Goal: Information Seeking & Learning: Learn about a topic

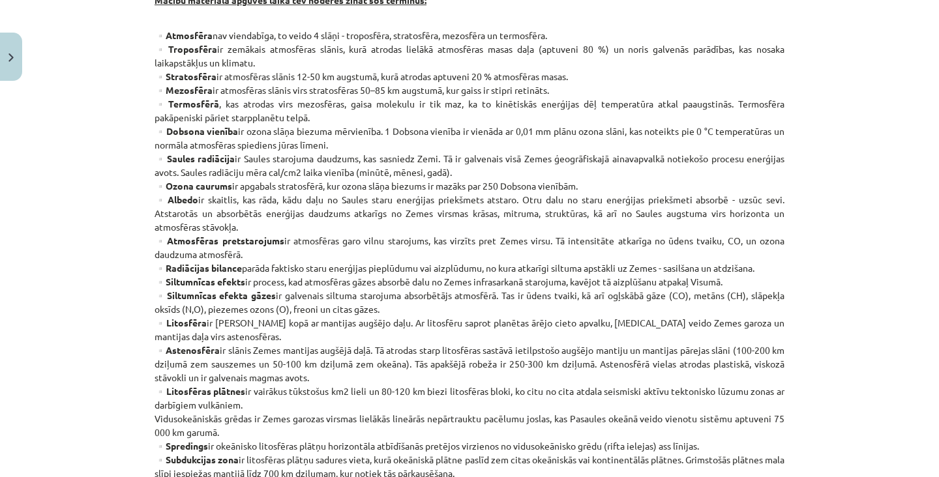
scroll to position [302, 0]
click at [227, 265] on strong "▫️Radiācijas bilance" at bounding box center [197, 269] width 87 height 12
click at [242, 251] on p "▫️Atmosfēra nav viendabīga, to veido 4 slāņi - troposfēra, stratosfēra, mezosfē…" at bounding box center [469, 378] width 630 height 698
click at [242, 237] on strong "▫️Atmosfēras pretstarojums" at bounding box center [219, 241] width 130 height 12
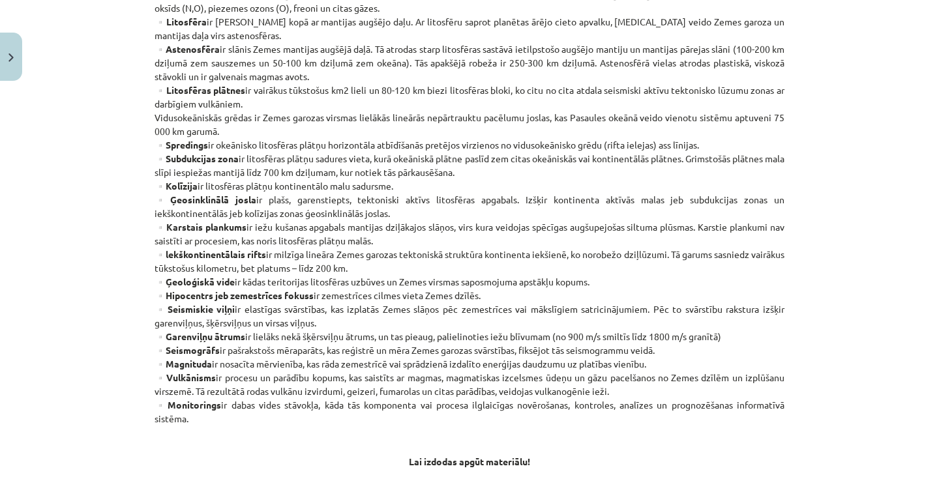
scroll to position [604, 0]
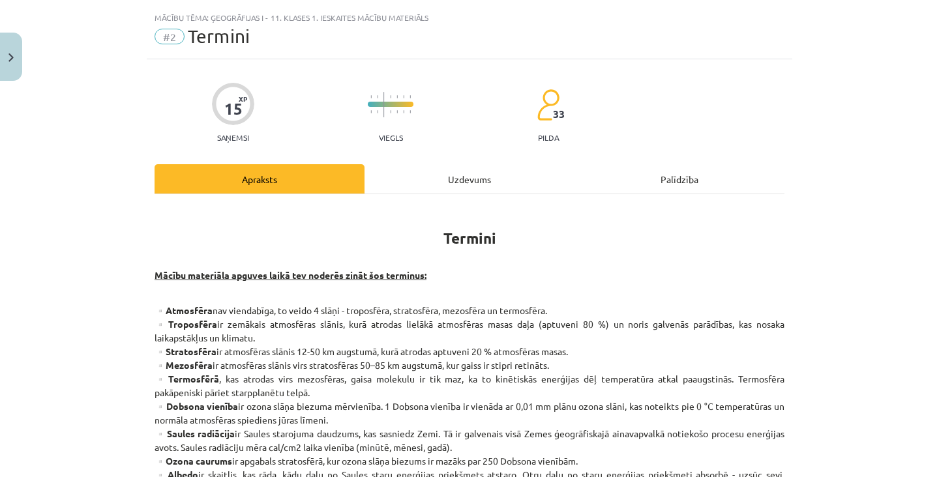
click at [478, 177] on div "Uzdevums" at bounding box center [469, 178] width 210 height 29
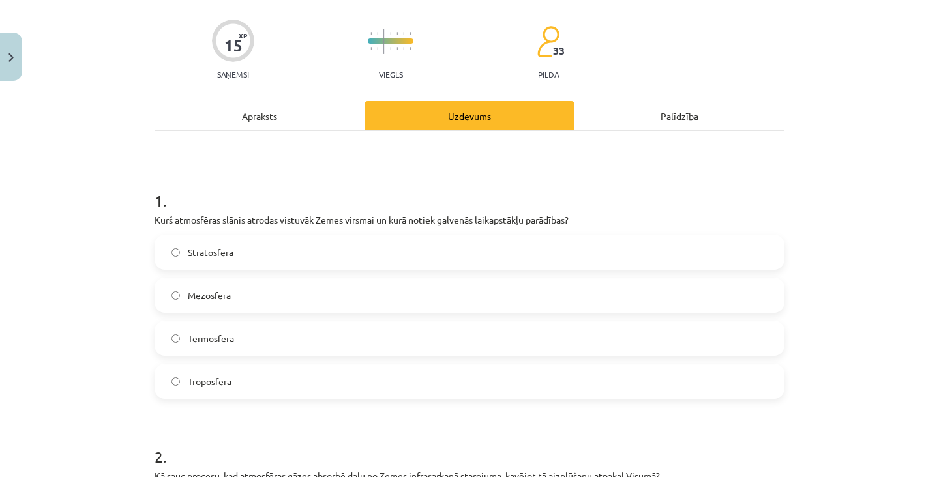
scroll to position [89, 0]
click at [492, 388] on label "Troposfēra" at bounding box center [469, 382] width 627 height 33
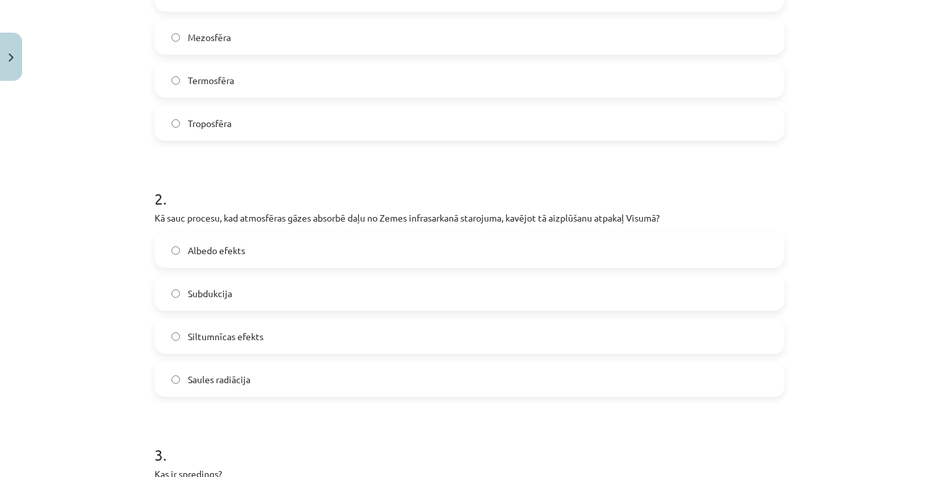
scroll to position [347, 0]
click at [518, 334] on label "Siltumnīcas efekts" at bounding box center [469, 337] width 627 height 33
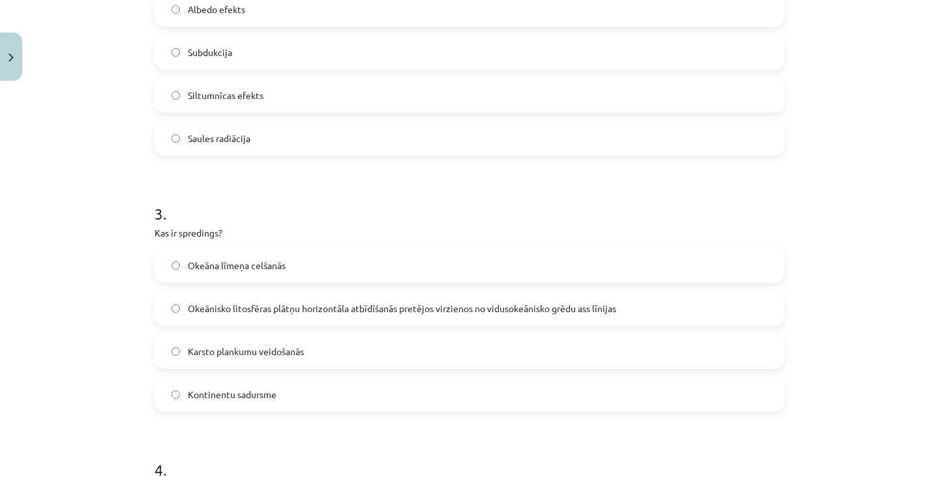
scroll to position [589, 0]
click at [562, 303] on span "Okeānisko litosfēras plātņu horizontāla atbīdīšanās pretējos virzienos no vidus…" at bounding box center [402, 309] width 428 height 14
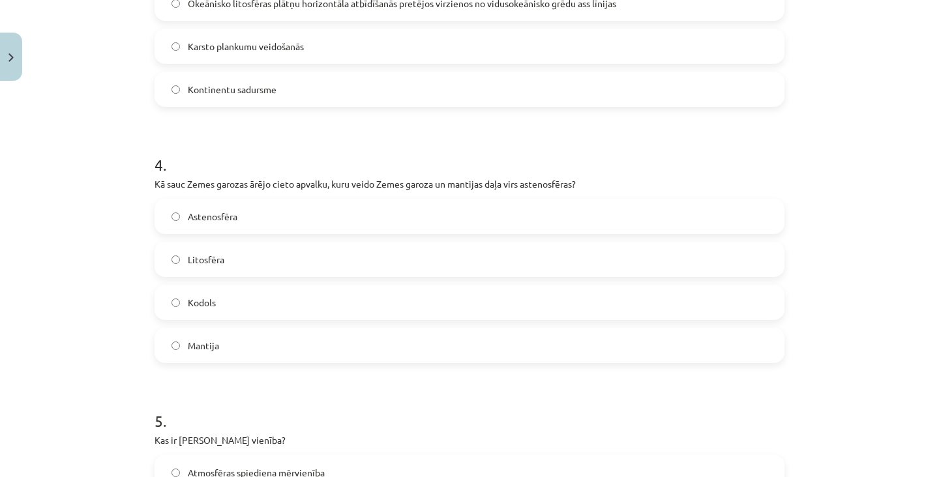
scroll to position [888, 0]
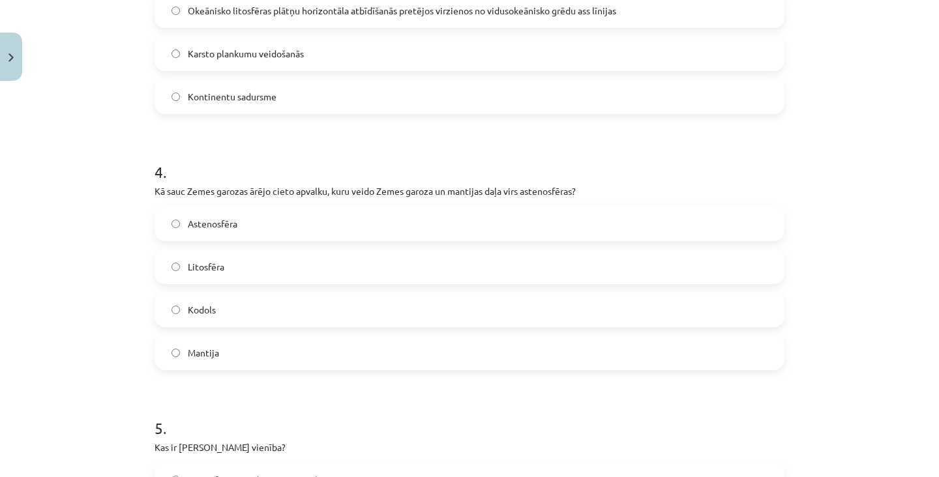
click at [553, 269] on label "Litosfēra" at bounding box center [469, 266] width 627 height 33
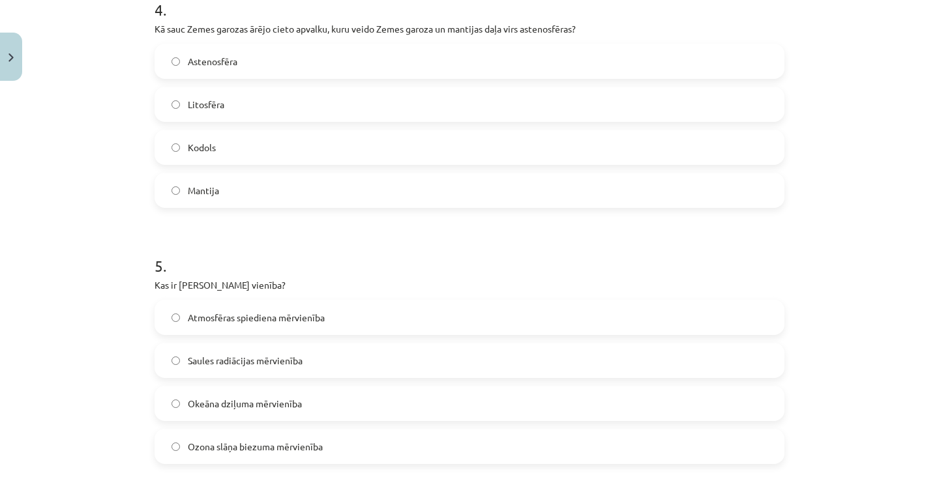
scroll to position [1126, 0]
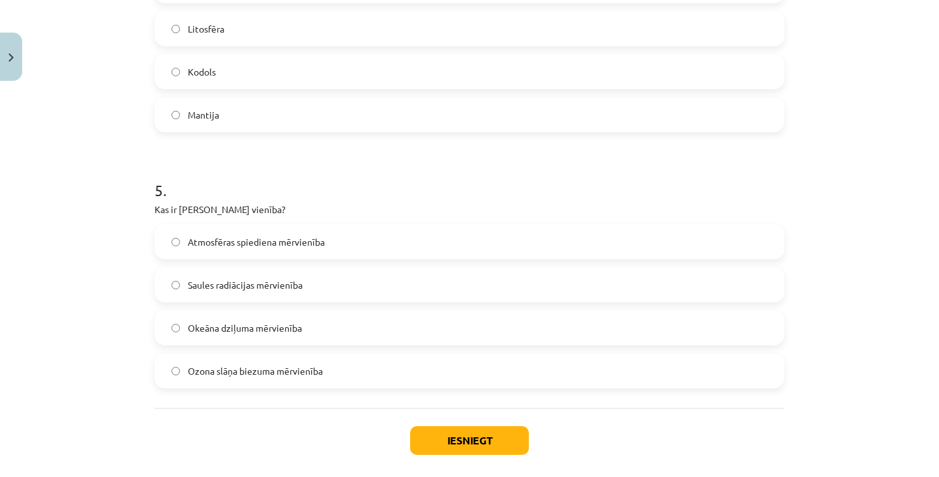
click at [492, 373] on label "Ozona slāņa biezuma mērvienība" at bounding box center [469, 371] width 627 height 33
click at [493, 439] on button "Iesniegt" at bounding box center [469, 440] width 119 height 29
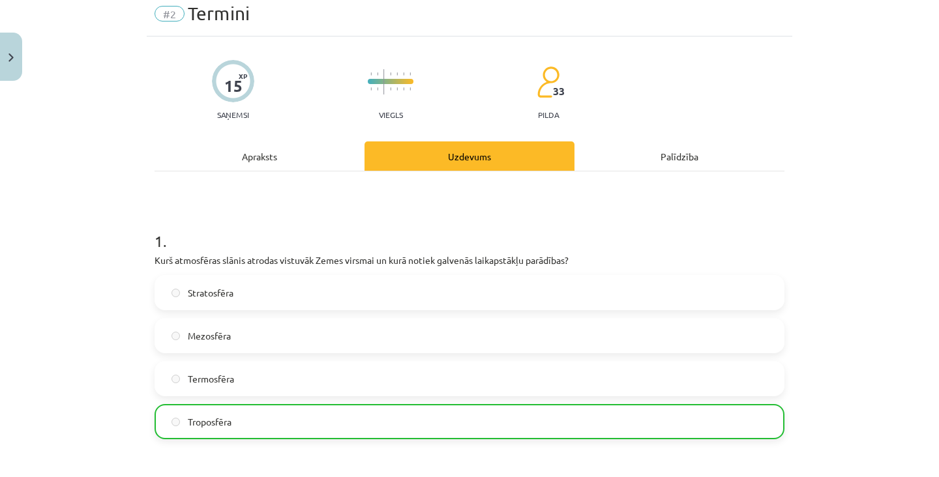
scroll to position [0, 0]
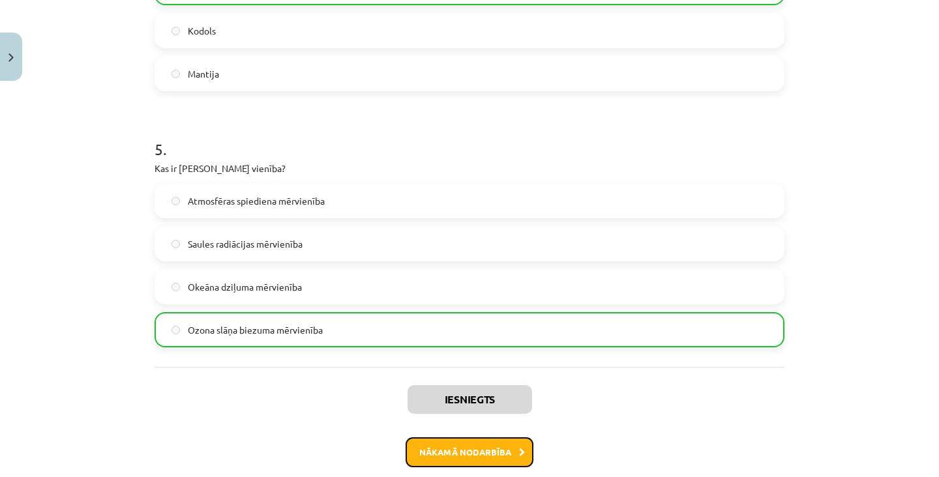
click at [497, 453] on button "Nākamā nodarbība" at bounding box center [469, 452] width 128 height 30
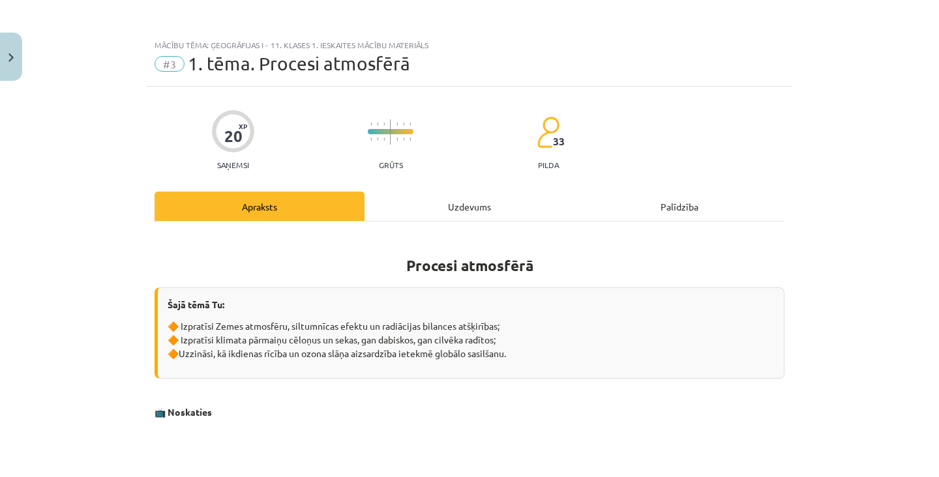
click at [496, 212] on div "Uzdevums" at bounding box center [469, 206] width 210 height 29
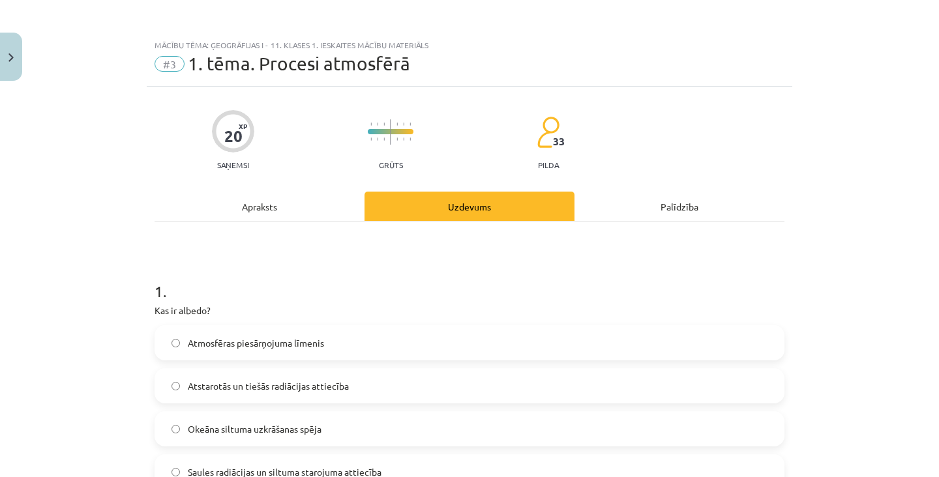
click at [271, 207] on div "Apraksts" at bounding box center [259, 206] width 210 height 29
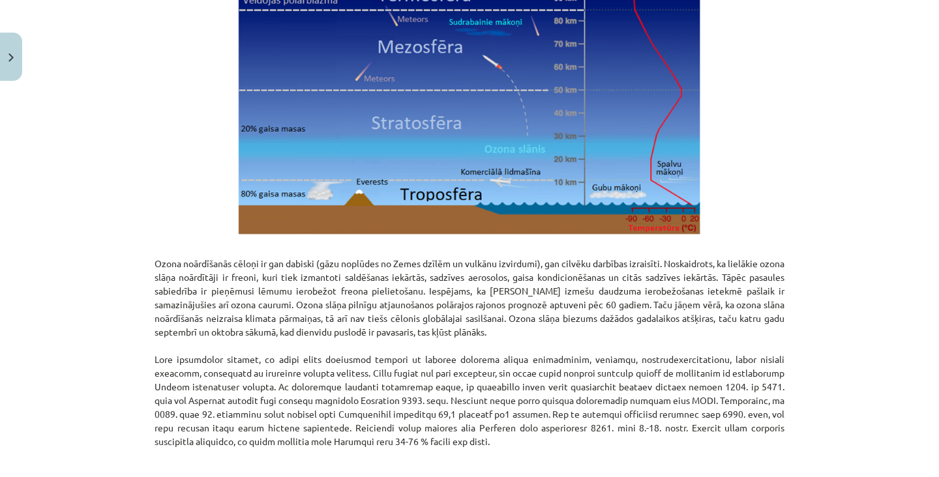
scroll to position [1590, 0]
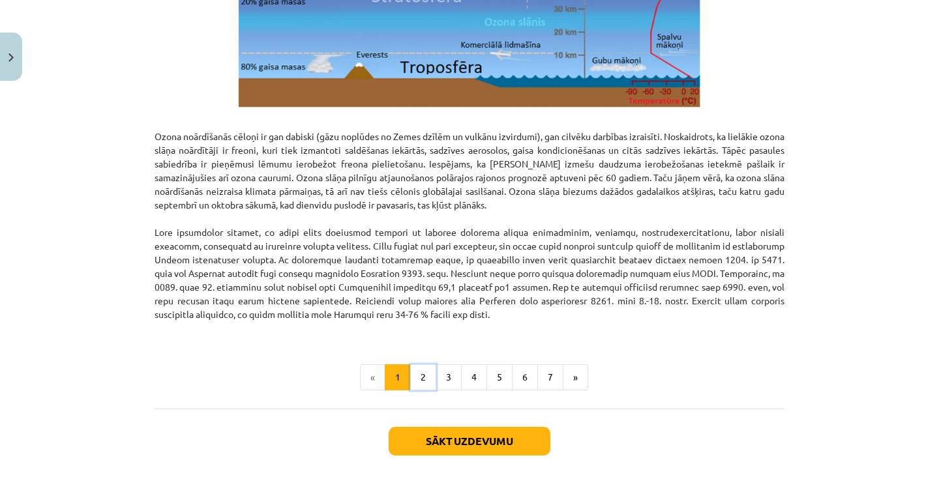
click at [413, 379] on button "2" at bounding box center [423, 377] width 26 height 26
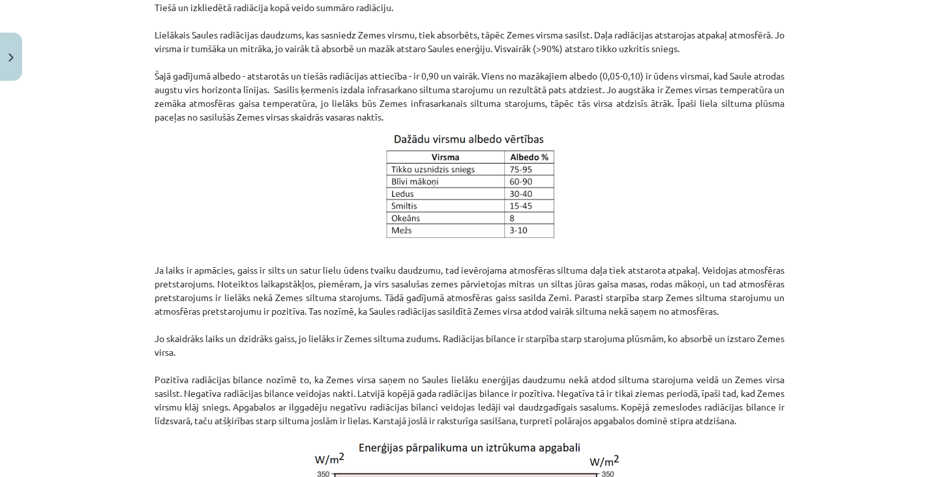
scroll to position [1097, 0]
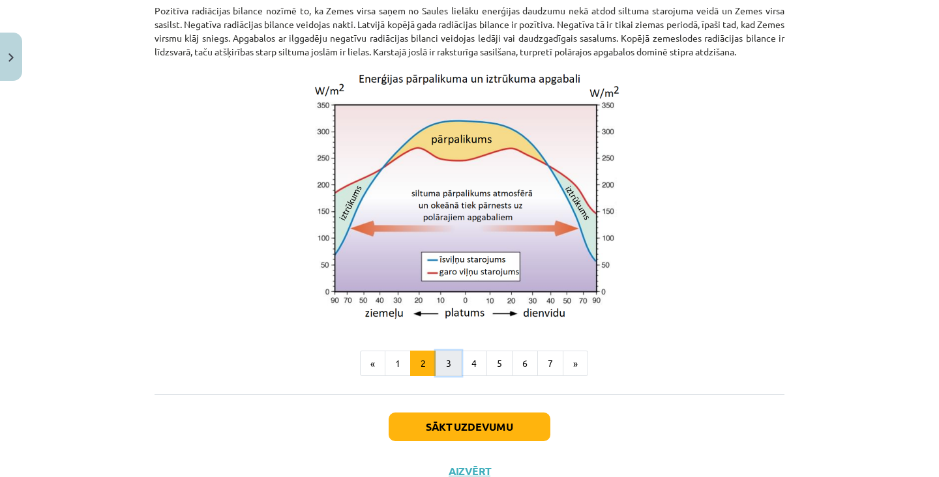
click at [445, 376] on button "3" at bounding box center [448, 364] width 26 height 26
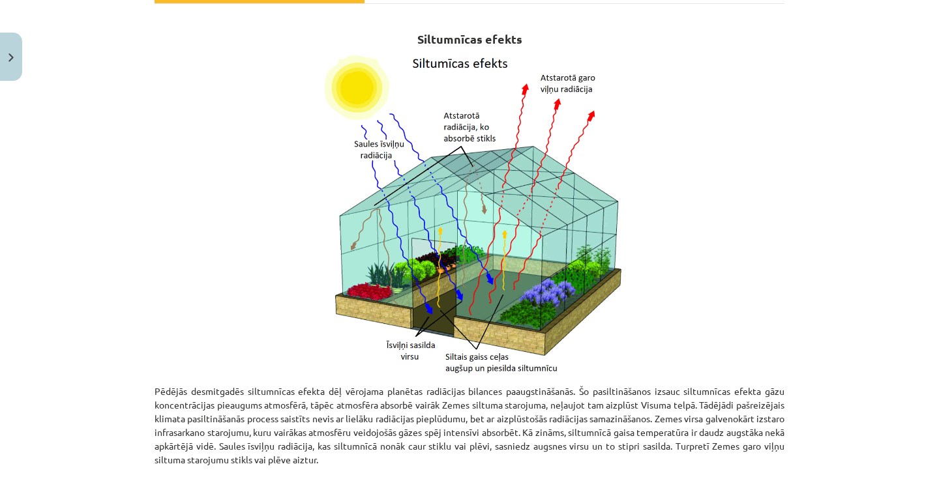
scroll to position [751, 0]
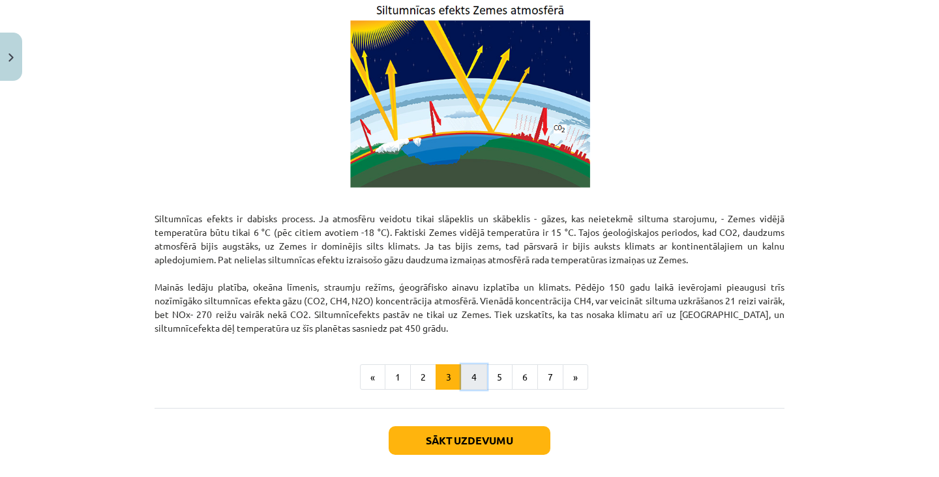
click at [482, 378] on button "4" at bounding box center [474, 377] width 26 height 26
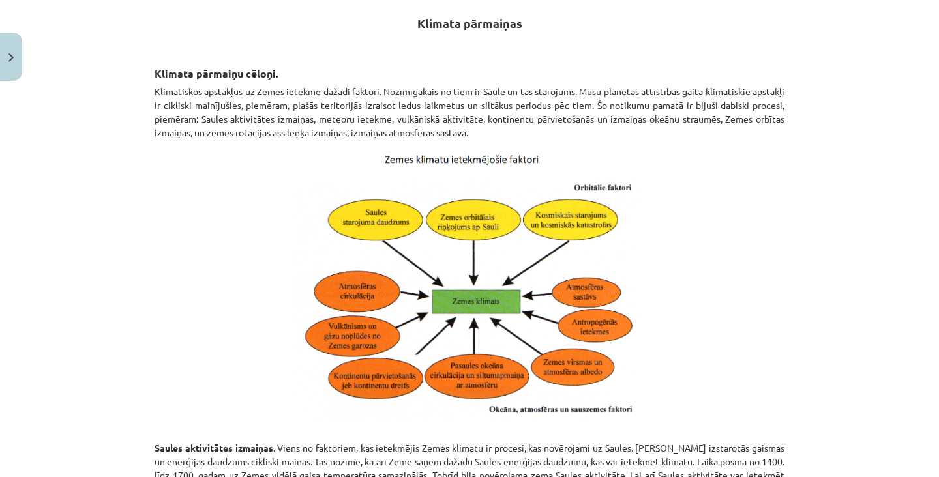
scroll to position [0, 0]
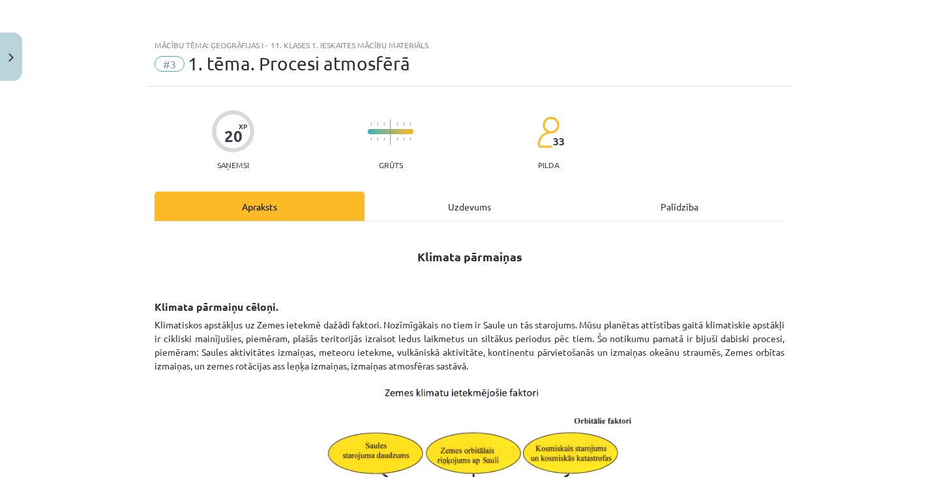
click at [478, 201] on div "Uzdevums" at bounding box center [469, 206] width 210 height 29
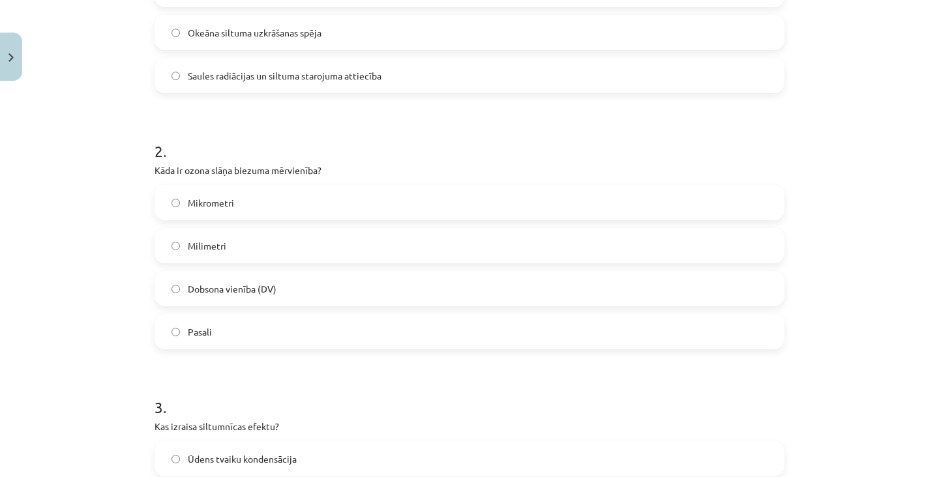
scroll to position [480, 0]
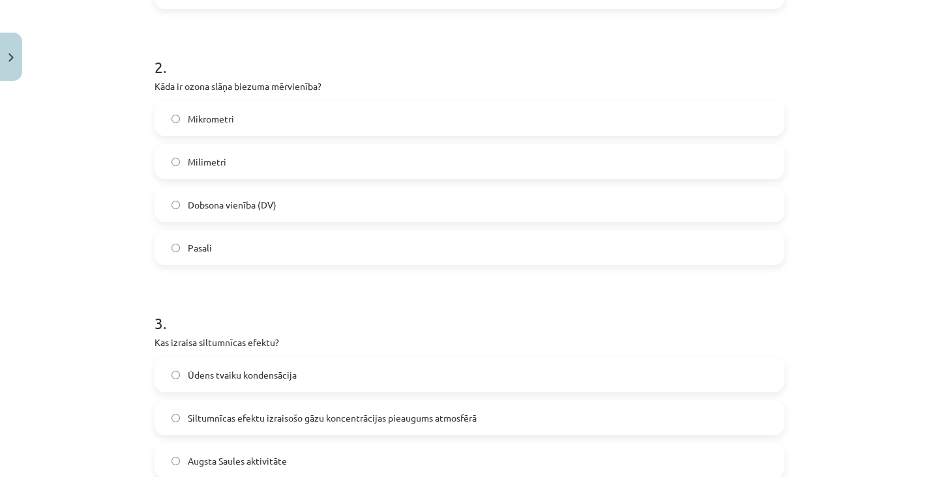
click at [437, 160] on label "Milimetri" at bounding box center [469, 161] width 627 height 33
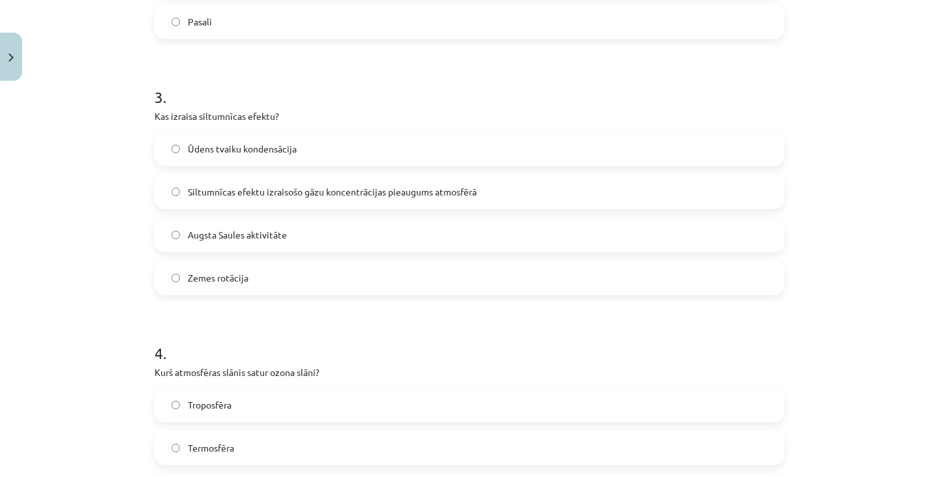
scroll to position [706, 0]
click at [481, 193] on label "Siltumnīcas efektu izraisošo gāzu koncentrācijas pieaugums atmosfērā" at bounding box center [469, 192] width 627 height 33
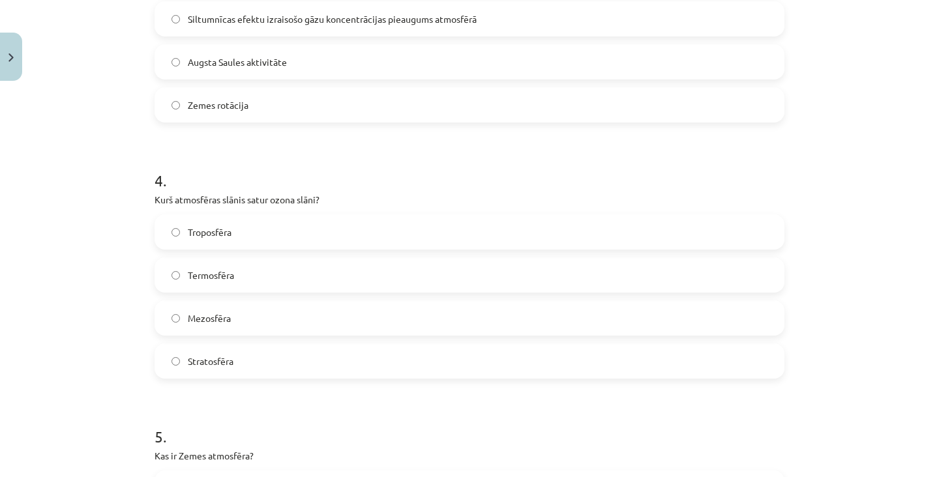
scroll to position [885, 0]
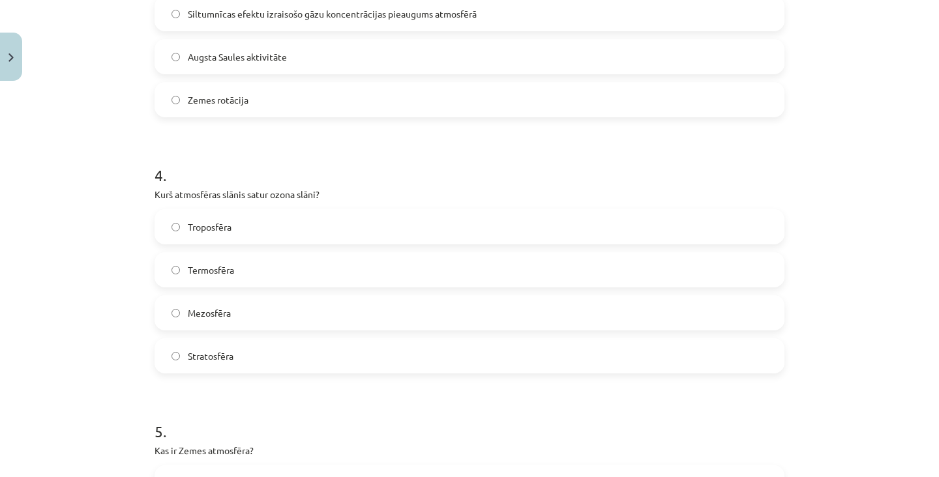
click at [420, 351] on label "Stratosfēra" at bounding box center [469, 356] width 627 height 33
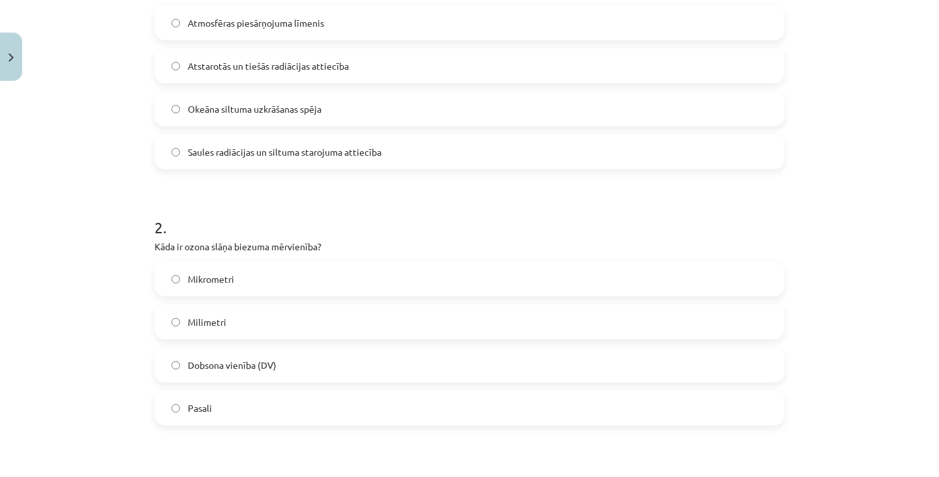
scroll to position [0, 0]
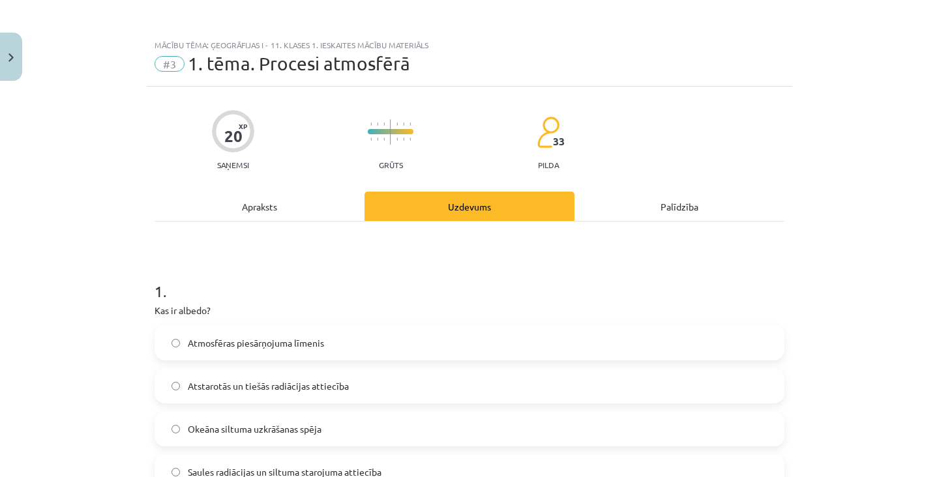
click at [304, 206] on div "Apraksts" at bounding box center [259, 206] width 210 height 29
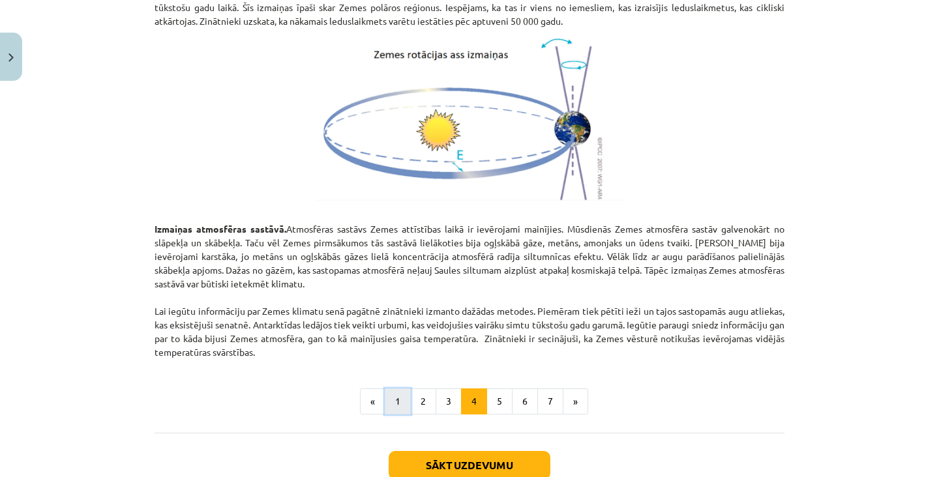
click at [392, 398] on button "1" at bounding box center [398, 401] width 26 height 26
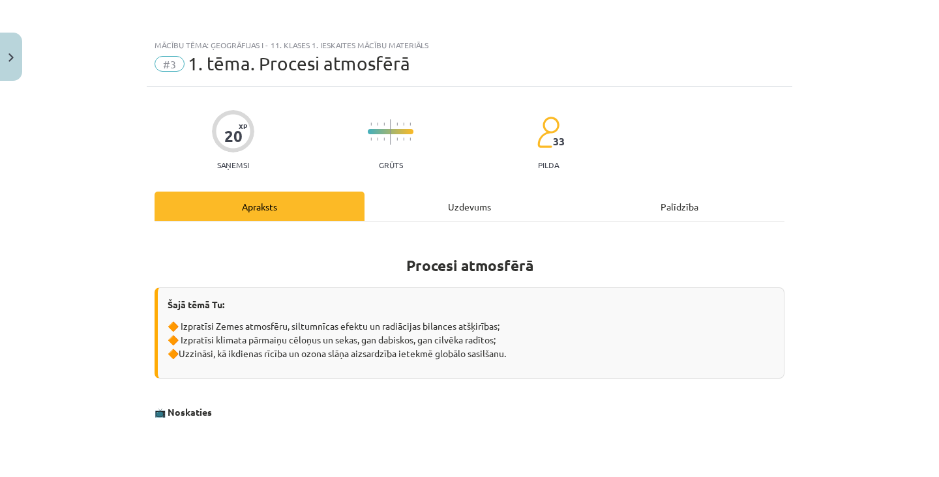
click at [466, 208] on div "Uzdevums" at bounding box center [469, 206] width 210 height 29
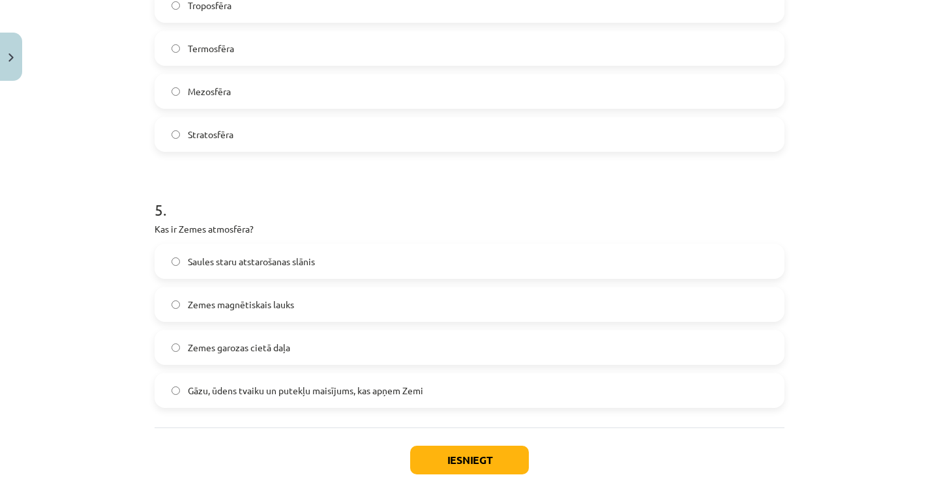
scroll to position [1126, 0]
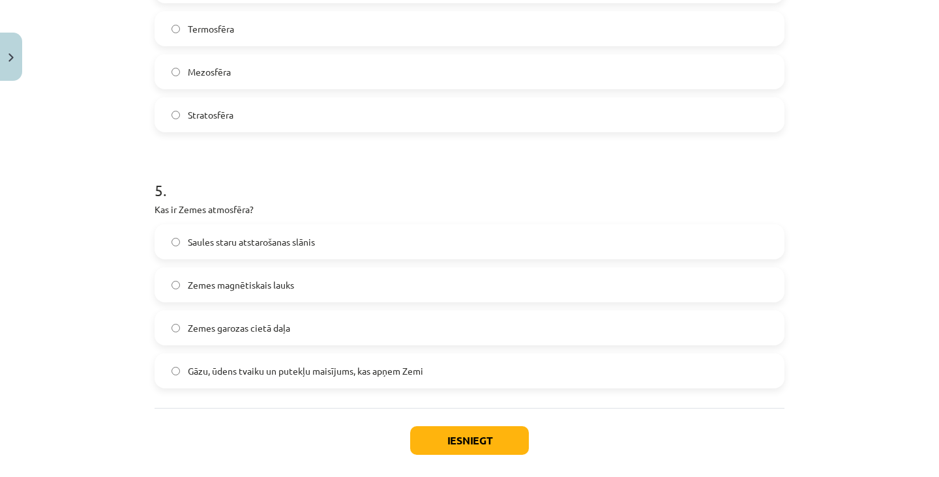
click at [474, 379] on label "Gāzu, ūdens tvaiku un putekļu maisījums, kas apņem Zemi" at bounding box center [469, 371] width 627 height 33
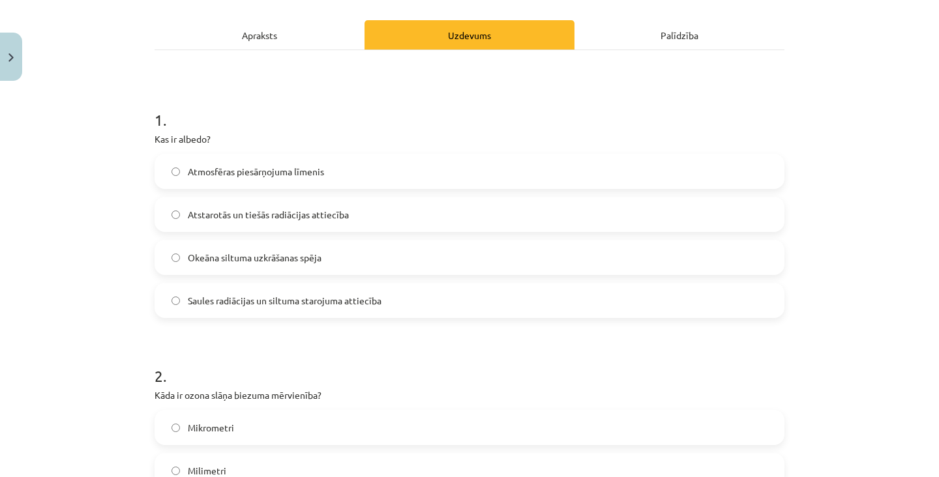
scroll to position [173, 0]
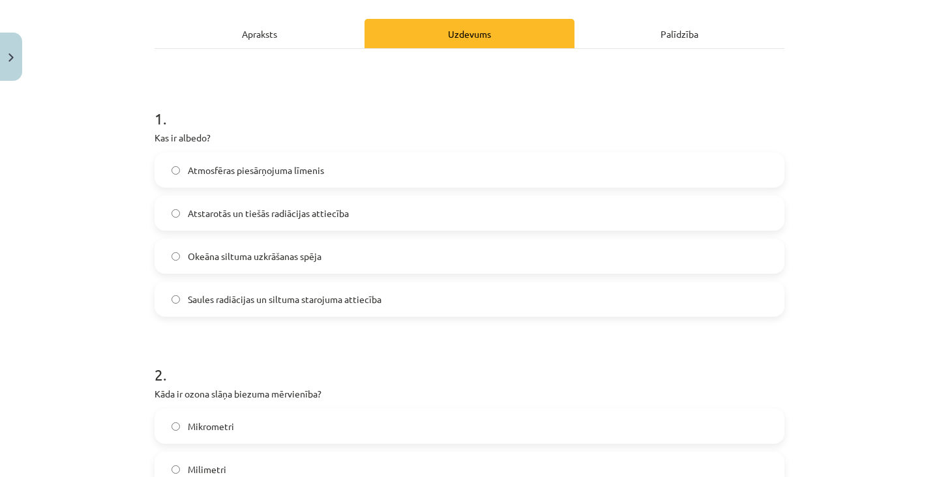
click at [490, 213] on label "Atstarotās un tiešās radiācijas attiecība" at bounding box center [469, 213] width 627 height 33
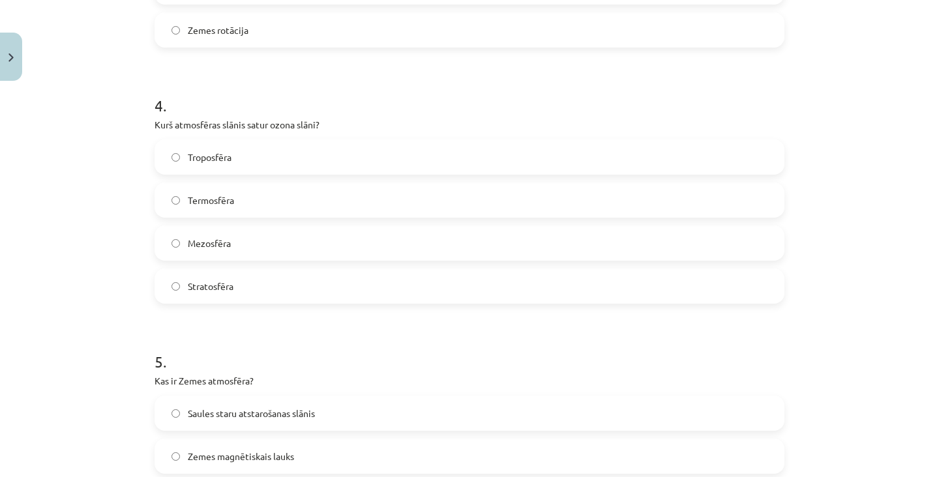
scroll to position [1126, 0]
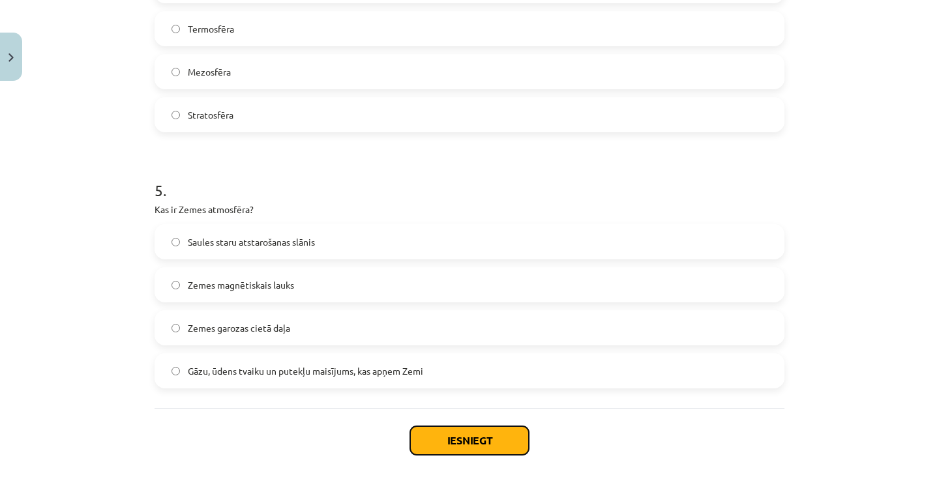
click at [490, 446] on button "Iesniegt" at bounding box center [469, 440] width 119 height 29
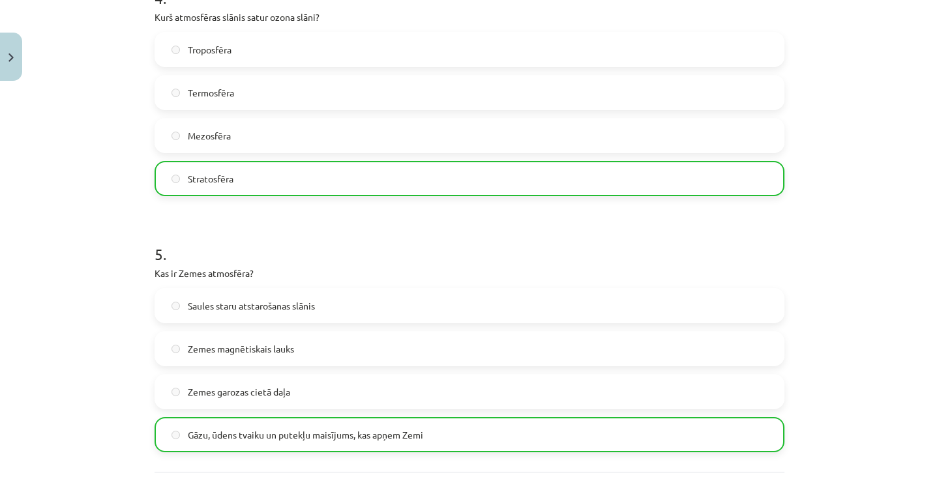
scroll to position [1167, 0]
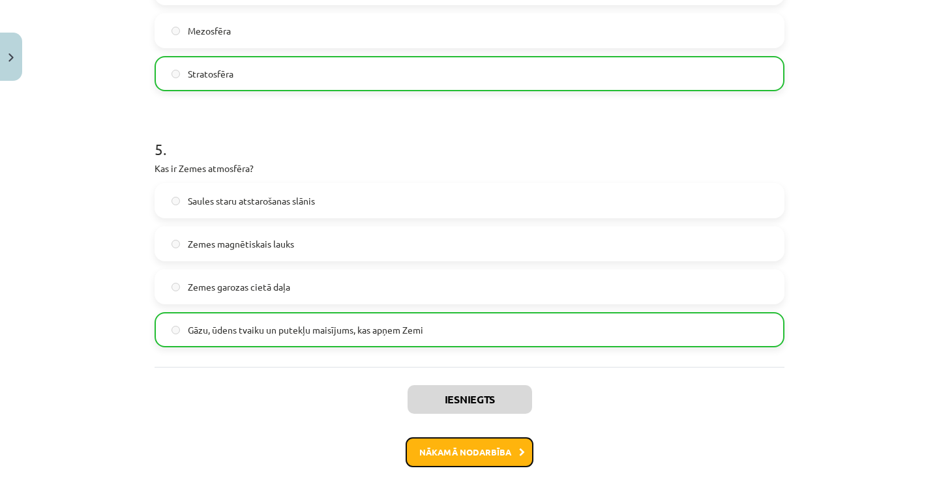
click at [506, 449] on button "Nākamā nodarbība" at bounding box center [469, 452] width 128 height 30
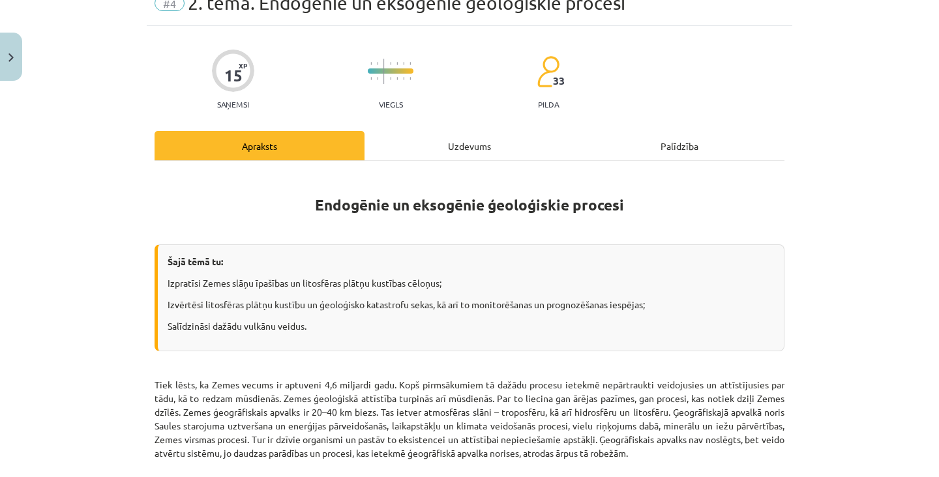
scroll to position [33, 0]
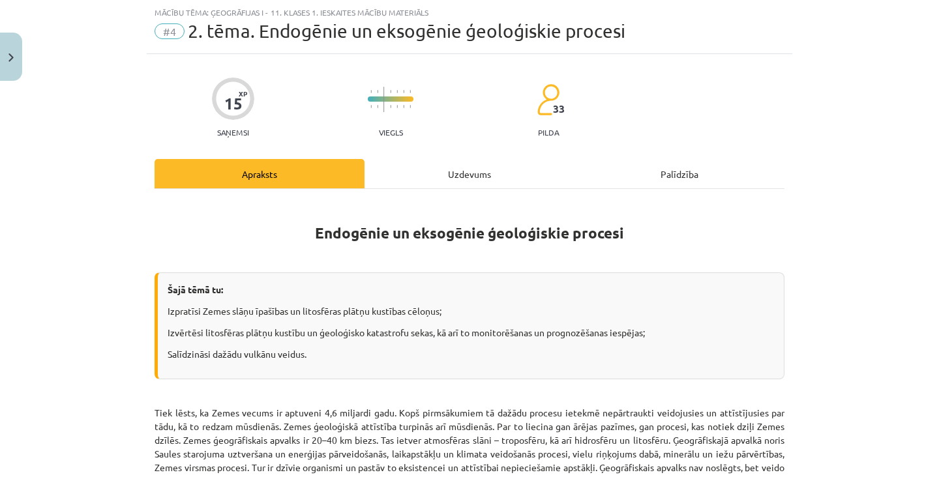
click at [505, 171] on div "Uzdevums" at bounding box center [469, 173] width 210 height 29
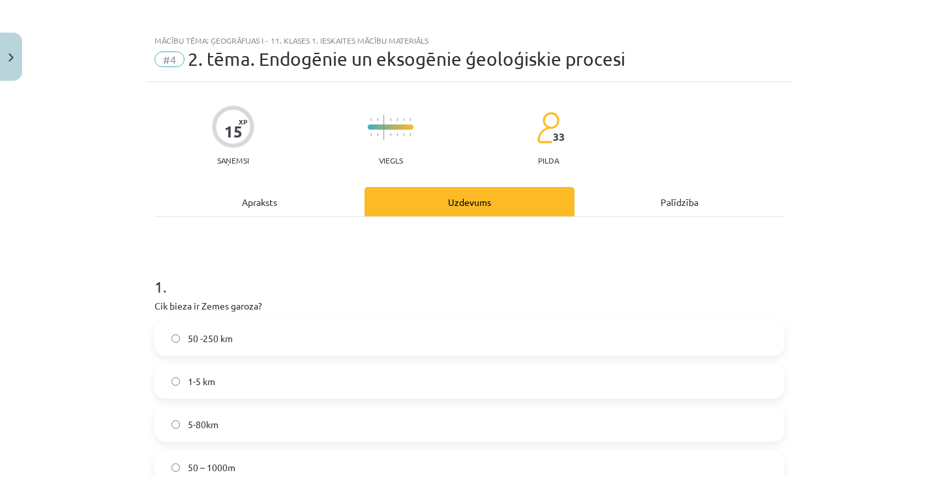
scroll to position [0, 0]
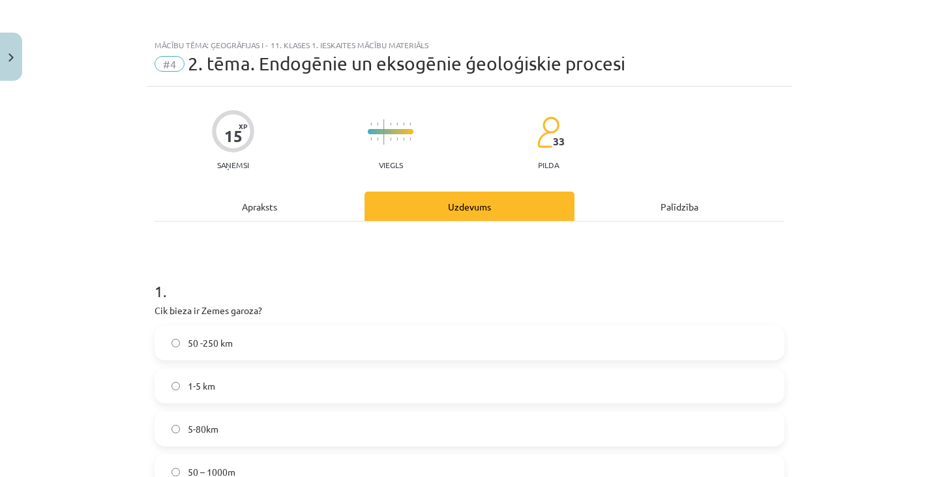
click at [288, 203] on div "Apraksts" at bounding box center [259, 206] width 210 height 29
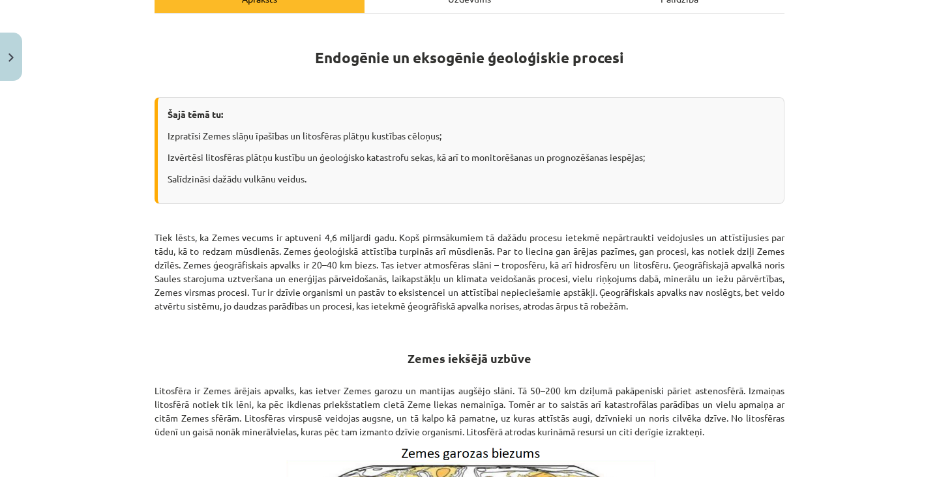
scroll to position [141, 0]
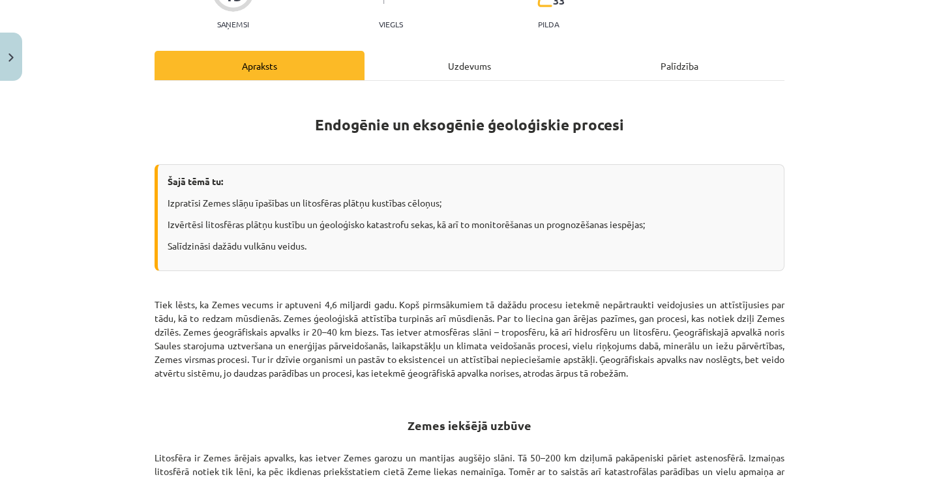
click at [473, 67] on div "Uzdevums" at bounding box center [469, 65] width 210 height 29
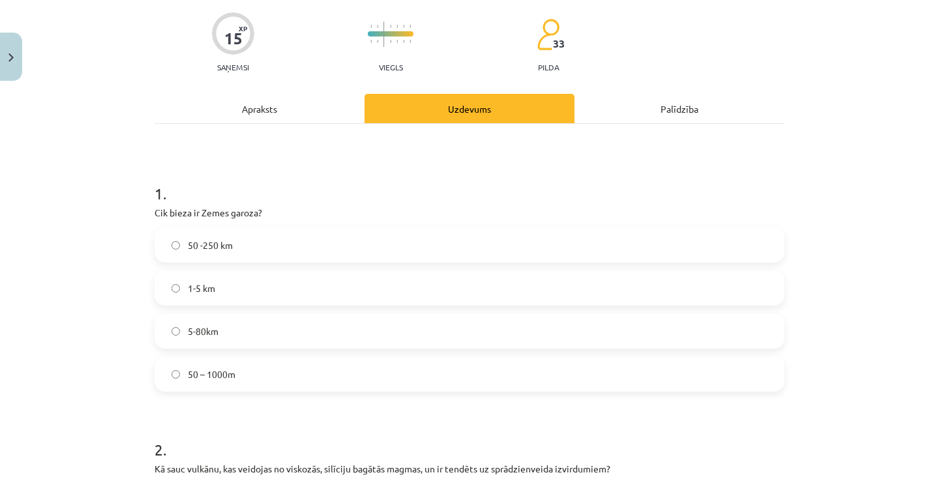
click at [324, 106] on div "Apraksts" at bounding box center [259, 108] width 210 height 29
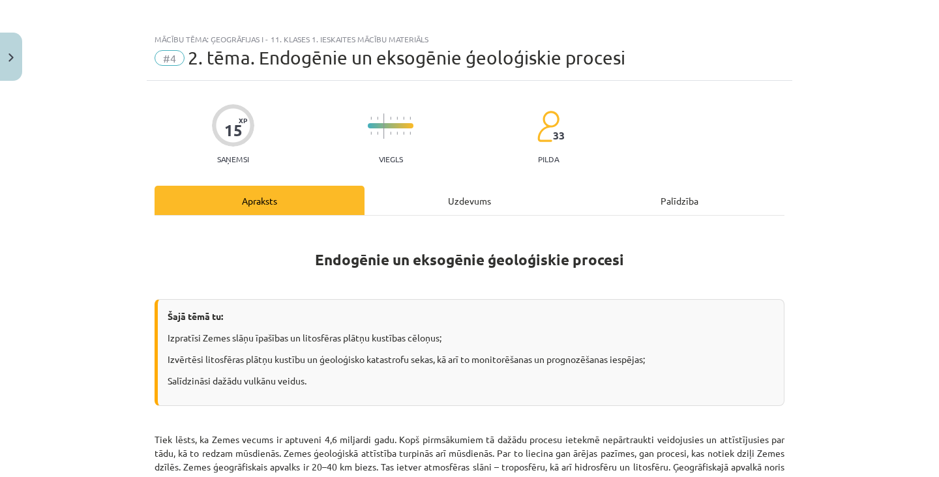
scroll to position [0, 0]
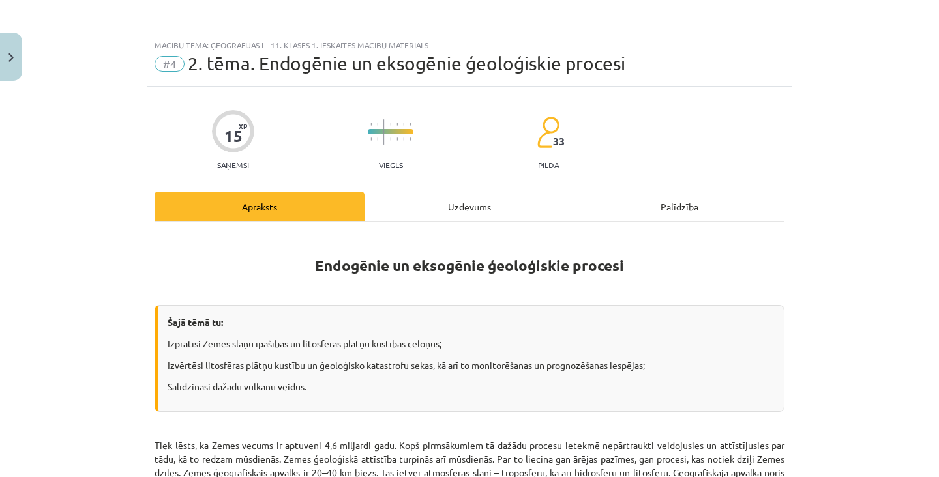
click at [474, 206] on div "Uzdevums" at bounding box center [469, 206] width 210 height 29
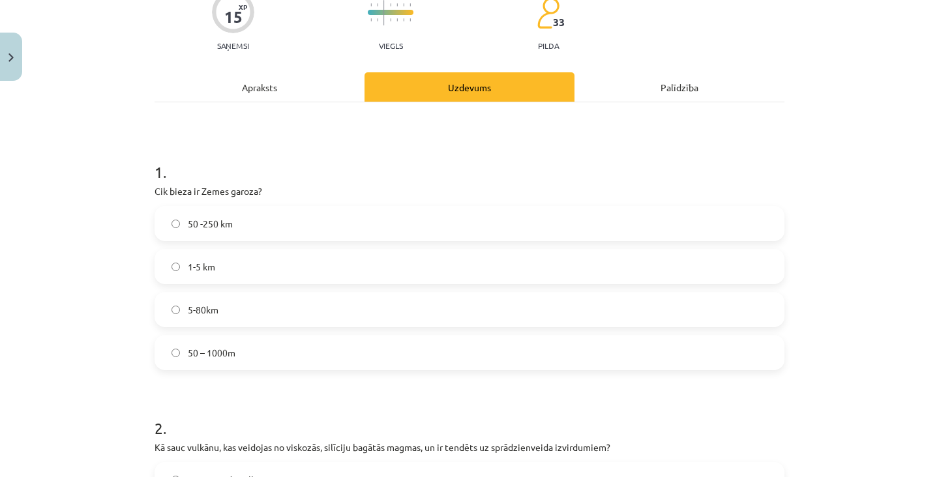
scroll to position [119, 0]
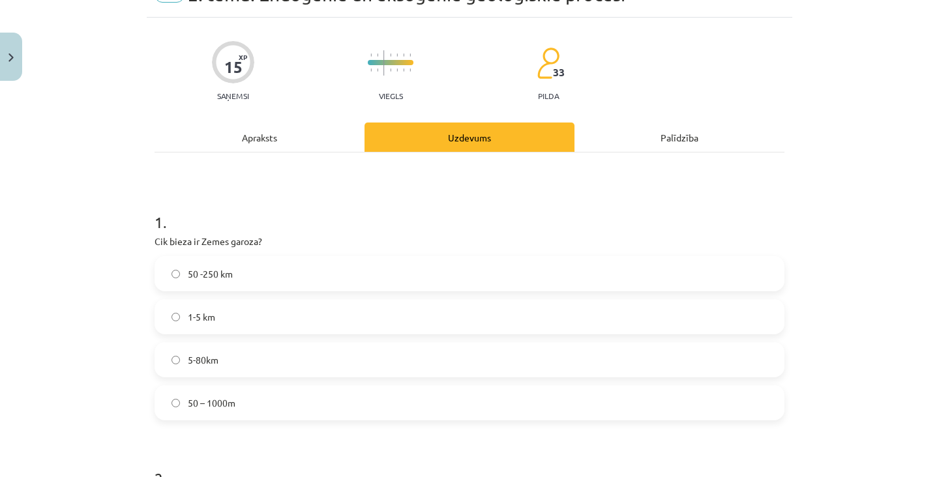
click at [312, 124] on div "Apraksts" at bounding box center [259, 137] width 210 height 29
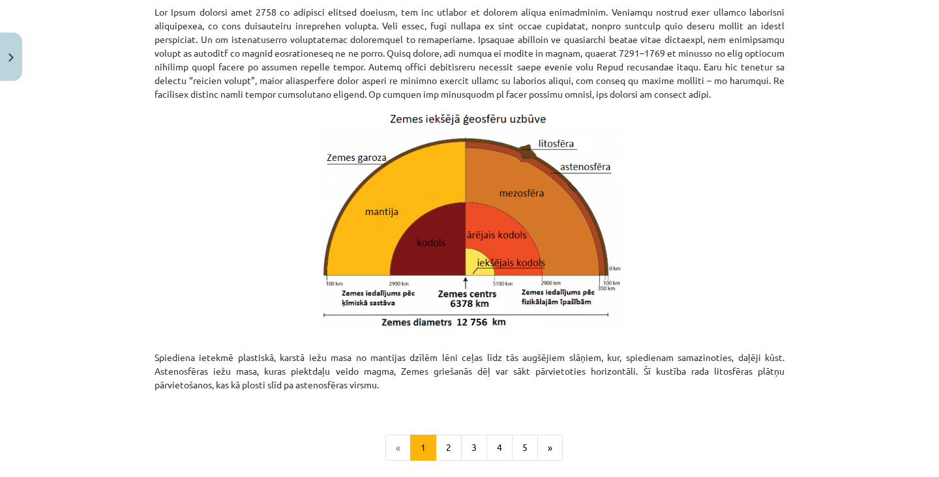
scroll to position [1242, 0]
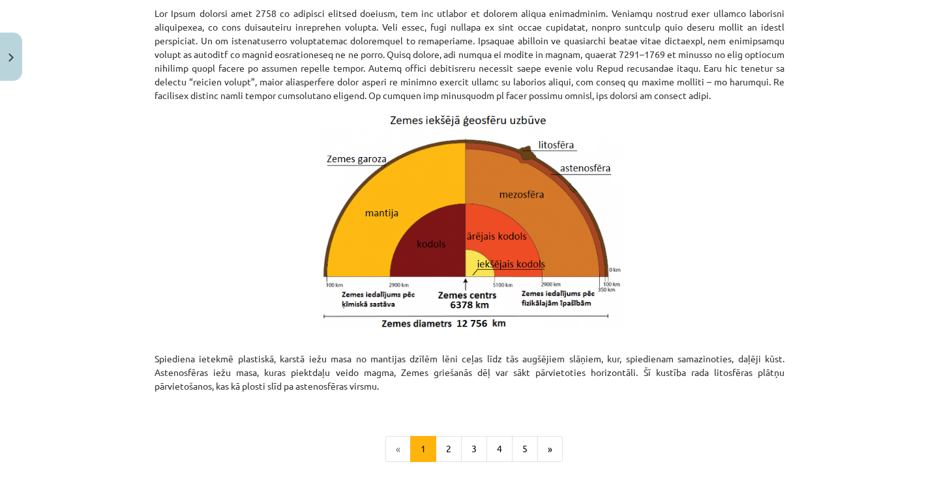
click at [694, 194] on p at bounding box center [469, 220] width 630 height 220
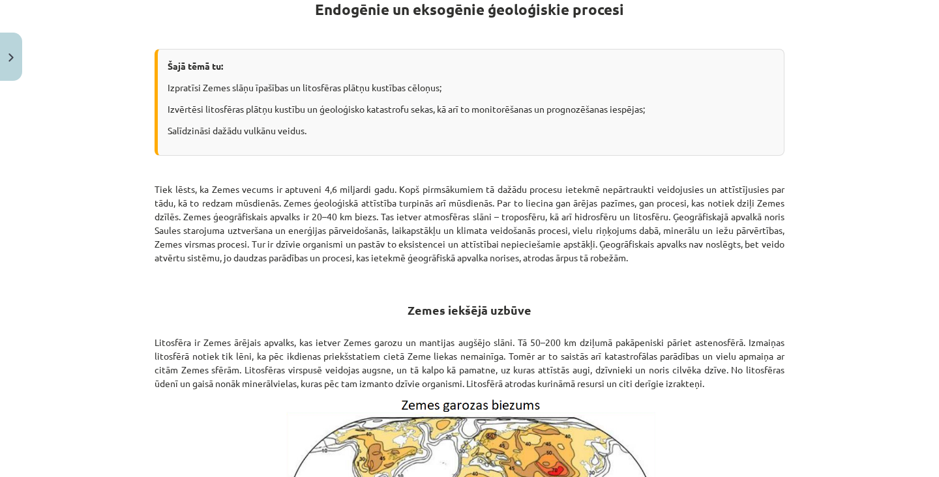
scroll to position [0, 0]
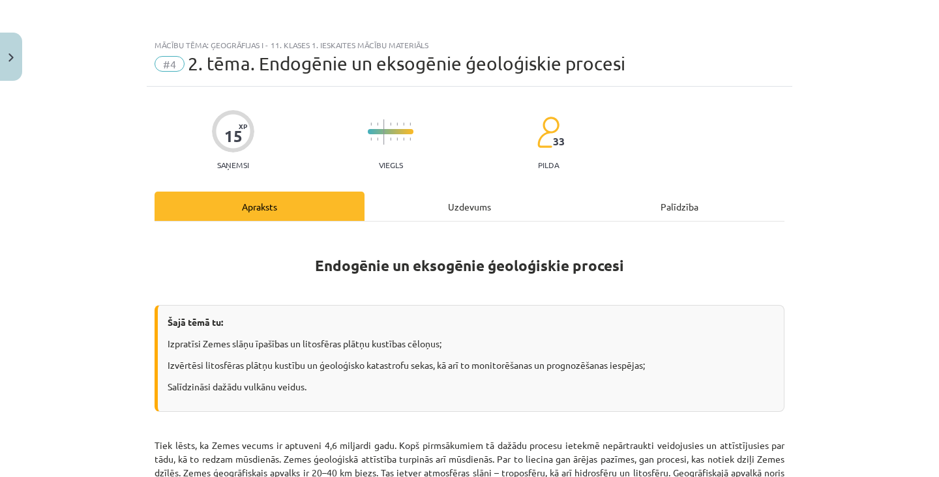
click at [477, 210] on div "Uzdevums" at bounding box center [469, 206] width 210 height 29
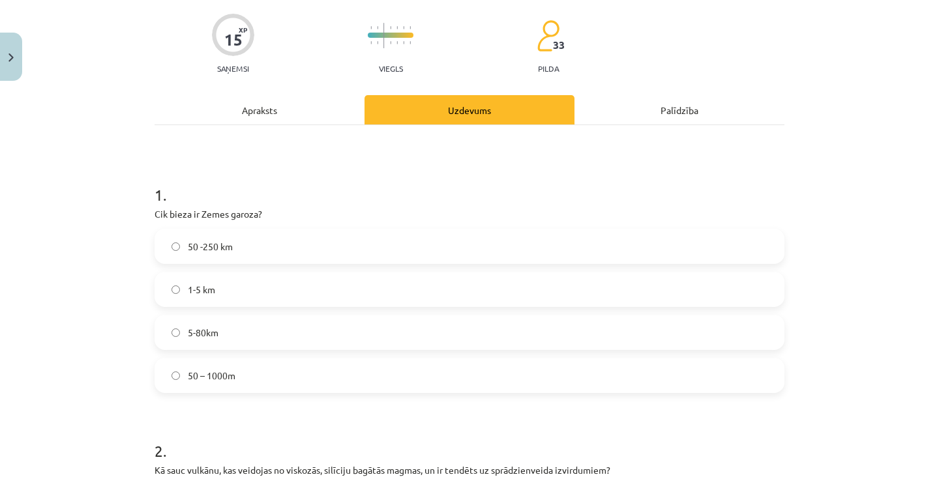
scroll to position [98, 0]
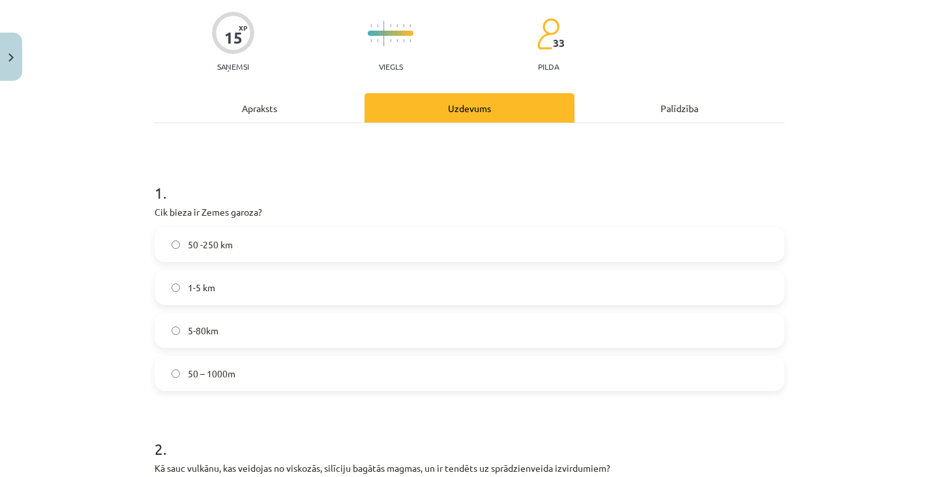
click at [585, 235] on label "50 -250 km" at bounding box center [469, 244] width 627 height 33
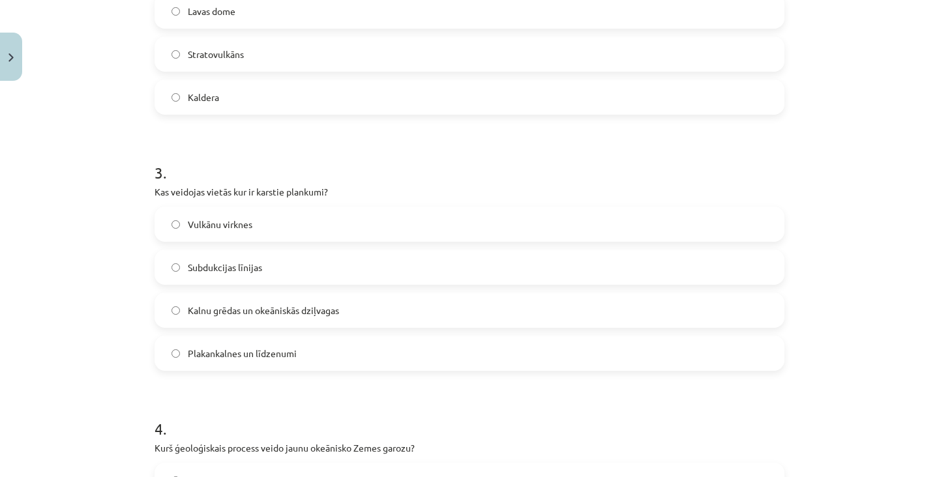
scroll to position [630, 0]
click at [614, 218] on label "Vulkānu virknes" at bounding box center [469, 225] width 627 height 33
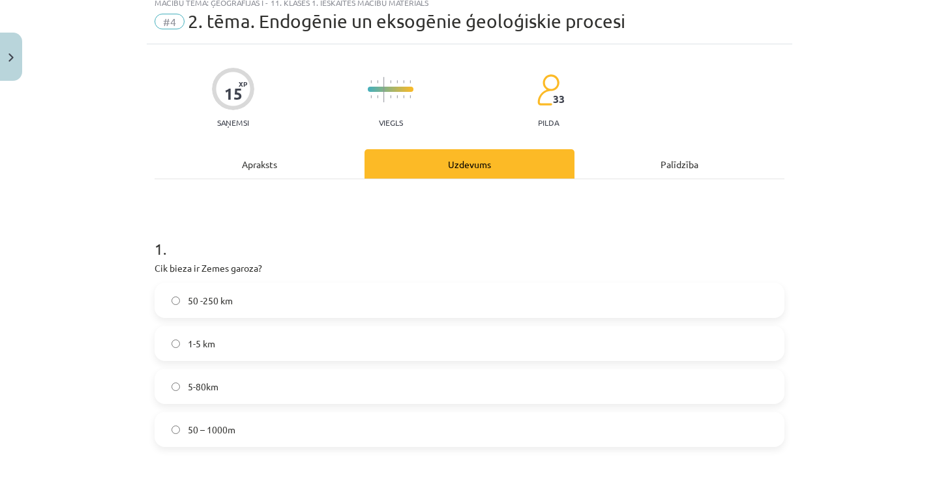
scroll to position [0, 0]
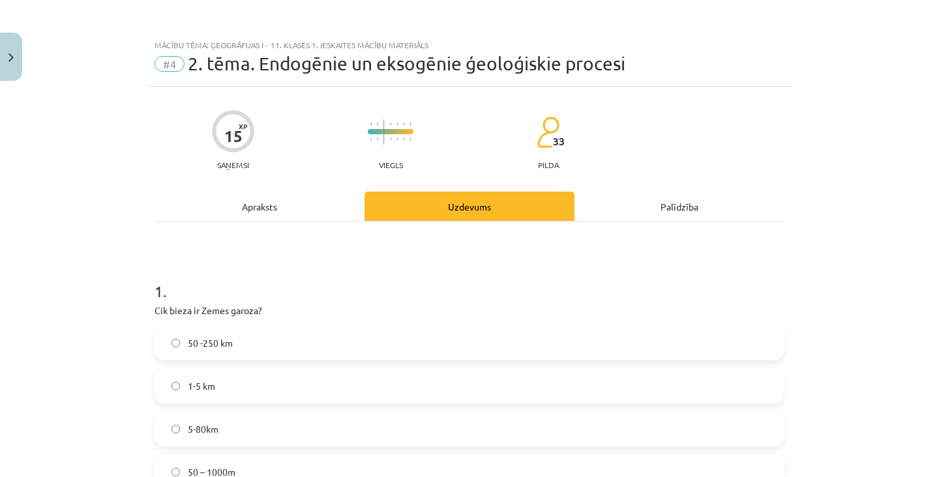
click at [272, 216] on div "Apraksts" at bounding box center [259, 206] width 210 height 29
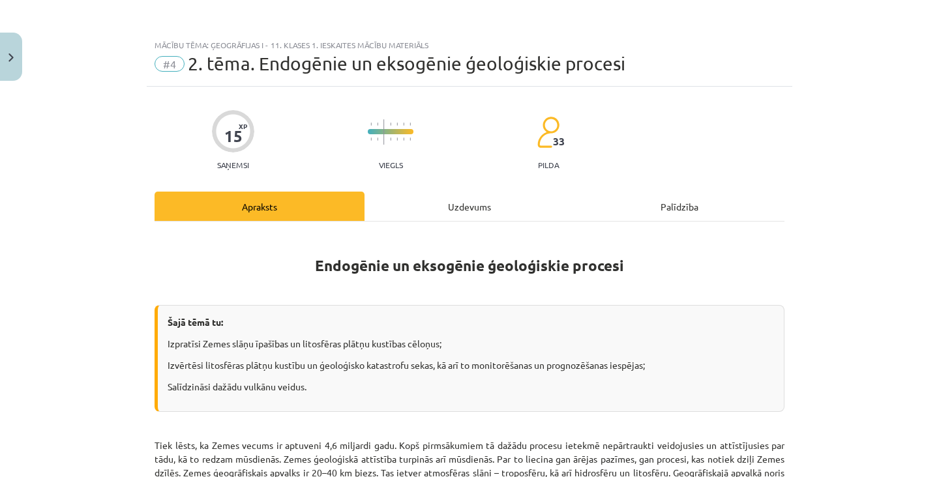
click at [780, 344] on div "Šajā tēmā tu: Izpratīsi Zemes slāņu īpašības un litosfēras plātņu kustības cēlo…" at bounding box center [469, 358] width 630 height 107
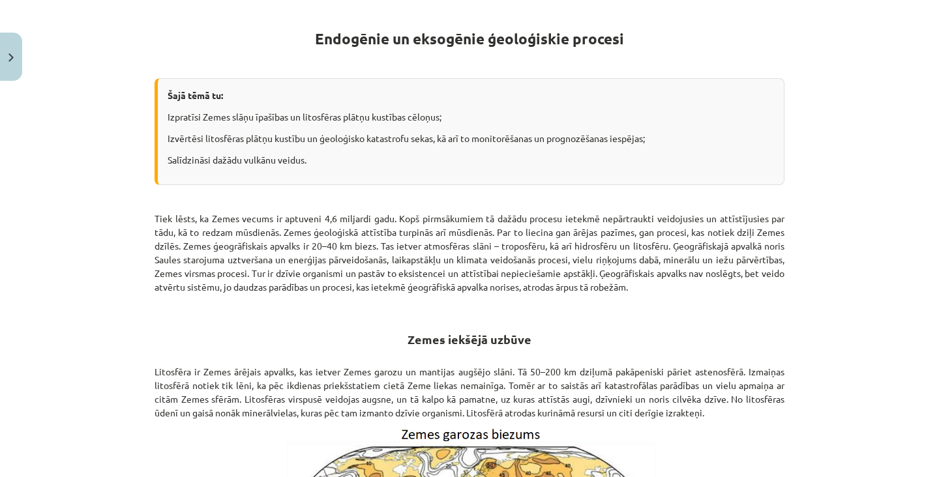
scroll to position [229, 0]
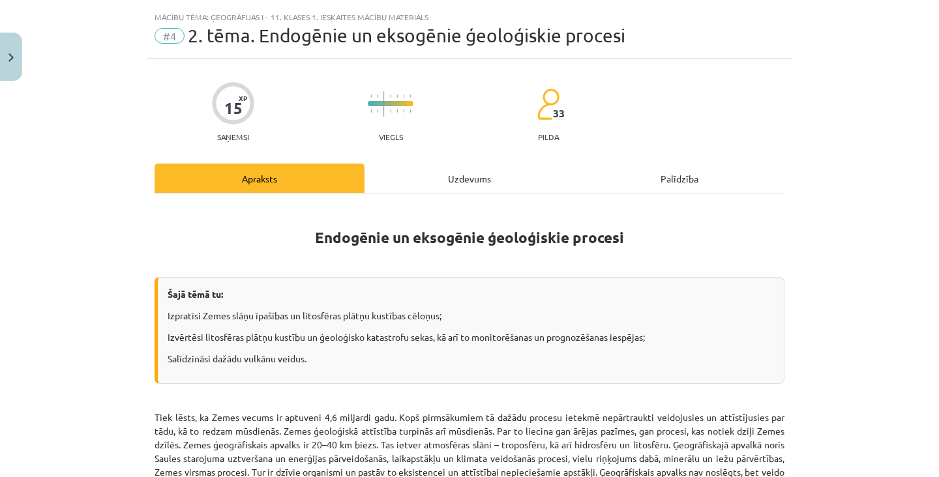
click at [490, 177] on div "Uzdevums" at bounding box center [469, 178] width 210 height 29
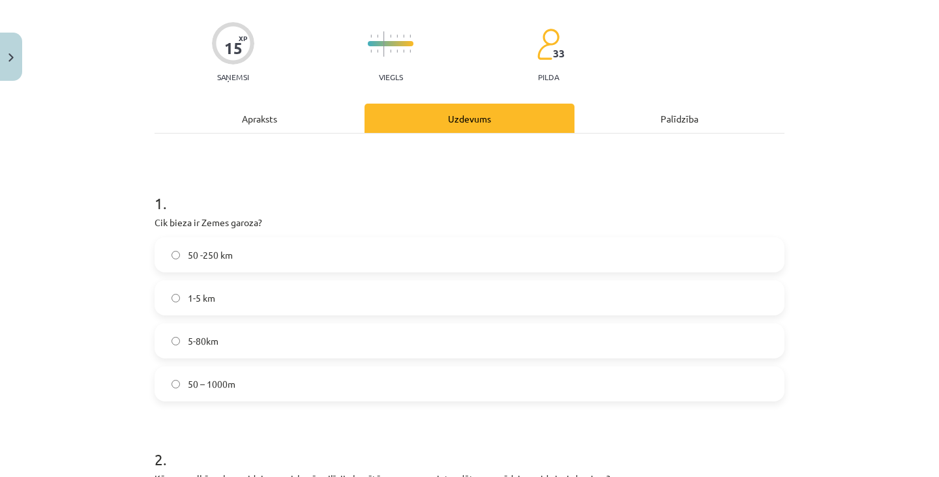
click at [310, 110] on div "Apraksts" at bounding box center [259, 118] width 210 height 29
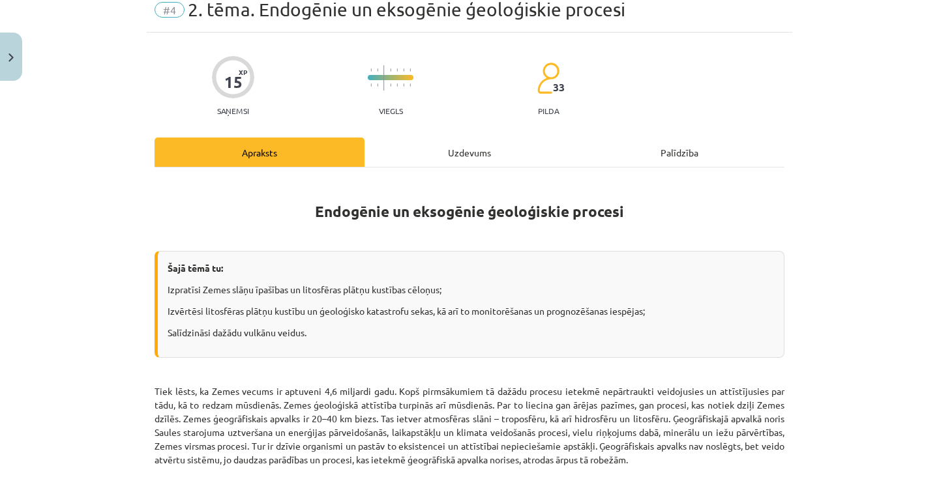
scroll to position [0, 0]
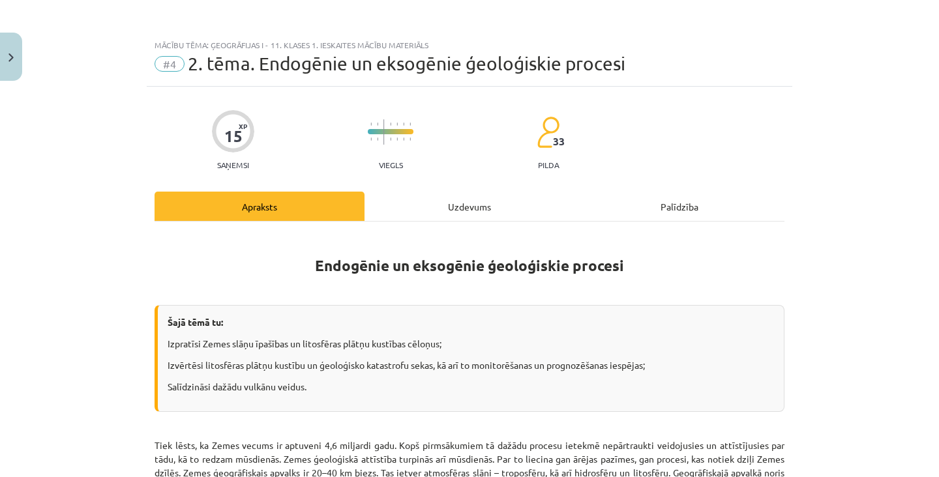
click at [463, 213] on div "Uzdevums" at bounding box center [469, 206] width 210 height 29
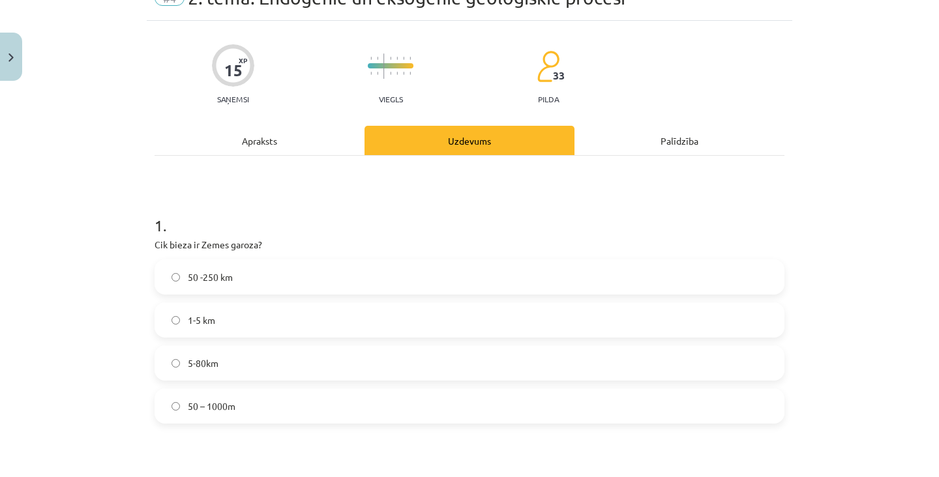
scroll to position [65, 0]
click at [415, 363] on label "5-80km" at bounding box center [469, 363] width 627 height 33
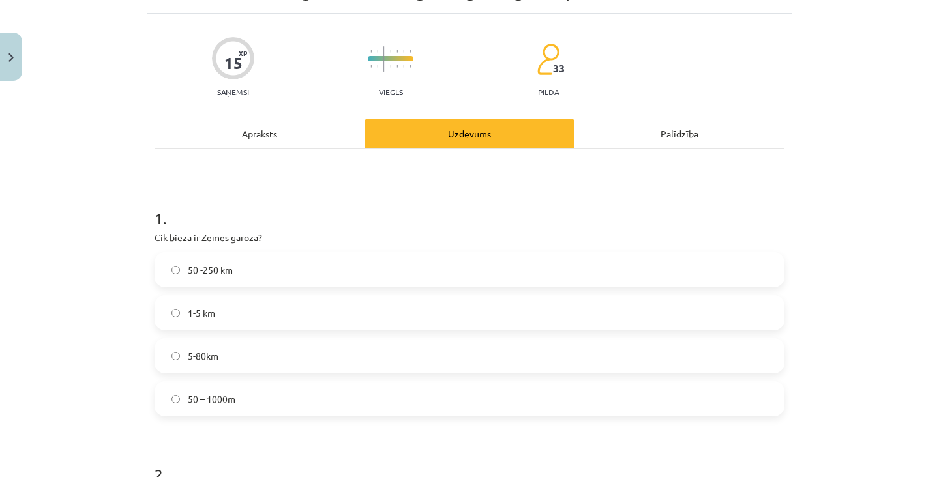
click at [301, 124] on div "Apraksts" at bounding box center [259, 133] width 210 height 29
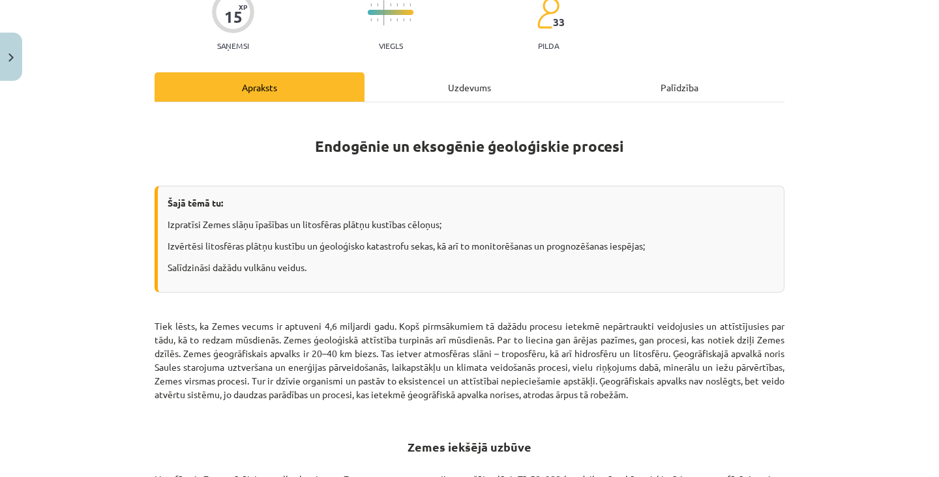
scroll to position [0, 0]
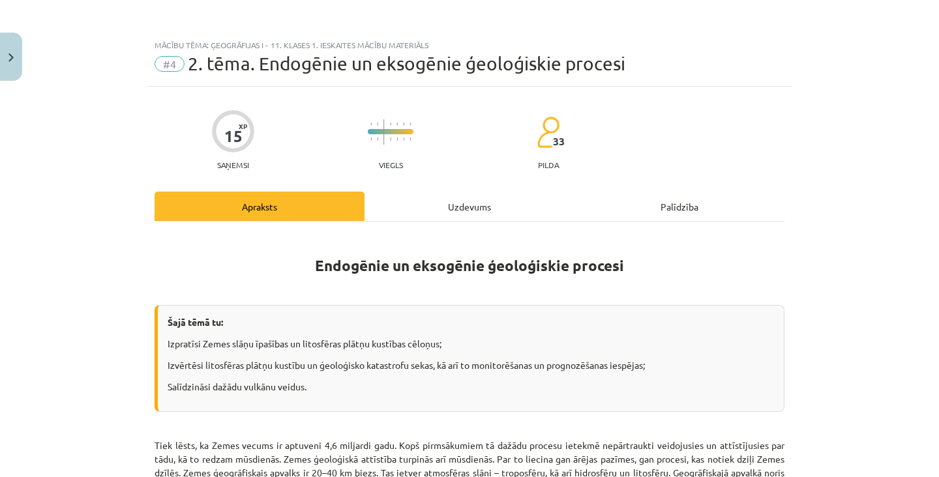
click at [463, 221] on hr at bounding box center [469, 221] width 630 height 1
click at [471, 210] on div "Uzdevums" at bounding box center [469, 206] width 210 height 29
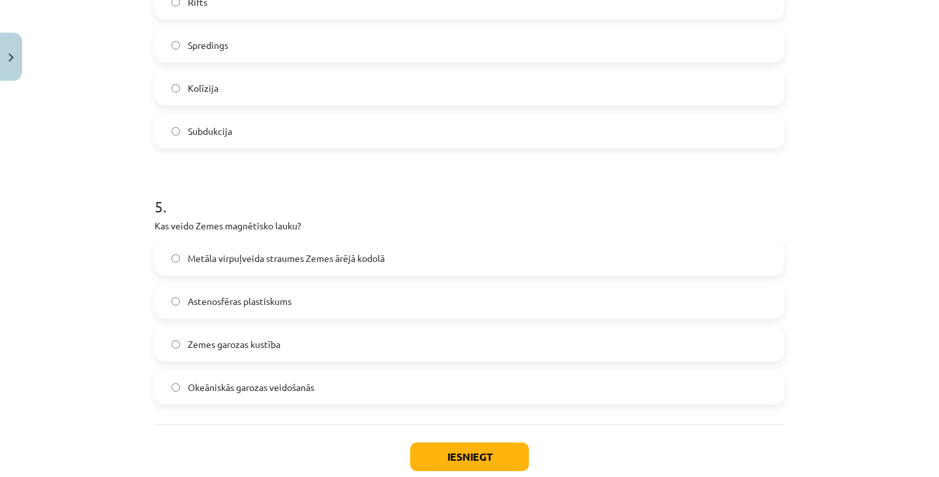
scroll to position [1124, 0]
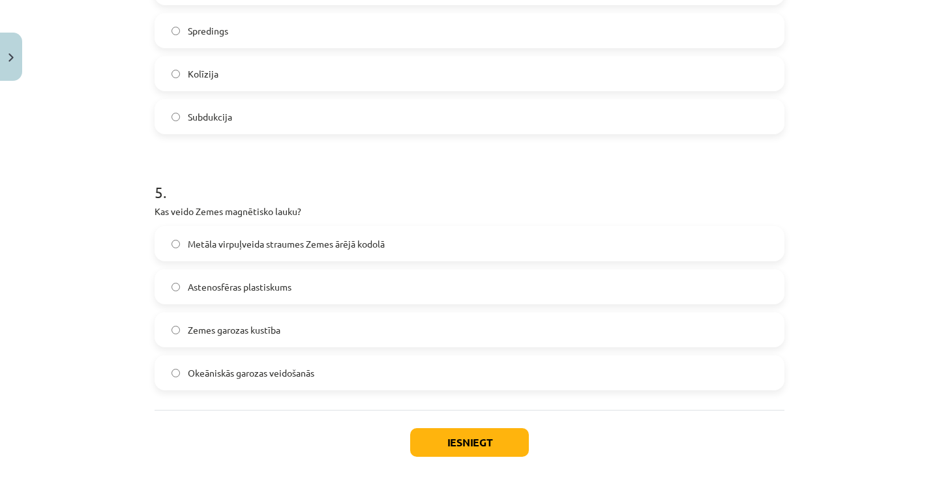
click at [456, 239] on label "Metāla virpuļveida straumes Zemes ārējā kodolā" at bounding box center [469, 243] width 627 height 33
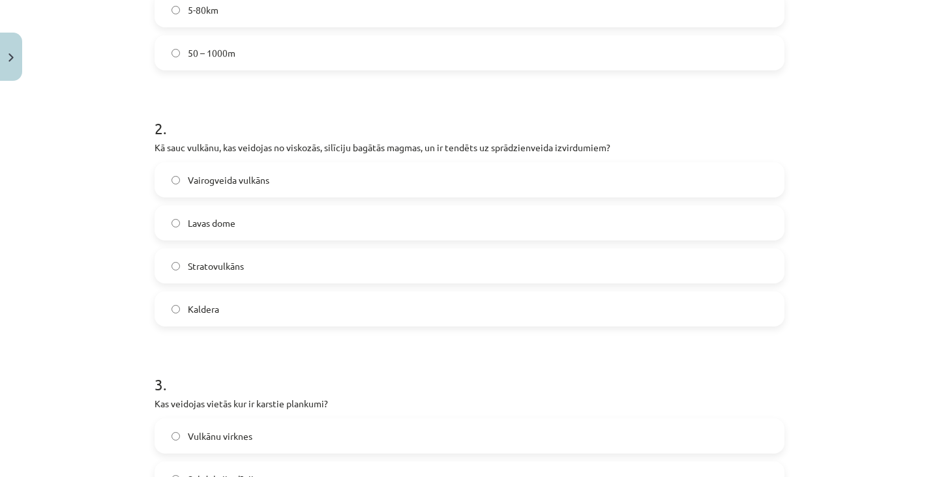
scroll to position [0, 0]
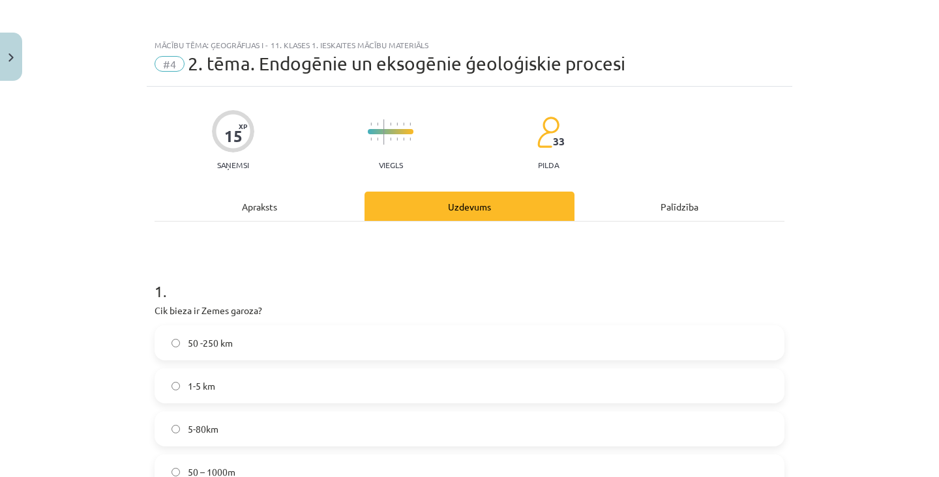
click at [338, 200] on div "Apraksts" at bounding box center [259, 206] width 210 height 29
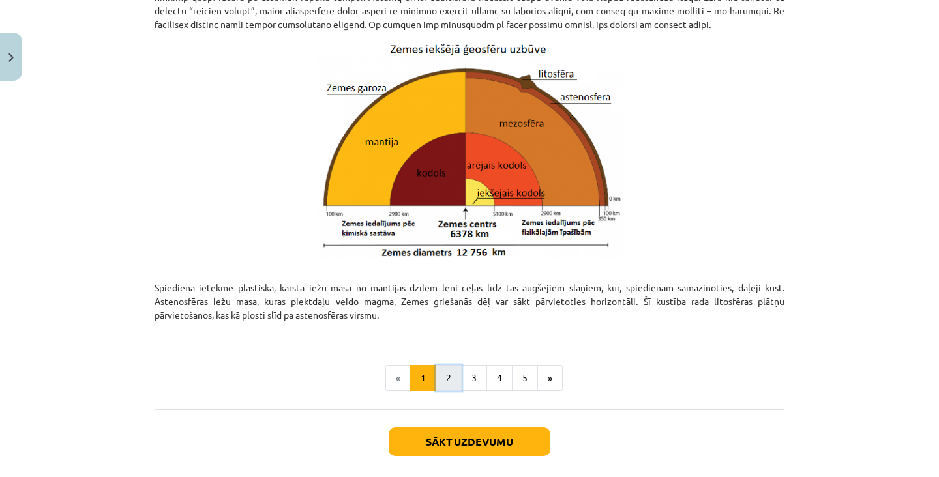
click at [445, 378] on button "2" at bounding box center [448, 378] width 26 height 26
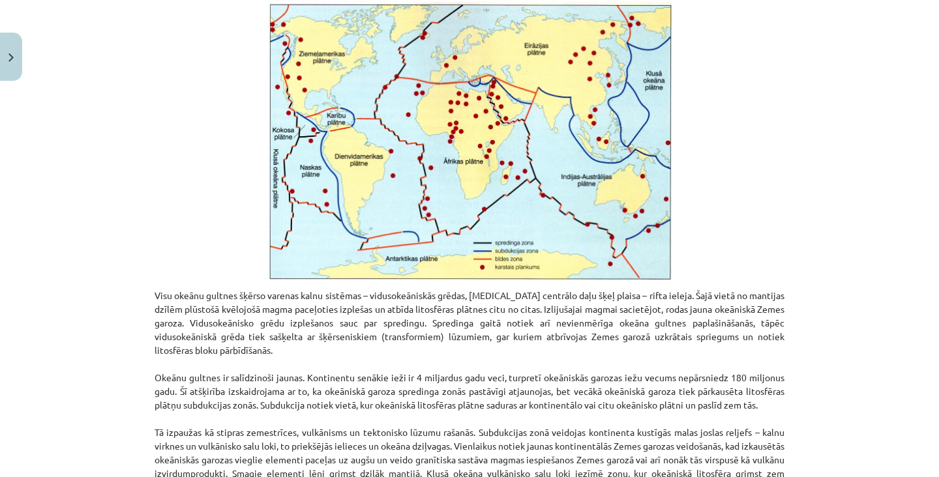
scroll to position [233, 0]
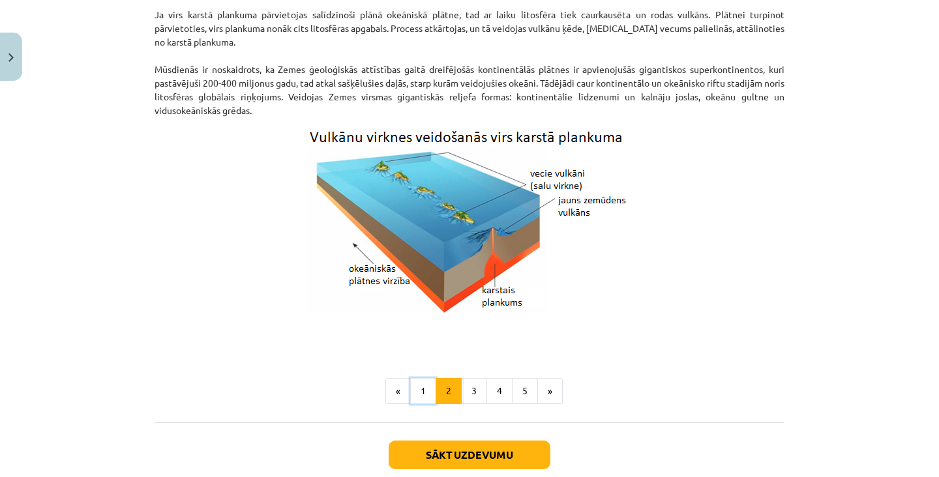
click at [410, 381] on button "1" at bounding box center [423, 391] width 26 height 26
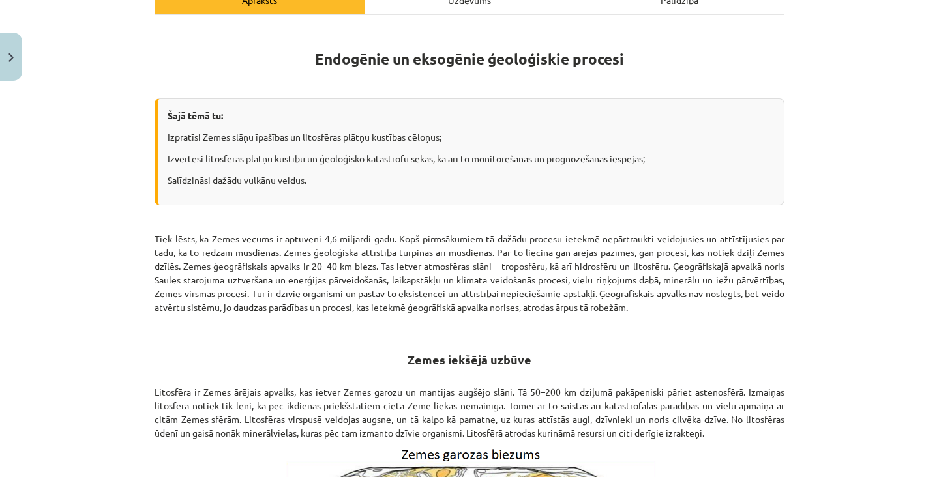
scroll to position [0, 0]
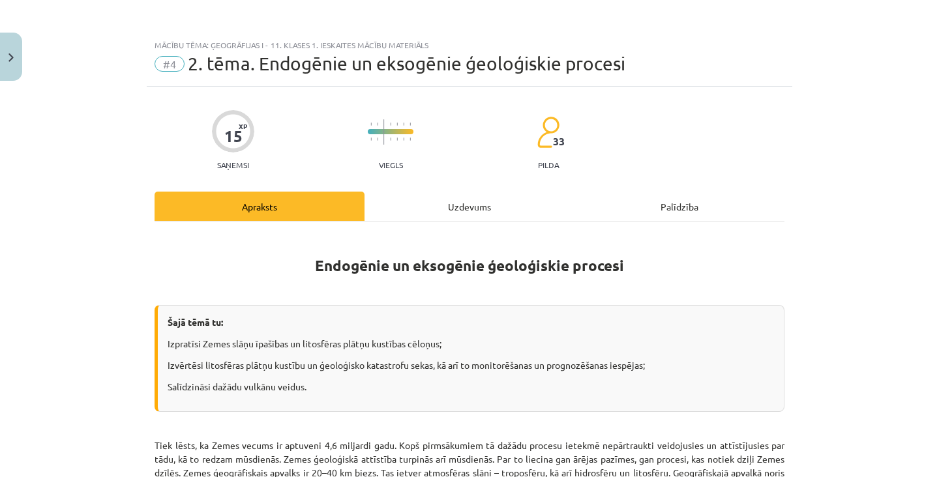
click at [465, 214] on div "Uzdevums" at bounding box center [469, 206] width 210 height 29
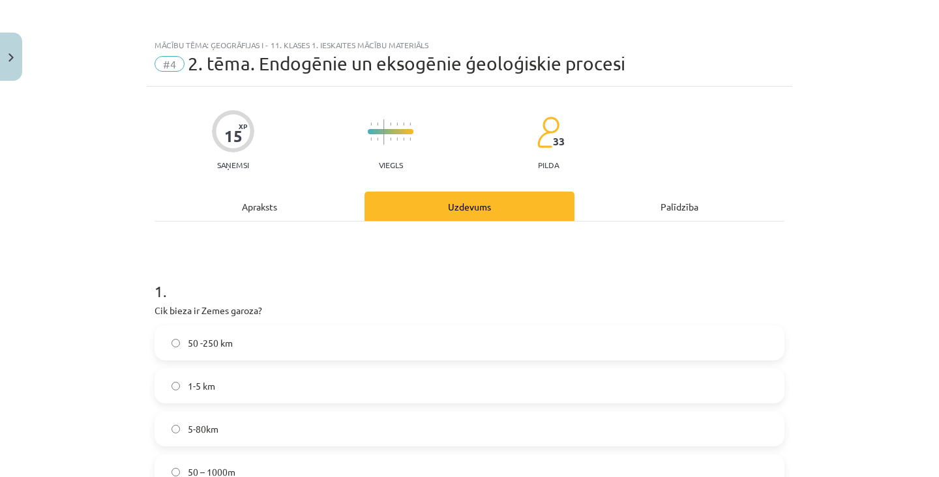
click at [299, 212] on div "Apraksts" at bounding box center [259, 206] width 210 height 29
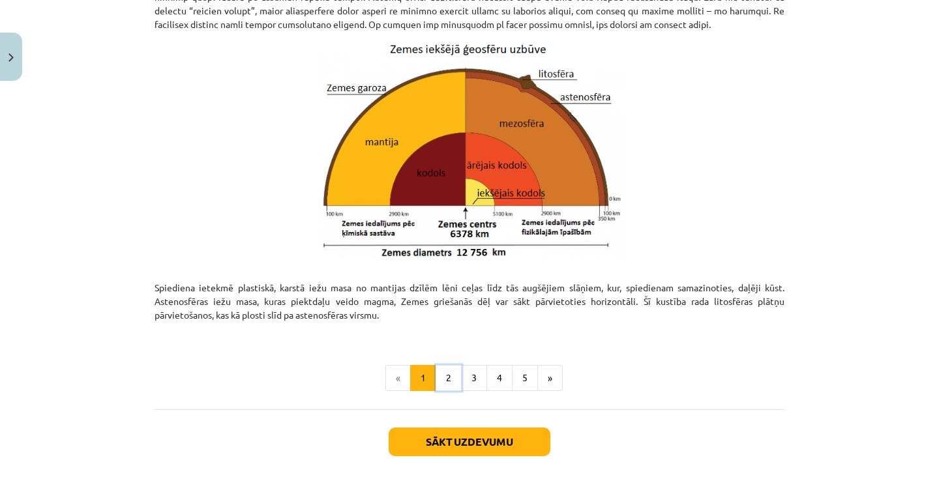
click at [455, 370] on button "2" at bounding box center [448, 378] width 26 height 26
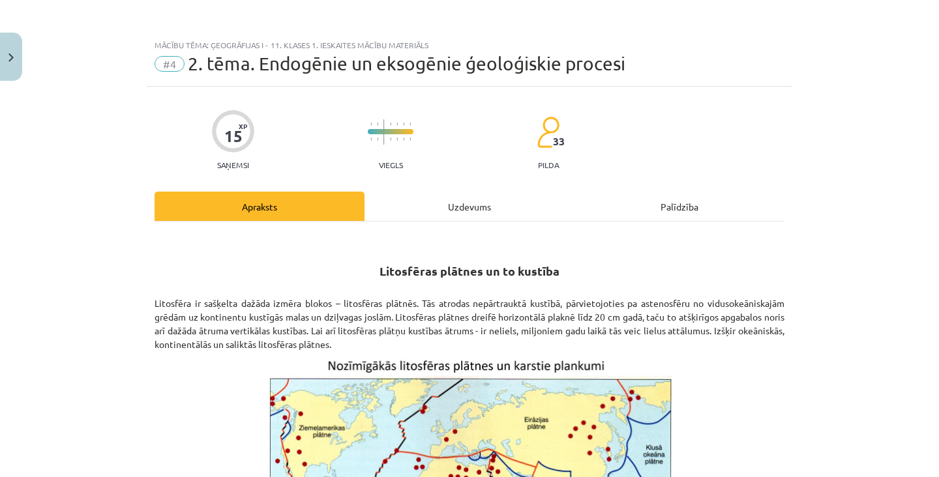
click at [461, 212] on div "Uzdevums" at bounding box center [469, 206] width 210 height 29
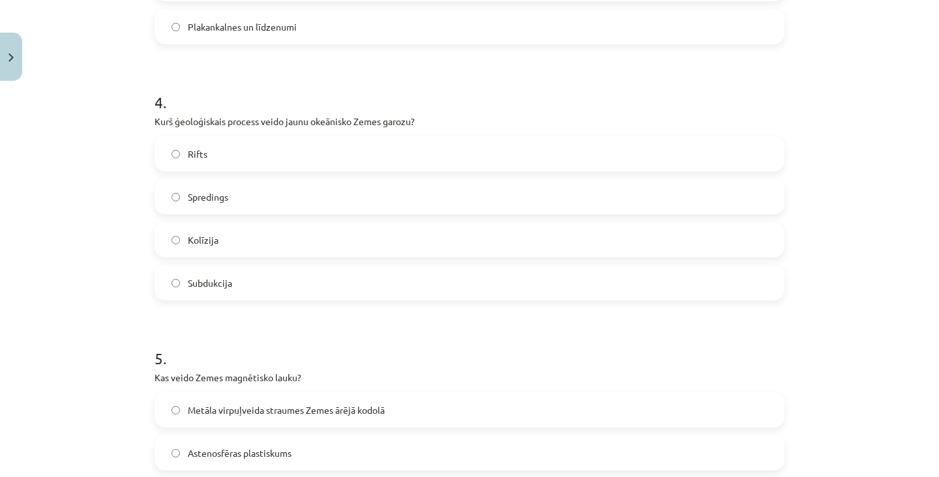
scroll to position [956, 0]
click at [501, 148] on label "Rifts" at bounding box center [469, 155] width 627 height 33
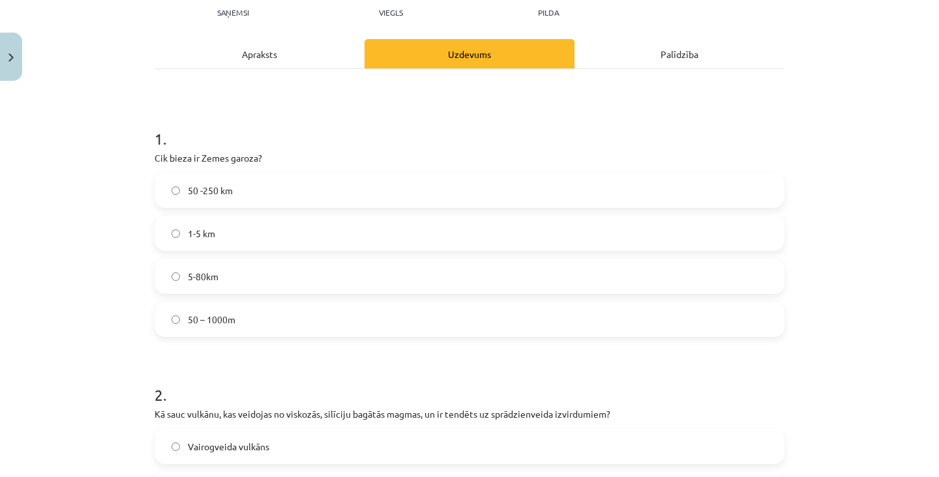
scroll to position [0, 0]
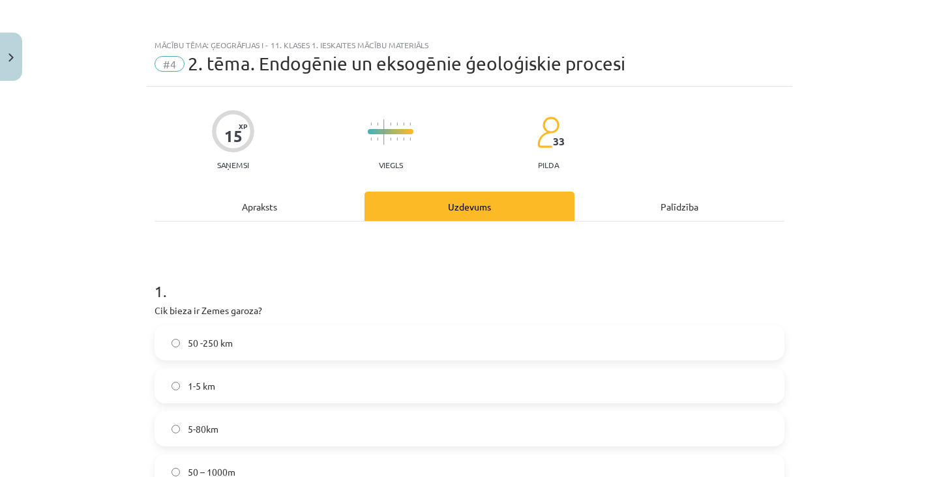
click at [282, 204] on div "Apraksts" at bounding box center [259, 206] width 210 height 29
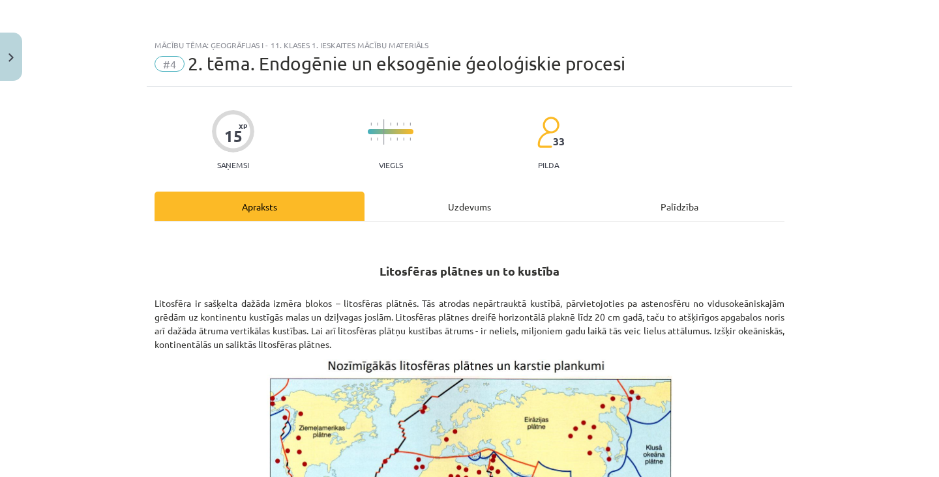
click at [465, 205] on div "Uzdevums" at bounding box center [469, 206] width 210 height 29
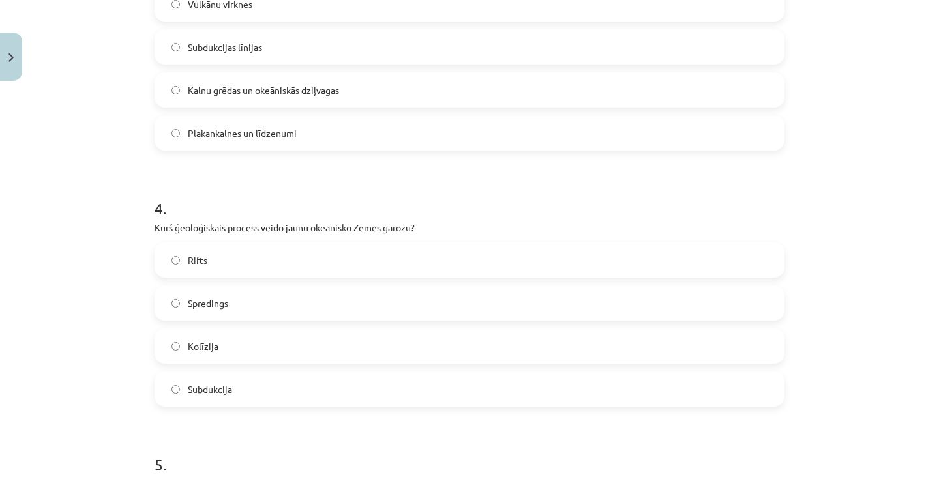
scroll to position [860, 0]
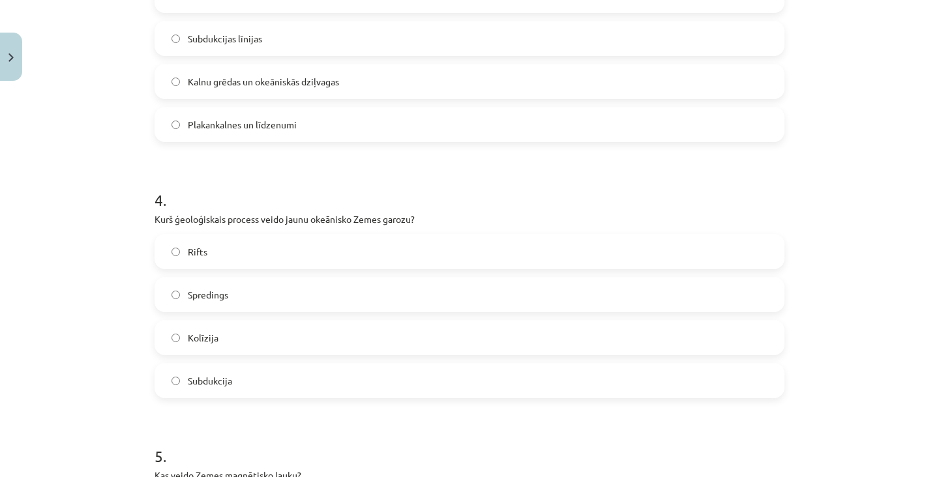
click at [390, 289] on label "Spredings" at bounding box center [469, 294] width 627 height 33
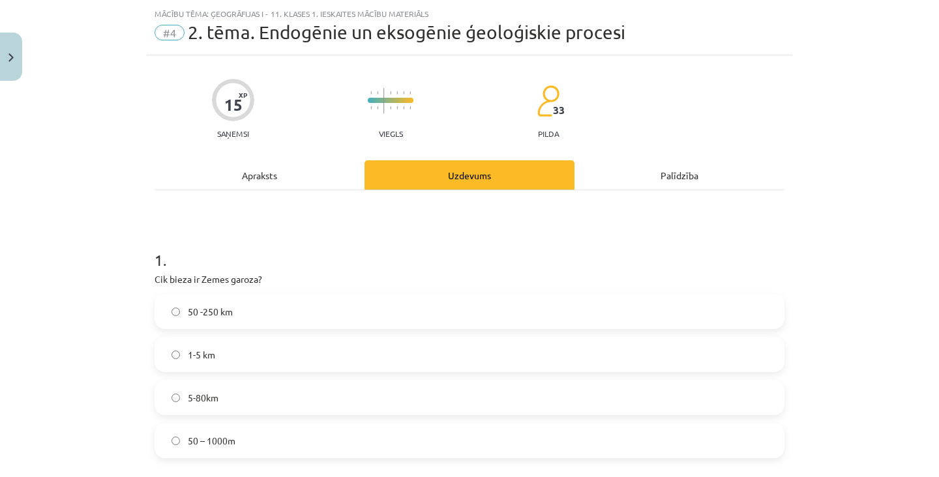
scroll to position [0, 0]
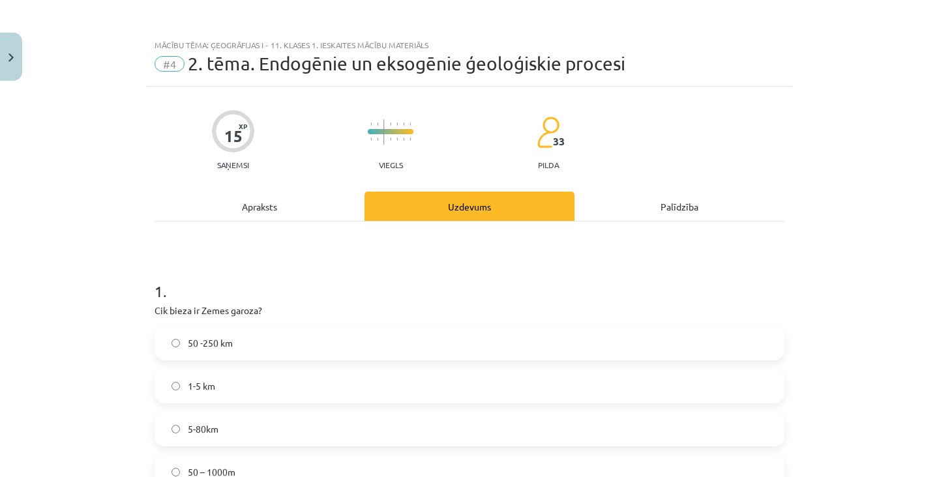
click at [342, 197] on div "Apraksts" at bounding box center [259, 206] width 210 height 29
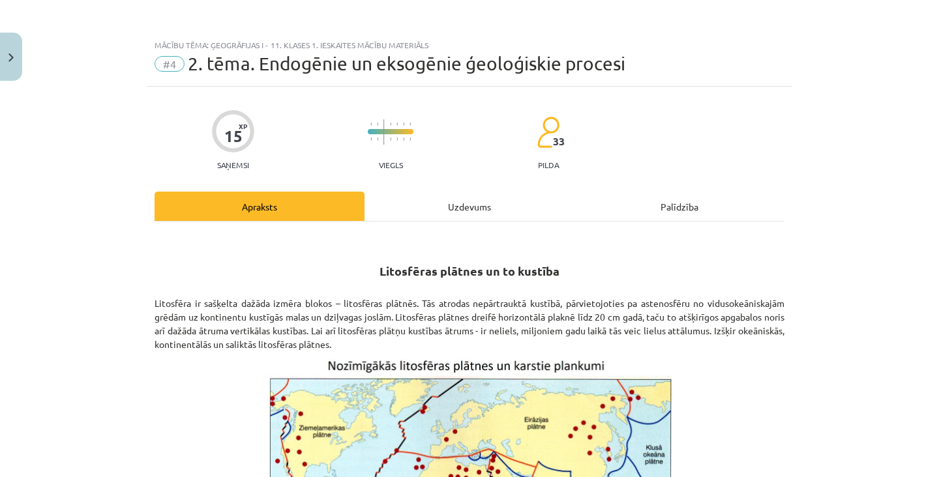
click at [459, 208] on div "Uzdevums" at bounding box center [469, 206] width 210 height 29
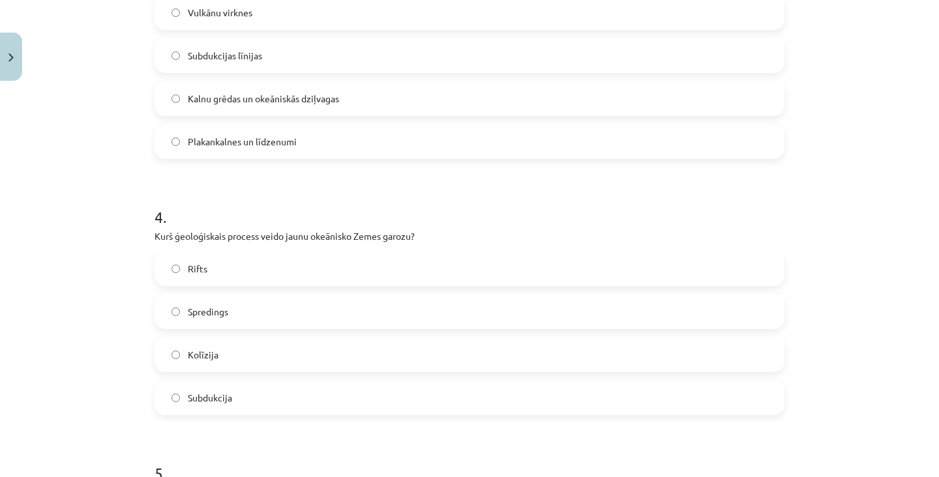
scroll to position [843, 0]
click at [403, 272] on label "Rifts" at bounding box center [469, 268] width 627 height 33
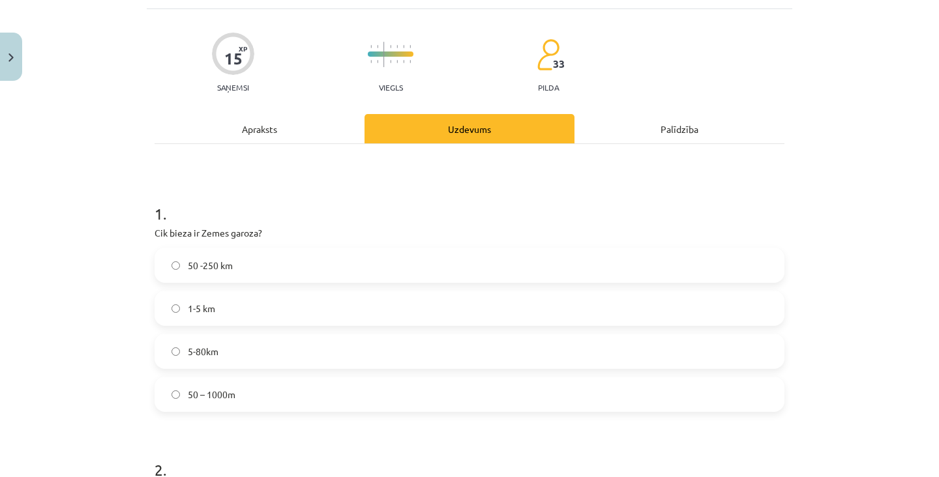
scroll to position [0, 0]
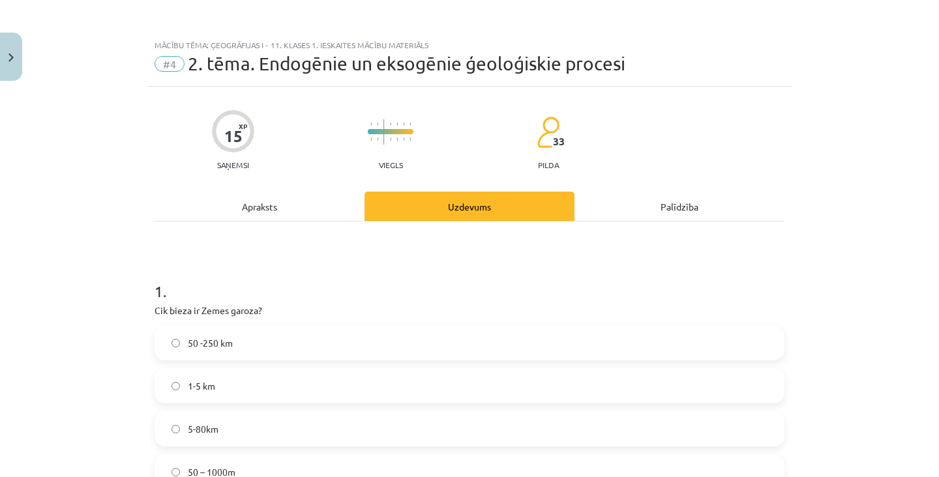
click at [313, 214] on div "Apraksts" at bounding box center [259, 206] width 210 height 29
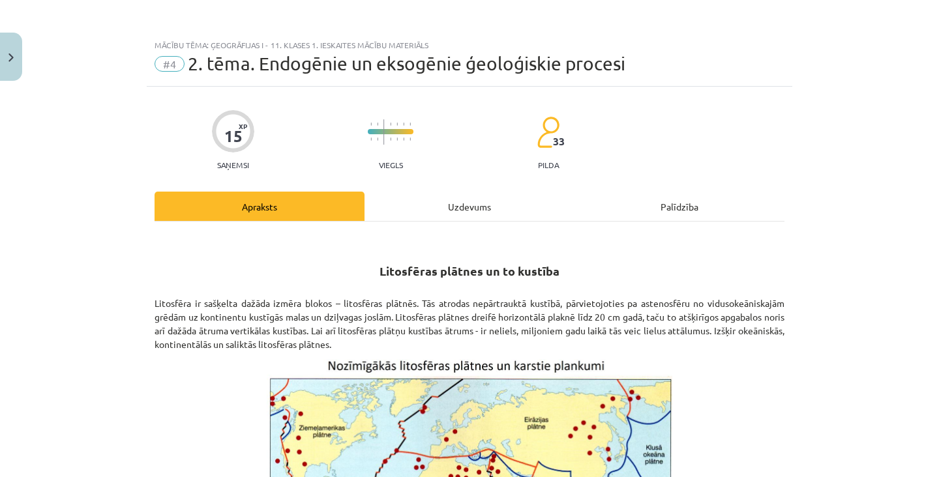
click at [488, 204] on div "Uzdevums" at bounding box center [469, 206] width 210 height 29
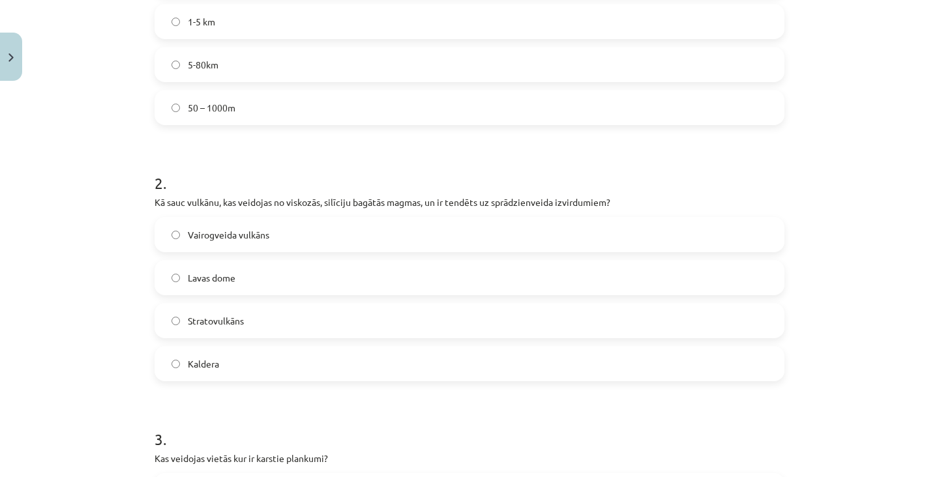
scroll to position [363, 0]
click at [368, 308] on label "Stratovulkāns" at bounding box center [469, 322] width 627 height 33
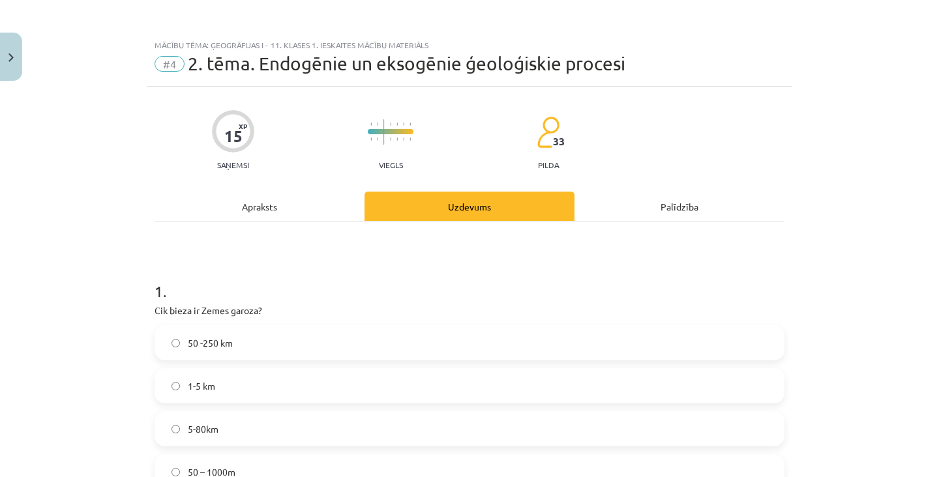
click at [301, 206] on div "Apraksts" at bounding box center [259, 206] width 210 height 29
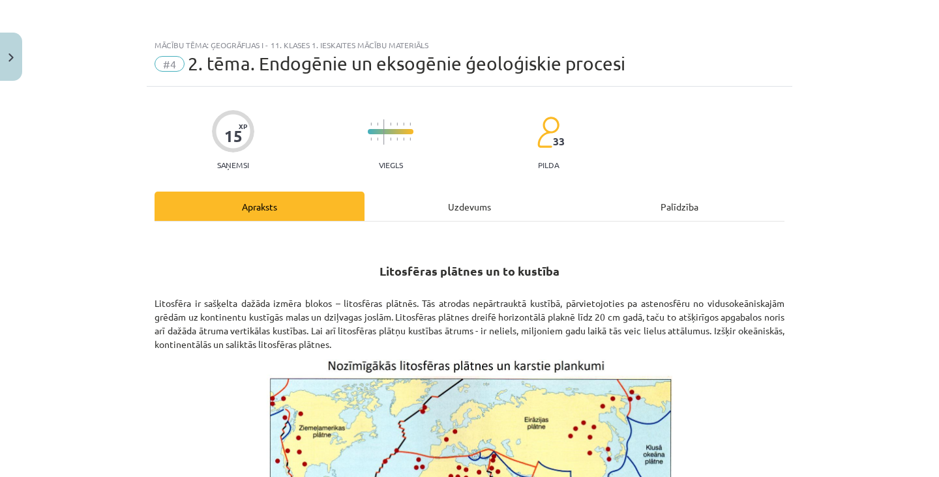
click at [447, 194] on div "Uzdevums" at bounding box center [469, 206] width 210 height 29
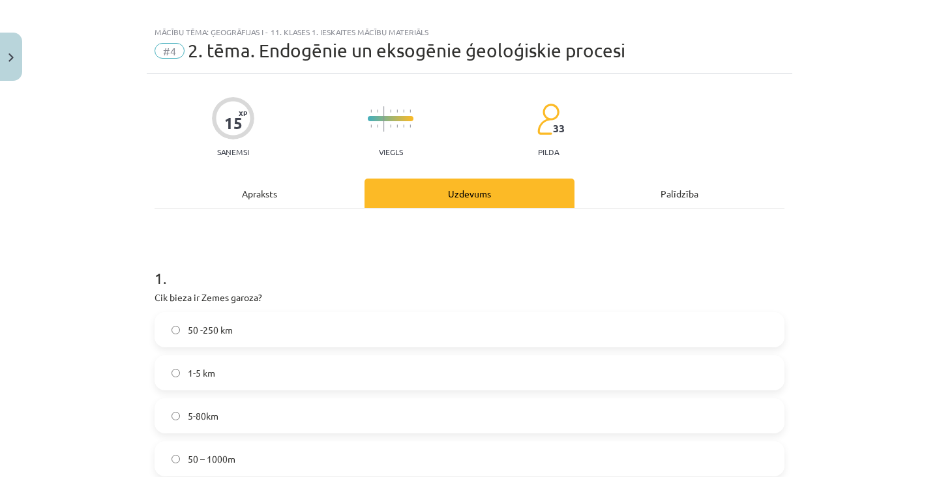
click at [327, 198] on div "Apraksts" at bounding box center [259, 193] width 210 height 29
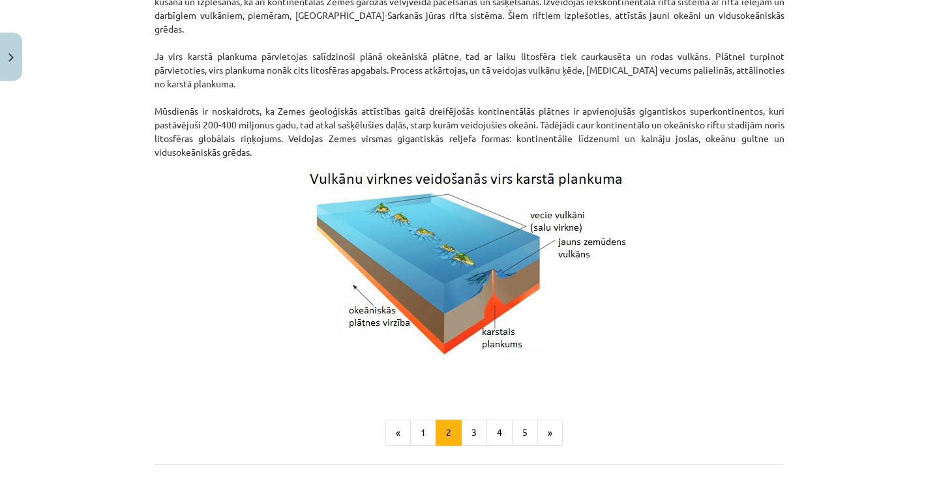
scroll to position [1242, 0]
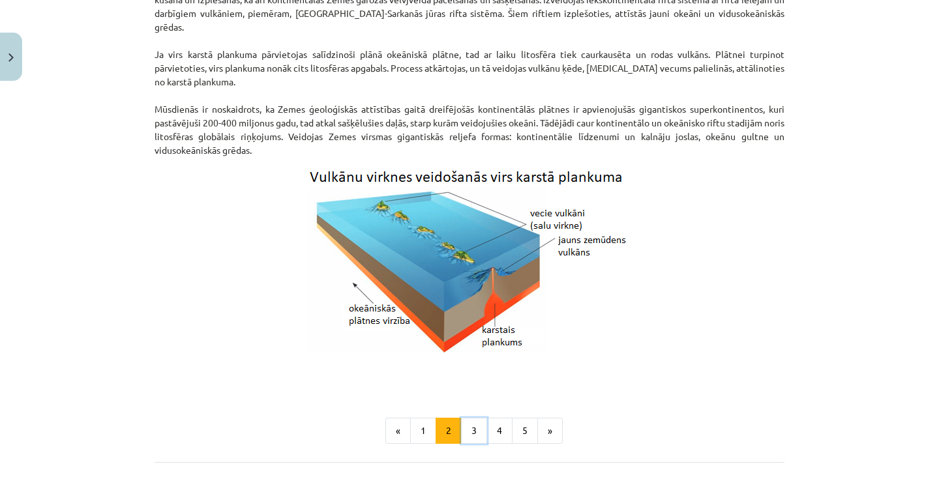
click at [474, 418] on button "3" at bounding box center [474, 431] width 26 height 26
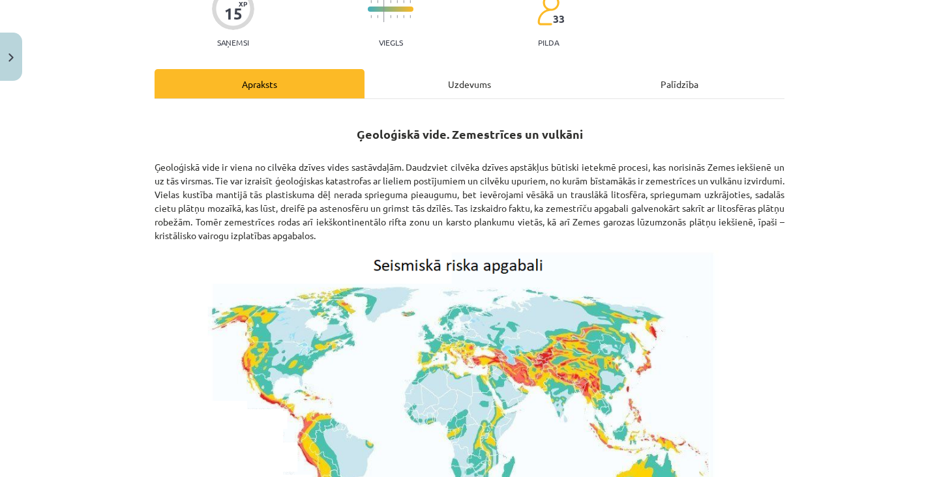
scroll to position [0, 0]
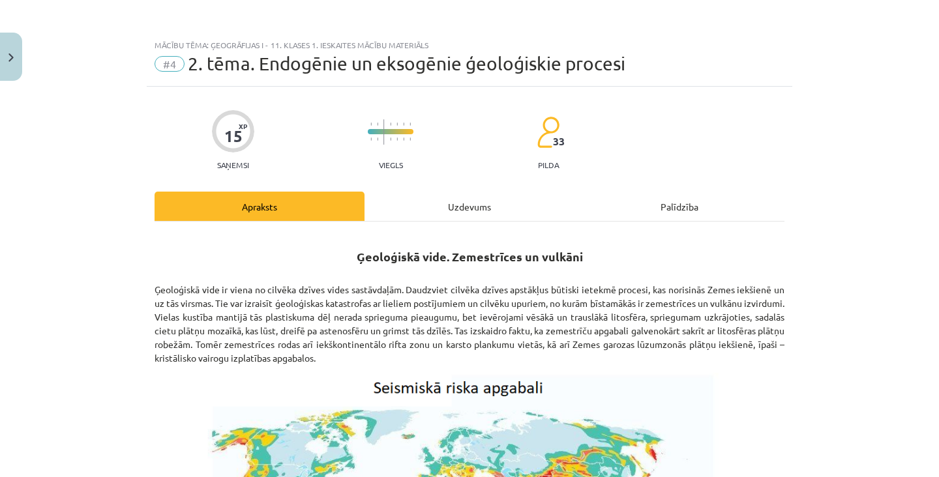
click at [480, 201] on div "Uzdevums" at bounding box center [469, 206] width 210 height 29
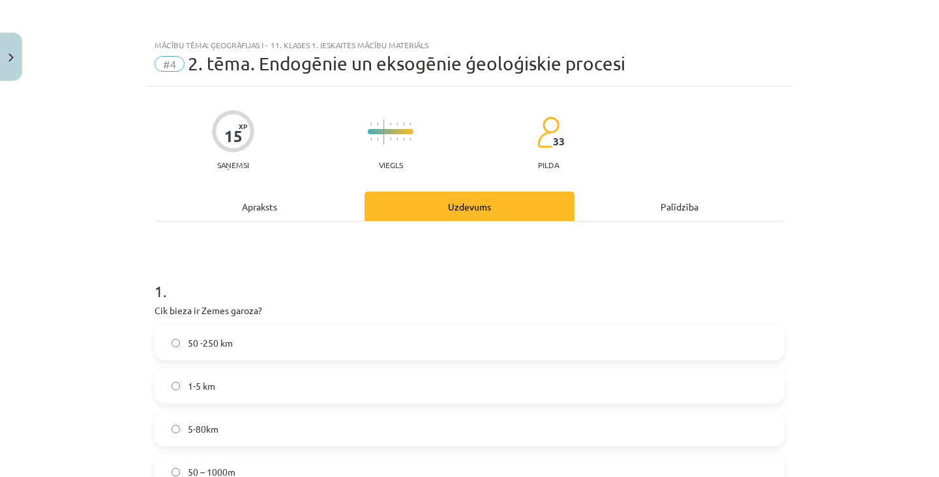
click at [295, 213] on div "Apraksts" at bounding box center [259, 206] width 210 height 29
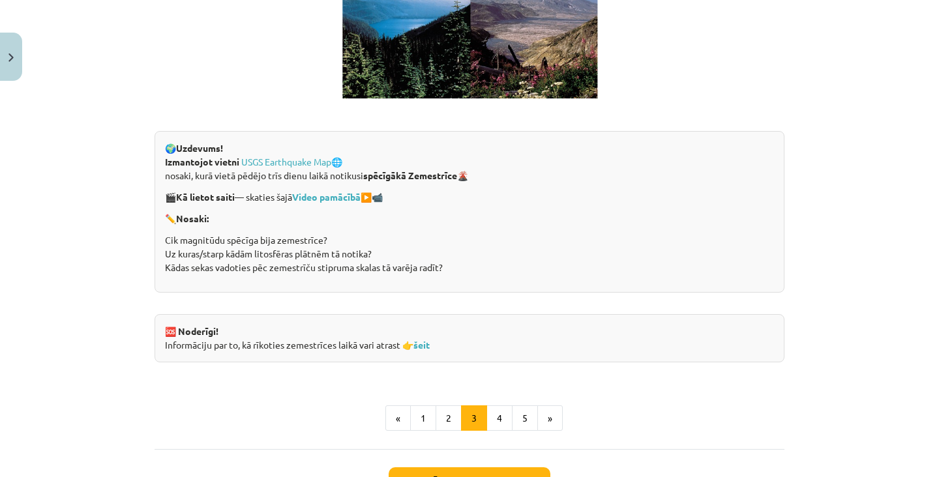
scroll to position [2481, 0]
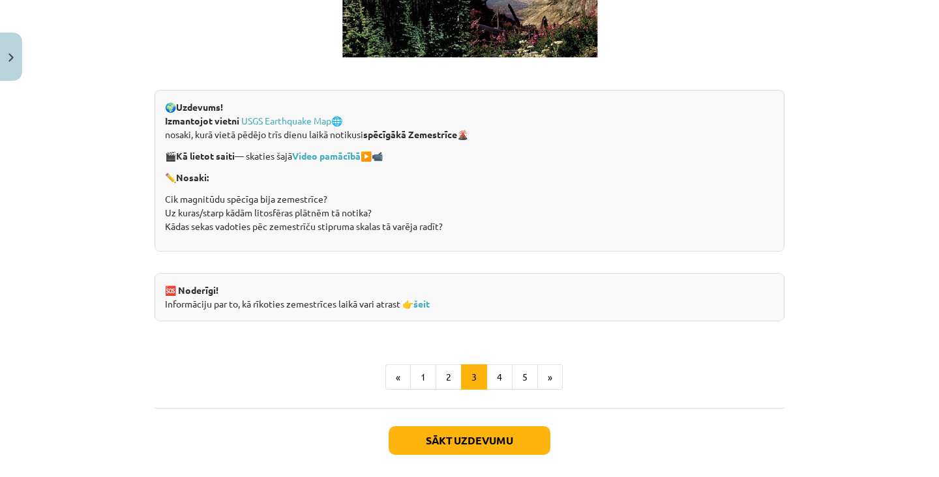
click at [563, 209] on p "Cik magnitūdu spēcīga bija zemestrīce? Uz kuras/starp kādām litosfēras plātnēm …" at bounding box center [469, 212] width 609 height 41
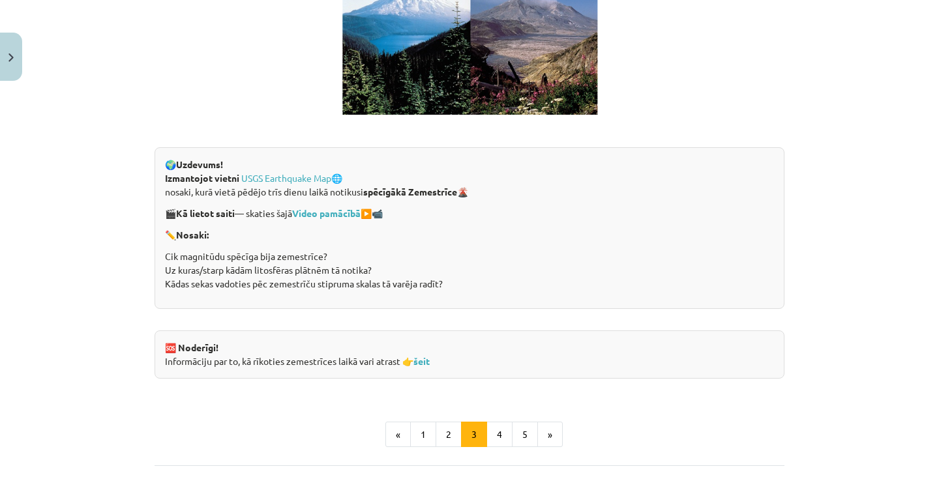
scroll to position [2423, 0]
click at [301, 173] on link "USGS Earthquake Map" at bounding box center [286, 179] width 90 height 12
copy p "Cik magnitūdu spēcīga bija zemestrīce? Uz kuras/starp kādām litosfēras plātnēm …"
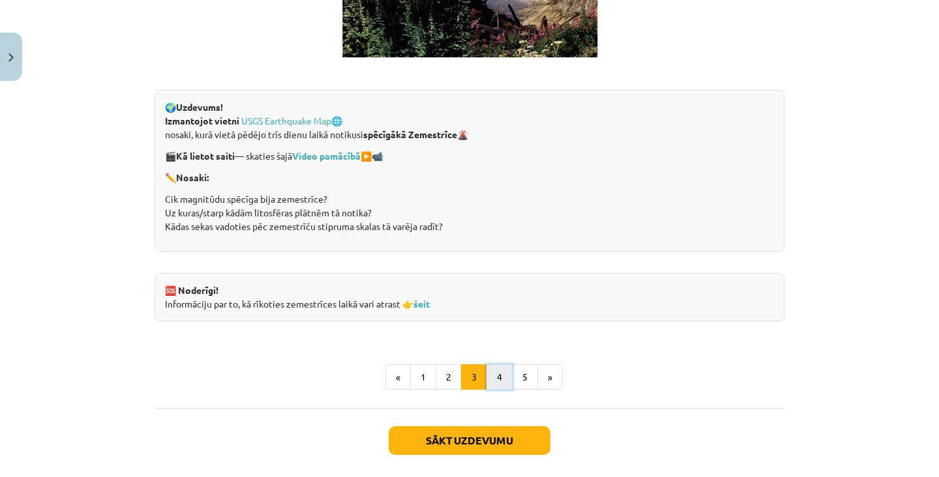
click at [497, 380] on button "4" at bounding box center [499, 377] width 26 height 26
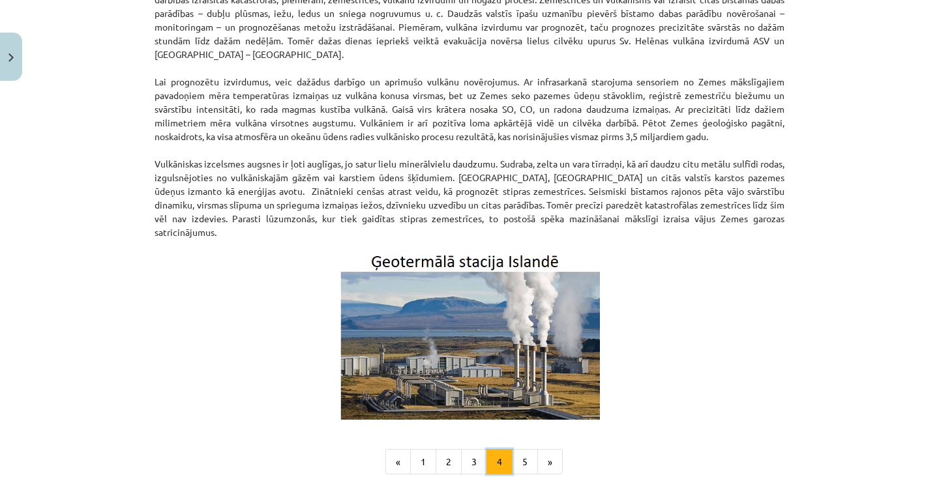
scroll to position [331, 0]
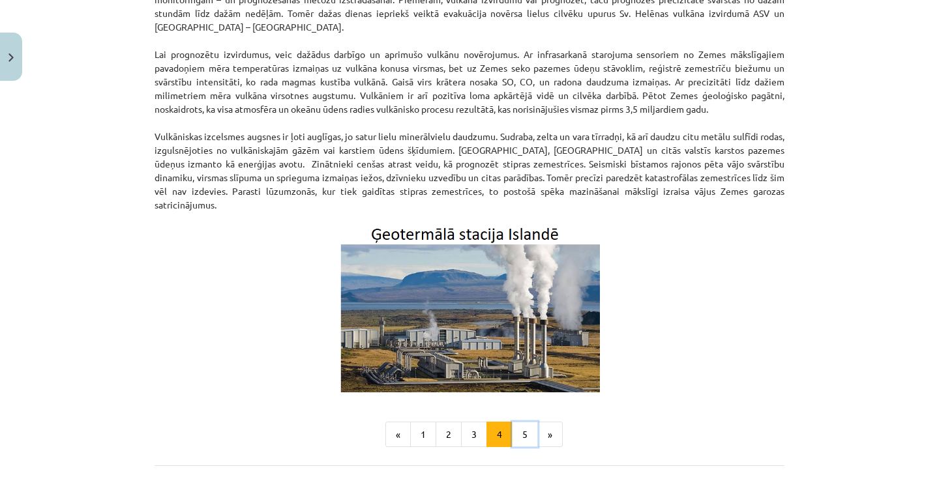
click at [521, 422] on button "5" at bounding box center [525, 435] width 26 height 26
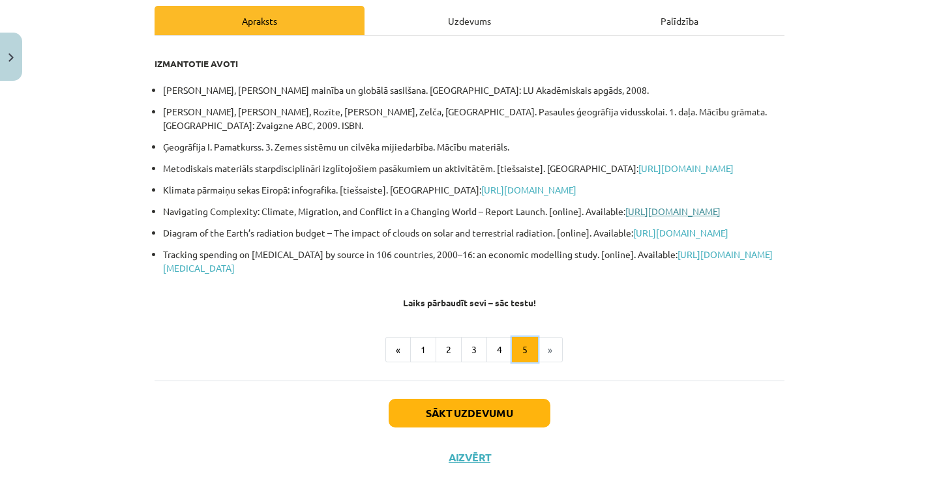
scroll to position [192, 0]
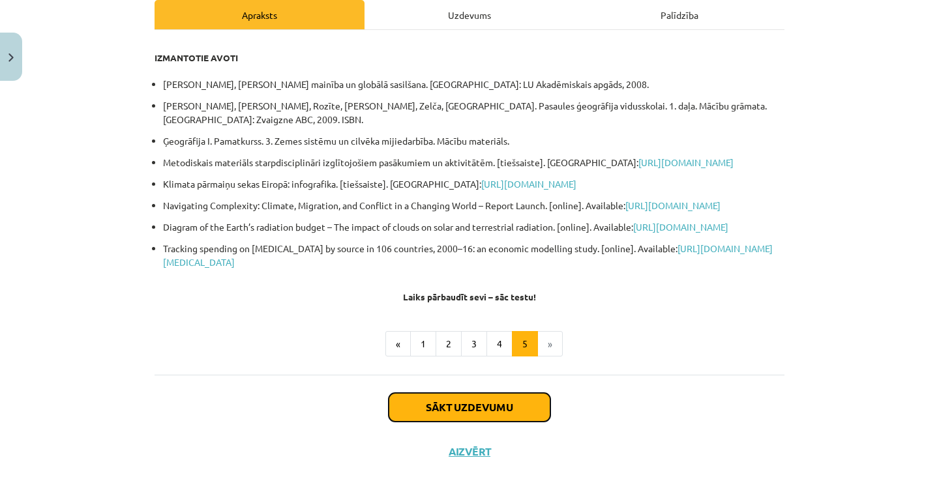
click at [488, 422] on button "Sākt uzdevumu" at bounding box center [469, 407] width 162 height 29
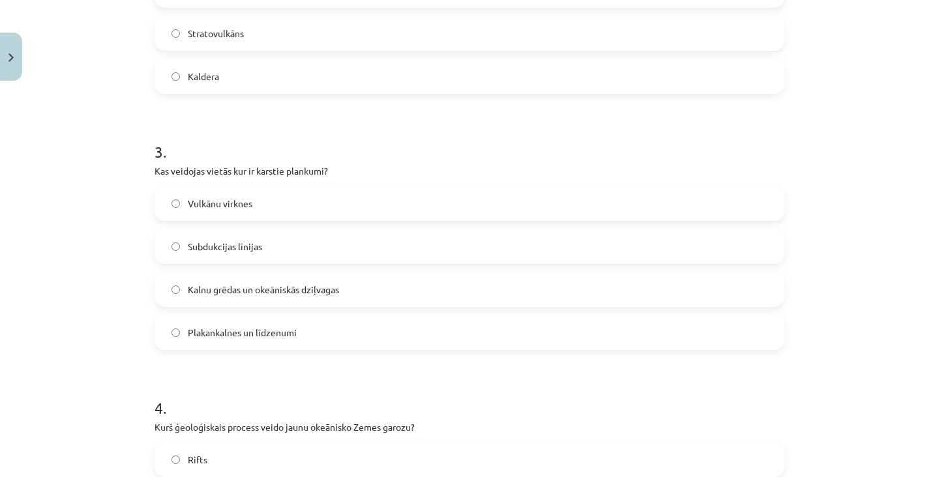
scroll to position [1126, 0]
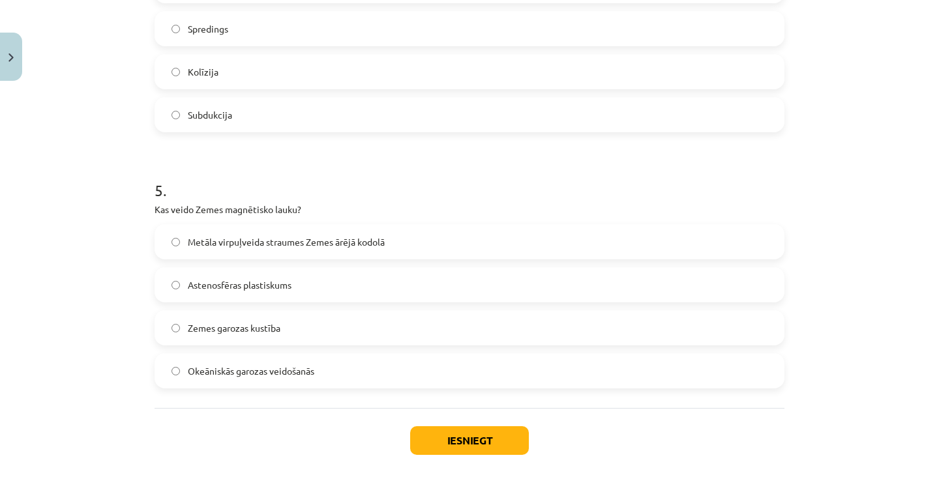
click at [469, 455] on div "Iesniegt Aizvērt" at bounding box center [469, 453] width 630 height 91
click at [471, 444] on button "Iesniegt" at bounding box center [469, 440] width 119 height 29
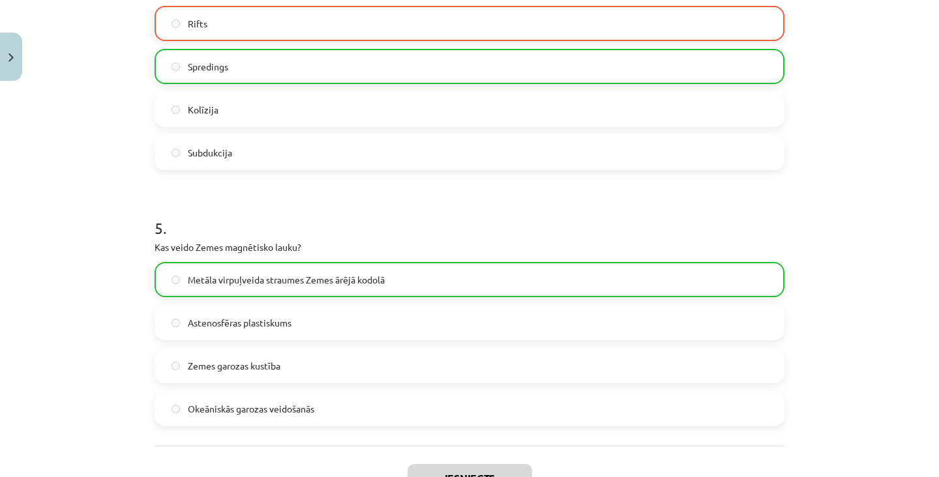
scroll to position [1167, 0]
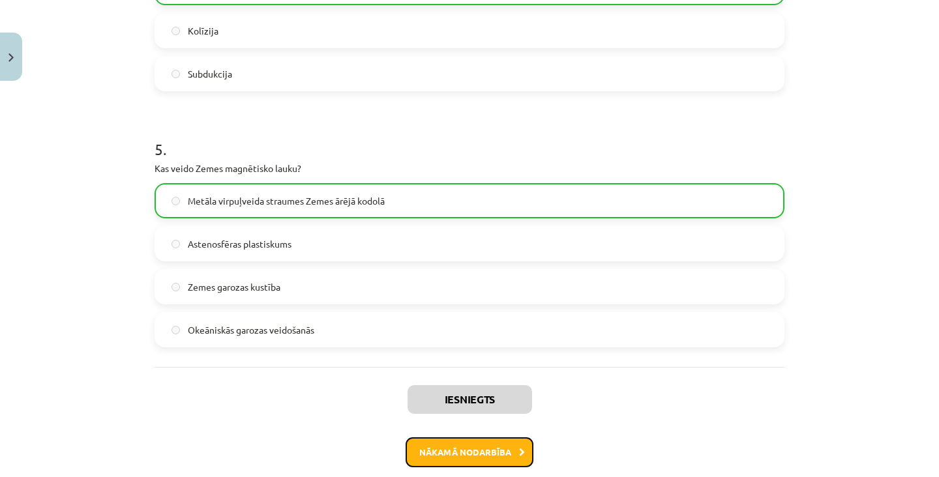
click at [501, 455] on button "Nākamā nodarbība" at bounding box center [469, 452] width 128 height 30
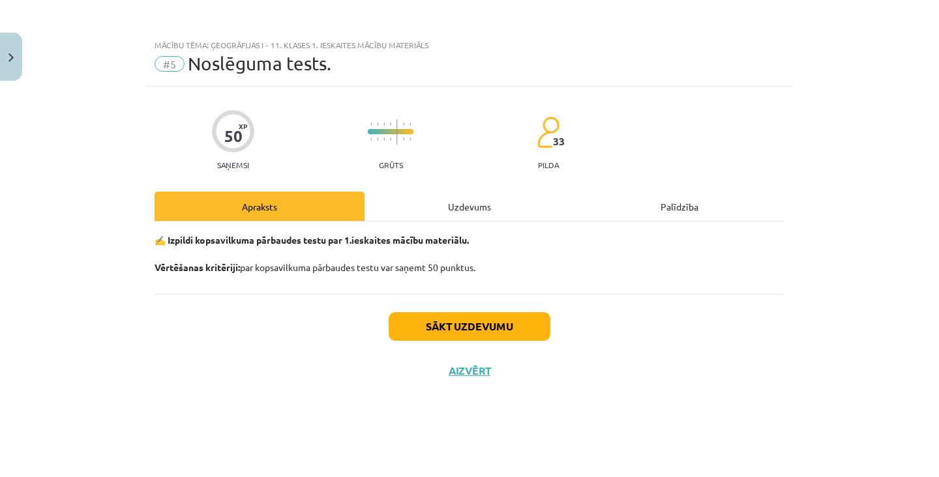
scroll to position [0, 0]
click at [458, 207] on div "Uzdevums" at bounding box center [469, 206] width 210 height 29
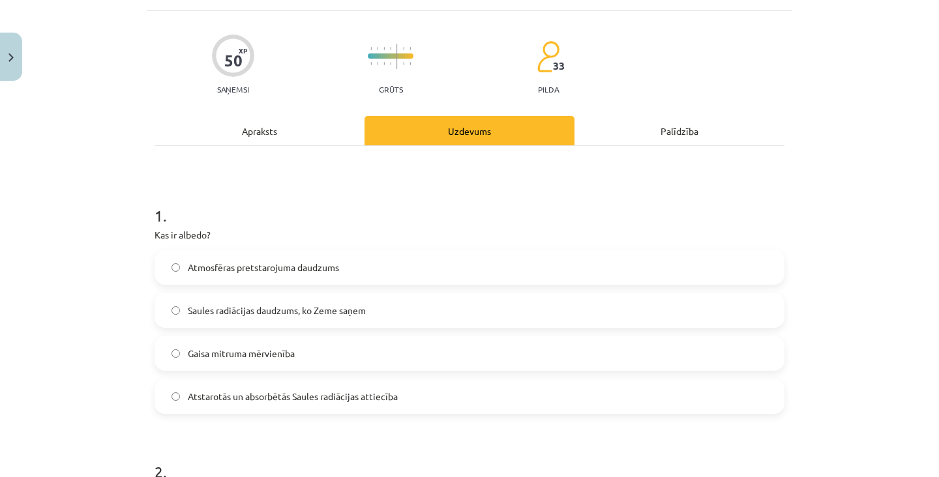
scroll to position [75, 0]
click at [368, 390] on span "Atstarotās un absorbētās Saules radiācijas attiecība" at bounding box center [293, 397] width 210 height 14
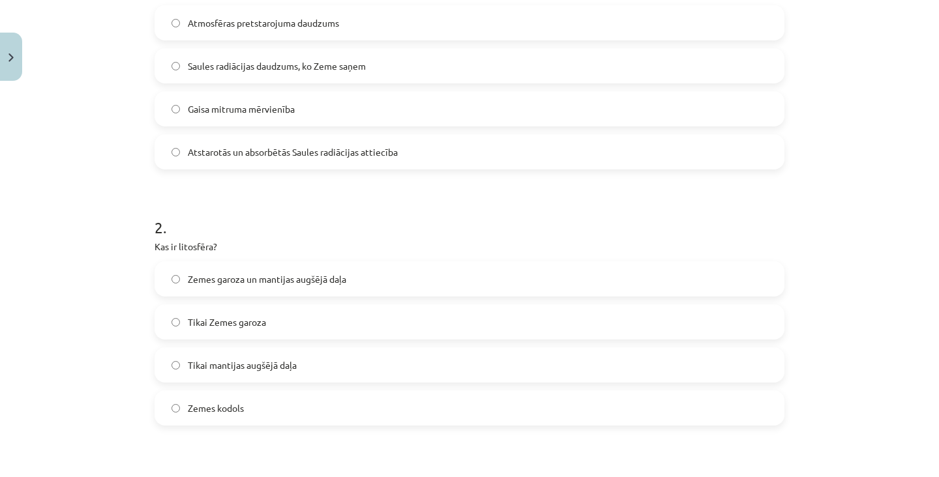
scroll to position [317, 0]
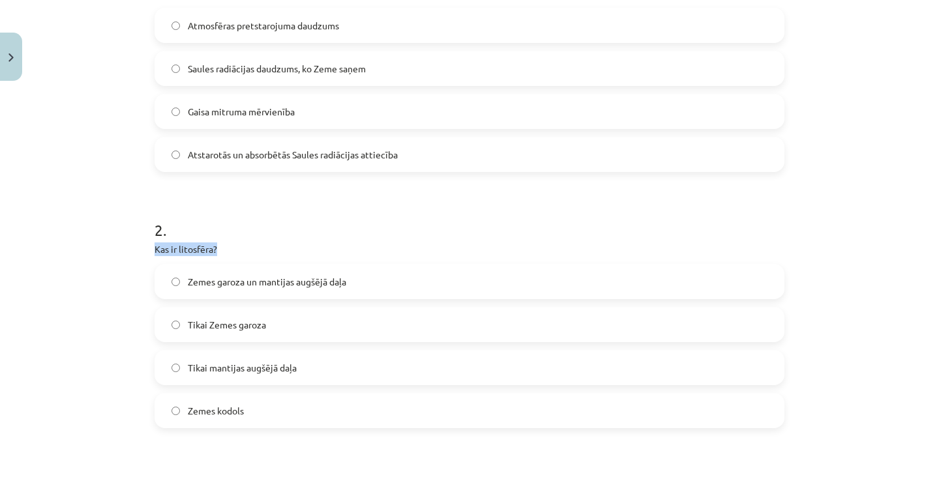
copy p "Kas ir litosfēra?"
click at [323, 265] on label "Zemes garoza un mantijas augšējā daļa" at bounding box center [469, 281] width 627 height 33
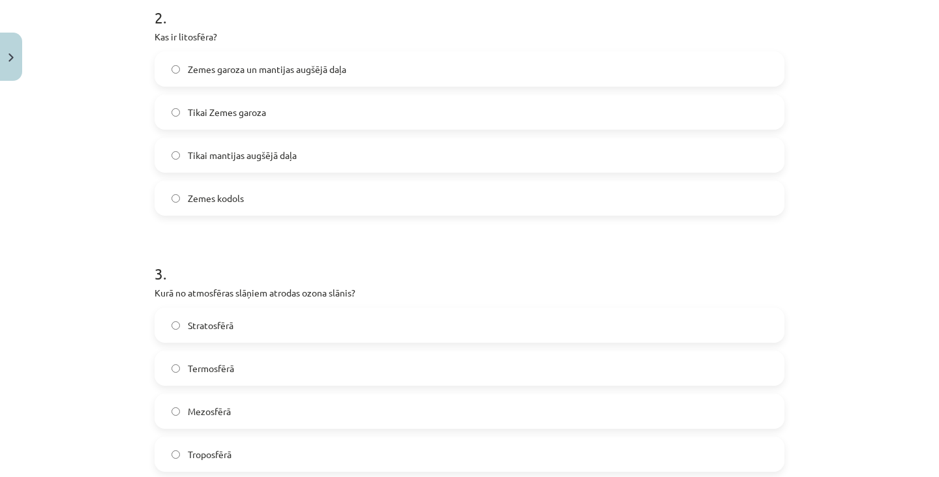
scroll to position [534, 0]
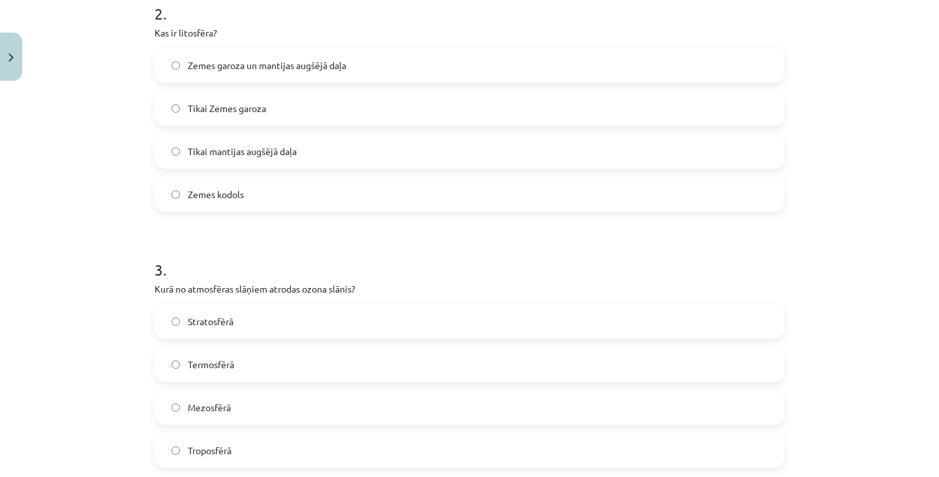
click at [276, 305] on label "Stratosfērā" at bounding box center [469, 321] width 627 height 33
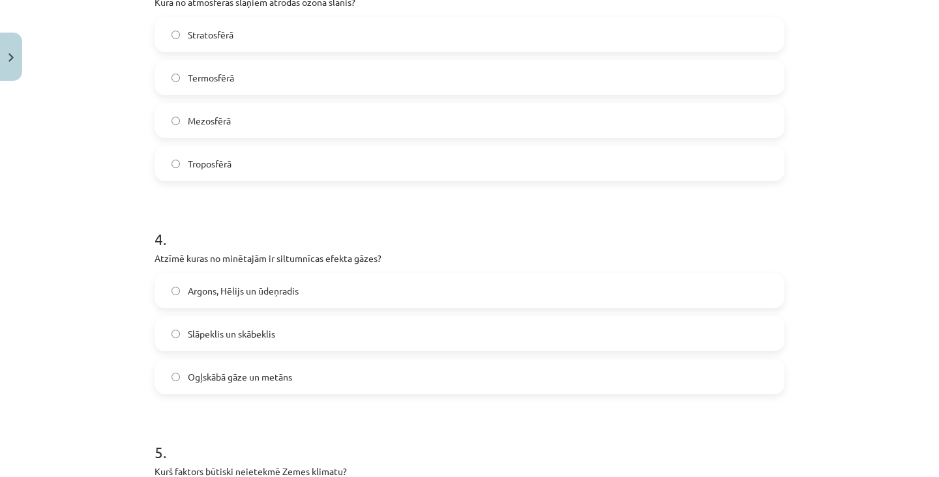
scroll to position [821, 0]
click at [278, 370] on span "Ogļskābā gāze un metāns" at bounding box center [240, 377] width 104 height 14
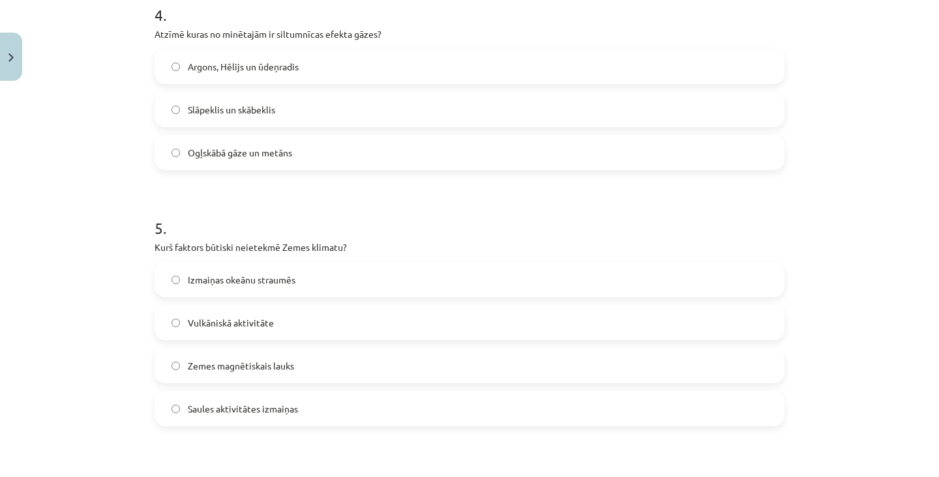
scroll to position [1044, 0]
click at [299, 307] on label "Vulkāniskā aktivitāte" at bounding box center [469, 323] width 627 height 33
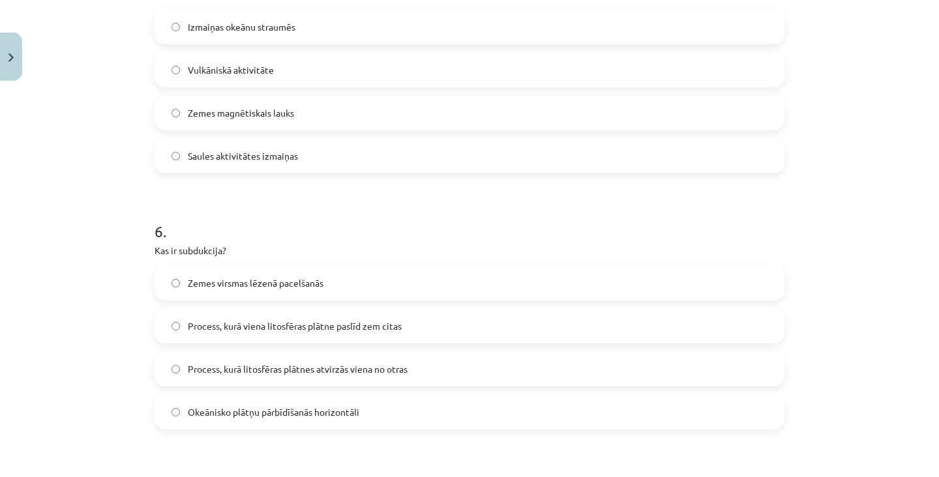
scroll to position [1304, 0]
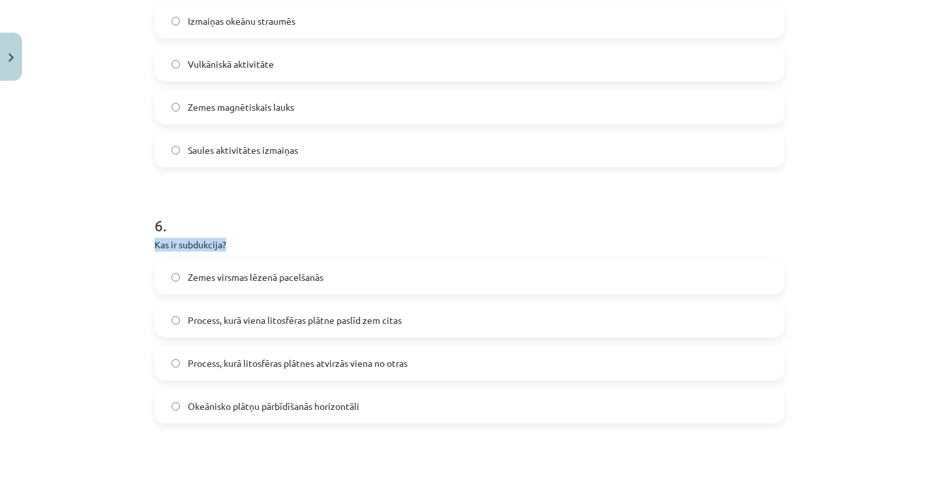
click at [93, 398] on div "Mācību tēma: Ģeogrāfijas i - 11. klases 1. ieskaites mācību materiāls #5 Noslēg…" at bounding box center [469, 238] width 939 height 477
click at [351, 314] on span "Process, kurā viena litosfēras plātne paslīd zem citas" at bounding box center [295, 321] width 214 height 14
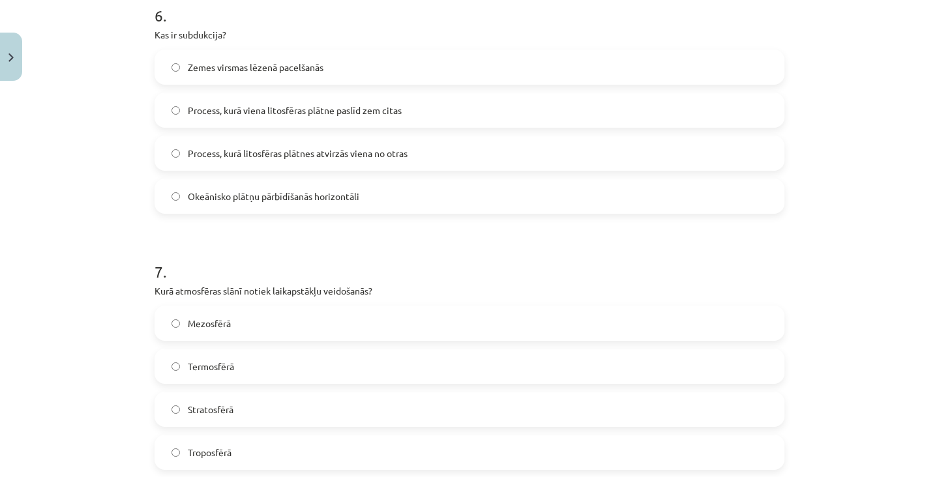
scroll to position [1533, 0]
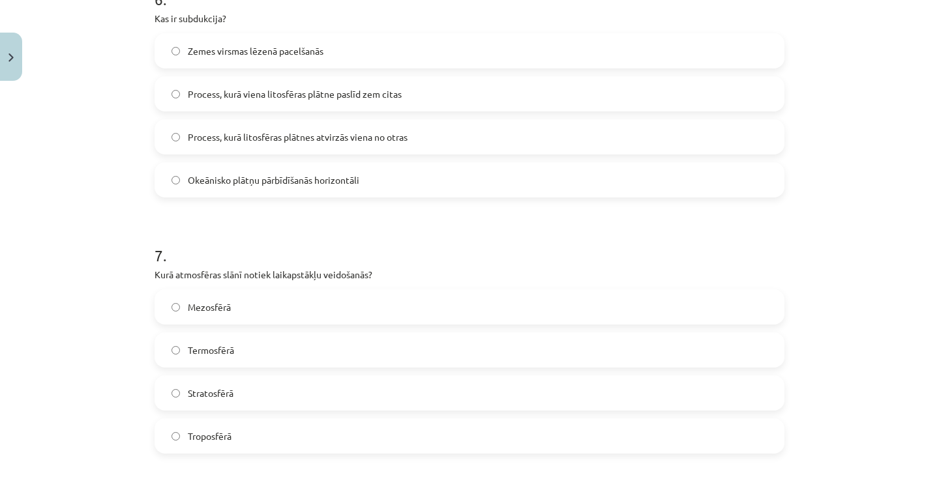
click at [305, 420] on label "Troposfērā" at bounding box center [469, 436] width 627 height 33
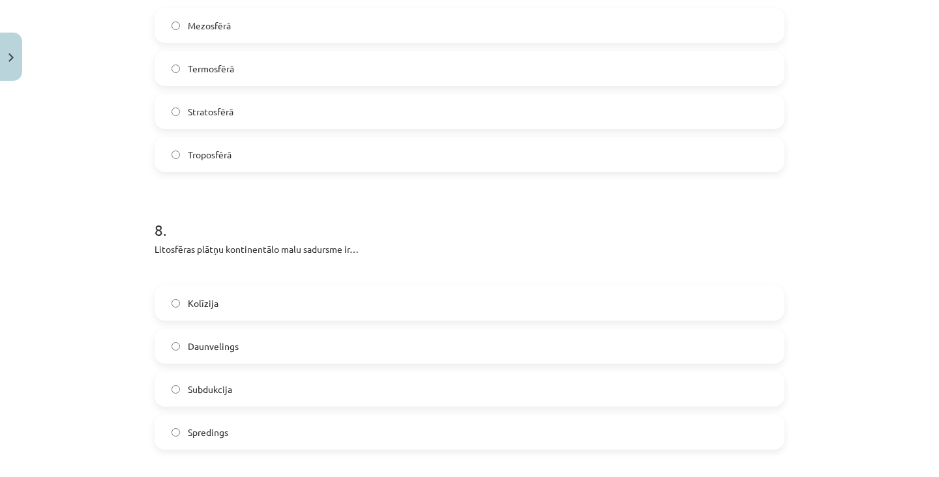
scroll to position [1811, 0]
click at [342, 287] on label "Kolīzija" at bounding box center [469, 303] width 627 height 33
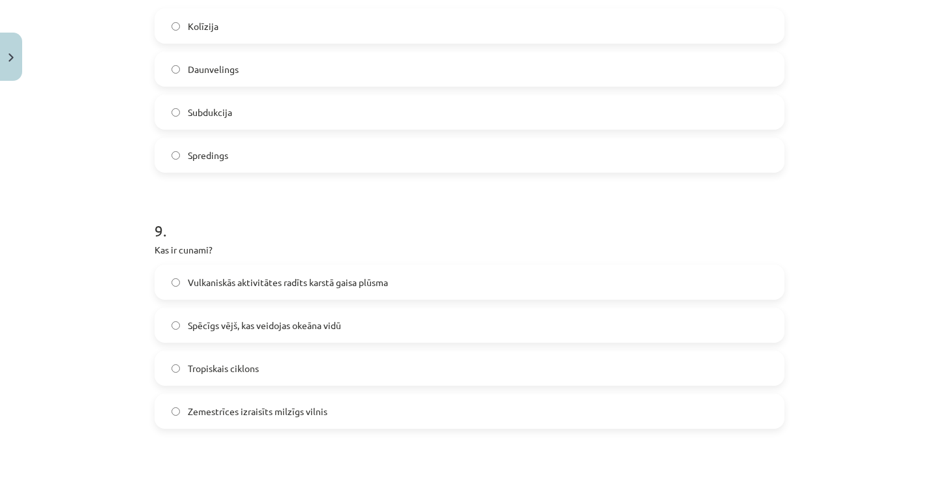
scroll to position [2088, 0]
click at [325, 396] on label "Zemestrīces izraisīts milzīgs vilnis" at bounding box center [469, 412] width 627 height 33
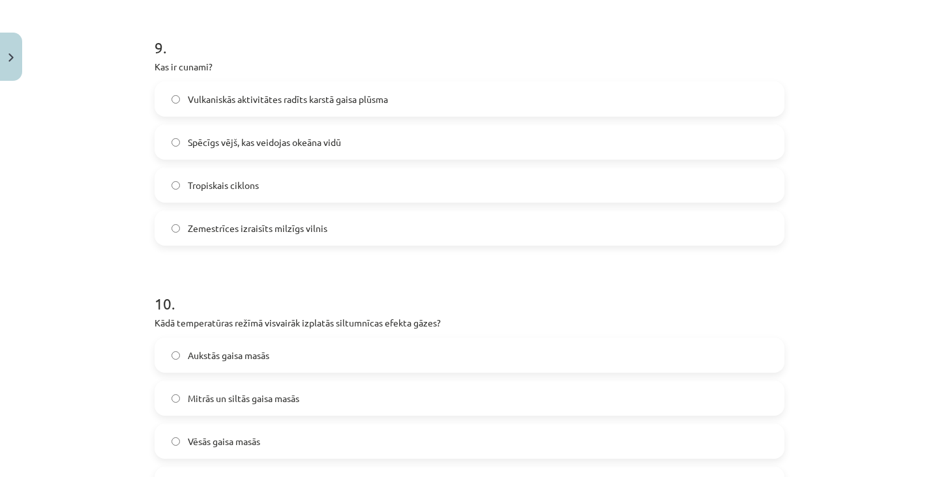
scroll to position [2272, 0]
copy p "Kādā temperatūras režīmā visvairāk izplatās siltumnīcas efekta gāzes?"
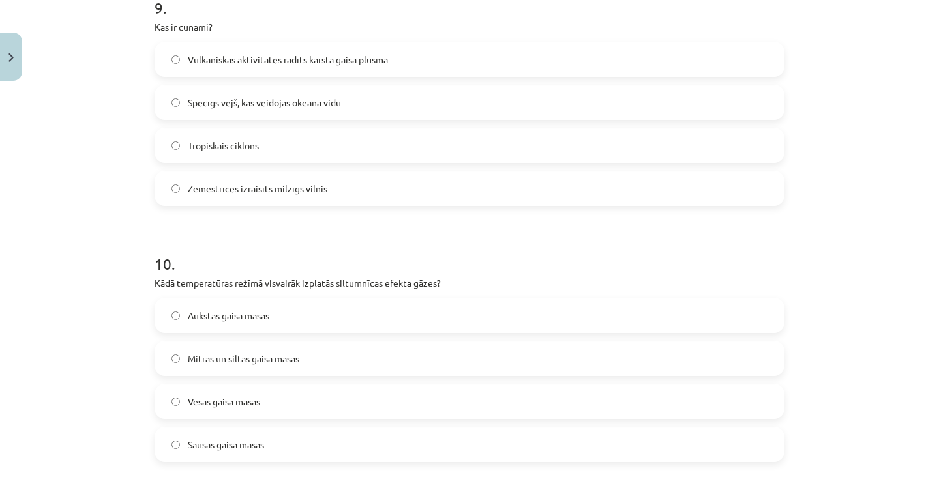
scroll to position [2320, 0]
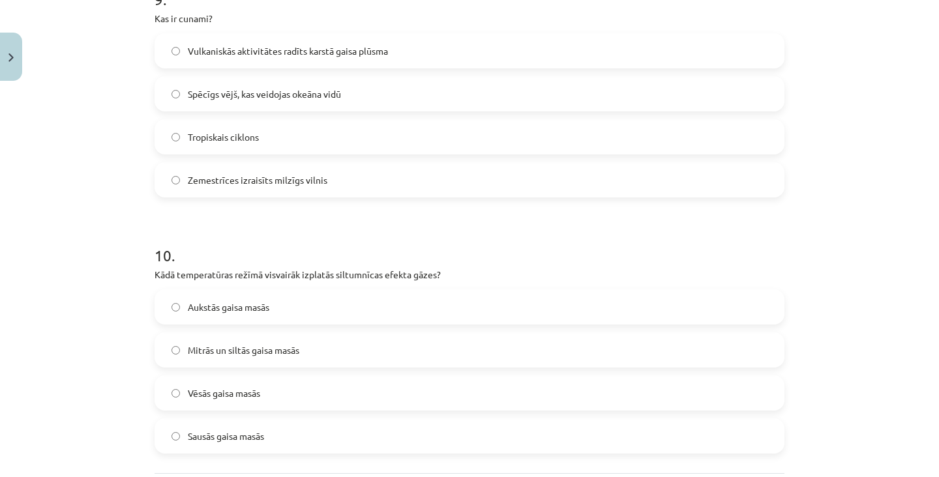
click at [256, 300] on span "Aukstās gaisa masās" at bounding box center [228, 307] width 81 height 14
click at [285, 344] on span "Mitrās un siltās gaisa masās" at bounding box center [243, 351] width 111 height 14
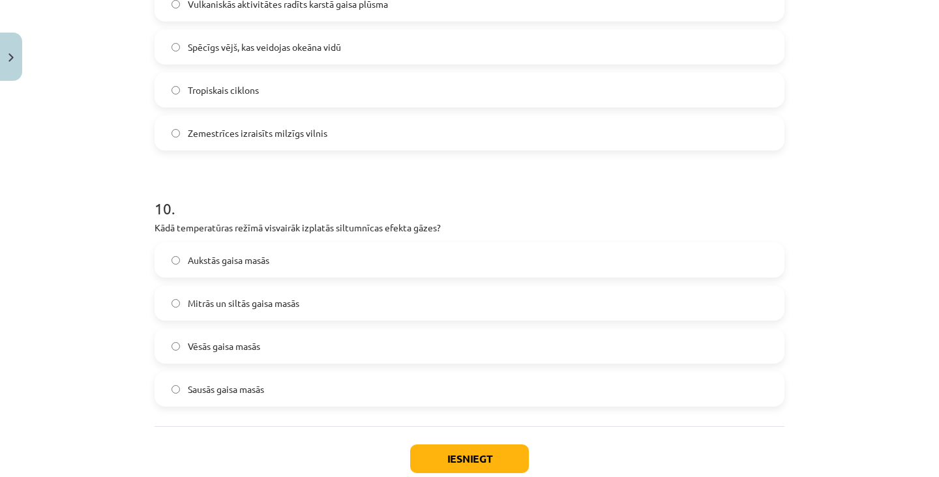
scroll to position [2385, 0]
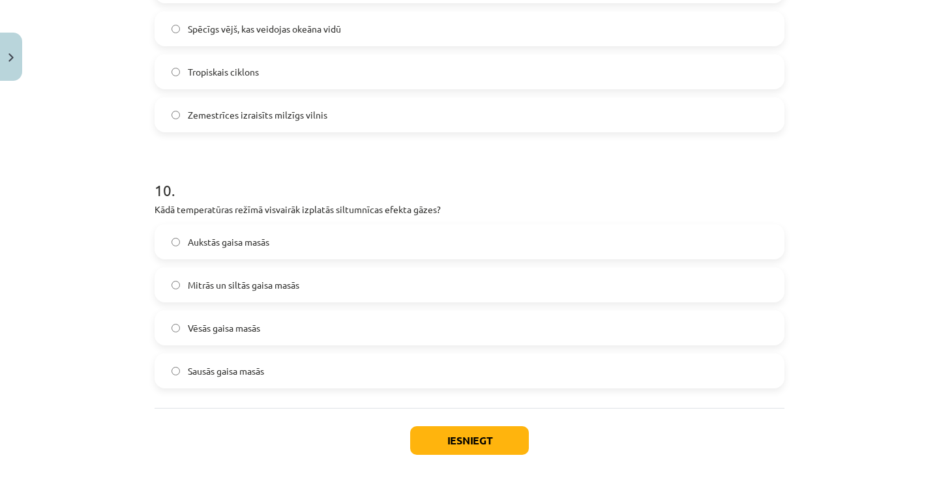
click at [490, 426] on button "Iesniegt" at bounding box center [469, 440] width 119 height 29
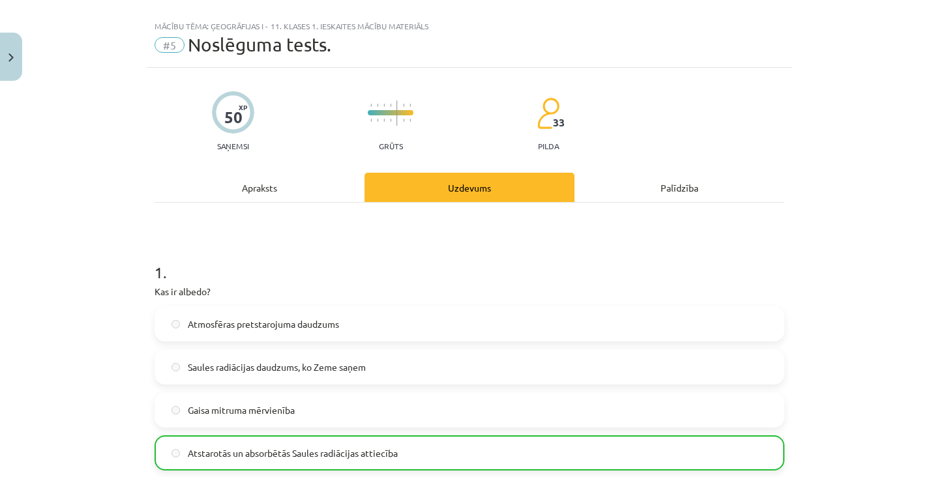
scroll to position [0, 0]
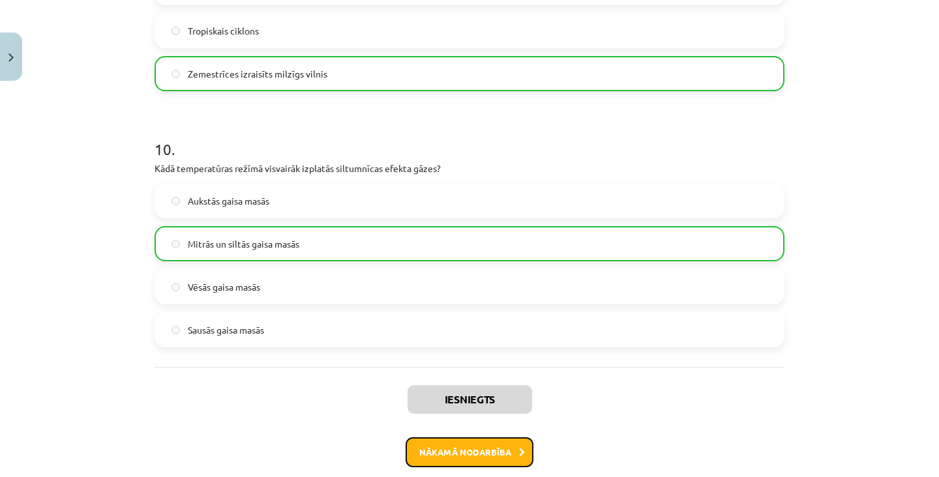
click at [493, 437] on button "Nākamā nodarbība" at bounding box center [469, 452] width 128 height 30
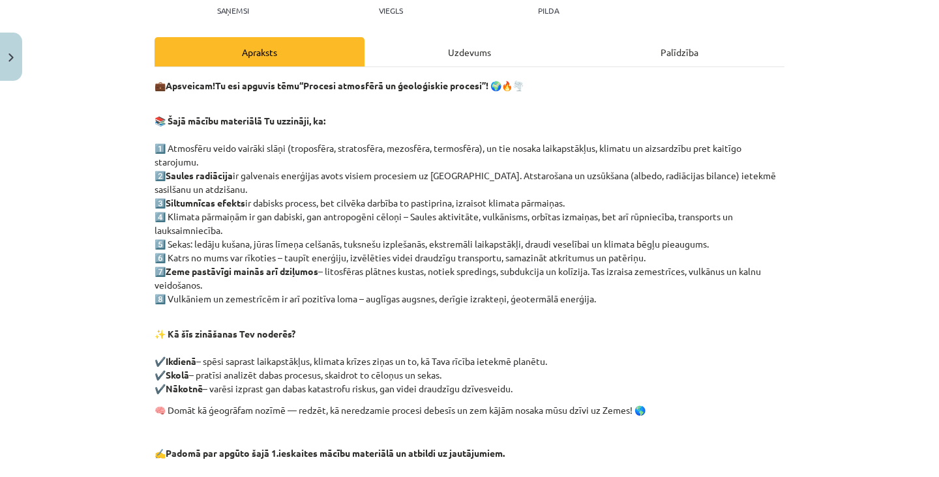
scroll to position [226, 0]
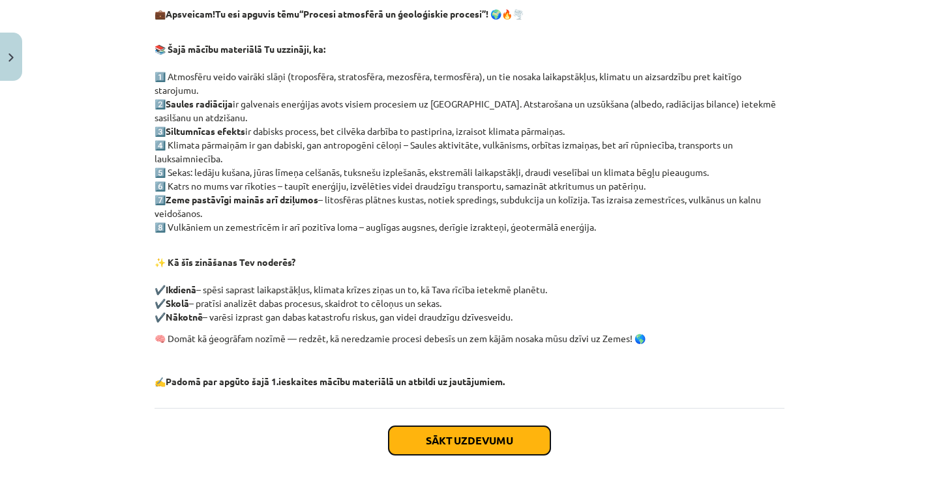
click at [439, 447] on button "Sākt uzdevumu" at bounding box center [469, 440] width 162 height 29
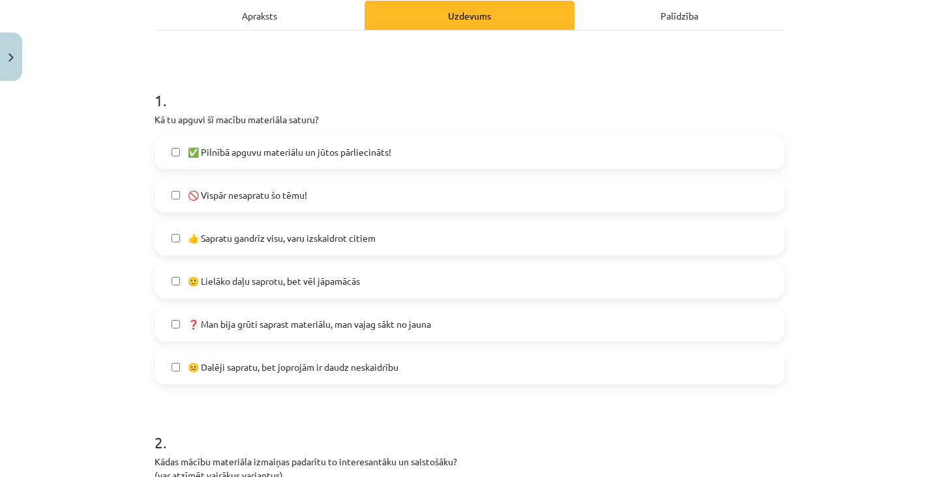
scroll to position [191, 0]
click at [355, 227] on label "👍 Sapratu gandrīz visu, varu izskaidrot citiem" at bounding box center [469, 238] width 627 height 33
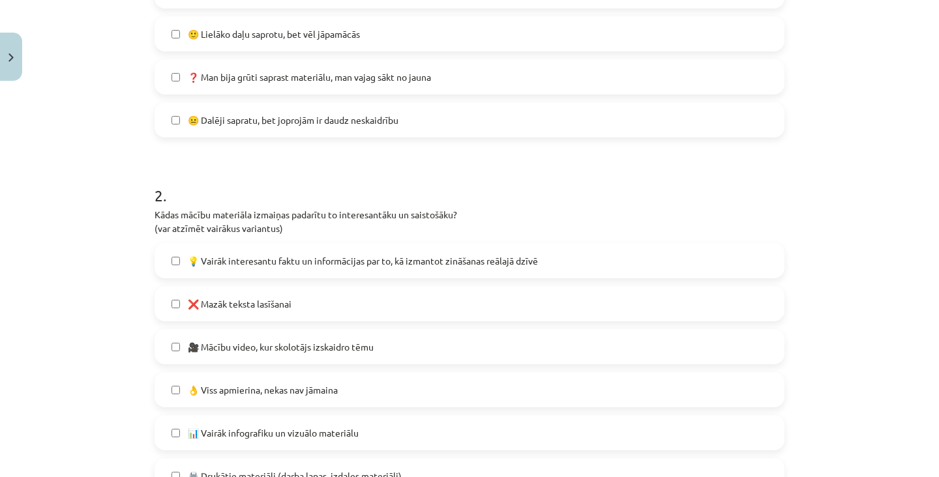
scroll to position [437, 0]
click at [338, 261] on span "💡 Vairāk interesantu faktu un informācijas par to, kā izmantot zināšanas reālaj…" at bounding box center [363, 262] width 350 height 14
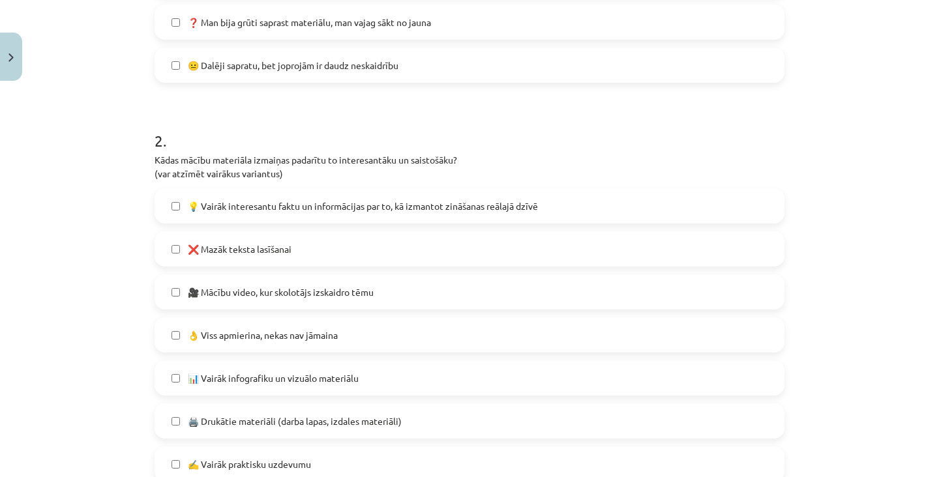
scroll to position [493, 0]
click at [351, 246] on label "❌ Mazāk teksta lasīšanai" at bounding box center [469, 249] width 627 height 33
click at [349, 244] on label "❌ Mazāk teksta lasīšanai" at bounding box center [469, 249] width 627 height 33
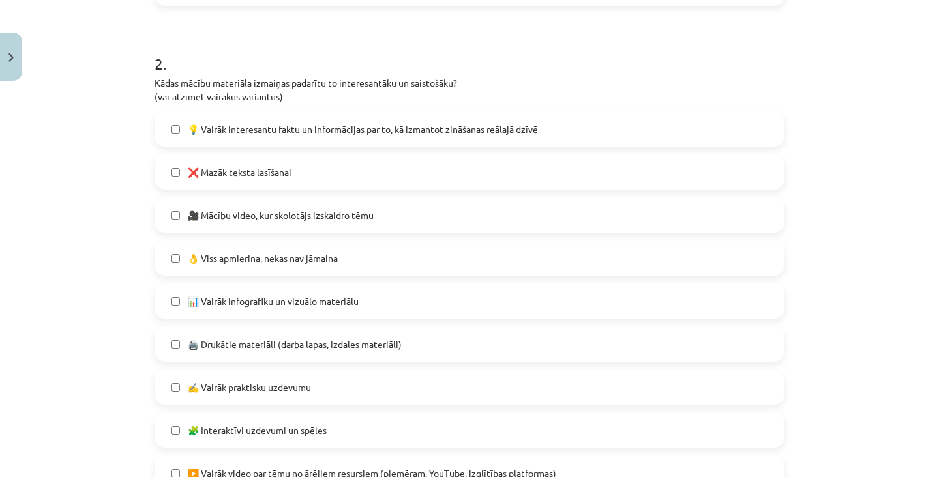
scroll to position [568, 0]
click at [337, 260] on span "👌 Viss apmierina, nekas nav jāmaina" at bounding box center [263, 260] width 150 height 14
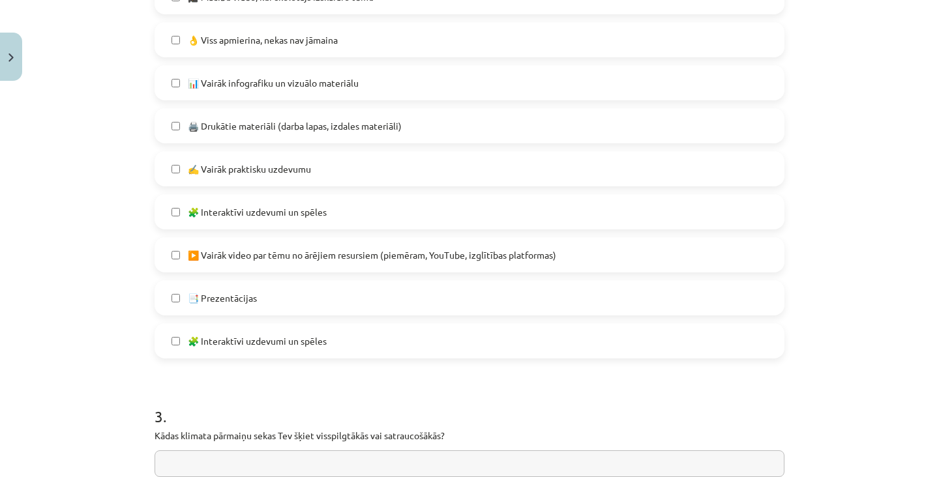
scroll to position [789, 0]
click at [347, 177] on label "✍️ Vairāk praktisku uzdevumu" at bounding box center [469, 168] width 627 height 33
click at [343, 179] on label "✍️ Vairāk praktisku uzdevumu" at bounding box center [469, 168] width 627 height 33
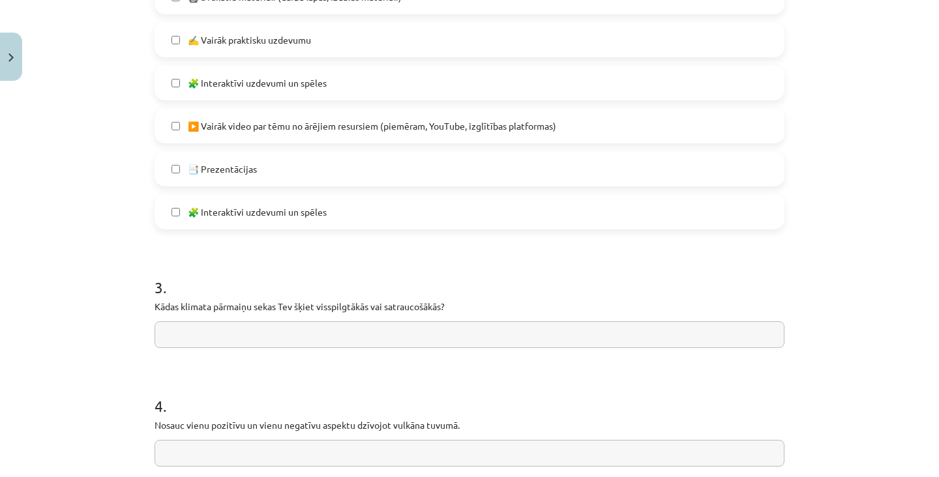
scroll to position [919, 0]
type input "*"
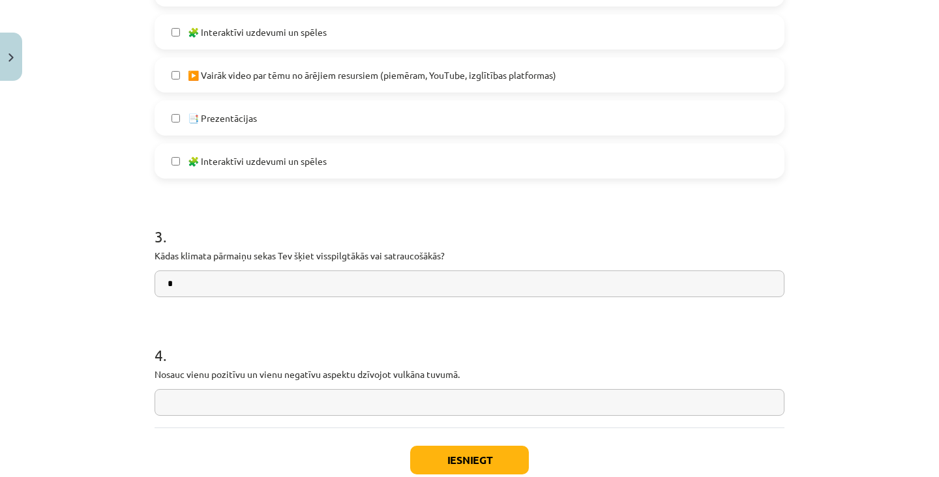
scroll to position [967, 0]
click at [295, 291] on input "*" at bounding box center [469, 285] width 630 height 27
type input "*"
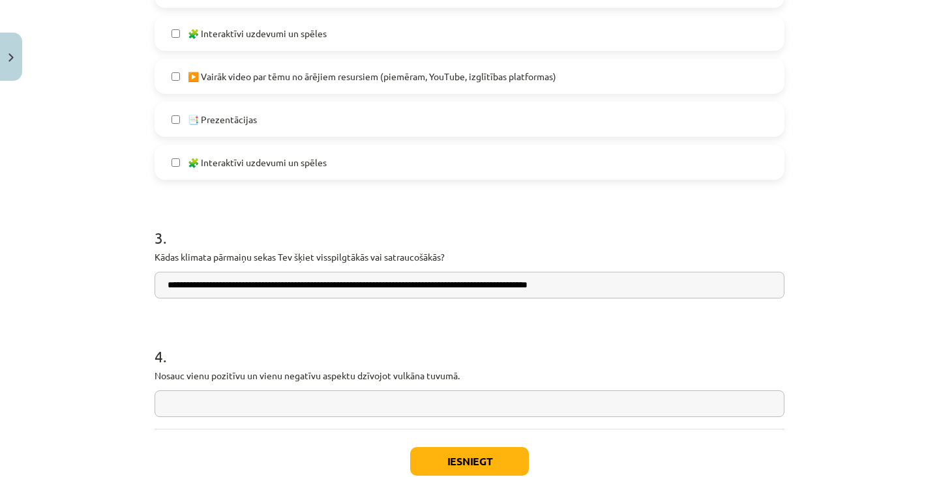
click at [675, 288] on input "**********" at bounding box center [469, 285] width 630 height 27
click at [678, 266] on div "**********" at bounding box center [469, 252] width 630 height 93
click at [687, 282] on input "**********" at bounding box center [469, 285] width 630 height 27
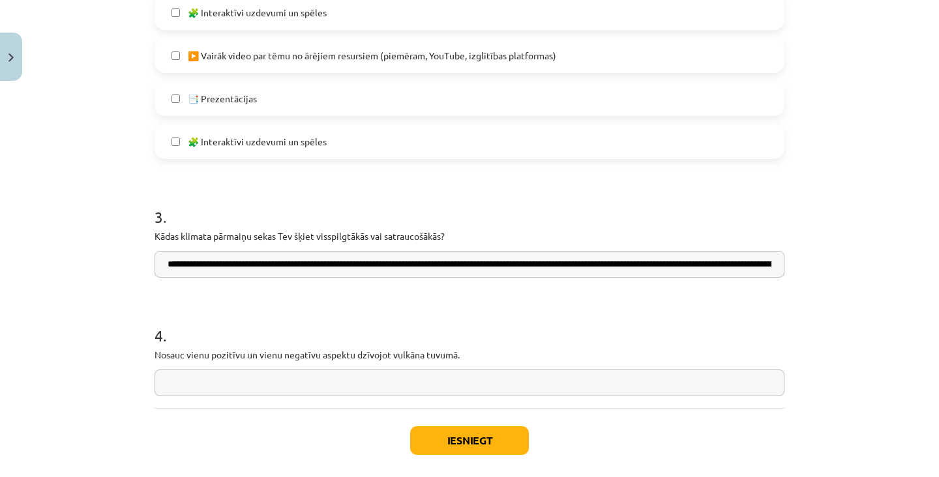
type input "**********"
click at [273, 395] on input "text" at bounding box center [469, 383] width 630 height 27
type input "*"
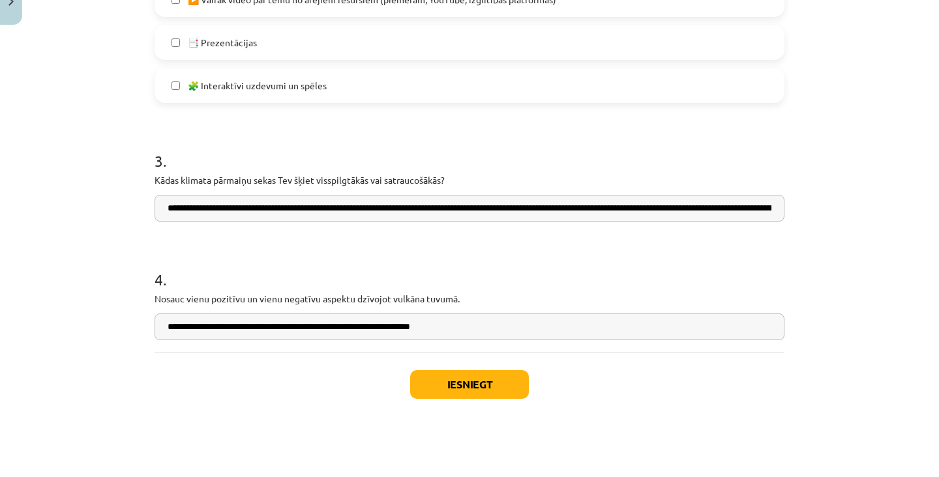
type input "**********"
click at [487, 442] on button "Iesniegt" at bounding box center [469, 440] width 119 height 29
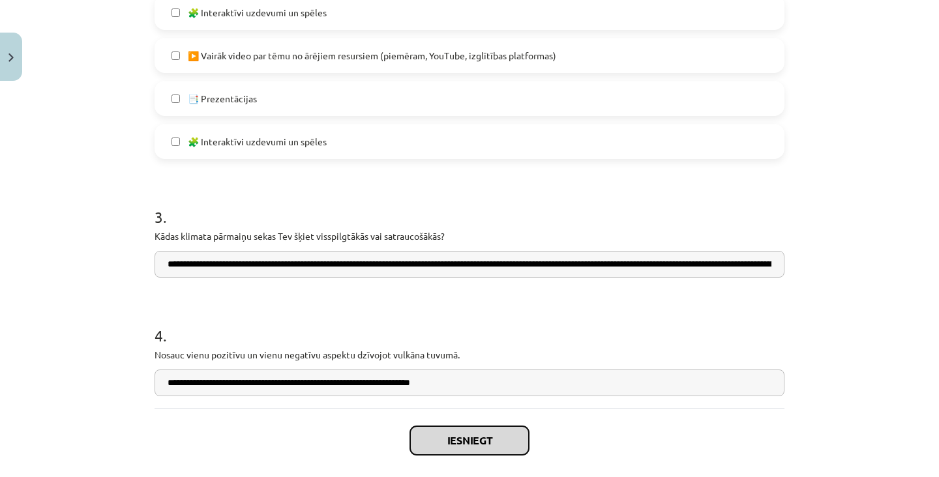
click at [496, 442] on button "Iesniegt" at bounding box center [469, 440] width 119 height 29
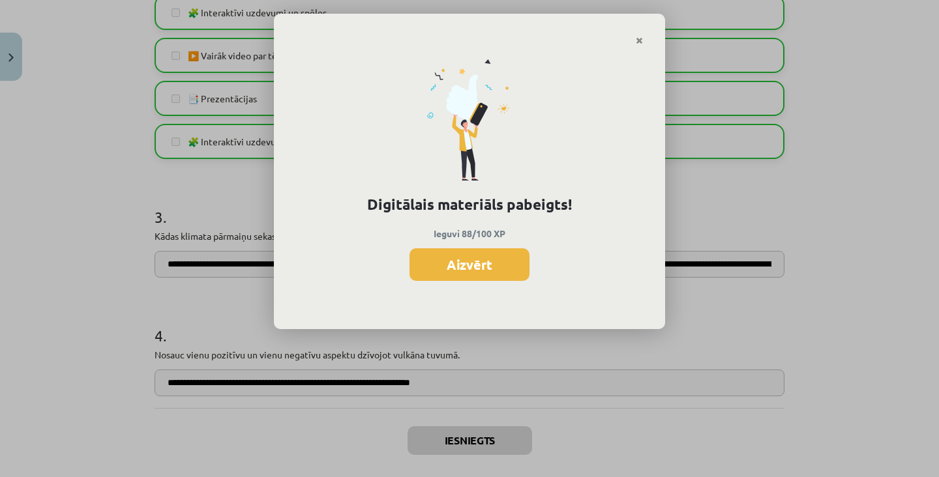
click at [503, 262] on button "Aizvērt" at bounding box center [469, 264] width 120 height 33
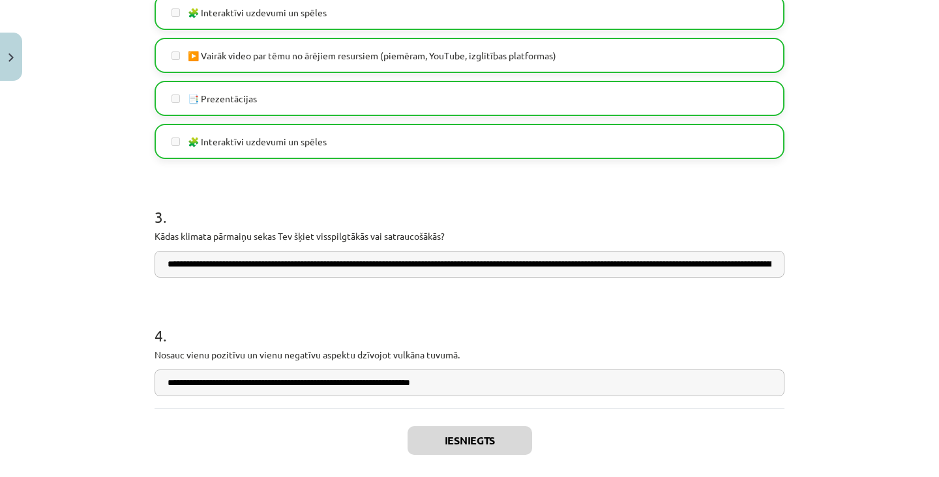
click at [469, 476] on button "Aizvērt" at bounding box center [470, 484] width 50 height 13
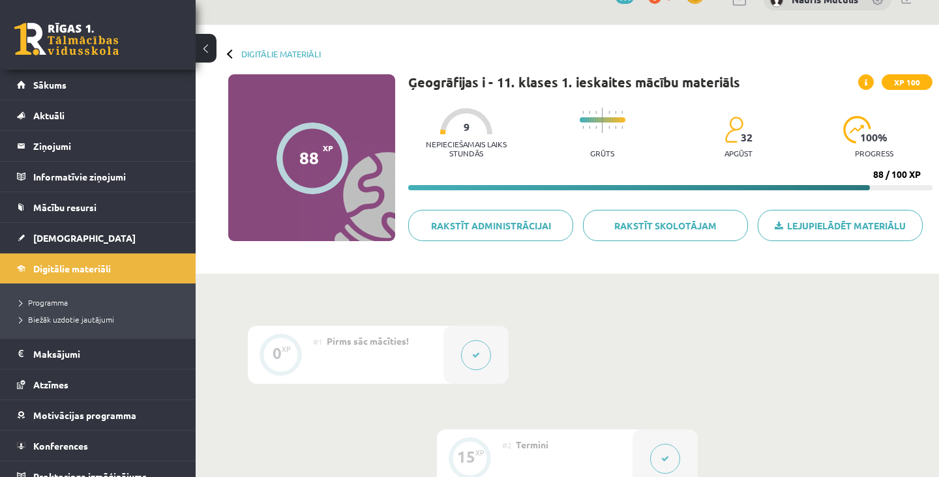
scroll to position [0, 0]
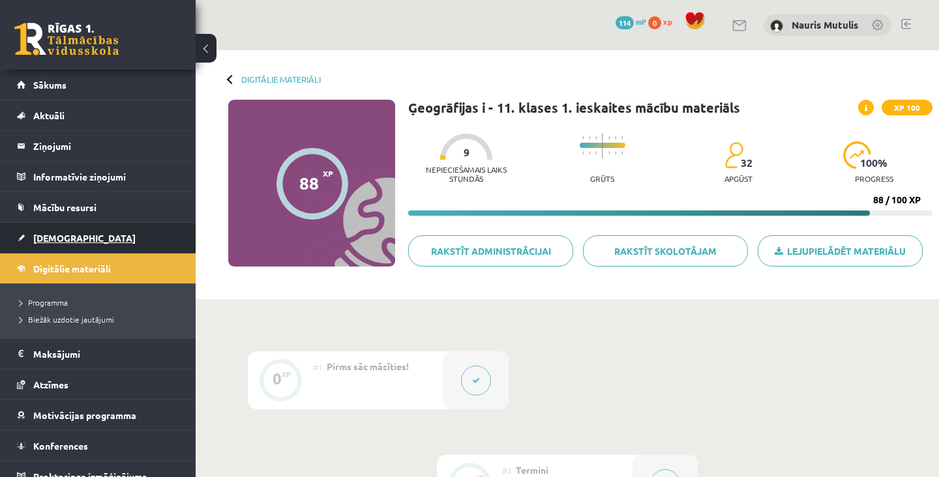
click at [124, 248] on link "[DEMOGRAPHIC_DATA]" at bounding box center [98, 238] width 162 height 30
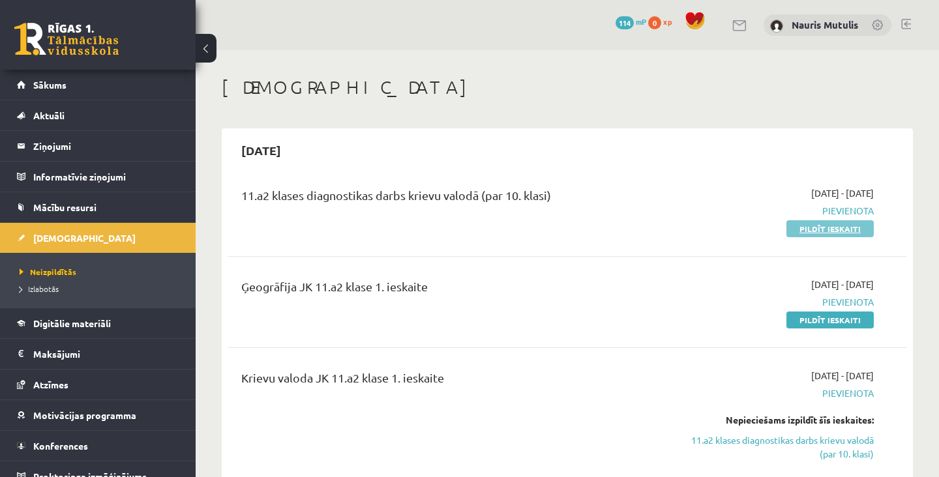
click at [827, 227] on link "Pildīt ieskaiti" at bounding box center [829, 228] width 87 height 17
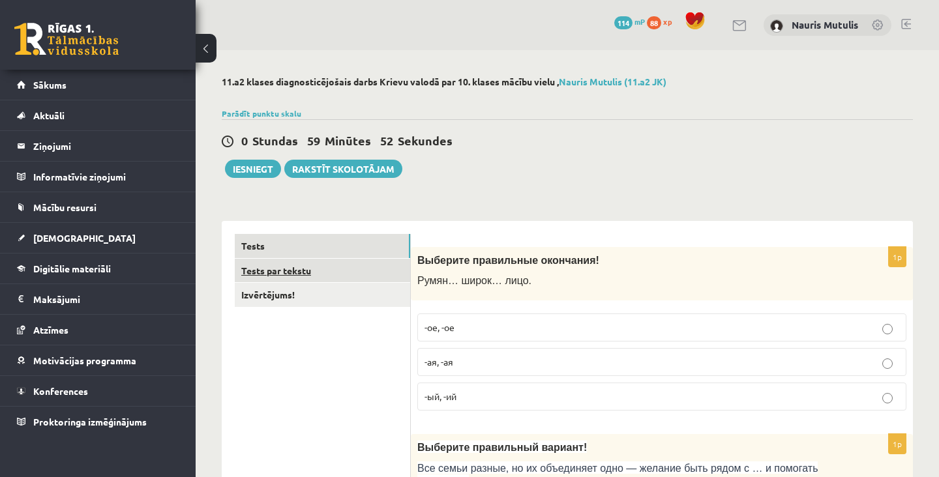
click at [352, 269] on link "Tests par tekstu" at bounding box center [322, 271] width 175 height 24
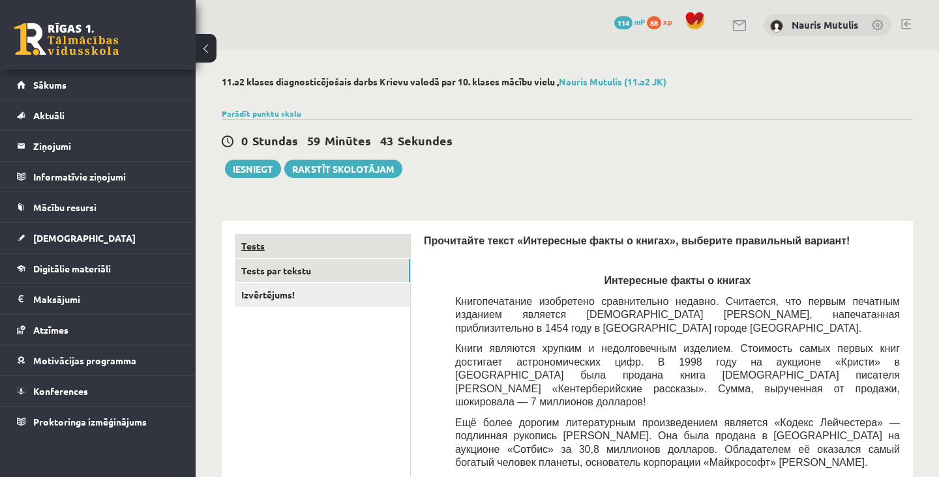
click at [342, 250] on link "Tests" at bounding box center [322, 246] width 175 height 24
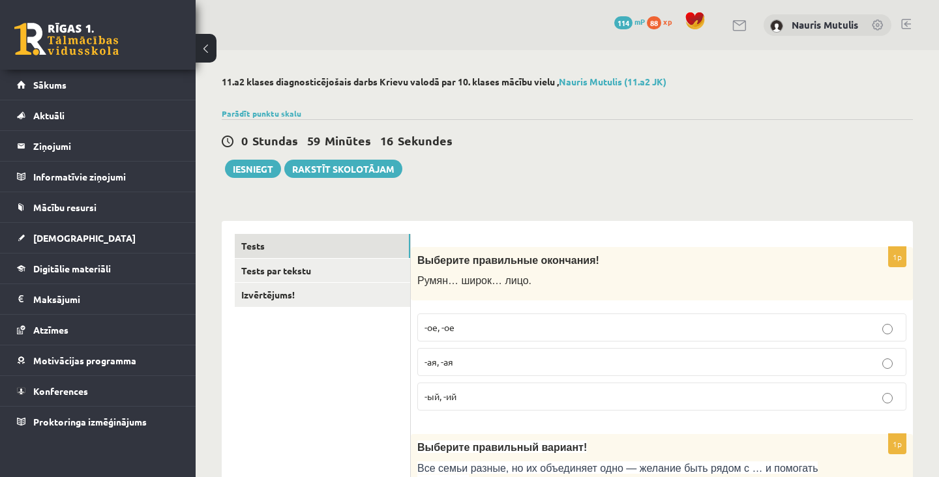
click at [881, 395] on p "-ый, -ий" at bounding box center [661, 397] width 475 height 14
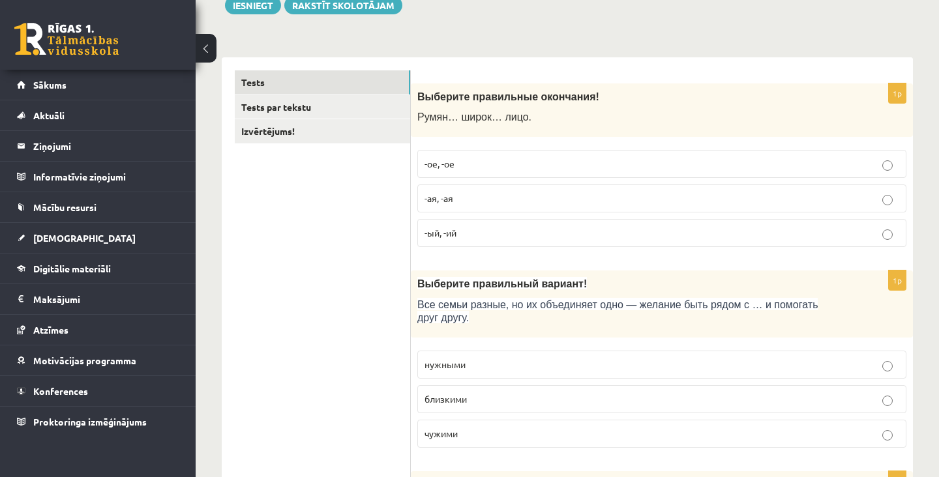
scroll to position [165, 0]
click at [705, 375] on label "нужными" at bounding box center [661, 363] width 489 height 28
click at [703, 387] on label "близкими" at bounding box center [661, 398] width 489 height 28
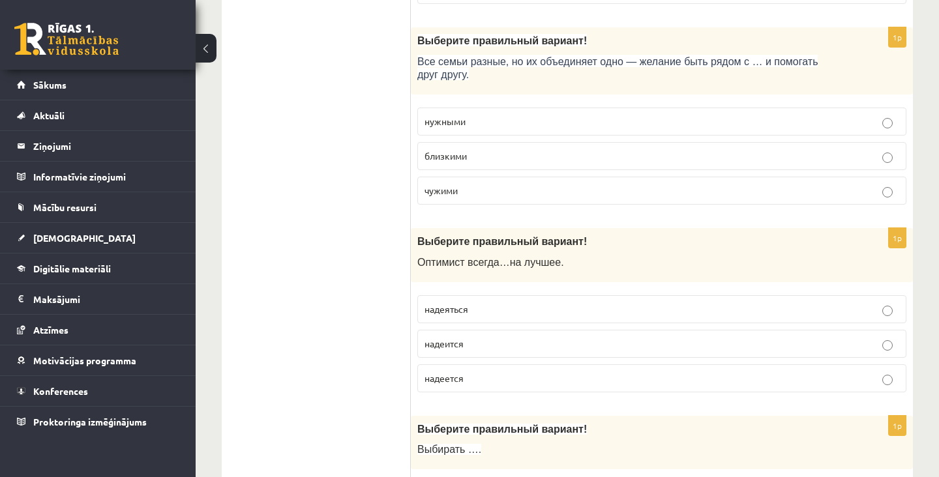
scroll to position [409, 0]
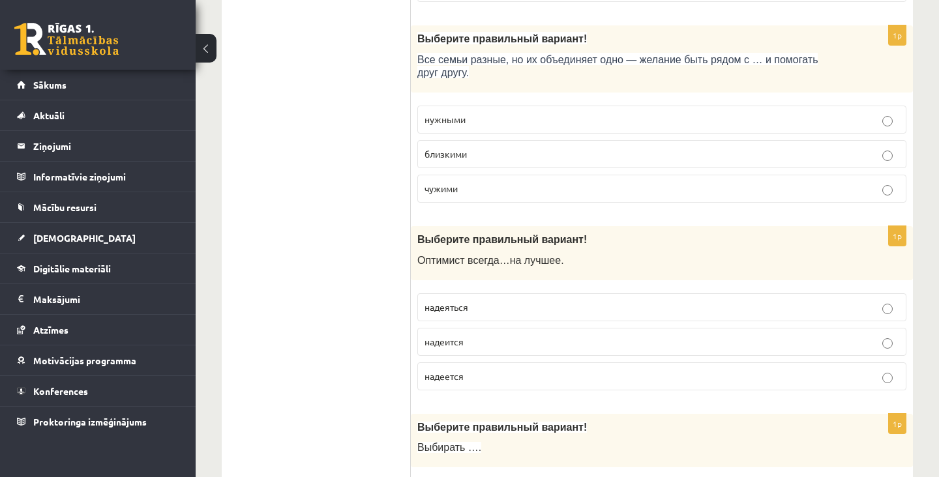
click at [411, 256] on div "Выберите правильный вариант! О птимист всегда … на лучшее ." at bounding box center [662, 253] width 502 height 54
click at [428, 256] on span "птимист всегда" at bounding box center [462, 260] width 74 height 11
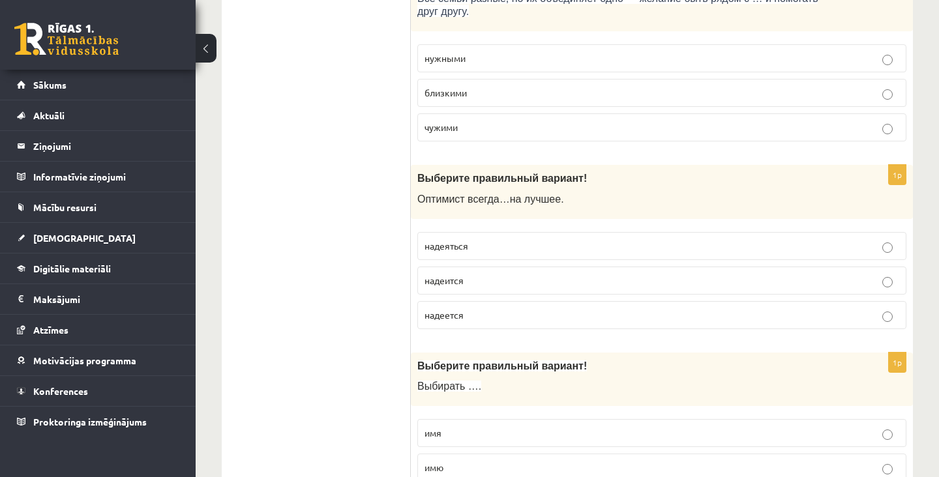
scroll to position [477, 0]
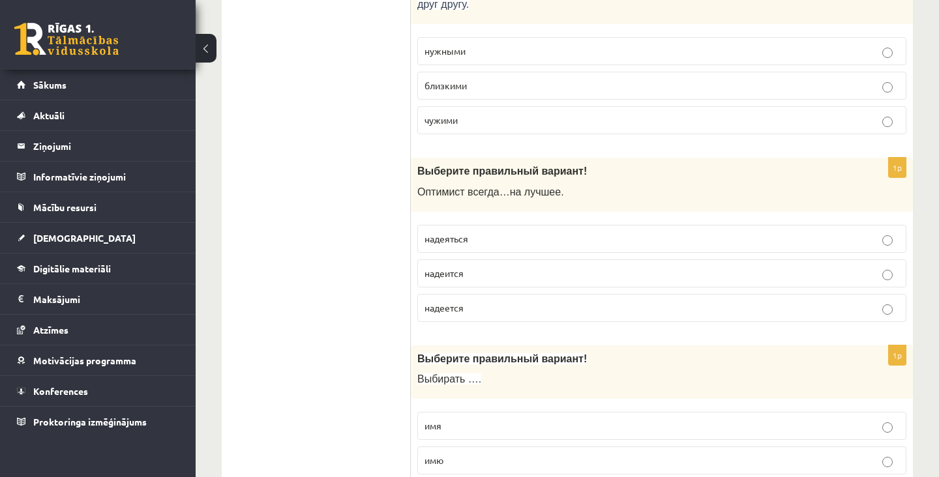
click at [473, 270] on p "надеится" at bounding box center [661, 274] width 475 height 14
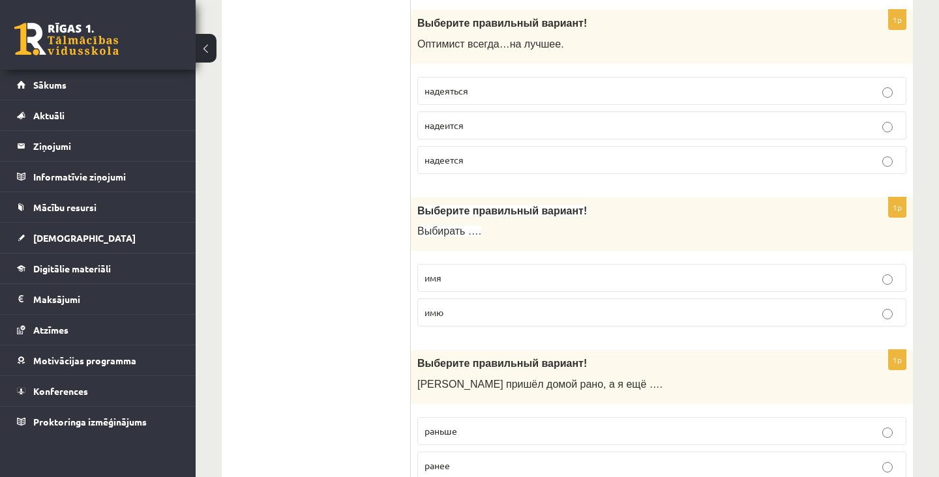
scroll to position [643, 0]
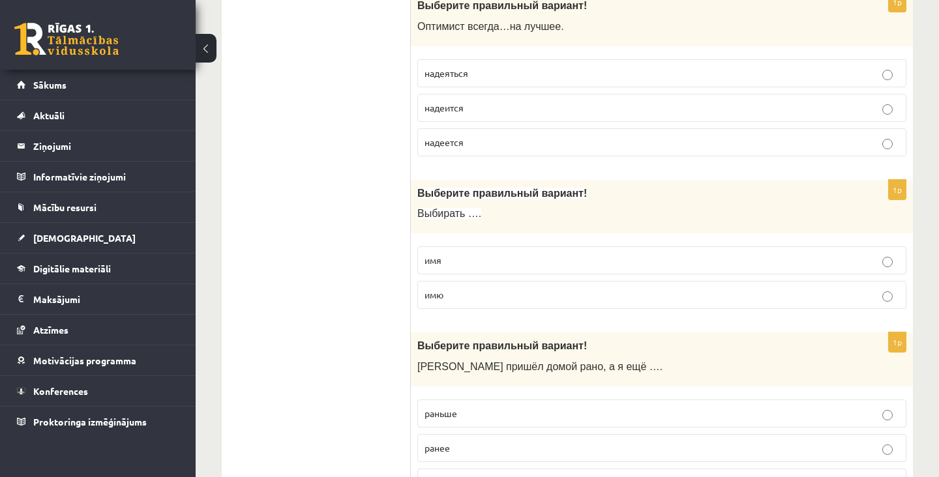
click at [450, 254] on p "имя" at bounding box center [661, 261] width 475 height 14
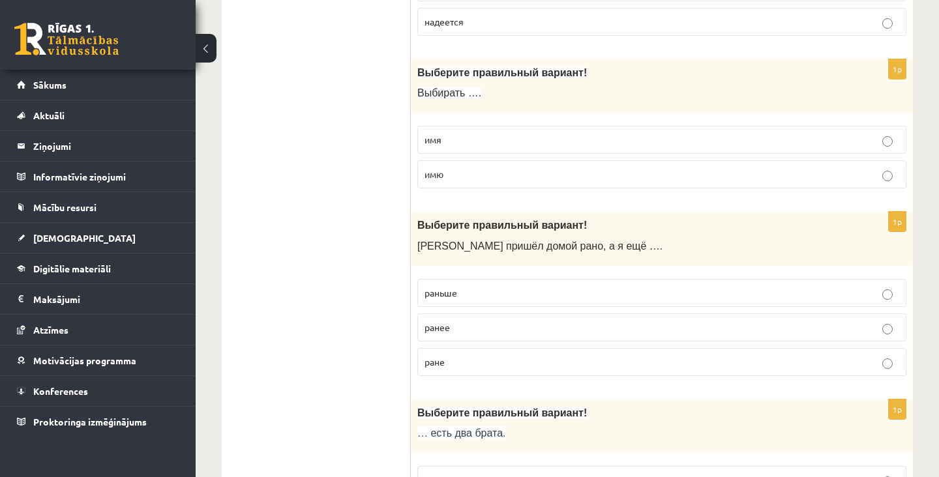
scroll to position [804, 0]
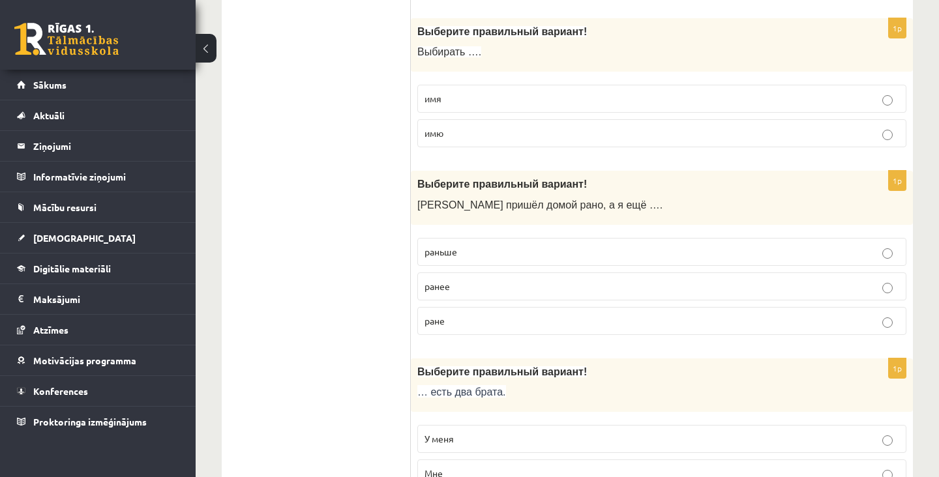
click at [439, 324] on span "ране" at bounding box center [434, 321] width 20 height 12
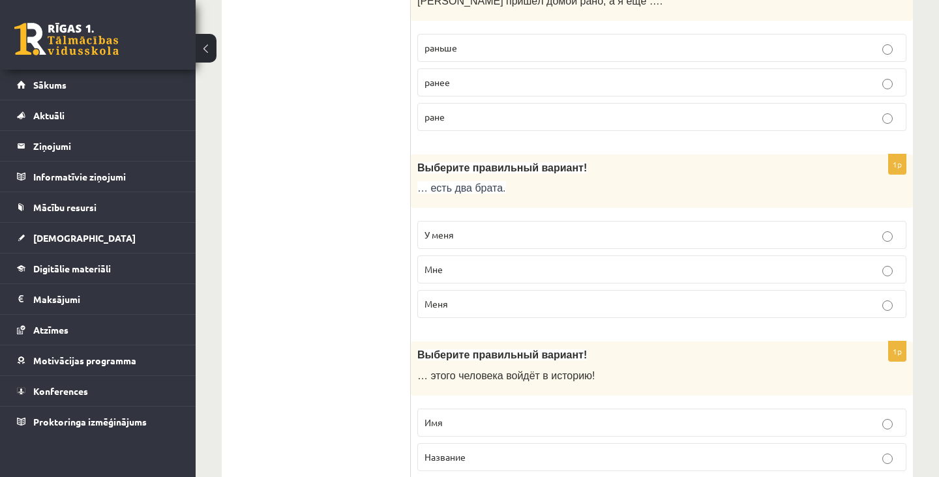
scroll to position [1010, 0]
click at [478, 231] on p "У меня" at bounding box center [661, 233] width 475 height 14
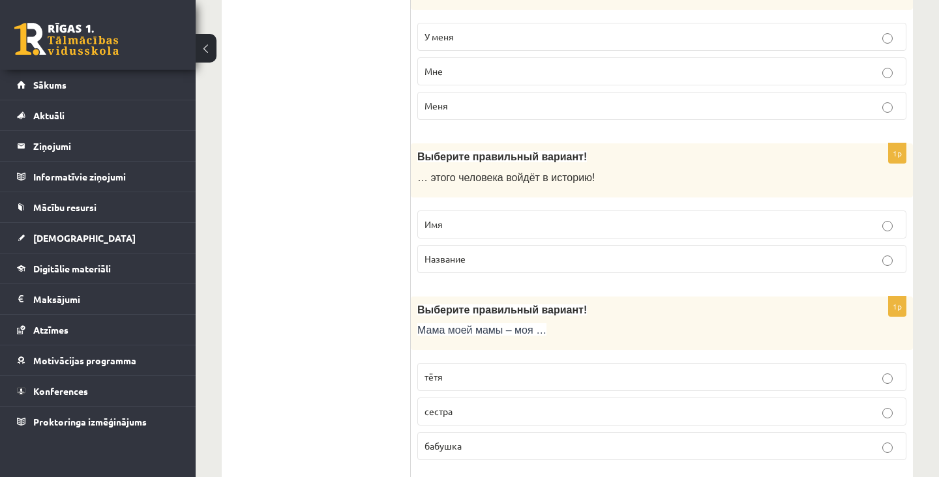
scroll to position [1208, 0]
click at [475, 226] on p "Имя" at bounding box center [661, 223] width 475 height 14
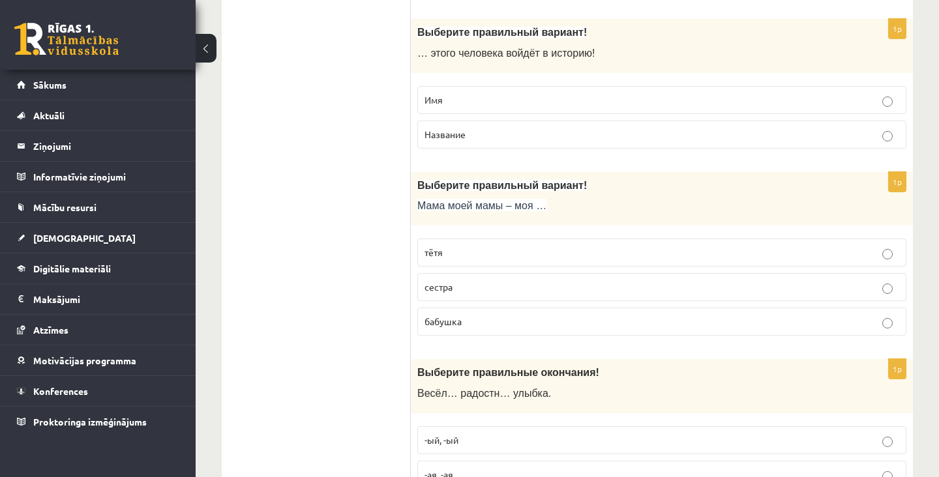
scroll to position [1334, 0]
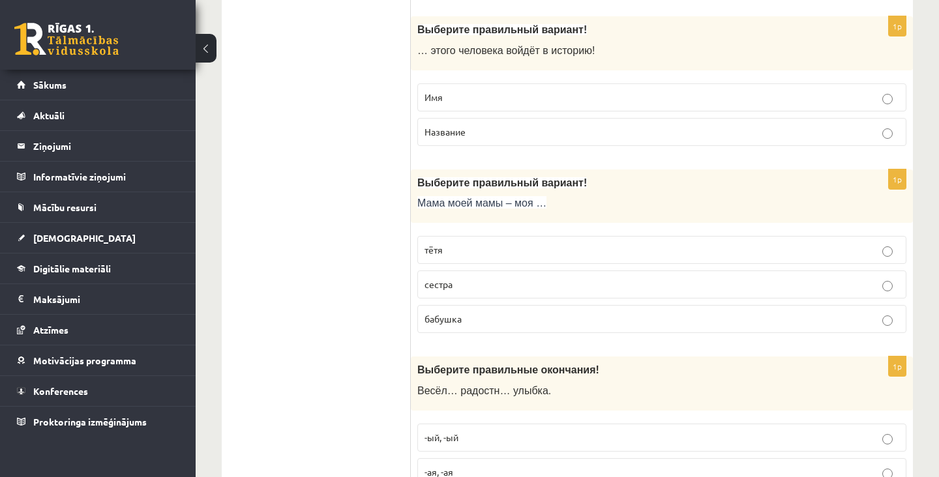
click at [457, 316] on span "бабушка" at bounding box center [442, 319] width 37 height 12
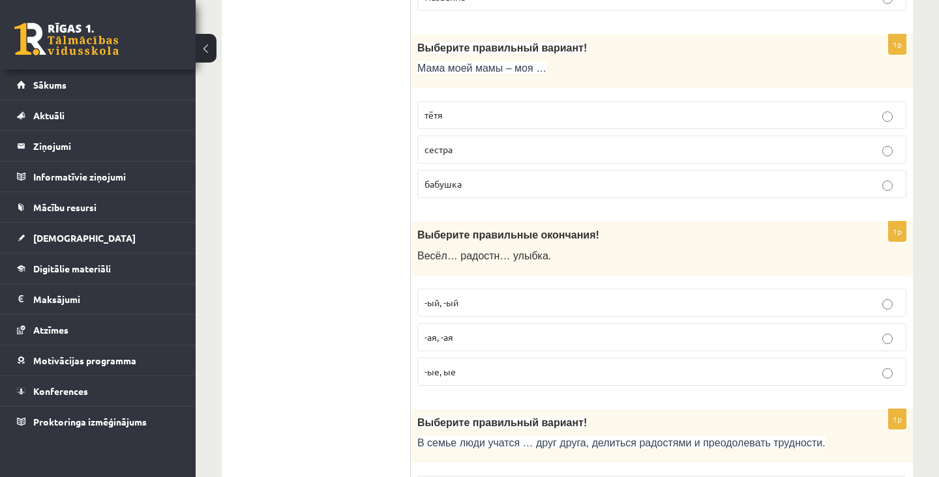
scroll to position [1521, 0]
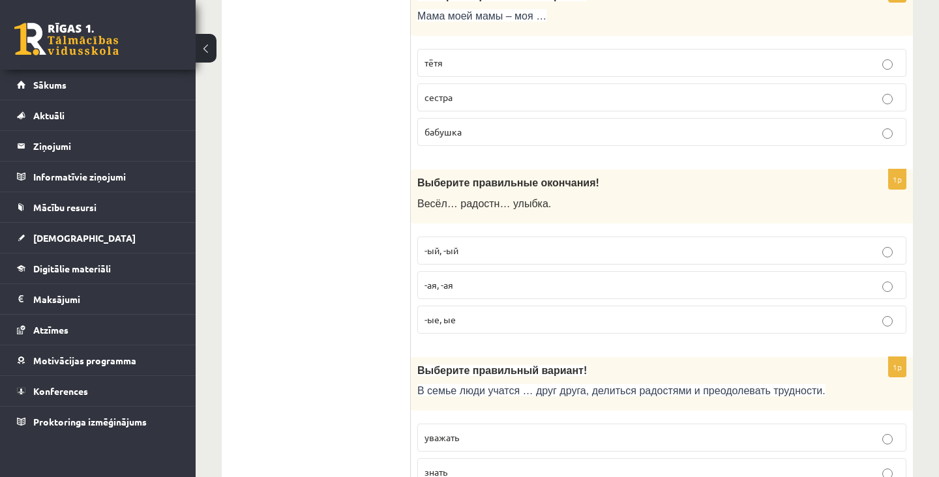
click at [448, 286] on span "-ая, -ая" at bounding box center [438, 285] width 29 height 12
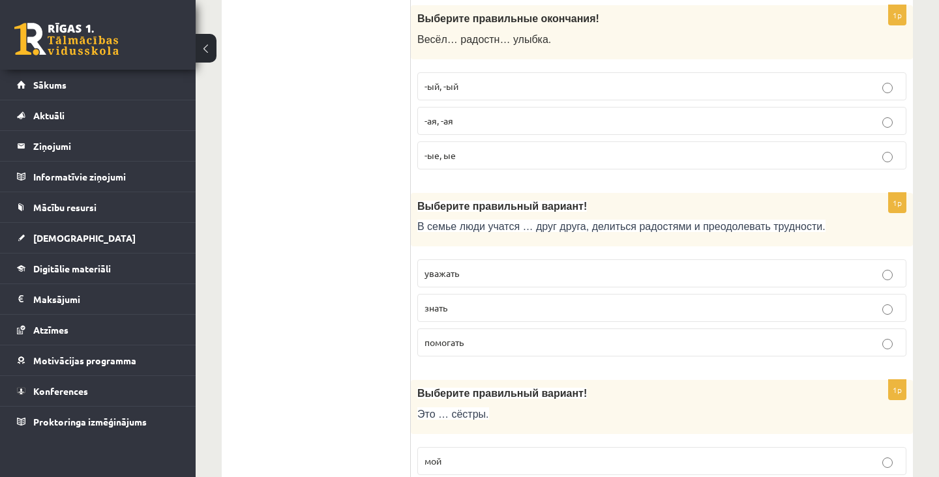
scroll to position [1687, 0]
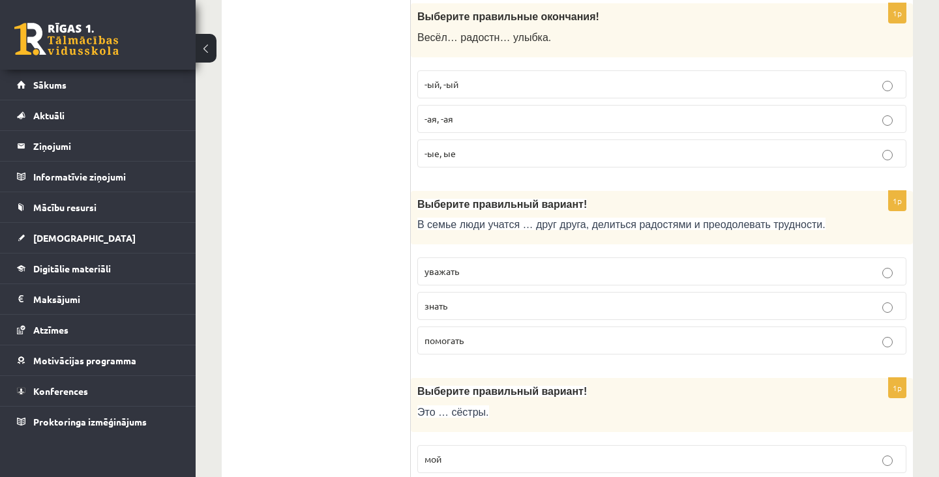
click at [447, 336] on p "помогать" at bounding box center [661, 341] width 475 height 14
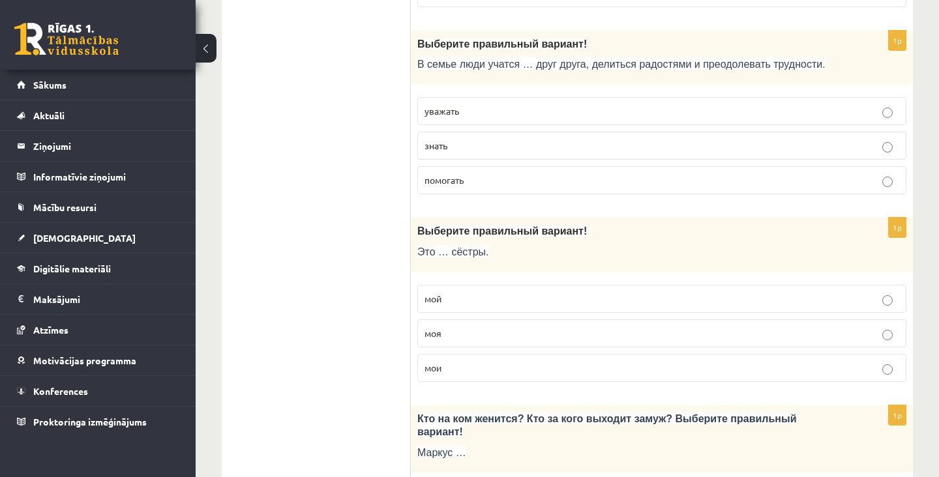
scroll to position [1849, 0]
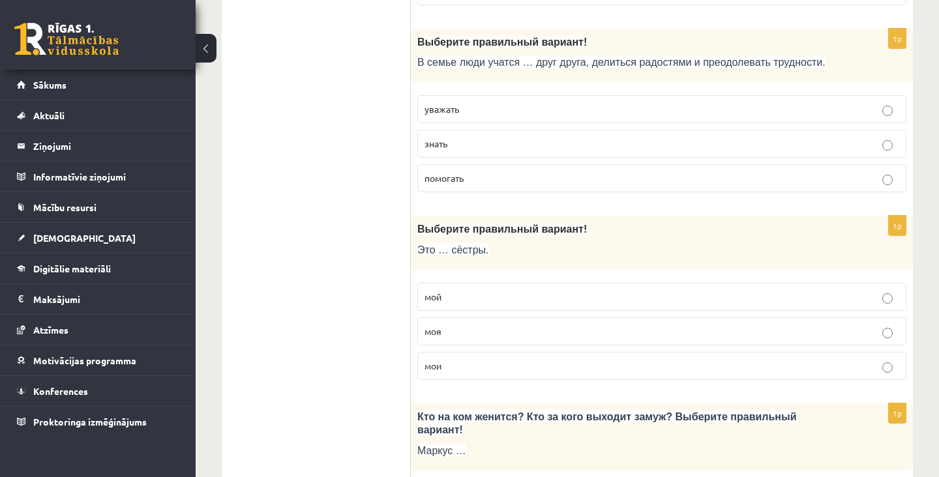
click at [450, 298] on p "мой" at bounding box center [661, 297] width 475 height 14
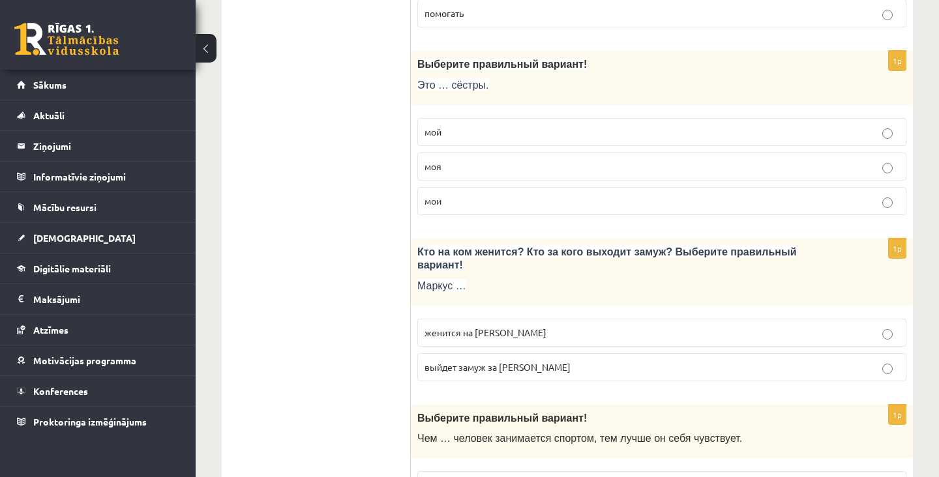
scroll to position [2017, 0]
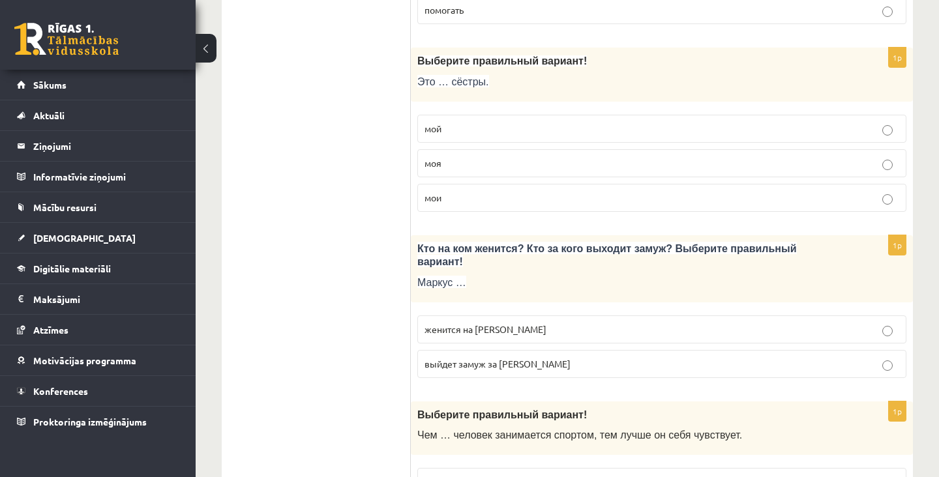
click at [493, 315] on label "женится на Агнии" at bounding box center [661, 329] width 489 height 28
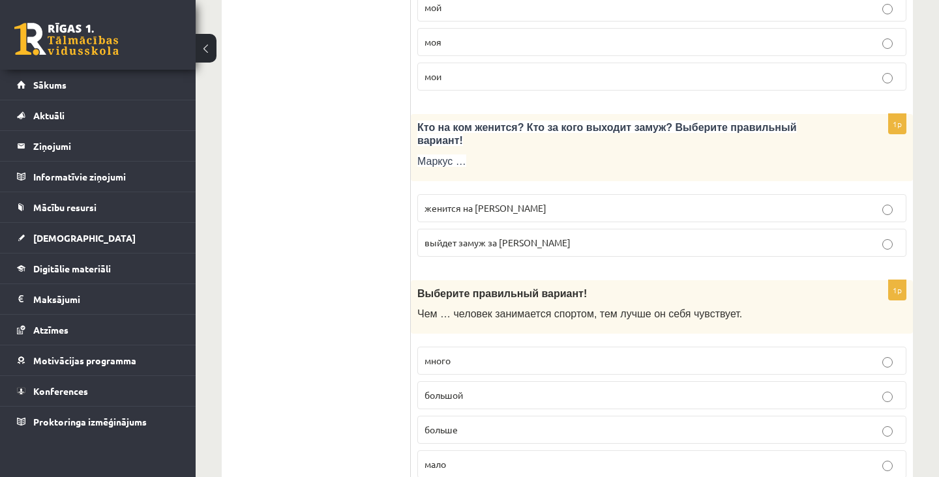
scroll to position [2188, 0]
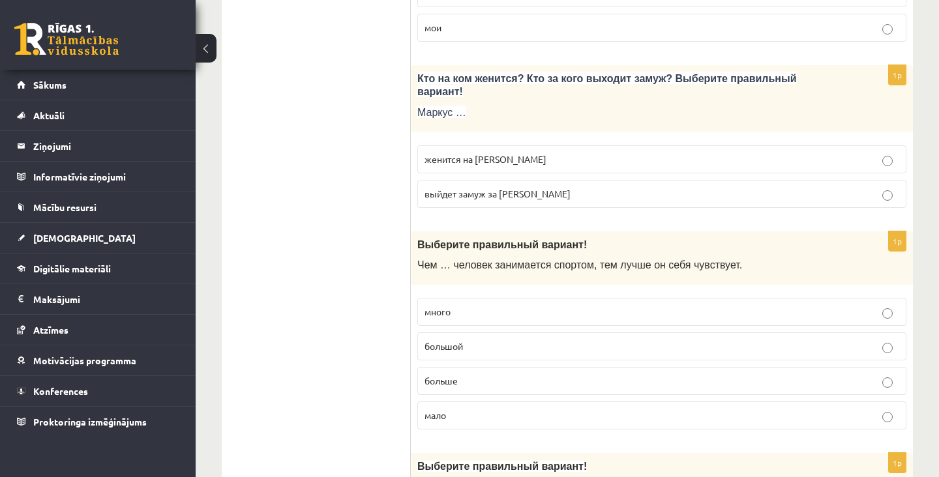
click at [470, 367] on label "больше" at bounding box center [661, 381] width 489 height 28
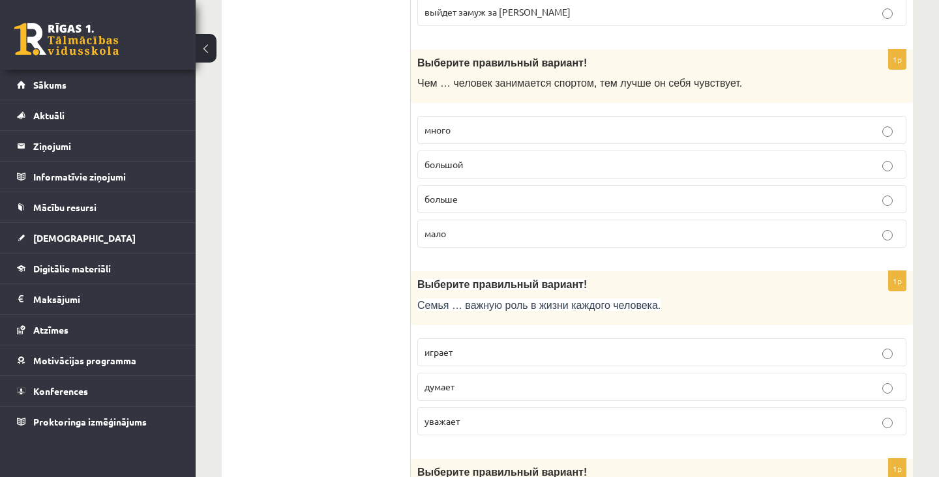
scroll to position [2394, 0]
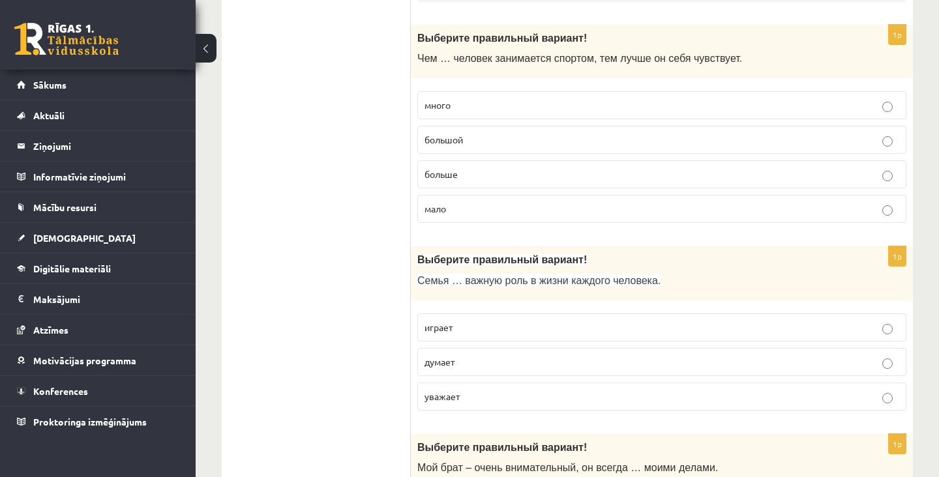
click at [474, 314] on label "играет" at bounding box center [661, 328] width 489 height 28
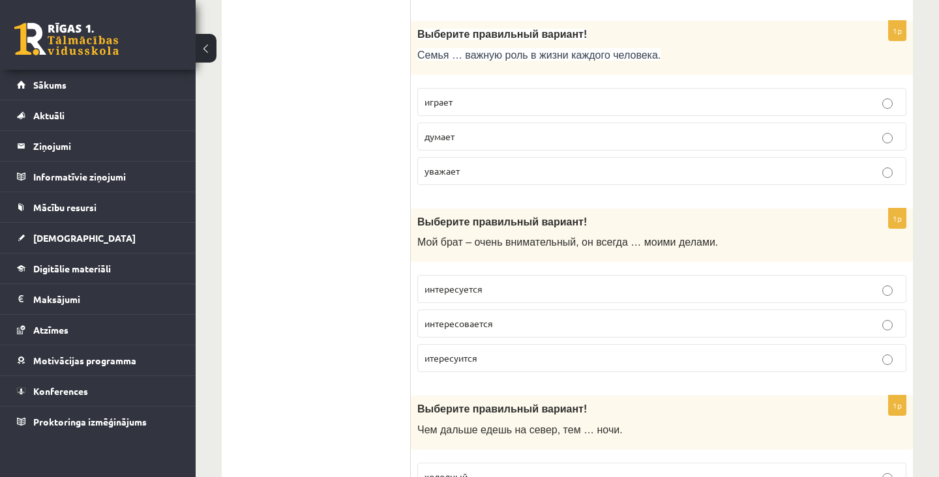
scroll to position [2630, 0]
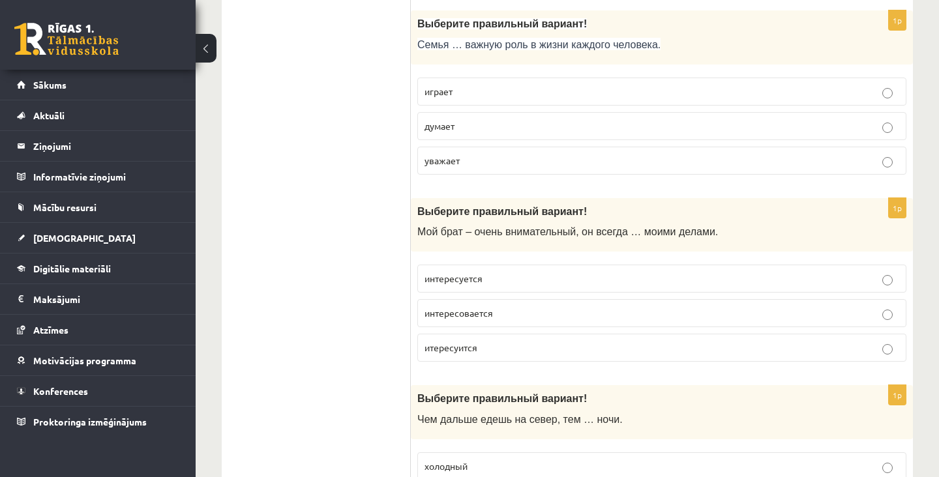
click at [504, 341] on p "итересуится" at bounding box center [661, 348] width 475 height 14
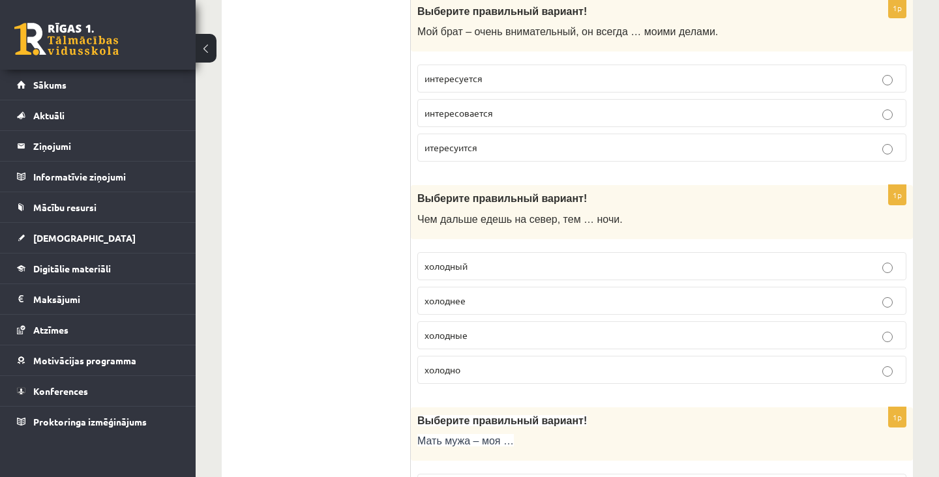
scroll to position [2831, 0]
click at [484, 362] on p "холодно" at bounding box center [661, 369] width 475 height 14
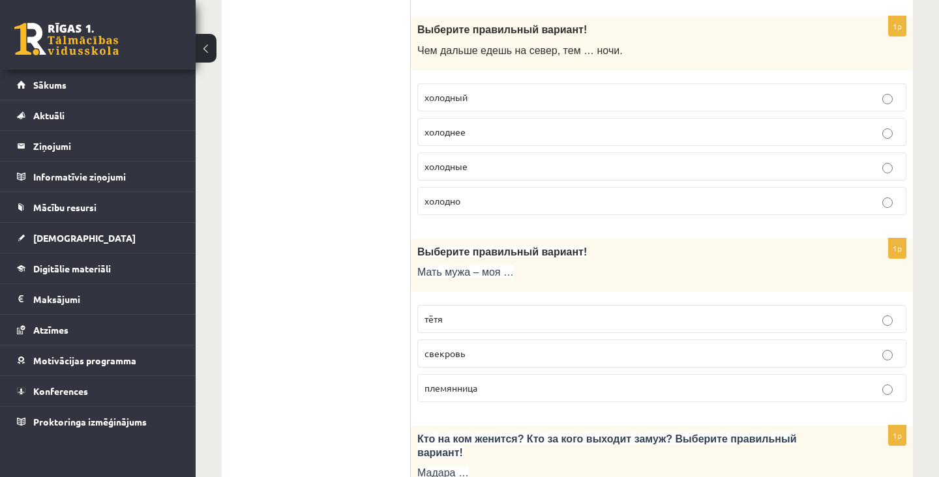
scroll to position [3011, 0]
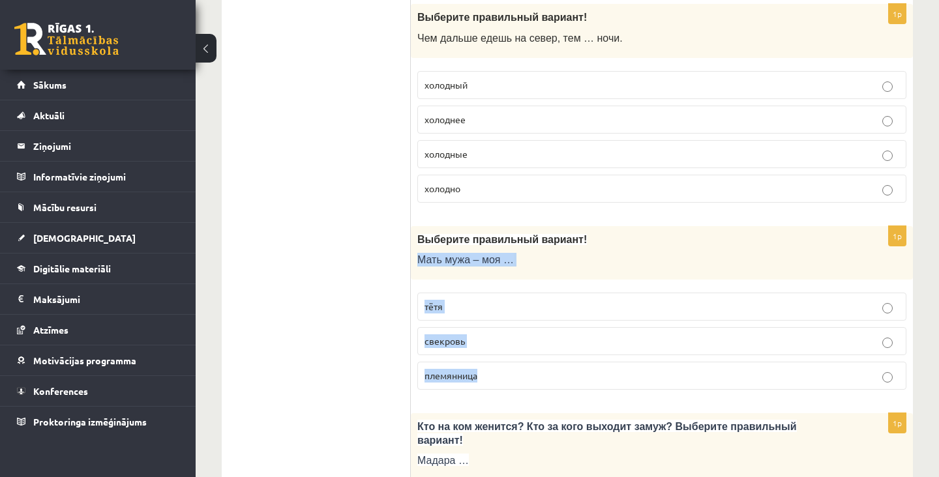
copy div "Мать мужа – моя … тётя свекровь племянница"
click at [484, 334] on p "свекровь" at bounding box center [661, 341] width 475 height 14
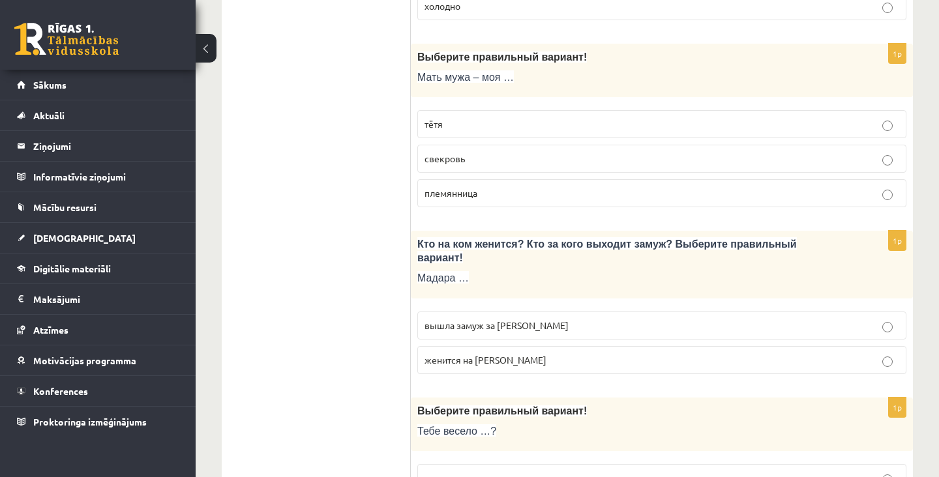
scroll to position [3195, 0]
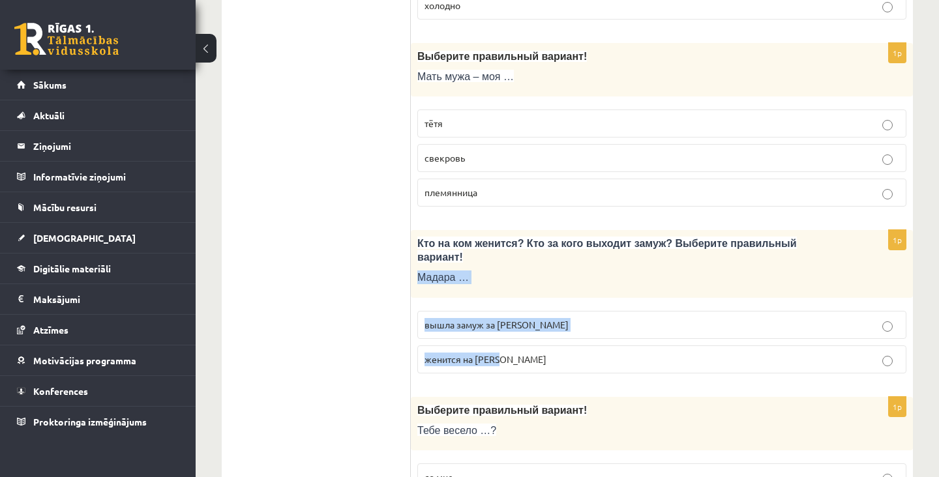
copy div "Мадара … вышла замуж за Марка женится на Марке"
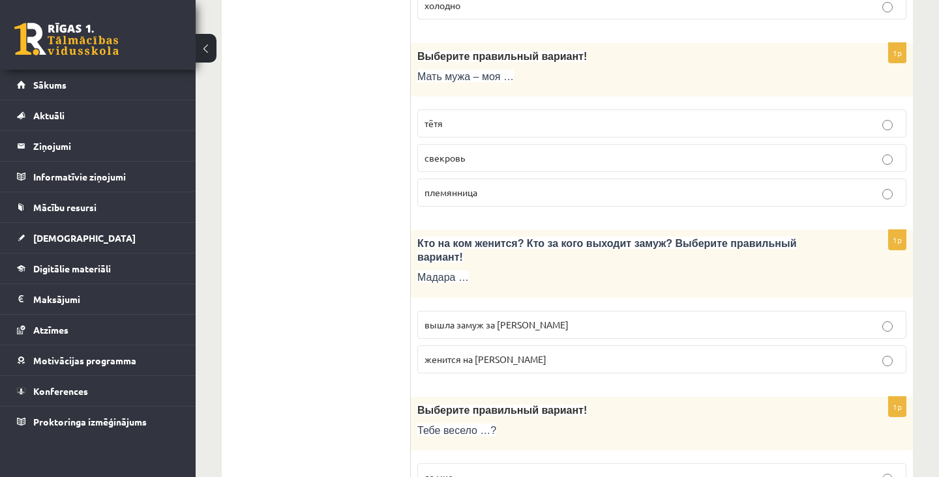
click at [490, 319] on span "вышла замуж за Марка" at bounding box center [496, 325] width 144 height 12
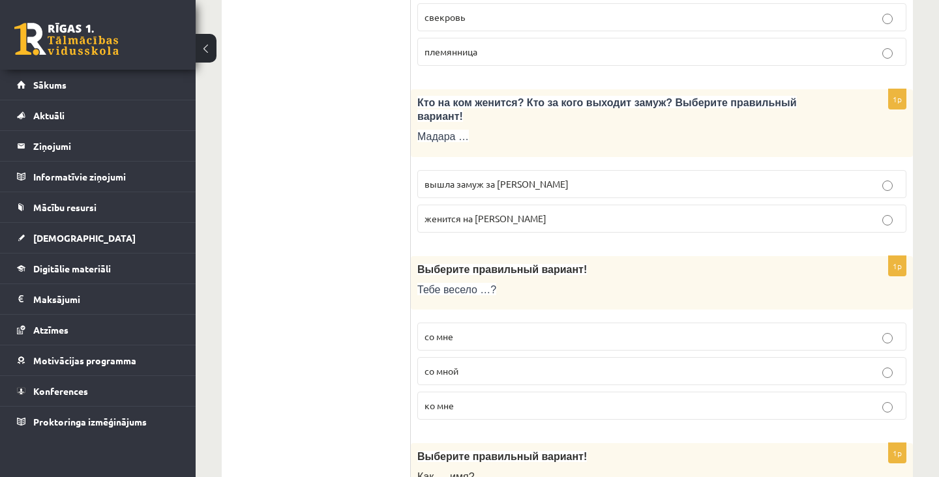
scroll to position [3337, 0]
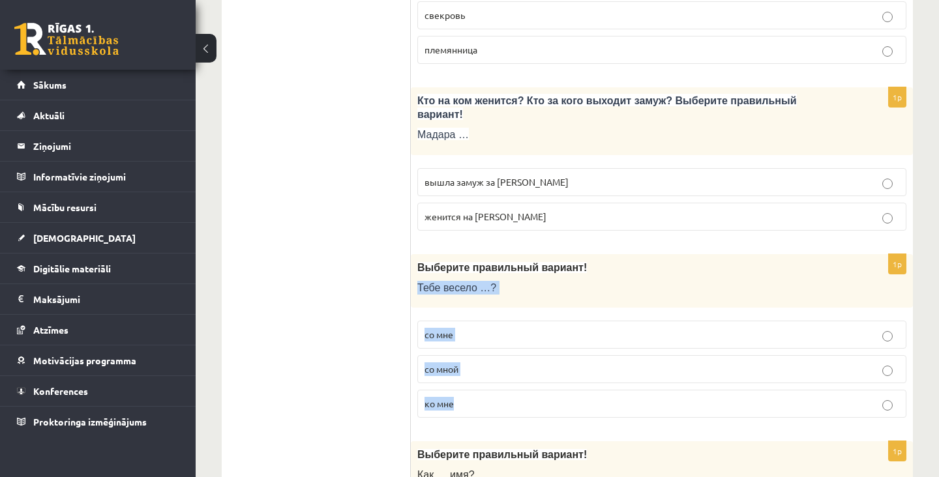
copy div "Тебе весело …? со мне со мной ко мне"
click at [437, 363] on span "со мной" at bounding box center [441, 369] width 34 height 12
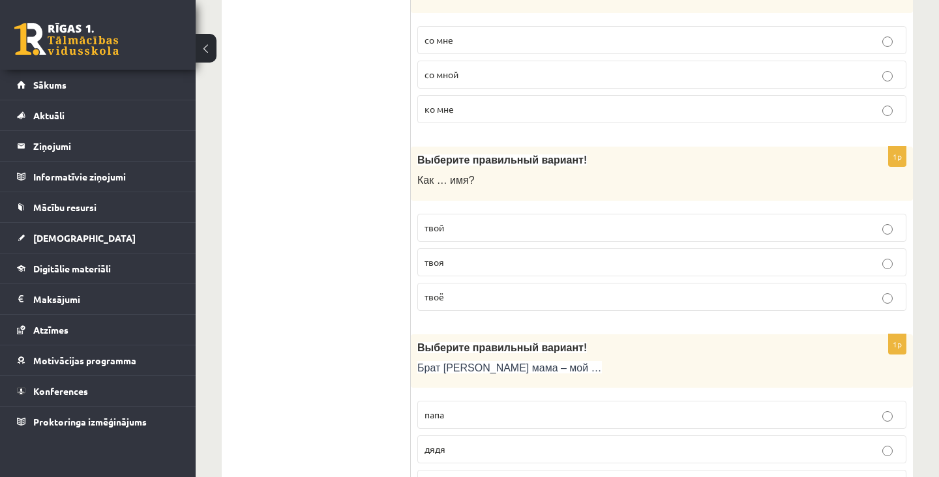
scroll to position [3645, 0]
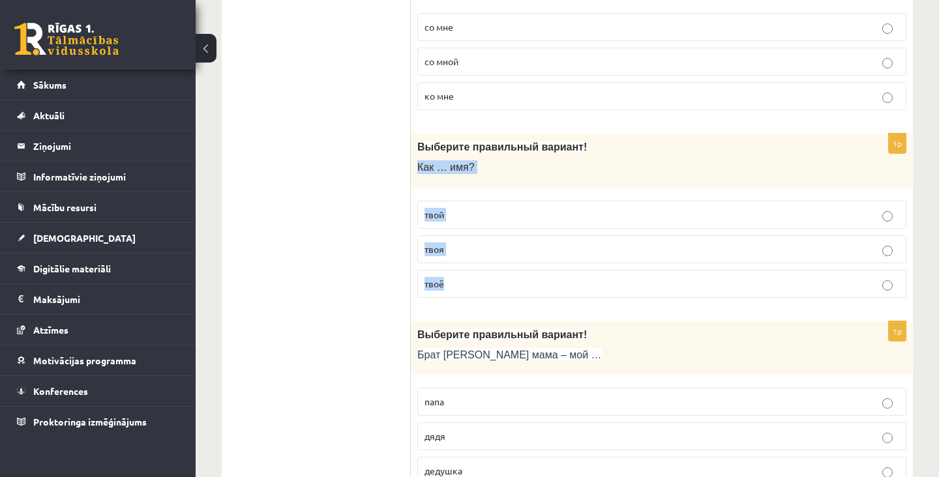
copy div "Как … имя? твой твоя твоё"
click at [475, 277] on p "твоё" at bounding box center [661, 284] width 475 height 14
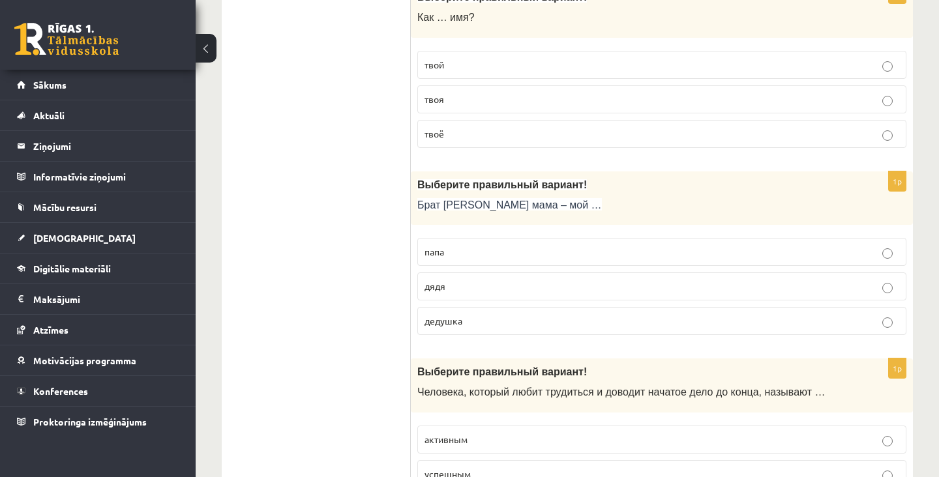
scroll to position [3798, 0]
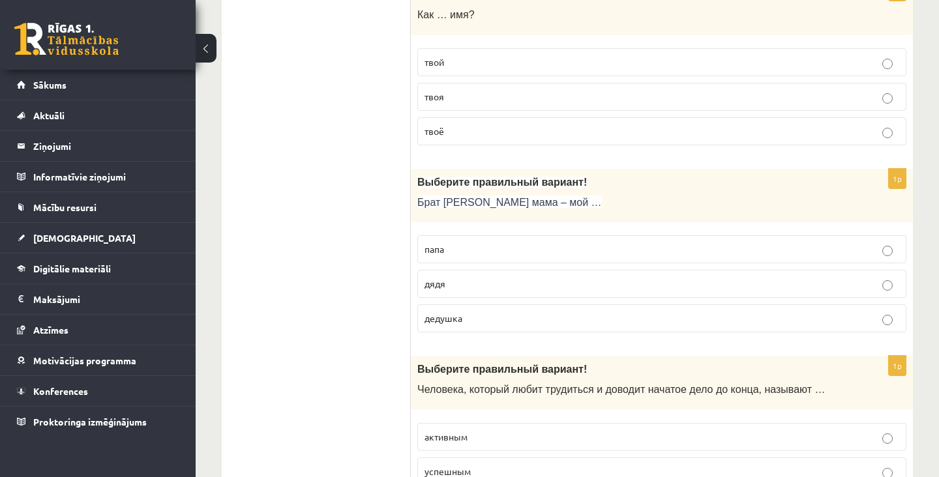
click at [448, 277] on p "дядя" at bounding box center [661, 284] width 475 height 14
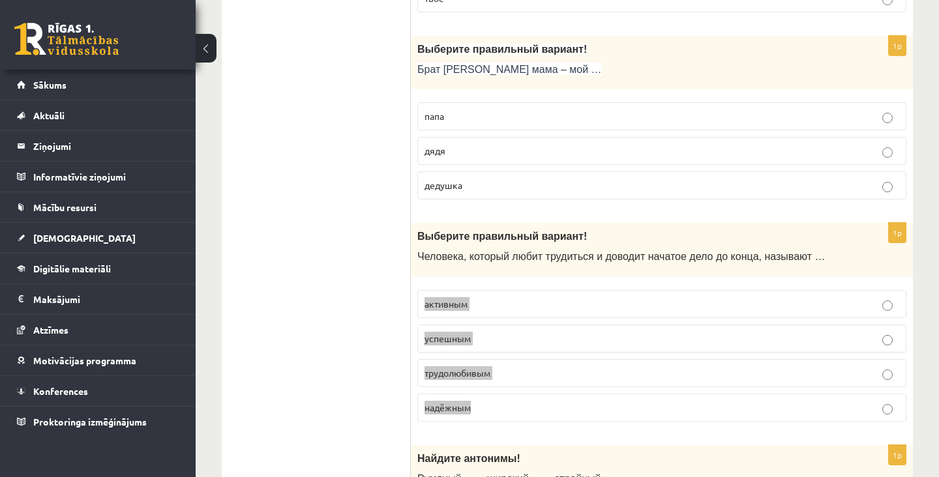
scroll to position [3993, 0]
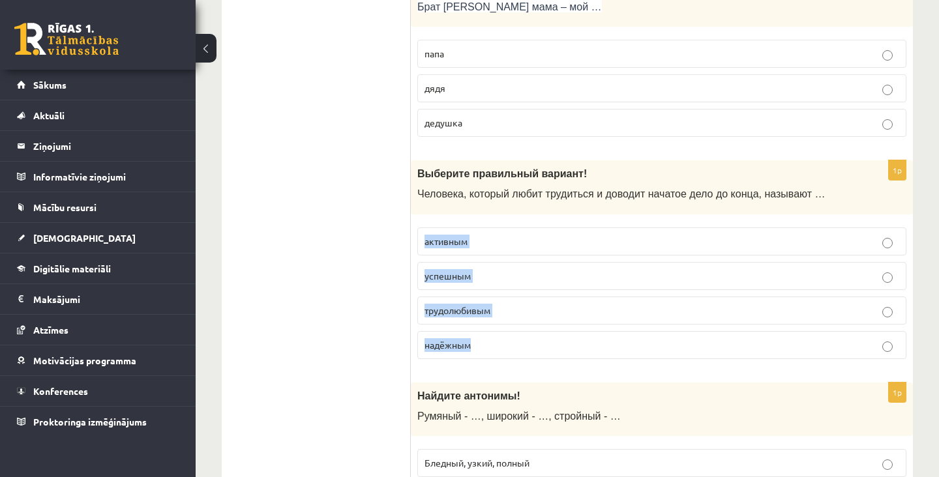
copy fieldset "активным успешным трудолюбивым надёжным"
click at [488, 304] on span "трудолюбивым" at bounding box center [457, 310] width 66 height 12
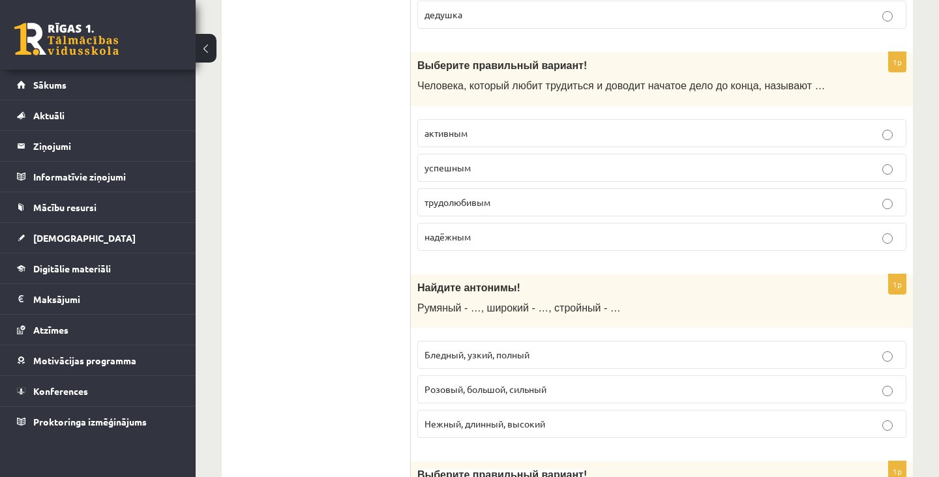
scroll to position [4101, 0]
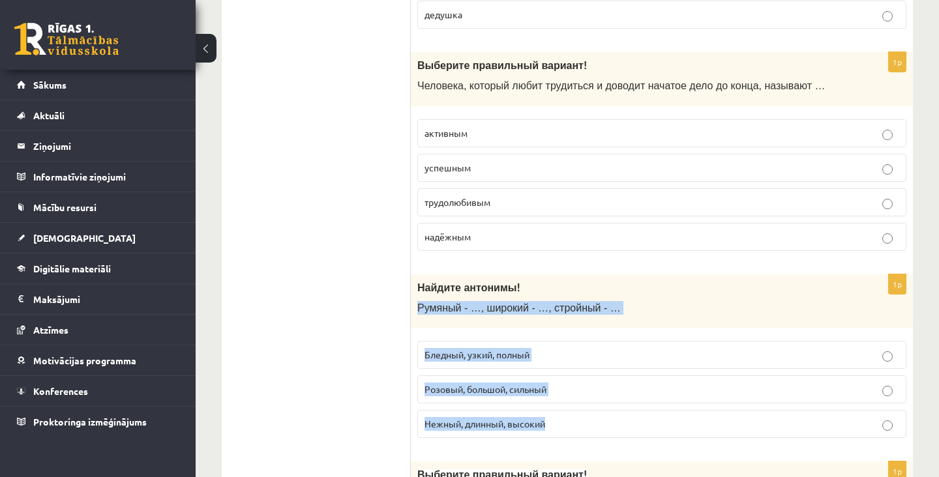
copy div "Румяный - …, широкий - …, стройный - … Бледный, узкий, полный Розовый, большой,…"
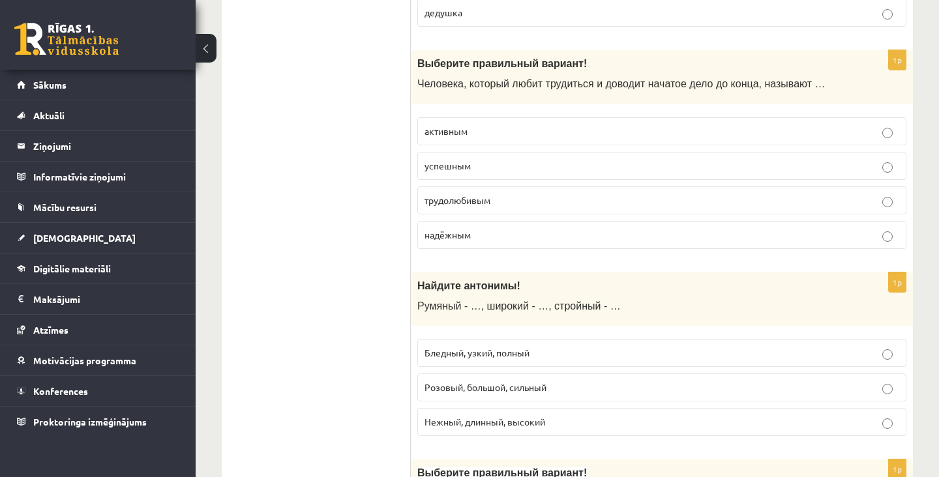
scroll to position [4104, 0]
click at [528, 346] on span "Бледный, узкий, полный" at bounding box center [476, 352] width 105 height 12
click at [504, 346] on span "Бледный, узкий, полный" at bounding box center [476, 352] width 105 height 12
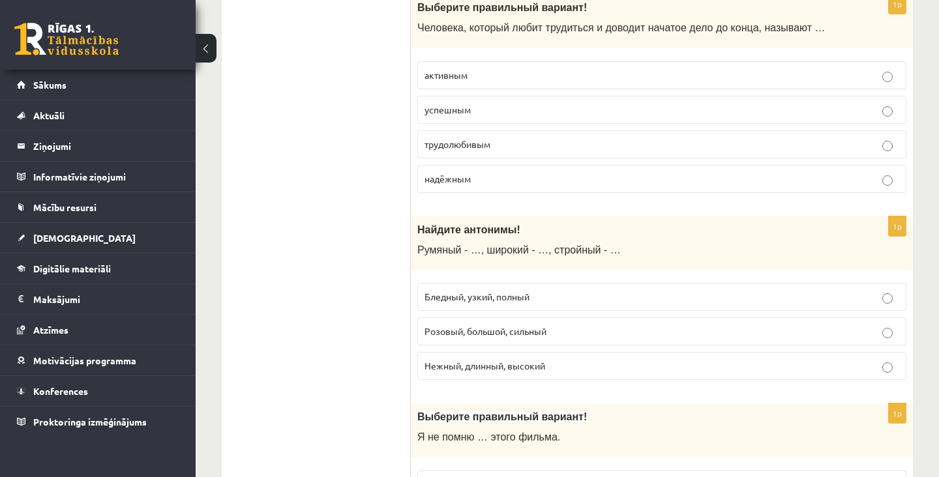
scroll to position [4176, 0]
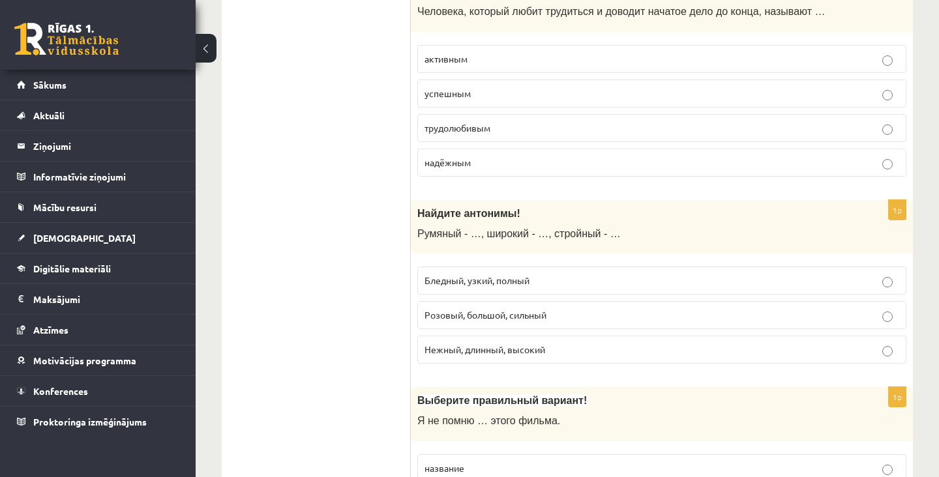
click at [461, 461] on p "название" at bounding box center [661, 468] width 475 height 14
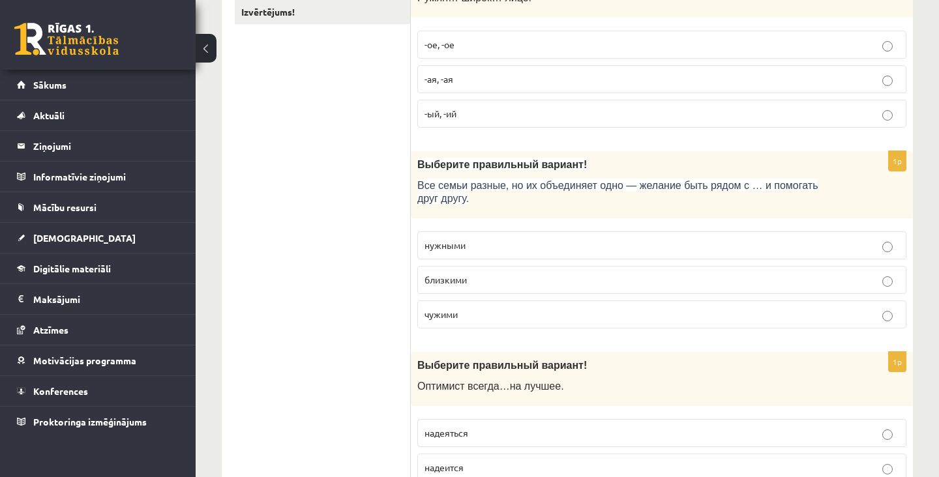
scroll to position [0, 0]
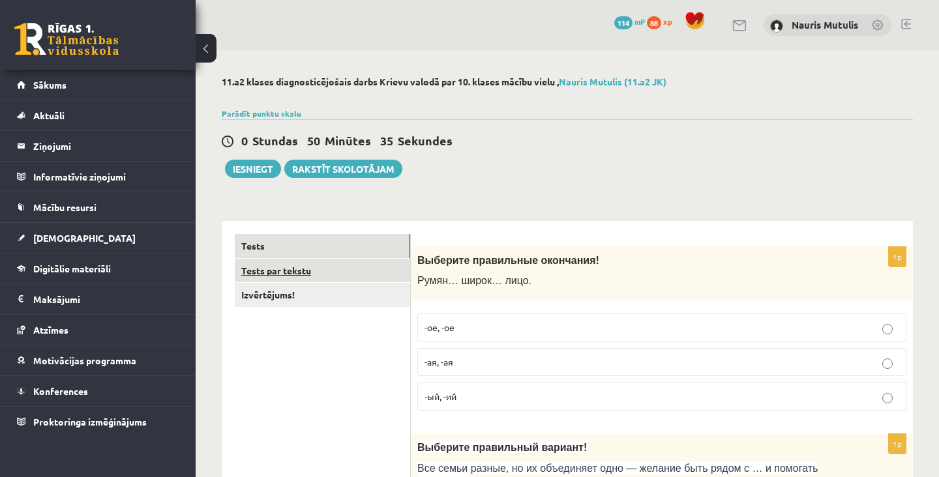
click at [347, 272] on link "Tests par tekstu" at bounding box center [322, 271] width 175 height 24
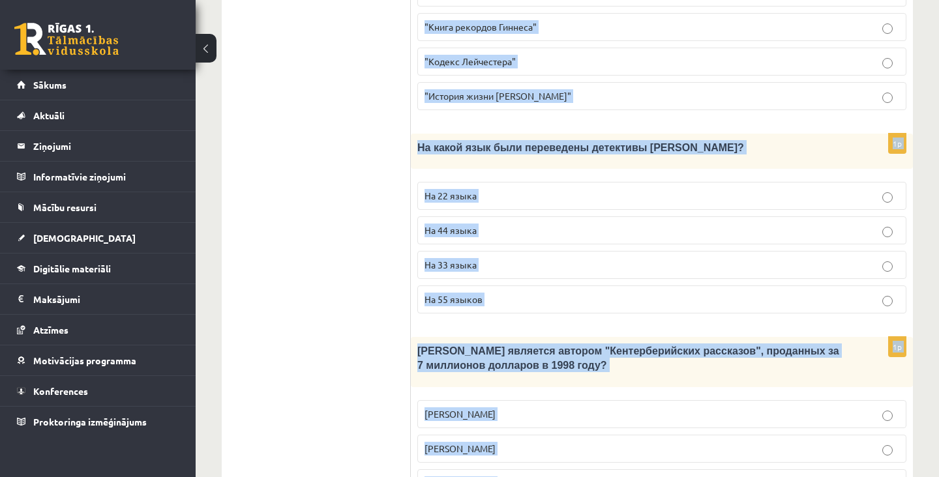
scroll to position [1334, 0]
copy form "Интересные факты о книгах Книгопечатание изобретено сравнительно недавно. Счита…"
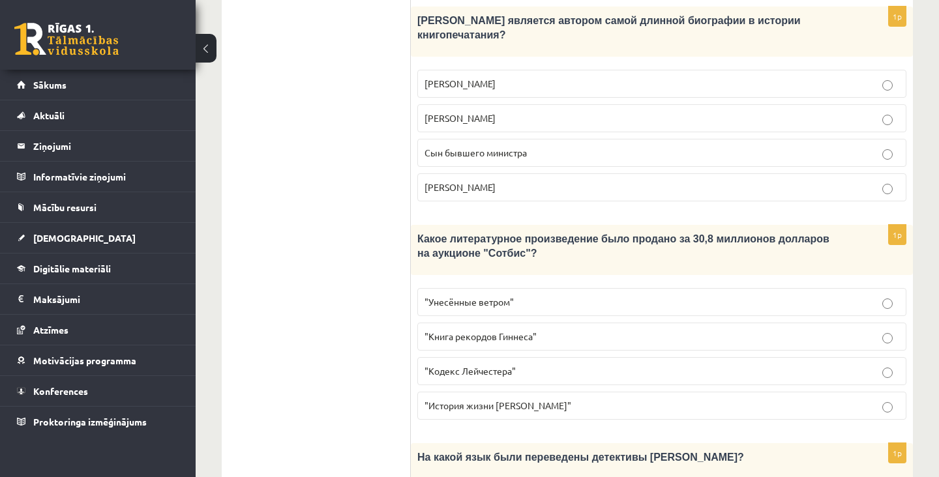
scroll to position [1014, 0]
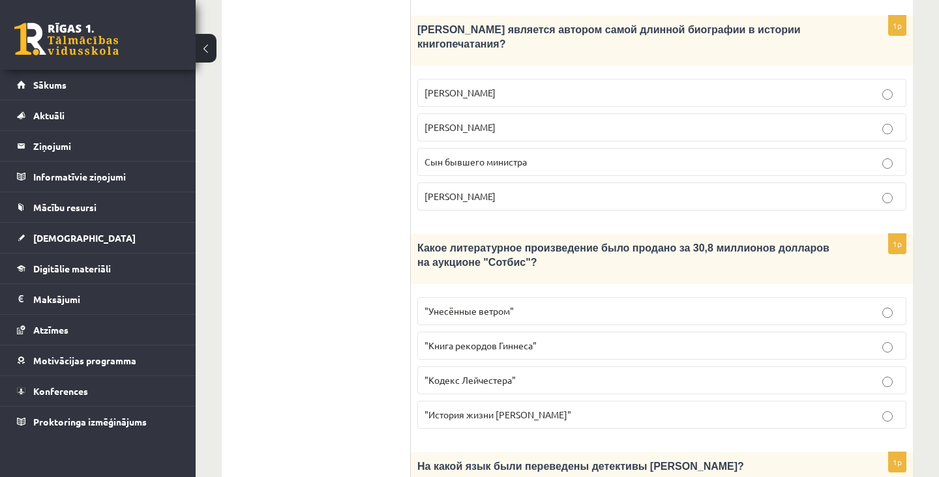
click at [858, 304] on p ""Унесённые ветром"" at bounding box center [661, 311] width 475 height 14
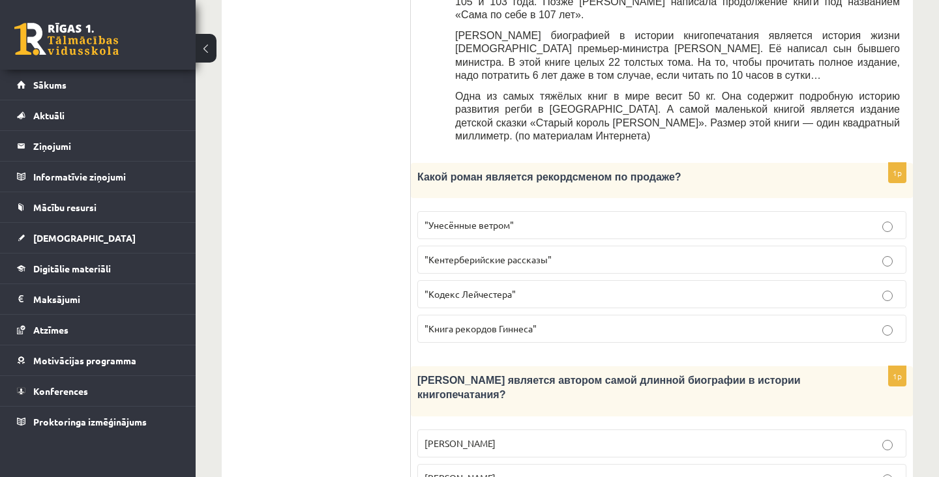
scroll to position [656, 0]
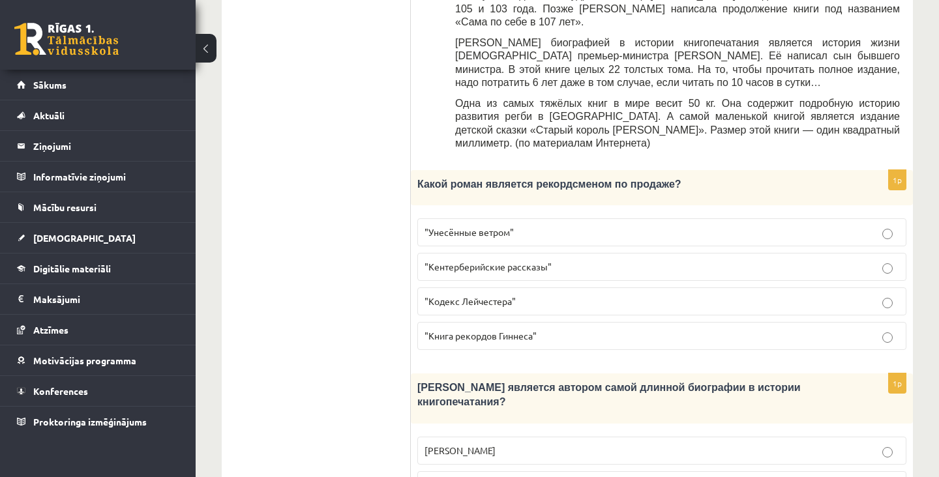
click at [864, 226] on p ""Унесённые ветром"" at bounding box center [661, 233] width 475 height 14
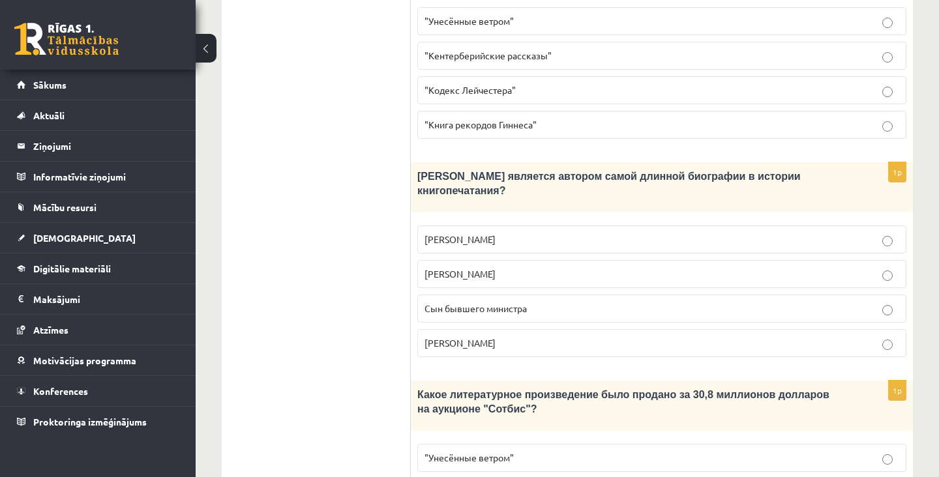
scroll to position [876, 0]
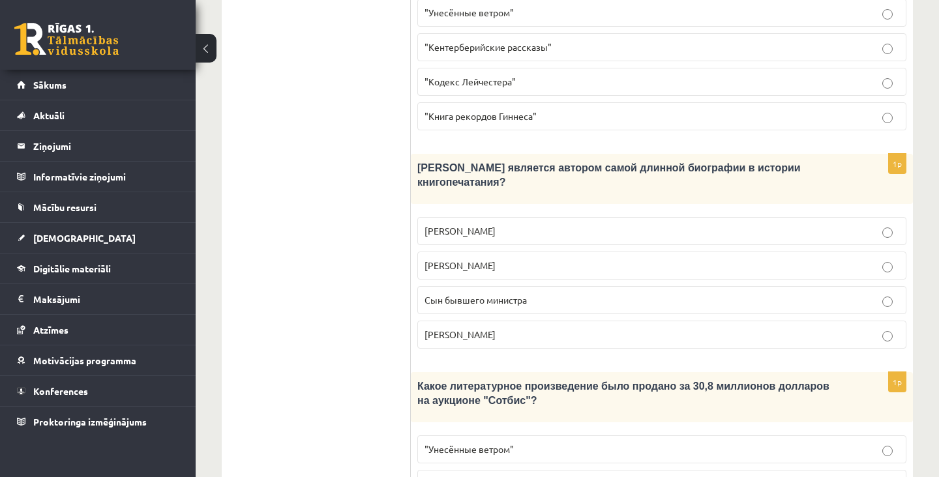
click at [770, 293] on p "Сын бывшего министра" at bounding box center [661, 300] width 475 height 14
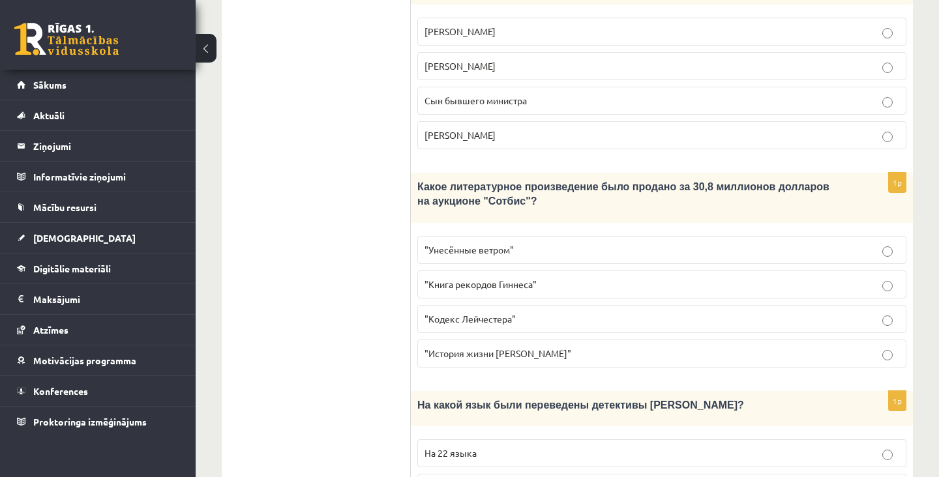
scroll to position [1057, 0]
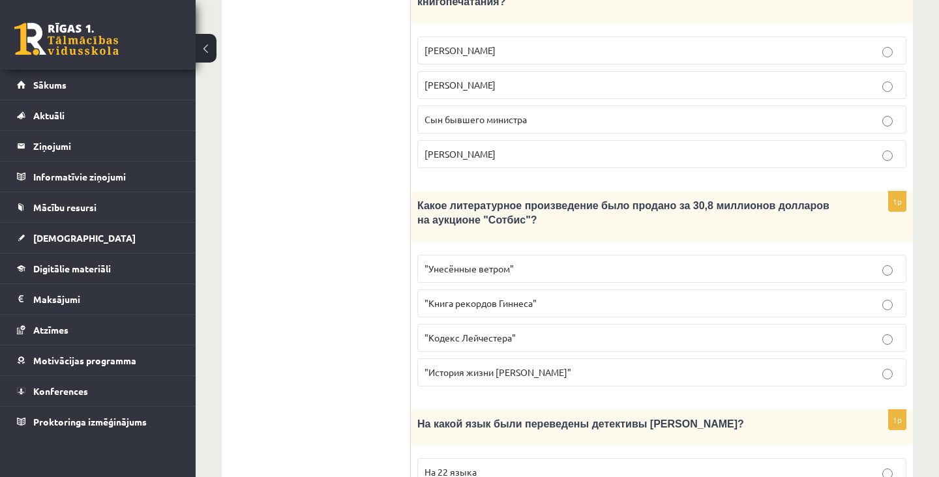
click at [819, 331] on p ""Кодекс Лейчестера"" at bounding box center [661, 338] width 475 height 14
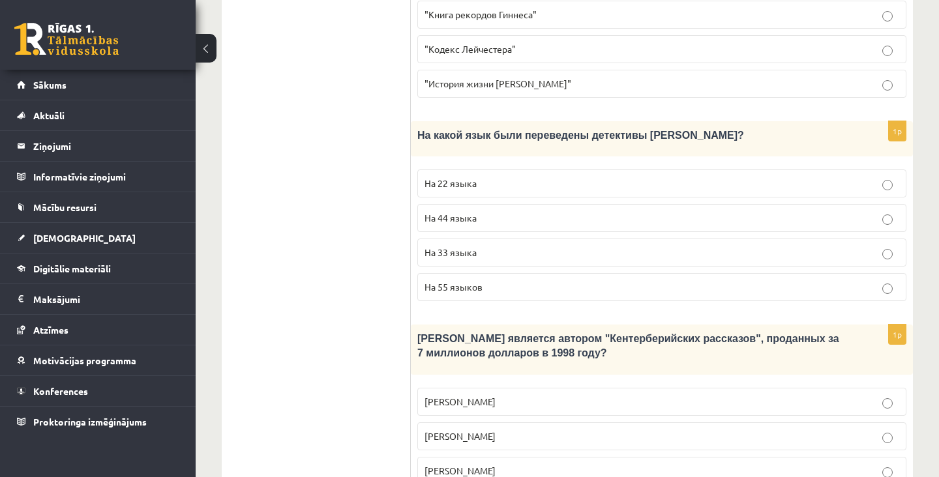
scroll to position [1343, 0]
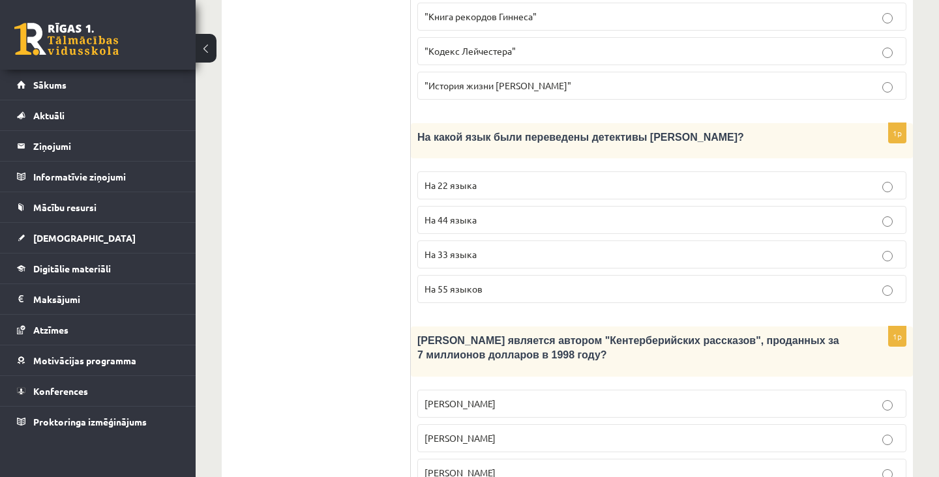
click at [821, 206] on label "На 44 языка" at bounding box center [661, 220] width 489 height 28
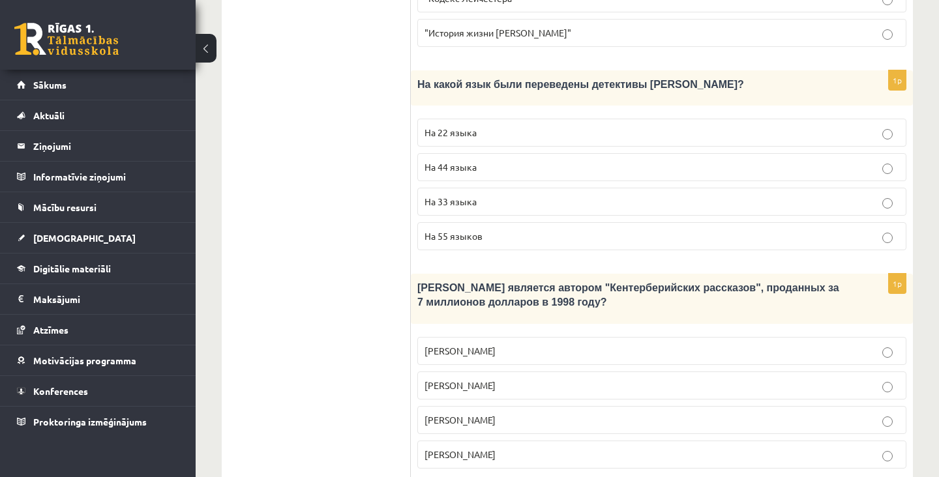
click at [775, 406] on label "Джефри Чосер" at bounding box center [661, 420] width 489 height 28
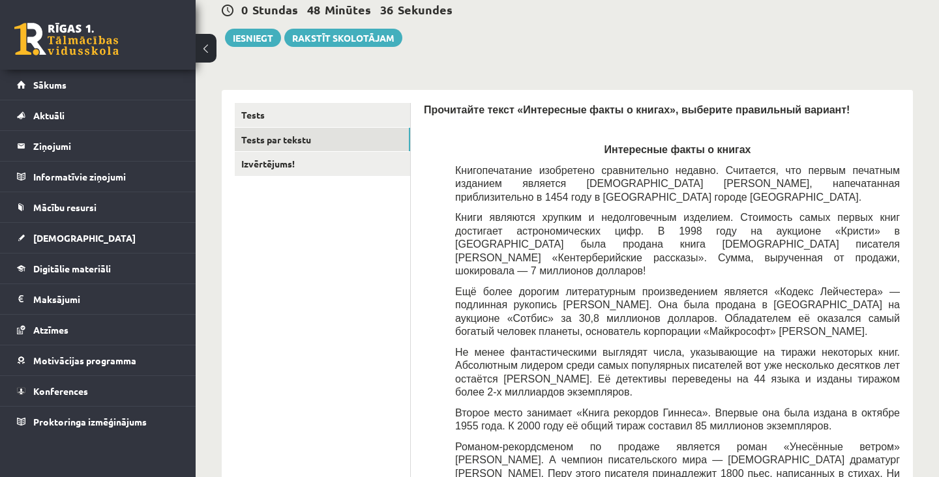
scroll to position [0, 0]
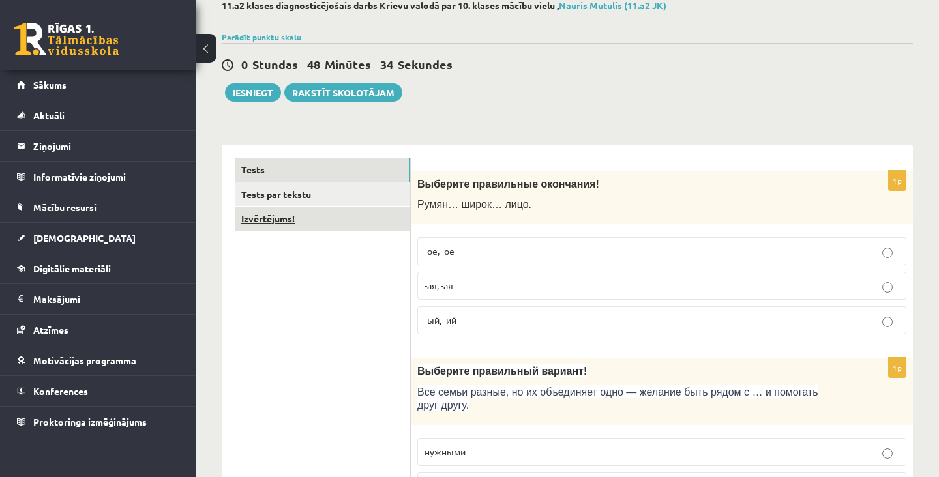
click at [248, 224] on link "Izvērtējums!" at bounding box center [322, 219] width 175 height 24
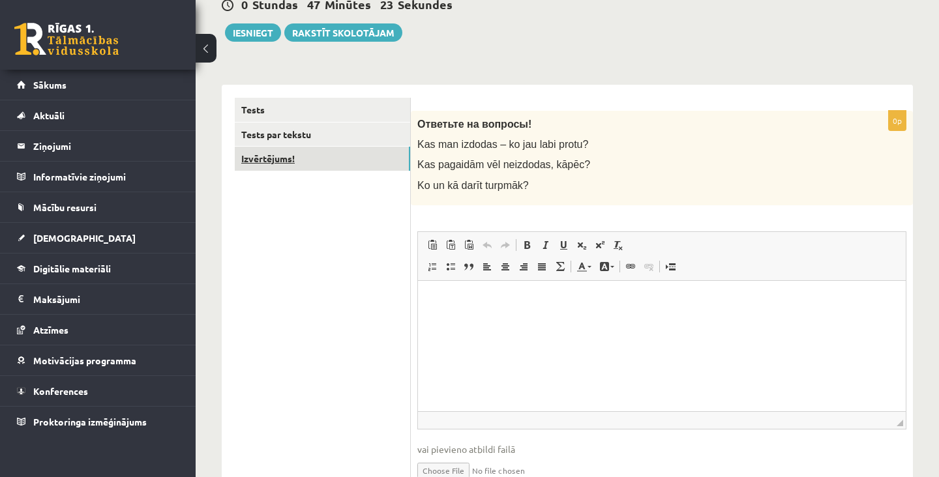
scroll to position [139, 0]
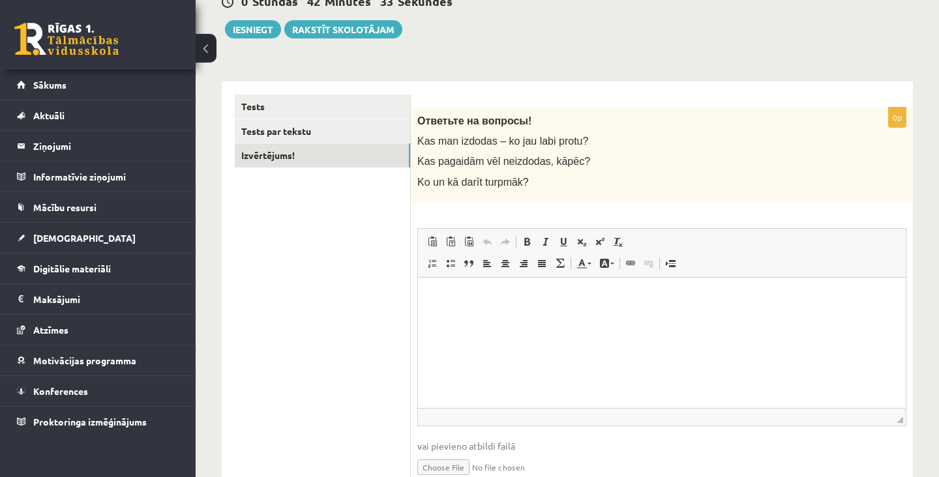
click at [854, 317] on html at bounding box center [662, 297] width 488 height 40
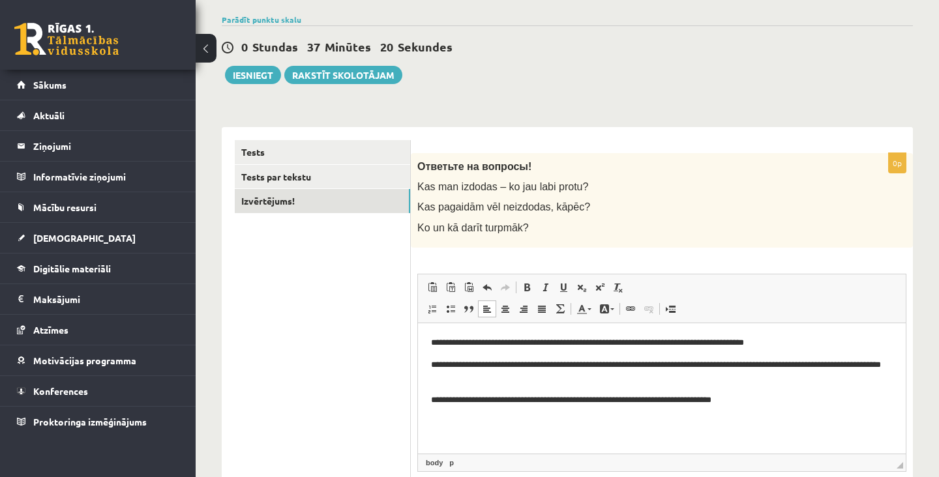
scroll to position [0, 0]
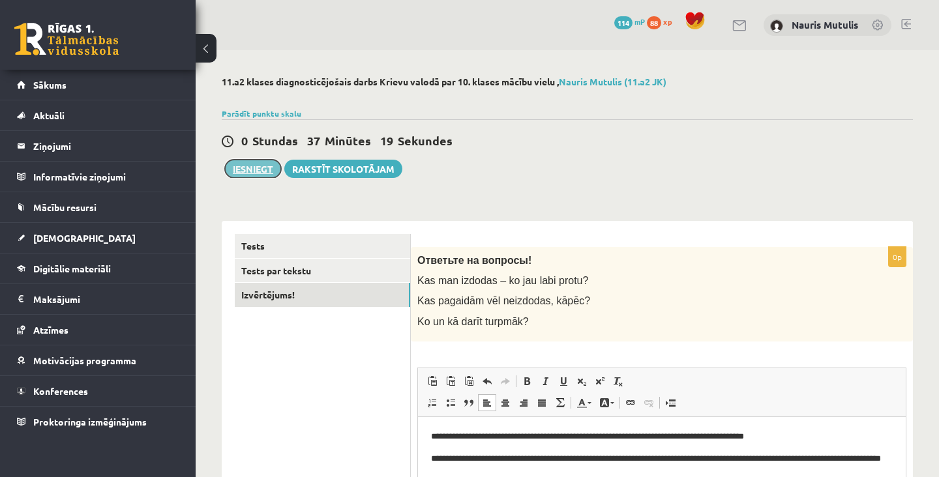
click at [252, 169] on button "Iesniegt" at bounding box center [253, 169] width 56 height 18
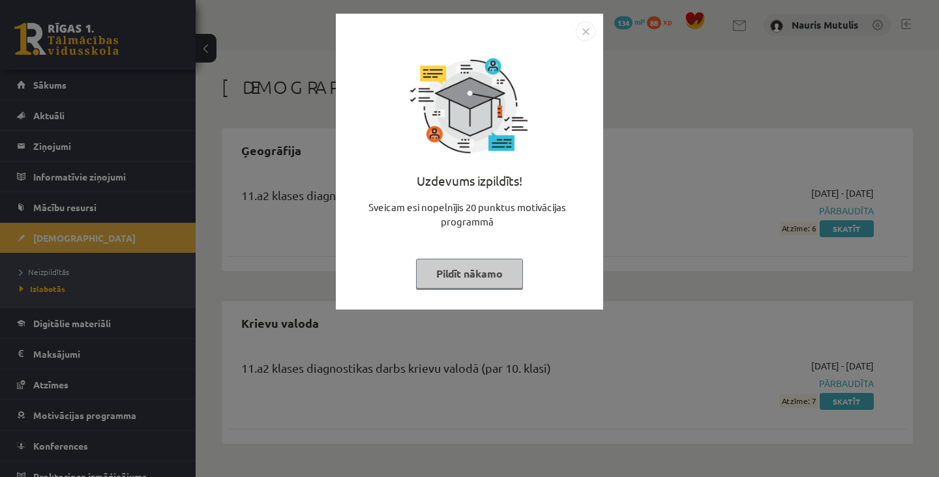
click at [489, 276] on button "Pildīt nākamo" at bounding box center [469, 274] width 107 height 30
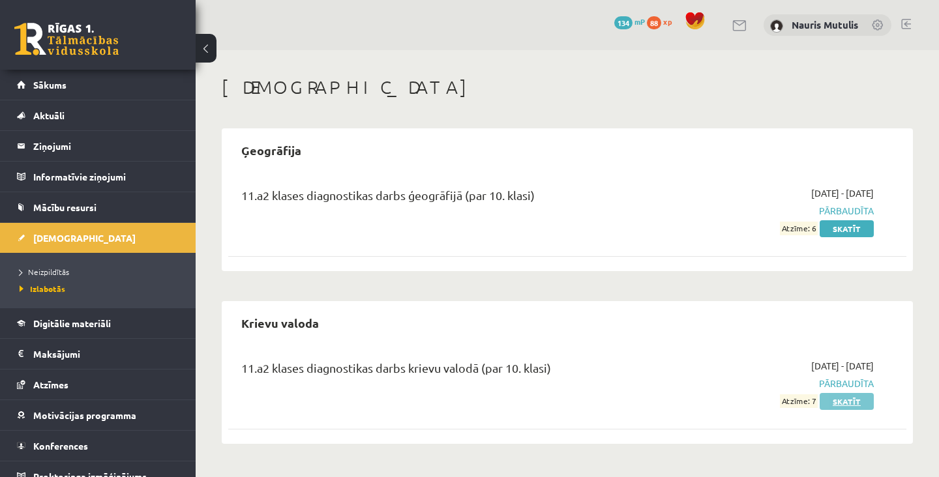
click at [847, 402] on link "Skatīt" at bounding box center [846, 401] width 54 height 17
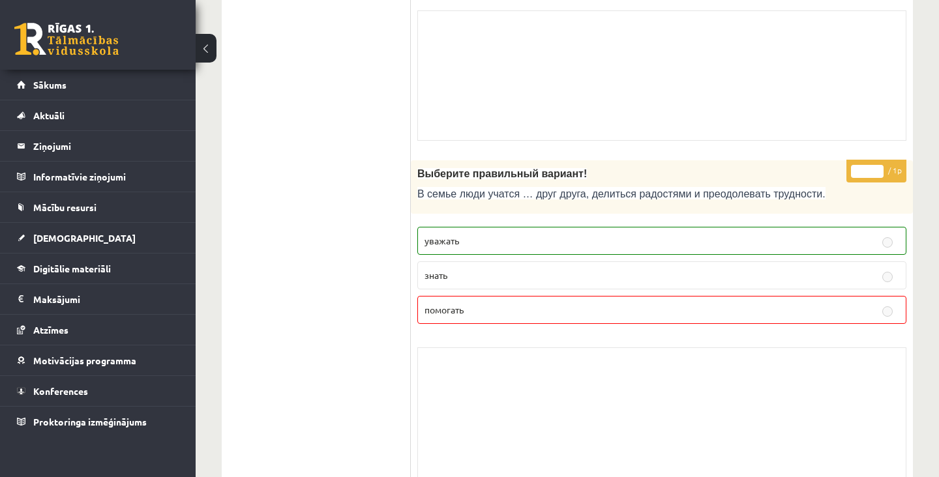
scroll to position [2941, 0]
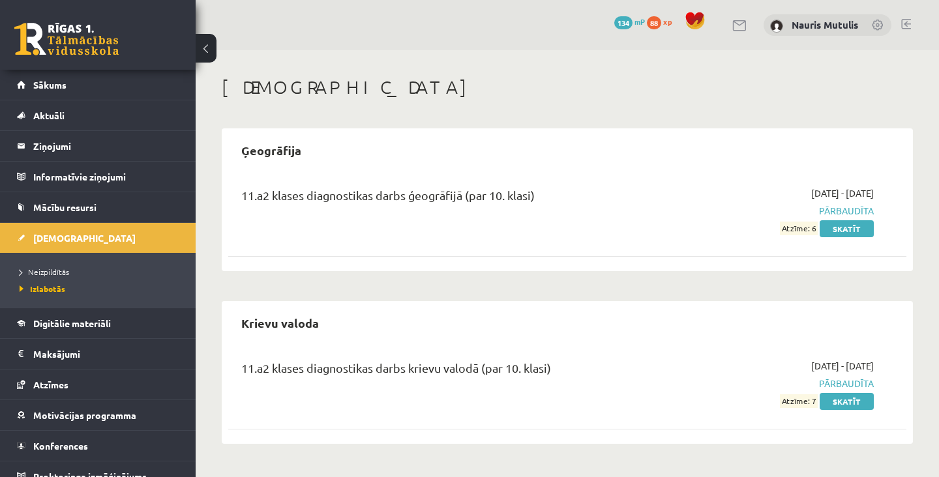
click at [802, 23] on link "Nauris Mutulis" at bounding box center [824, 24] width 66 height 13
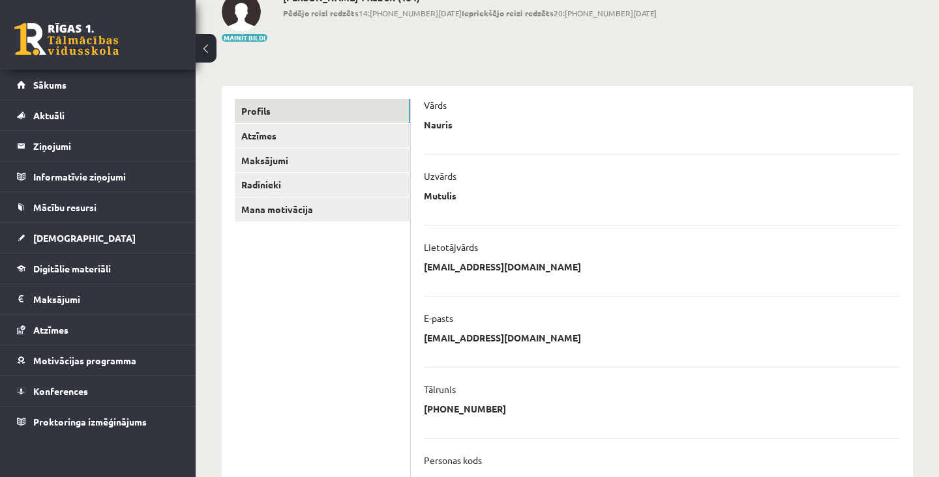
scroll to position [126, 0]
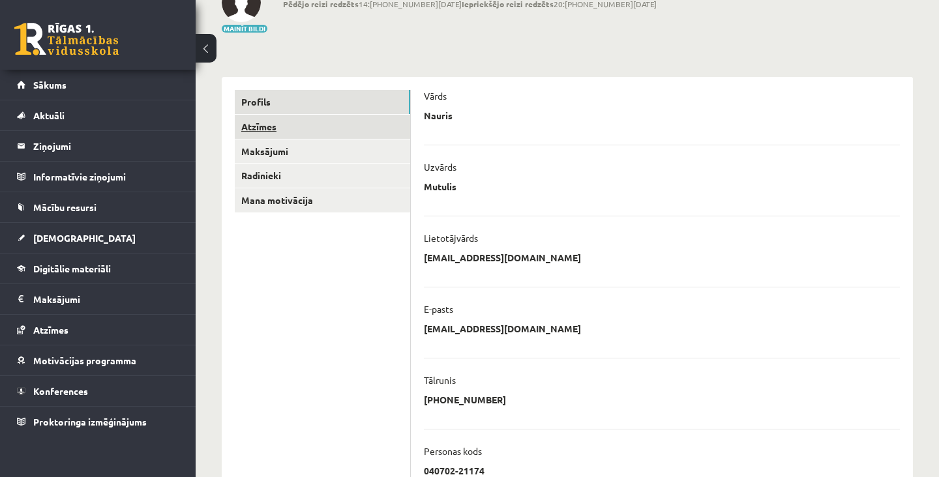
click at [359, 113] on ul "Profils Atzīmes Maksājumi [GEOGRAPHIC_DATA] Mana motivācija" at bounding box center [323, 372] width 176 height 564
click at [379, 123] on link "Atzīmes" at bounding box center [322, 127] width 175 height 24
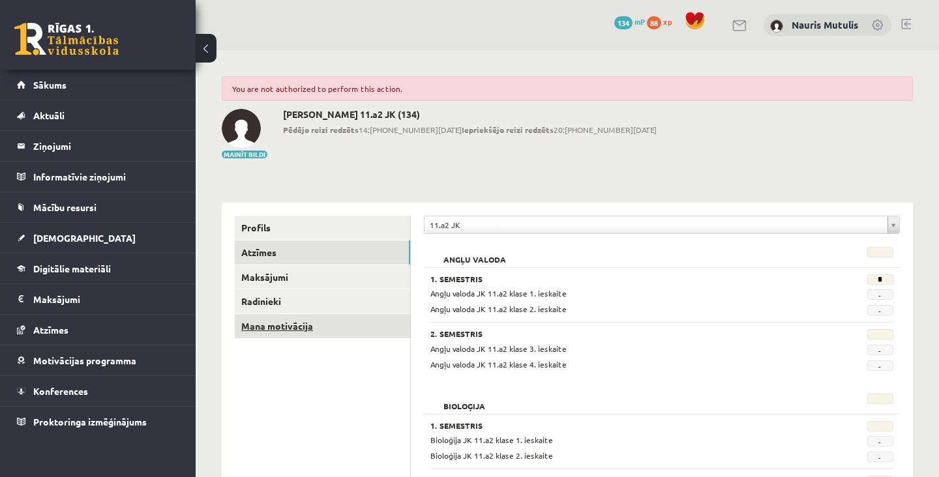
click at [279, 325] on link "Mana motivācija" at bounding box center [322, 326] width 175 height 24
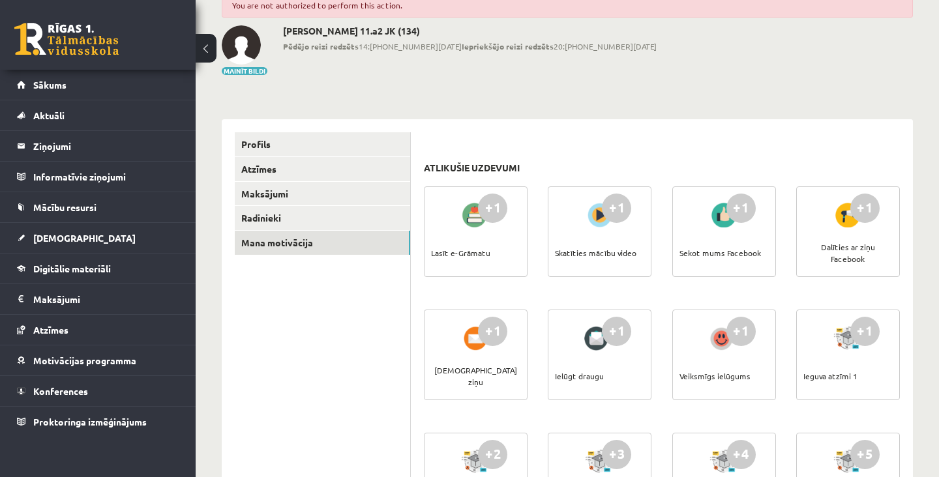
scroll to position [85, 0]
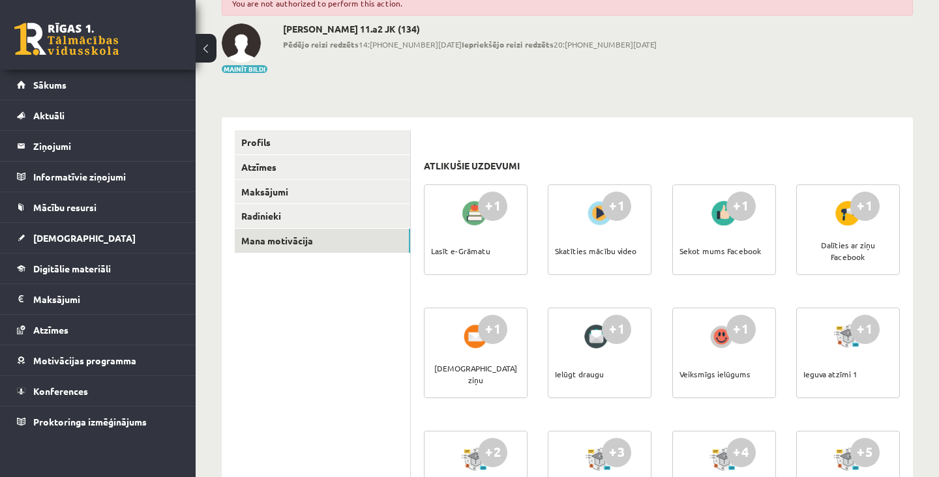
click at [489, 213] on div "+1" at bounding box center [492, 206] width 29 height 29
click at [475, 250] on div "Lasīt e-Grāmatu" at bounding box center [460, 251] width 59 height 46
click at [501, 235] on div "+1 Lasīt e-Grāmatu" at bounding box center [476, 229] width 104 height 91
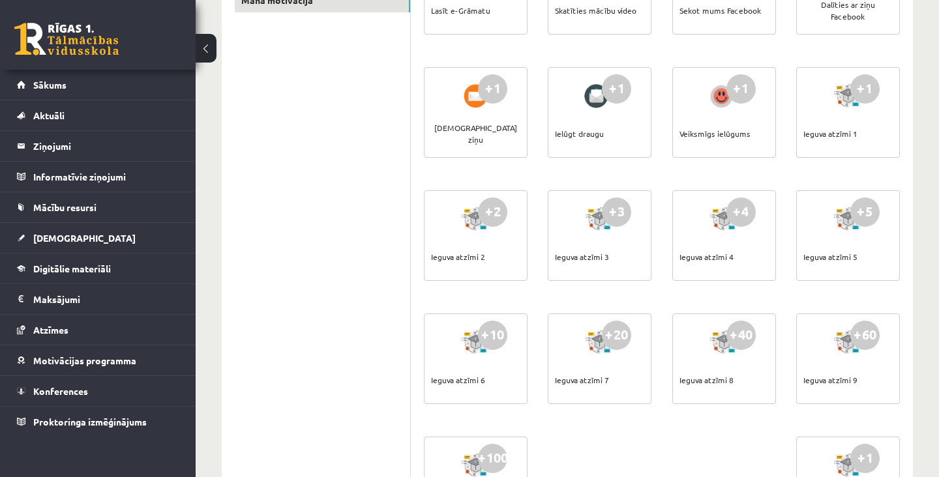
scroll to position [0, 0]
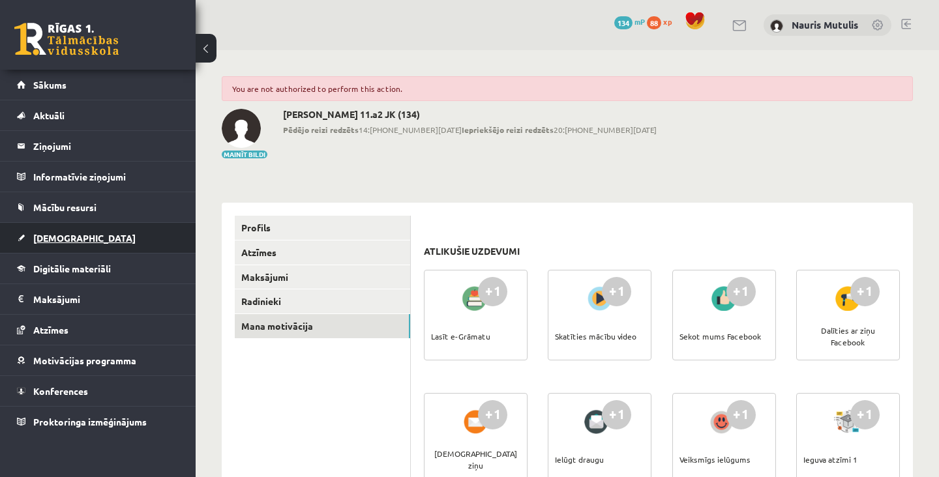
click at [126, 244] on link "[DEMOGRAPHIC_DATA]" at bounding box center [98, 238] width 162 height 30
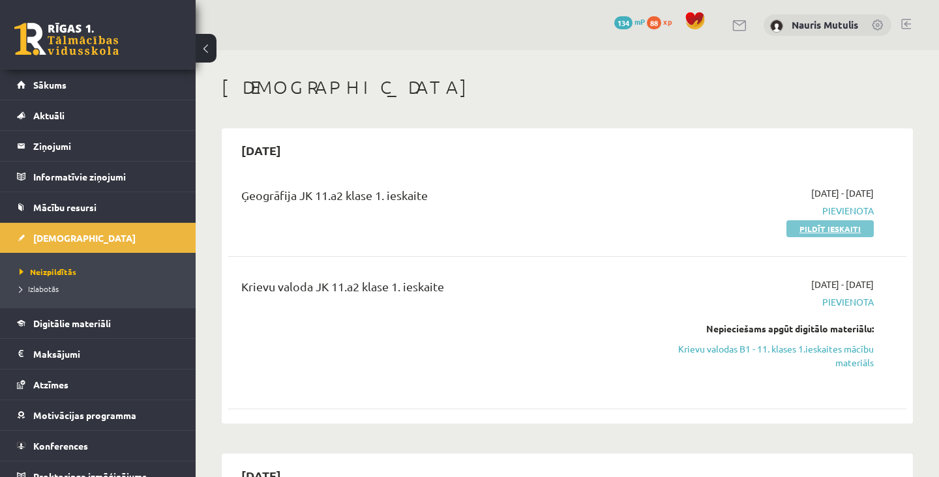
click at [841, 233] on link "Pildīt ieskaiti" at bounding box center [829, 228] width 87 height 17
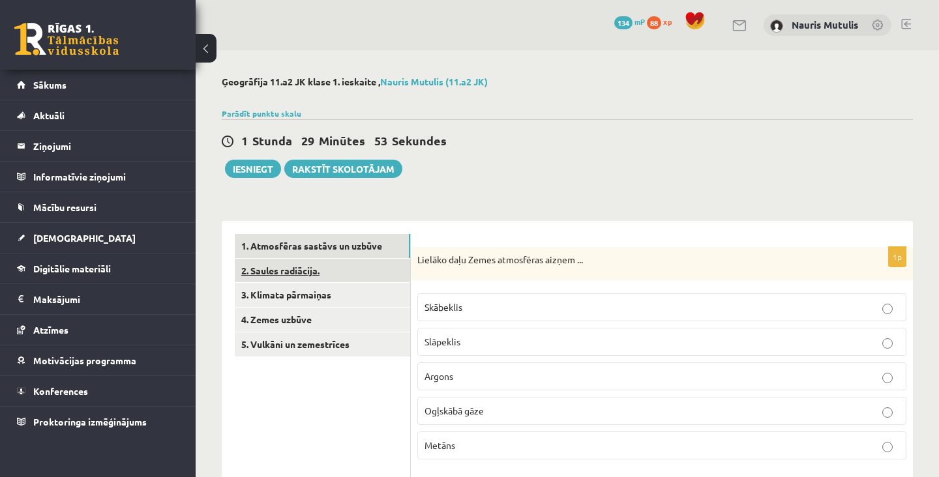
click at [375, 270] on link "2. Saules radiācija." at bounding box center [322, 271] width 175 height 24
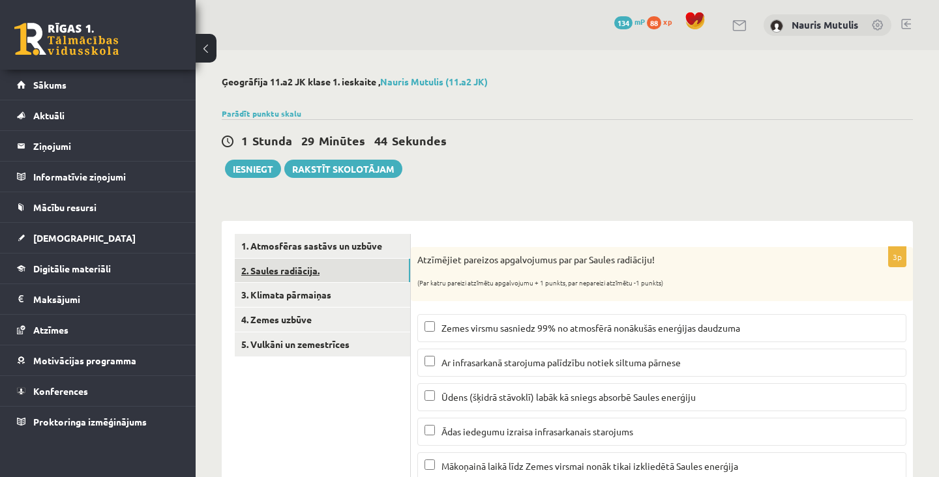
click at [390, 282] on link "2. Saules radiācija." at bounding box center [322, 271] width 175 height 24
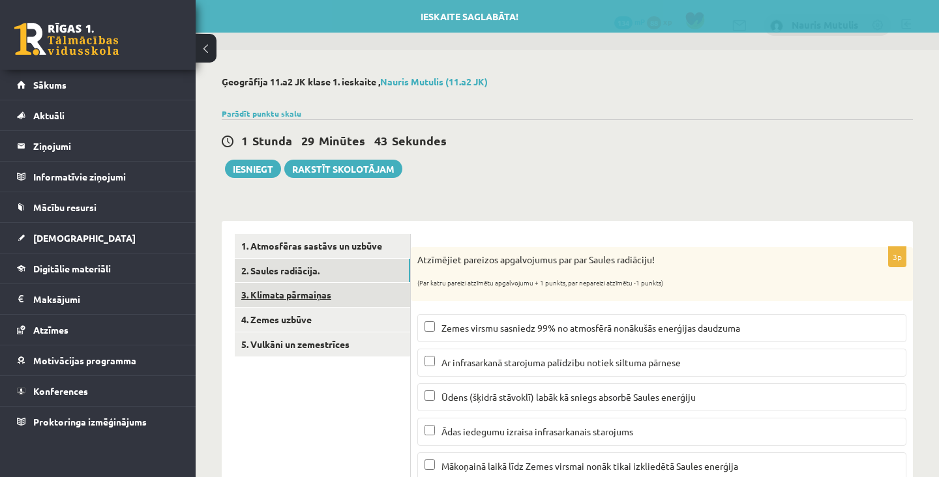
click at [378, 302] on link "3. Klimata pārmaiņas" at bounding box center [322, 295] width 175 height 24
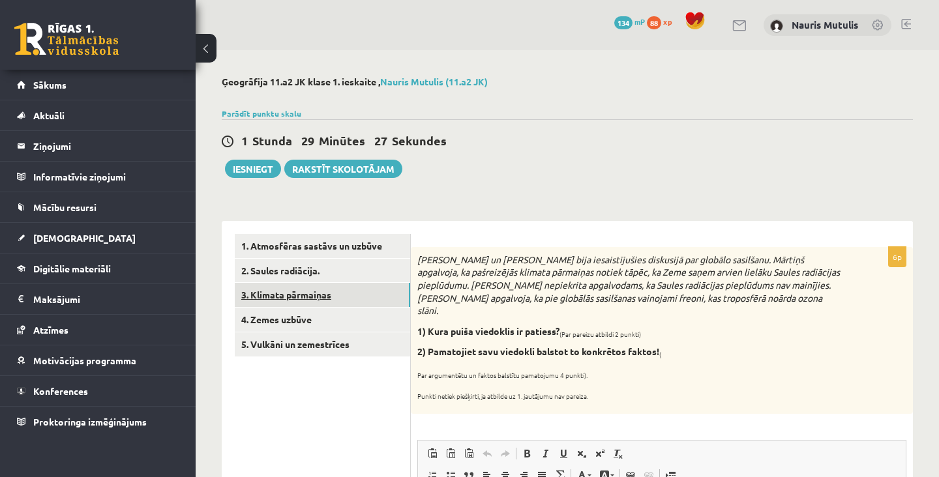
click at [373, 307] on link "3. Klimata pārmaiņas" at bounding box center [322, 295] width 175 height 24
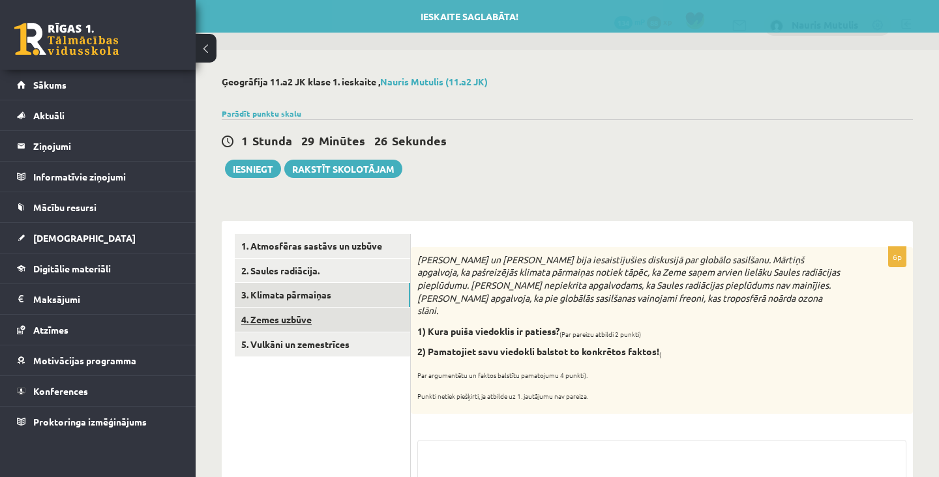
click at [379, 324] on link "4. Zemes uzbūve" at bounding box center [322, 320] width 175 height 24
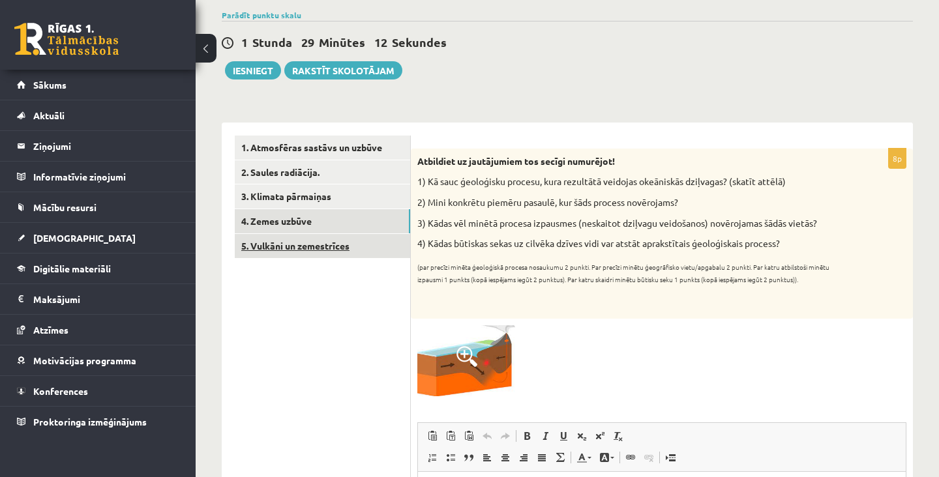
click at [346, 240] on link "5. Vulkāni un zemestrīces" at bounding box center [322, 246] width 175 height 24
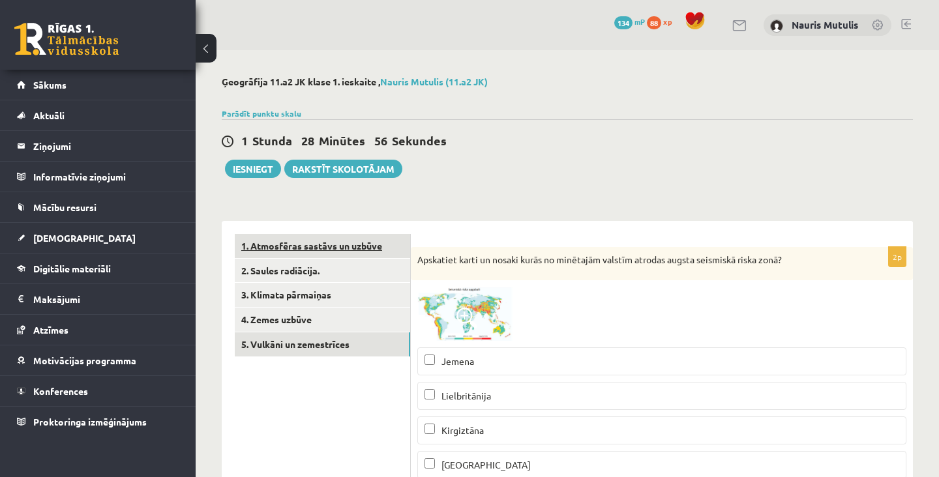
click at [376, 246] on link "1. Atmosfēras sastāvs un uzbūve" at bounding box center [322, 246] width 175 height 24
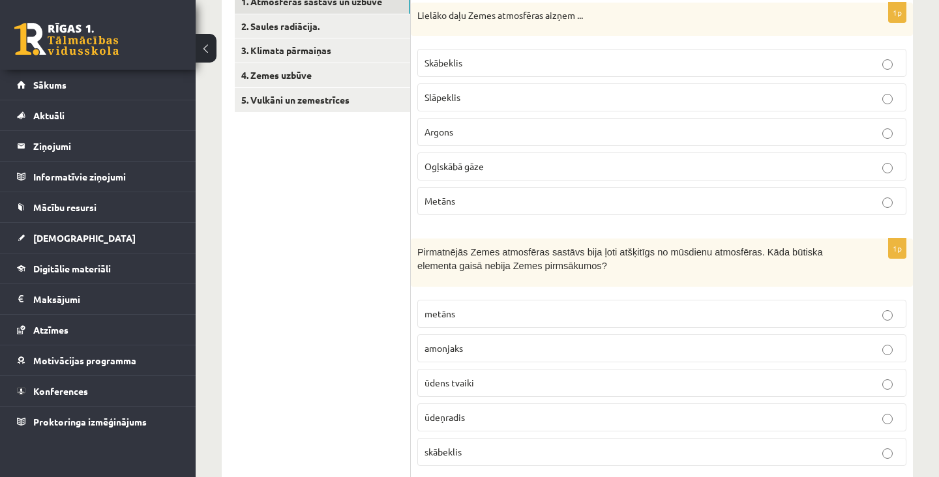
scroll to position [244, 0]
click at [838, 447] on p "skābeklis" at bounding box center [661, 453] width 475 height 14
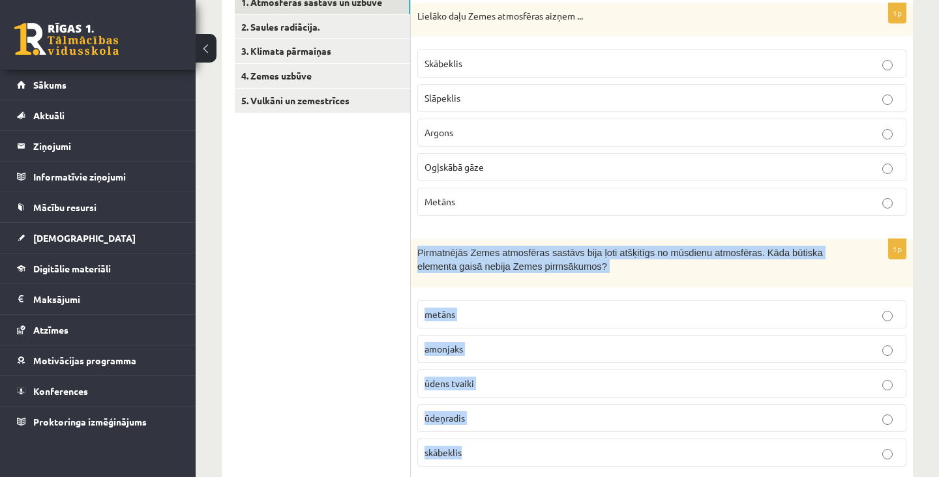
copy div "Pirmatnējās Zemes atmosfēras sastāvs bija ļoti atšķitīgs no mūsdienu atmosfēras…"
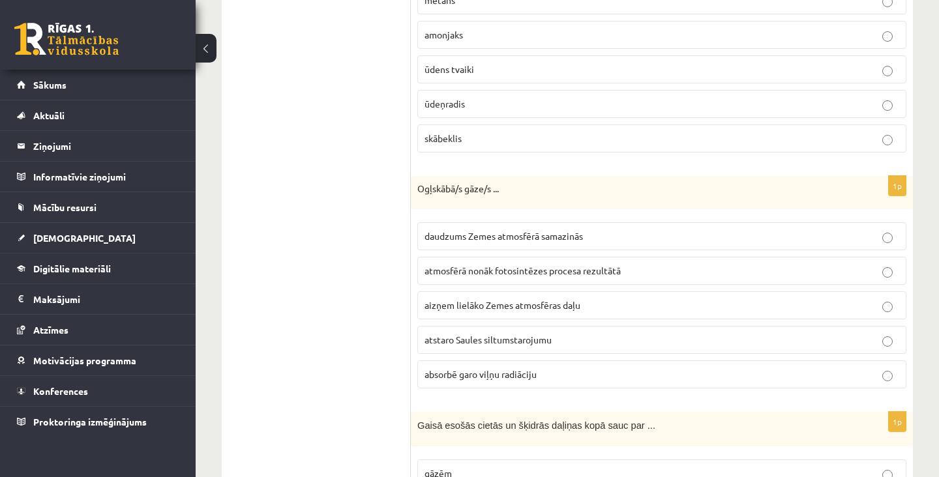
scroll to position [559, 0]
click at [815, 336] on p "atstaro Saules siltumstarojumu" at bounding box center [661, 339] width 475 height 14
click at [795, 389] on fieldset "daudzums Zemes atmosfērā samazinās atmosfērā nonāk fotosintēzes procesa rezultā…" at bounding box center [661, 303] width 489 height 177
click at [845, 377] on p "absorbē garo viļņu radiāciju" at bounding box center [661, 374] width 475 height 14
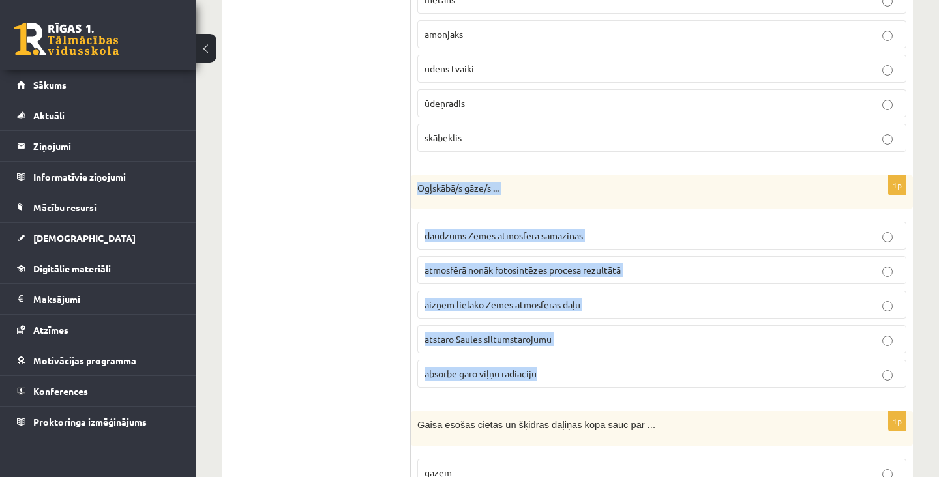
copy div "Ogļskābā/s gāze/s ... daudzums Zemes atmosfērā samazinās atmosfērā nonāk fotosi…"
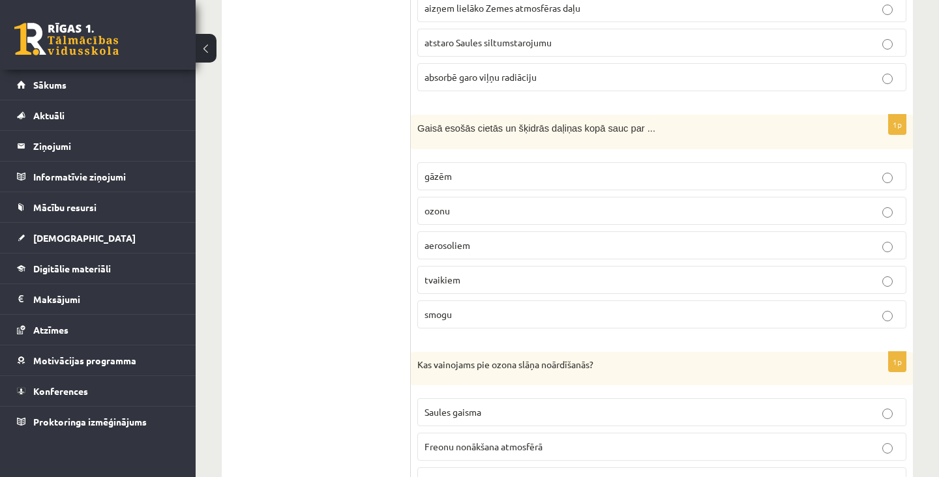
scroll to position [856, 0]
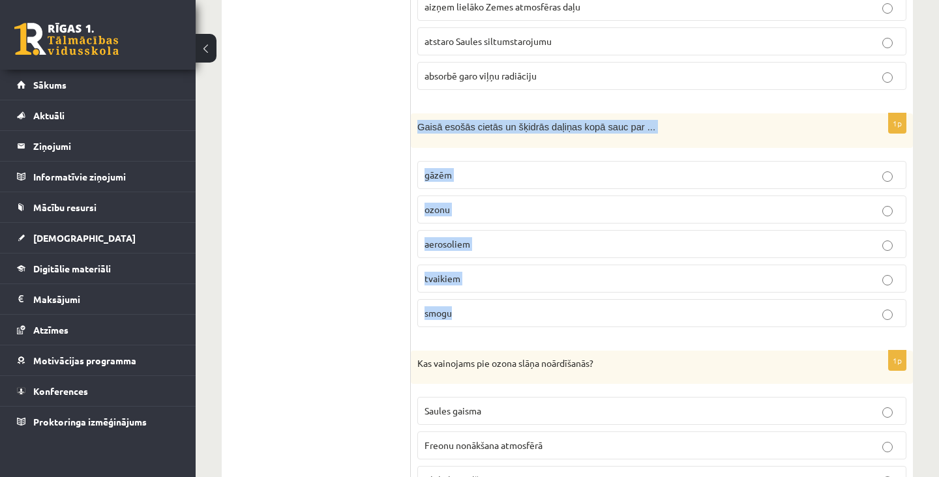
copy div "Gaisā esošās cietās un šķidrās daļiņas kopā sauc par ... gāzēm ozonu aerosoliem…"
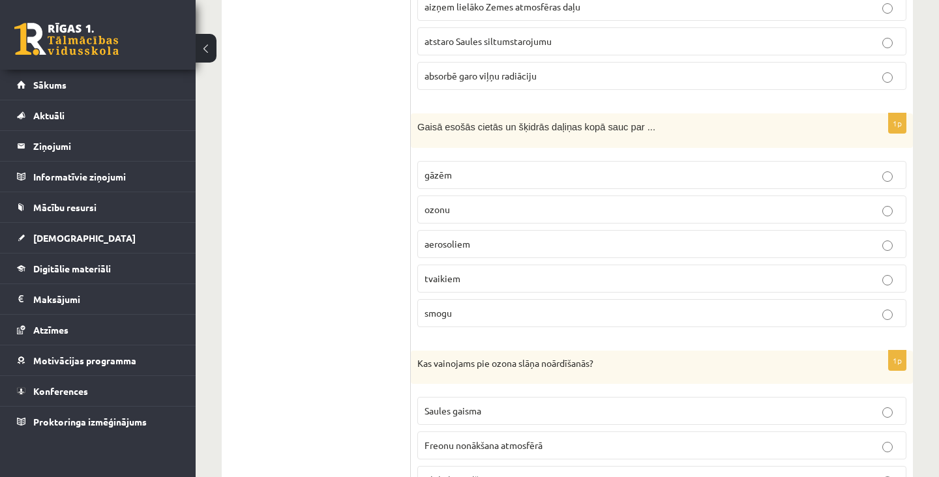
click at [540, 232] on label "aerosoliem" at bounding box center [661, 244] width 489 height 28
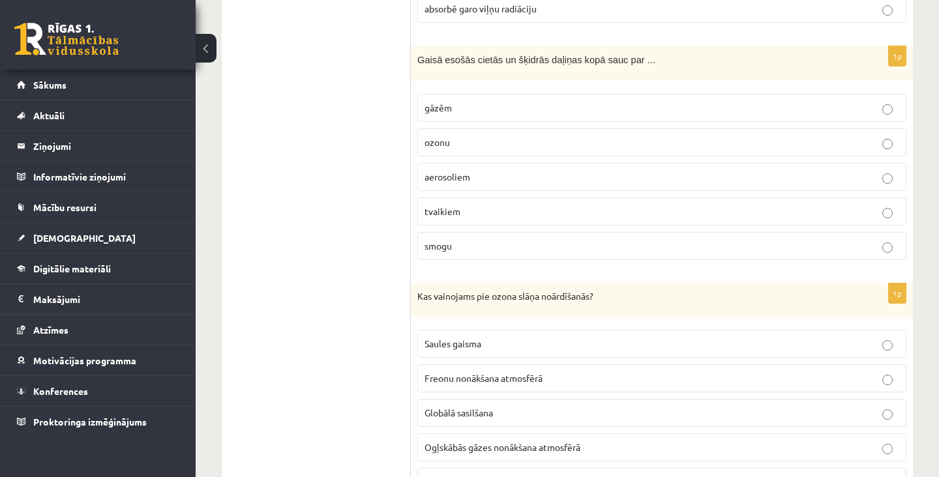
scroll to position [931, 0]
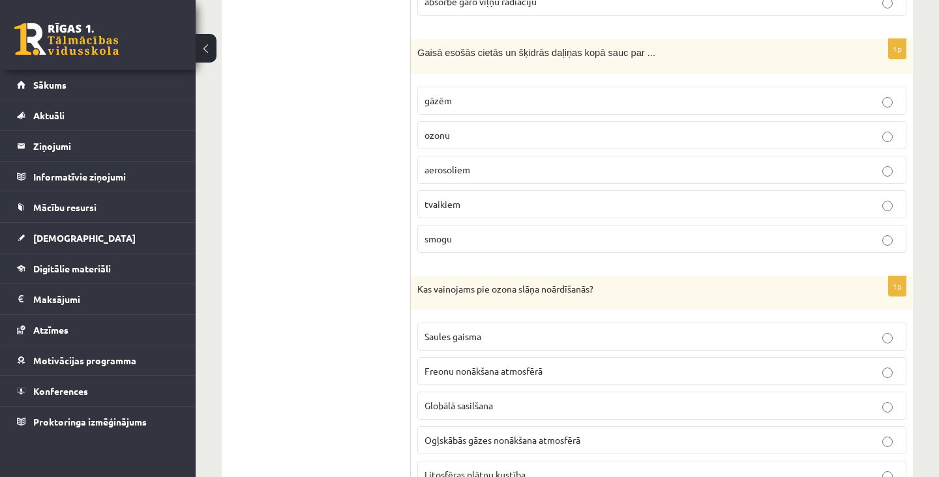
click at [580, 406] on p "Globālā sasilšana" at bounding box center [661, 406] width 475 height 14
click at [501, 442] on span "Ogļskābās gāzes nonākšana atmosfērā" at bounding box center [502, 440] width 156 height 12
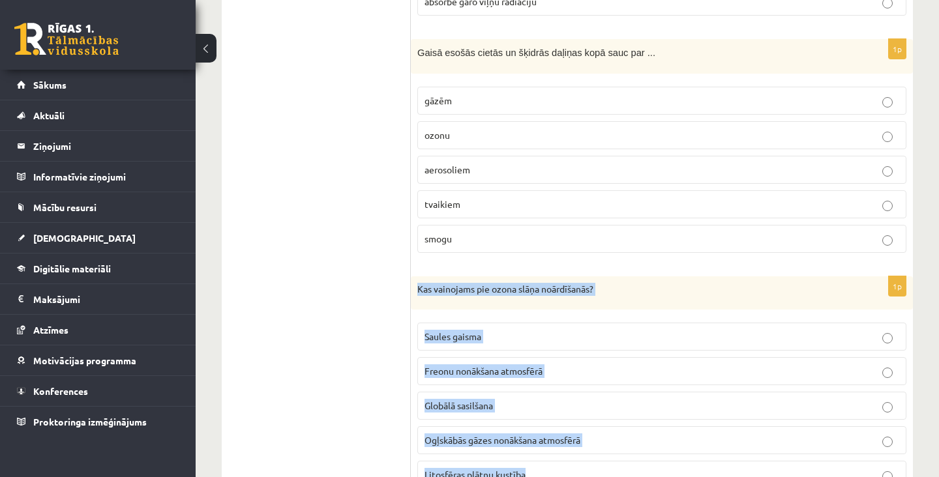
copy div "Kas vainojams pie ozona slāņa noārdīšanās? Saules gaisma Freonu nonākšana atmos…"
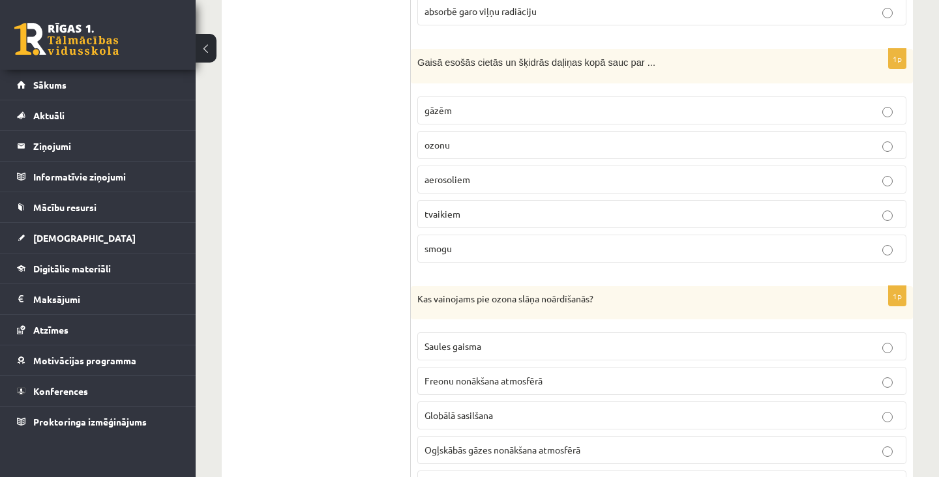
scroll to position [993, 0]
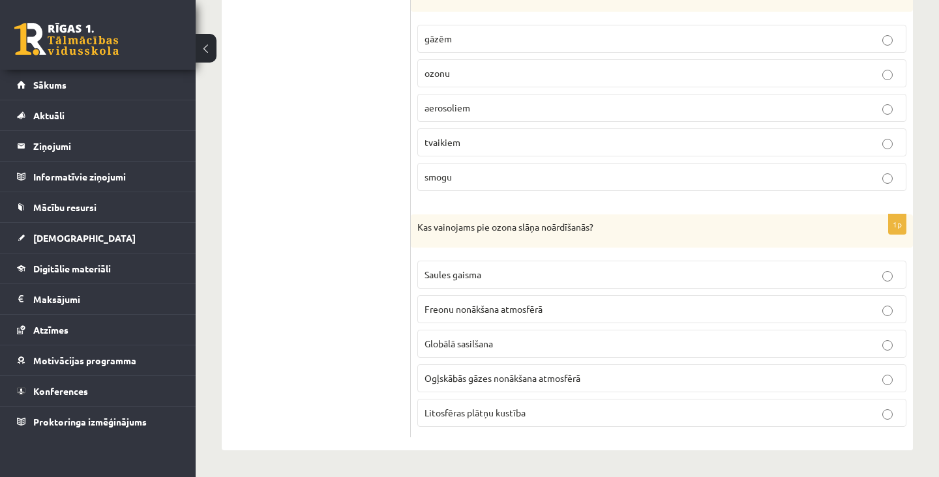
click at [529, 310] on span "Freonu nonākšana atmosfērā" at bounding box center [483, 309] width 118 height 12
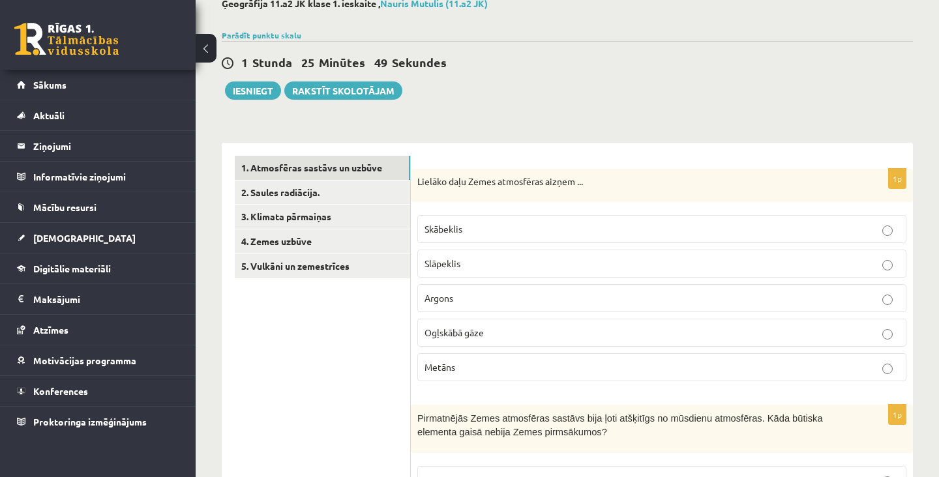
scroll to position [66, 0]
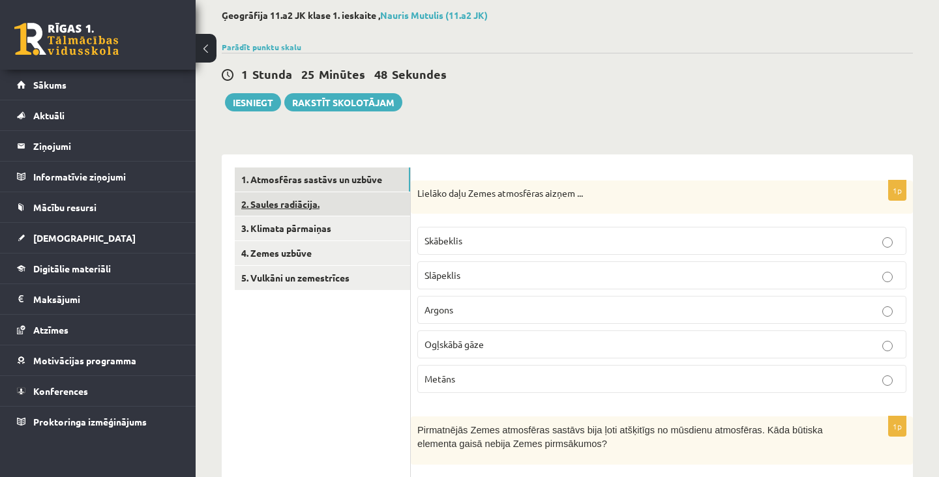
click at [362, 201] on link "2. Saules radiācija." at bounding box center [322, 204] width 175 height 24
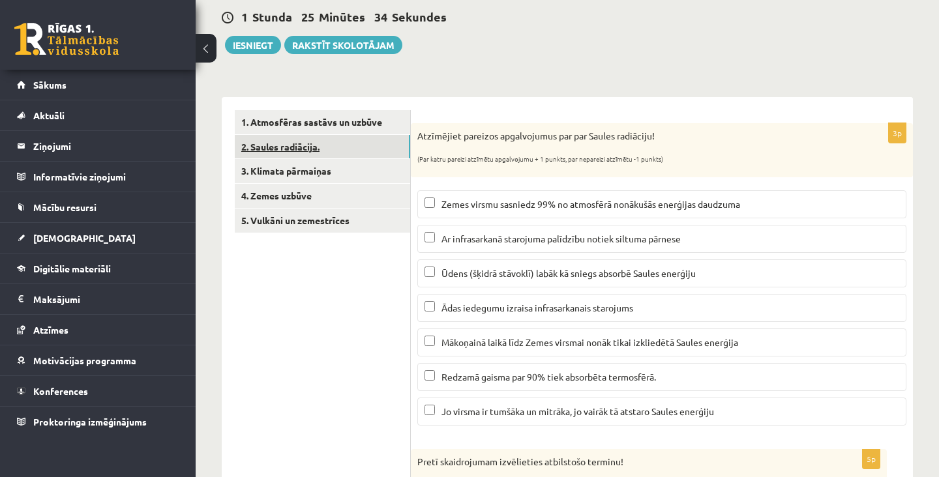
scroll to position [123, 0]
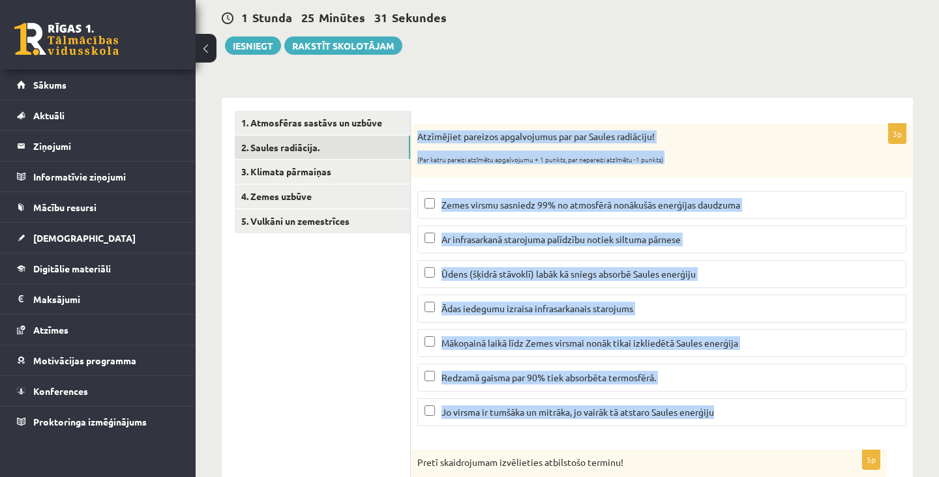
copy div "Atzīmējiet pareizos apgalvojumus par par Saules radiāciju! (Par katru pareizi a…"
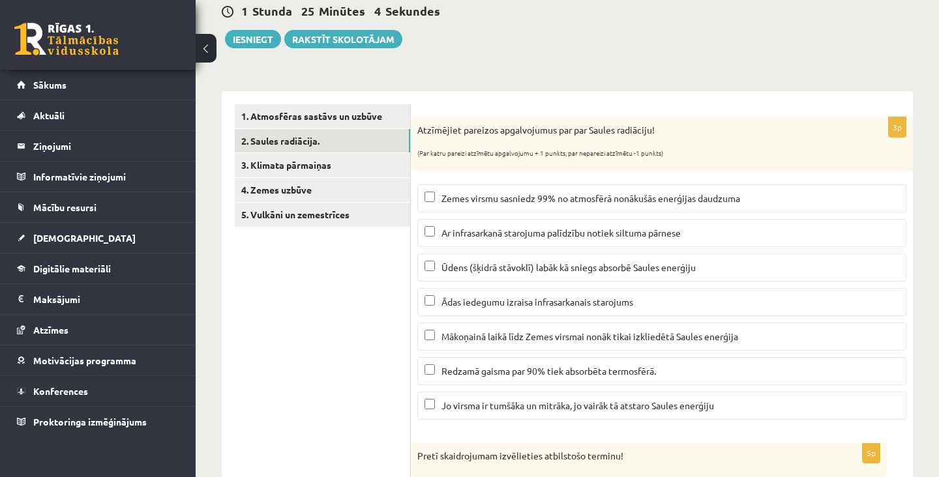
scroll to position [129, 0]
click at [770, 271] on p "Ūdens (šķidrā stāvoklī) labāk kā sniegs absorbē Saules enerģiju" at bounding box center [661, 268] width 475 height 14
click at [774, 233] on p "Ar infrasarkanā starojuma palīdzību notiek siltuma pārnese" at bounding box center [661, 234] width 475 height 14
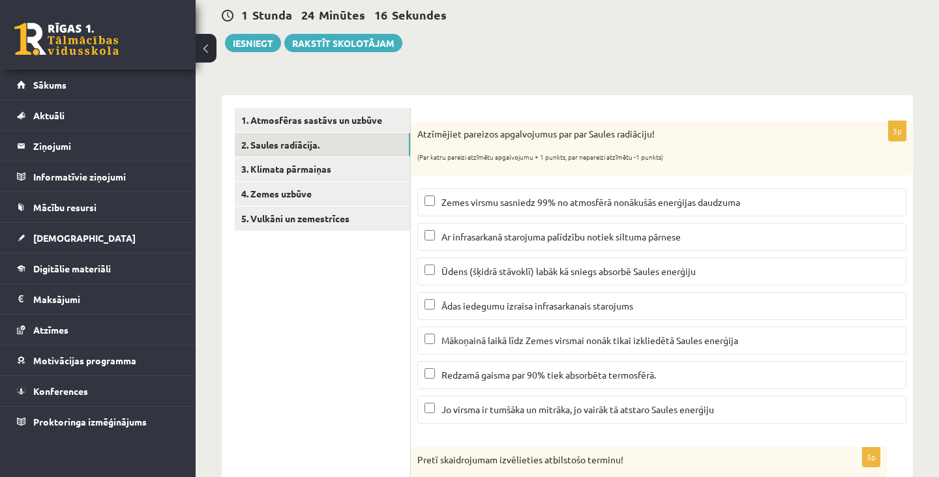
scroll to position [102, 0]
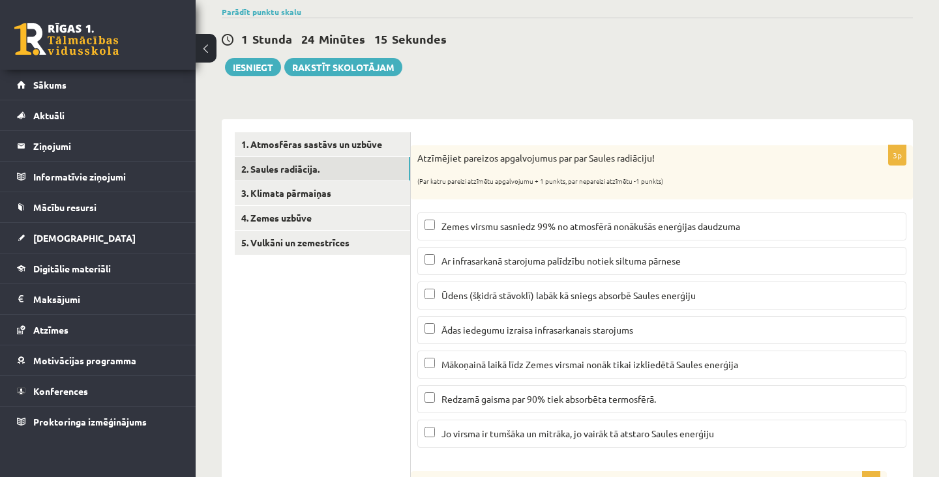
click at [570, 364] on span "Mākoņainā laikā līdz Zemes virsmai nonāk tikai izkliedētā Saules enerģija" at bounding box center [589, 365] width 297 height 12
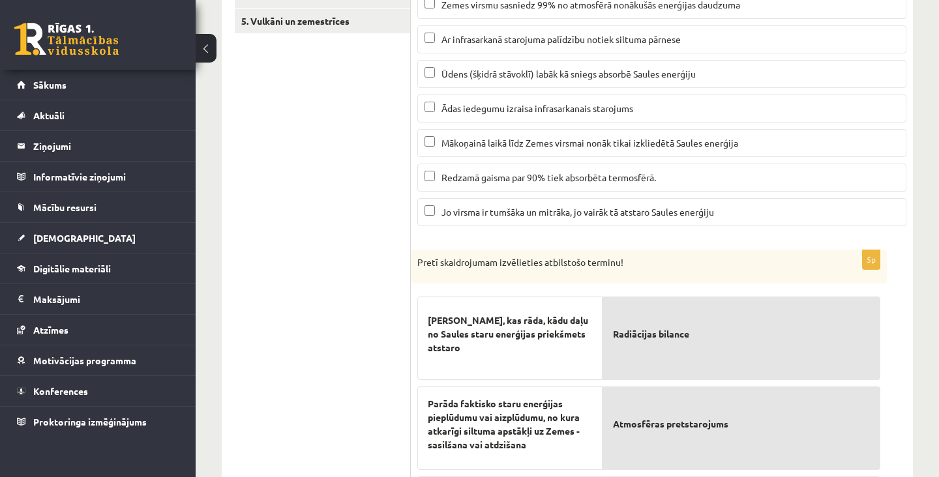
scroll to position [325, 0]
click at [712, 330] on p "Radiācijas bilance" at bounding box center [741, 333] width 257 height 55
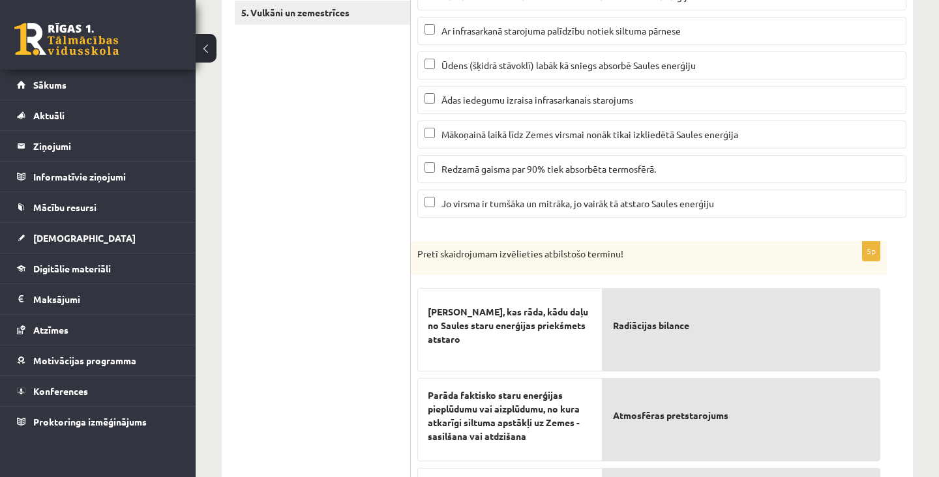
scroll to position [333, 0]
click at [709, 328] on p "Radiācijas bilance" at bounding box center [741, 324] width 257 height 55
click at [705, 332] on p "Radiācijas bilance" at bounding box center [741, 324] width 257 height 55
click at [704, 335] on p "Radiācijas bilance" at bounding box center [741, 324] width 257 height 55
click at [704, 338] on p "Radiācijas bilance" at bounding box center [741, 324] width 257 height 55
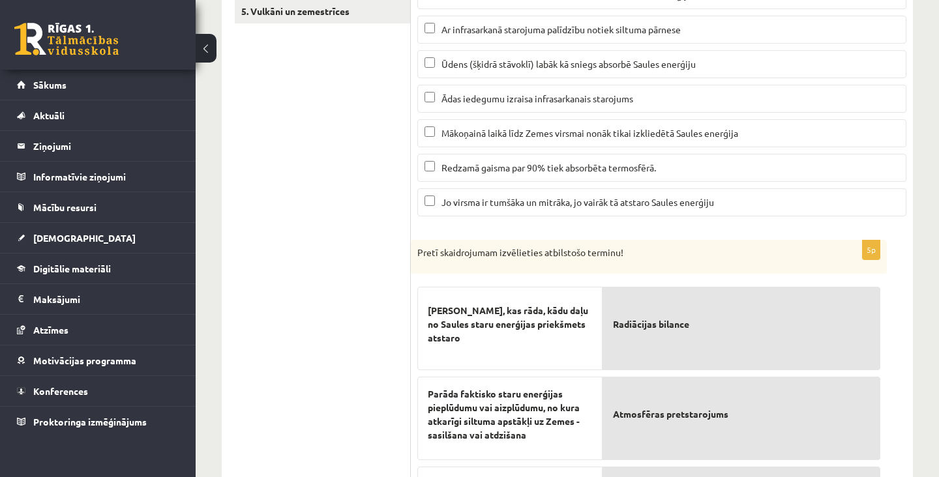
click at [761, 345] on p "Radiācijas bilance" at bounding box center [741, 324] width 257 height 55
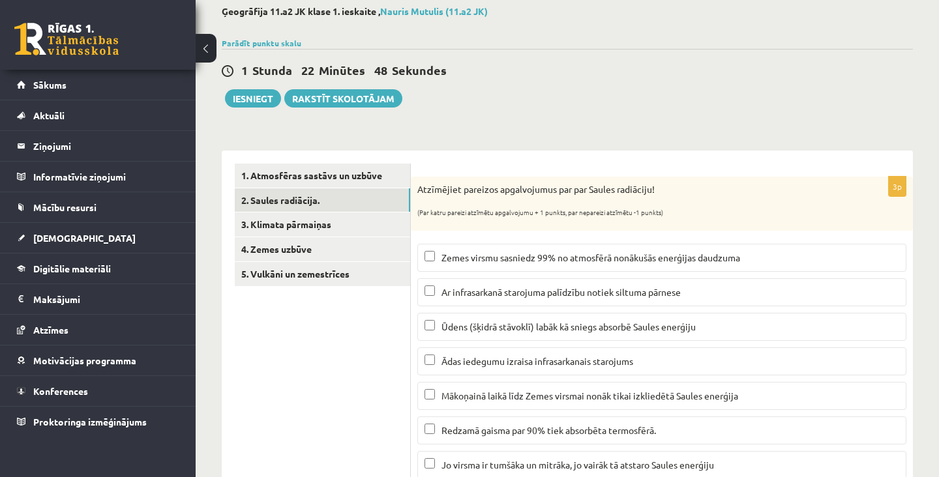
scroll to position [0, 0]
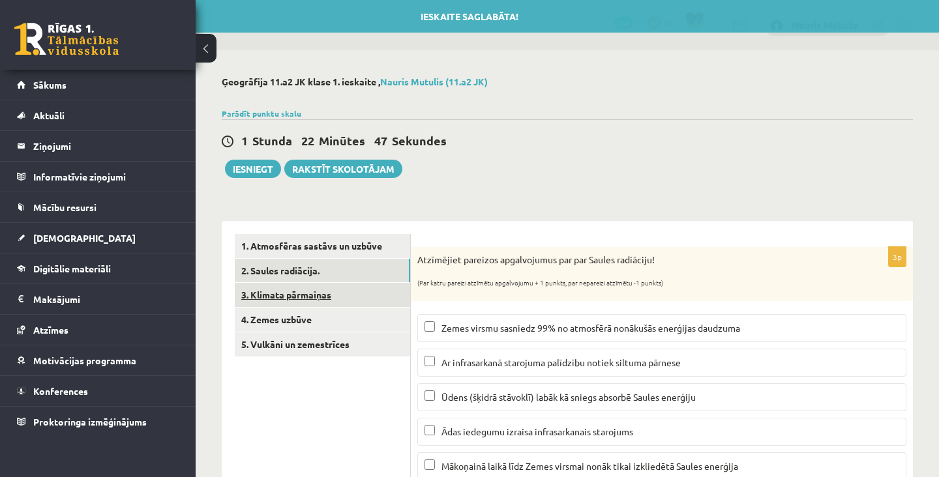
click at [336, 295] on link "3. Klimata pārmaiņas" at bounding box center [322, 295] width 175 height 24
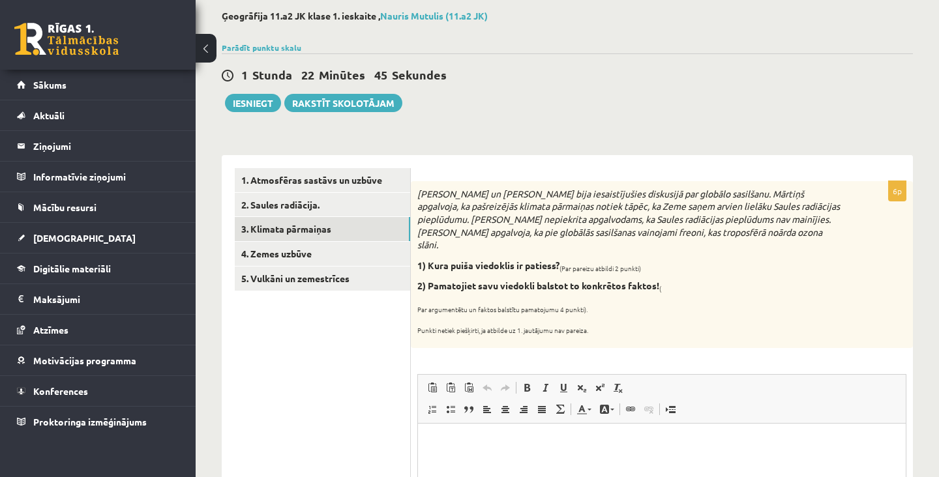
scroll to position [61, 0]
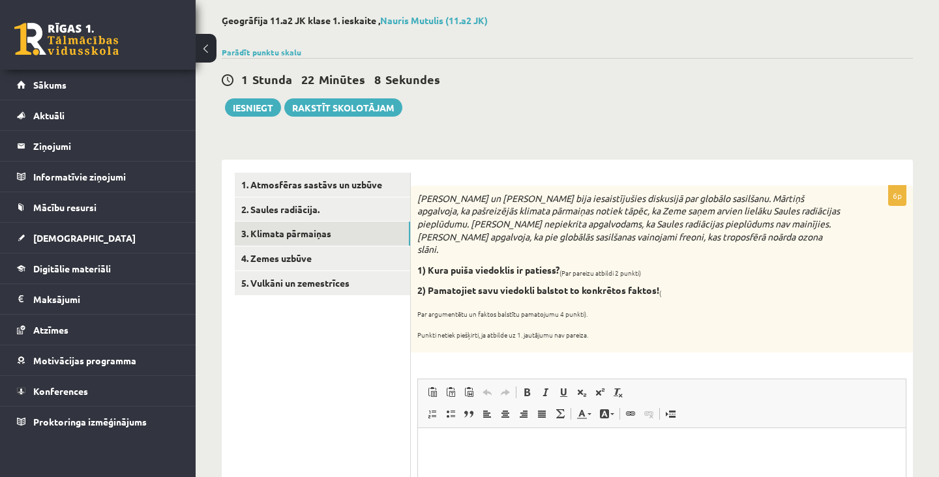
click at [936, 433] on div "**********" at bounding box center [567, 484] width 743 height 991
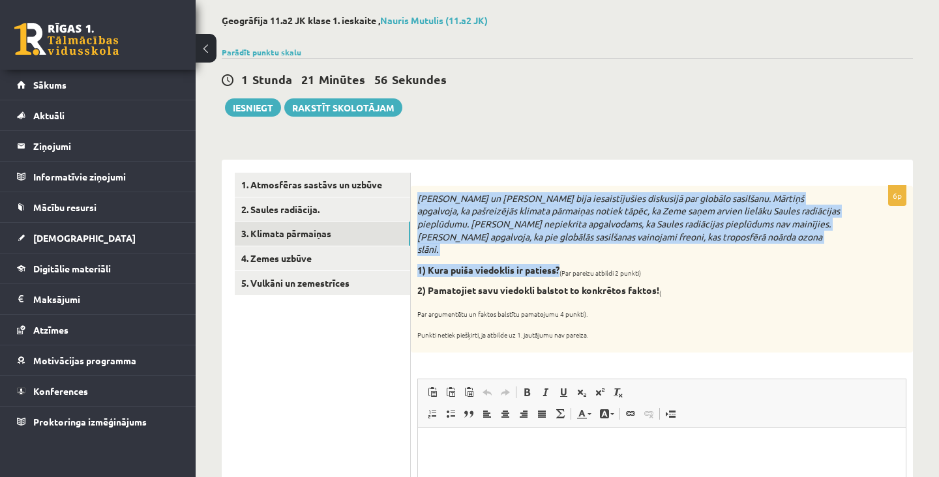
copy div "Mārtiņš un Jānis bija iesaistījušies diskusijā par globālo sasilšanu. Mārtiņš a…"
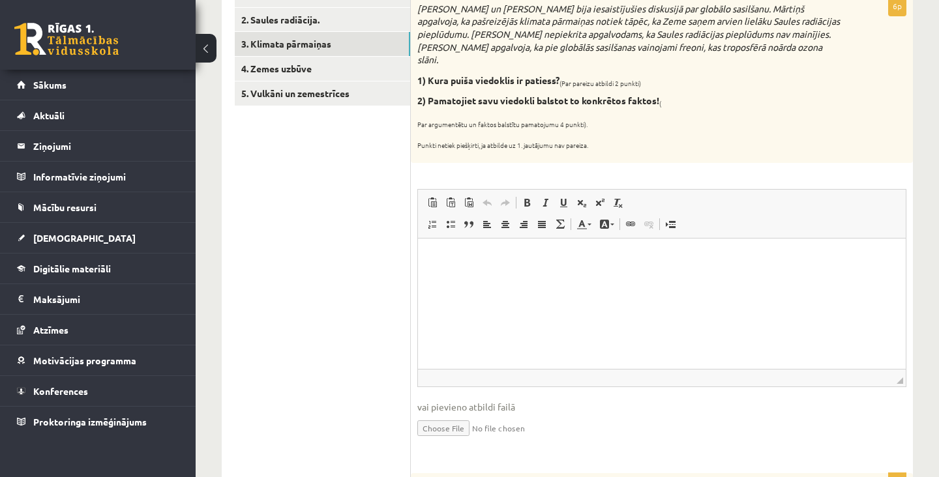
scroll to position [250, 0]
click at [619, 280] on html at bounding box center [662, 260] width 488 height 40
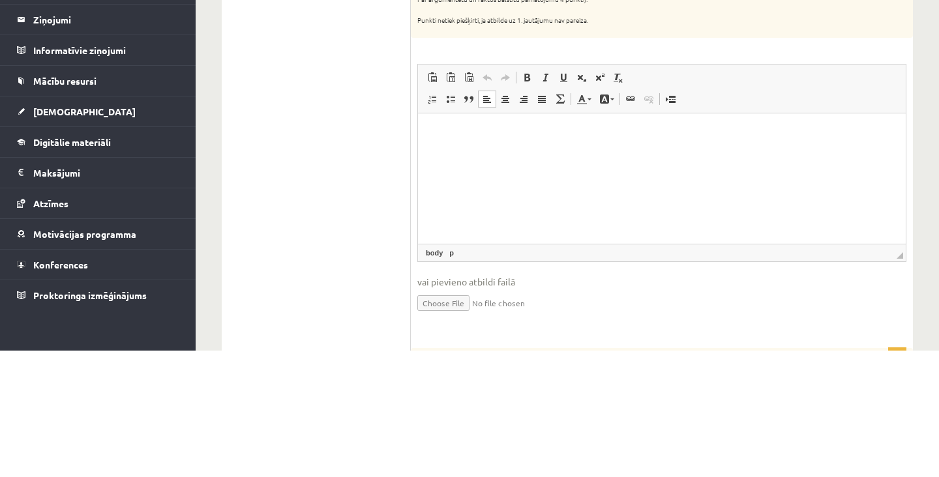
click at [902, 153] on html at bounding box center [662, 133] width 488 height 40
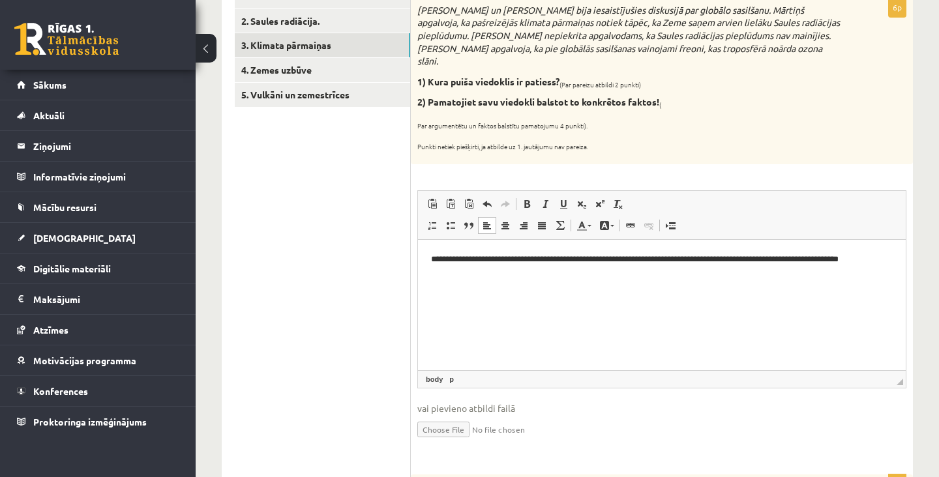
click at [887, 263] on p "**********" at bounding box center [661, 260] width 461 height 14
click at [663, 293] on html "**********" at bounding box center [662, 266] width 488 height 53
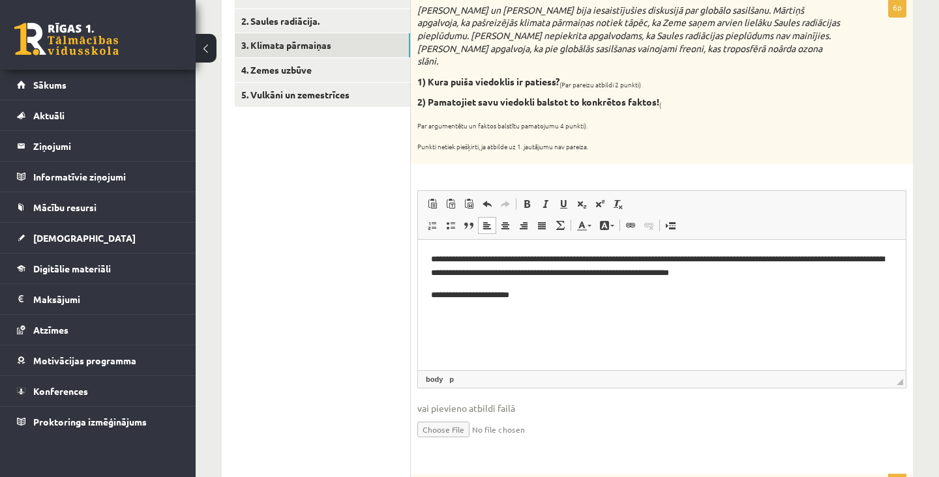
click at [746, 314] on html "**********" at bounding box center [662, 277] width 488 height 75
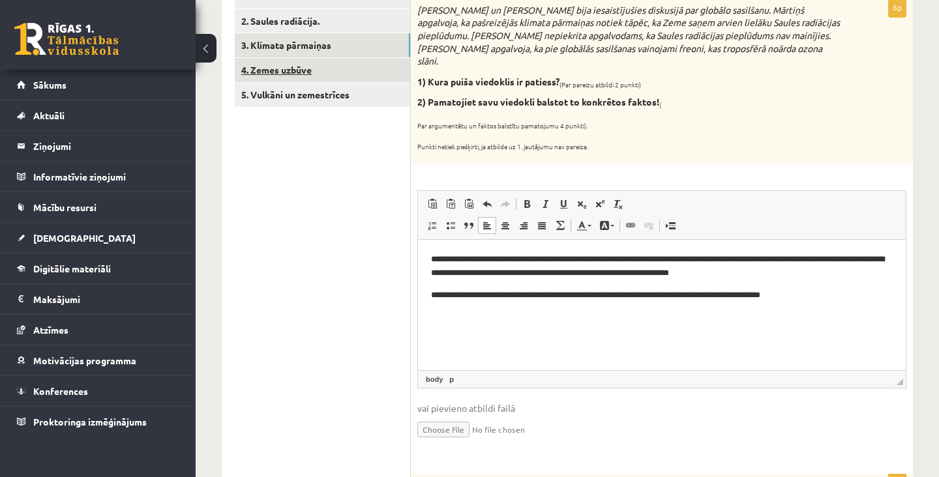
click at [347, 78] on link "4. Zemes uzbūve" at bounding box center [322, 70] width 175 height 24
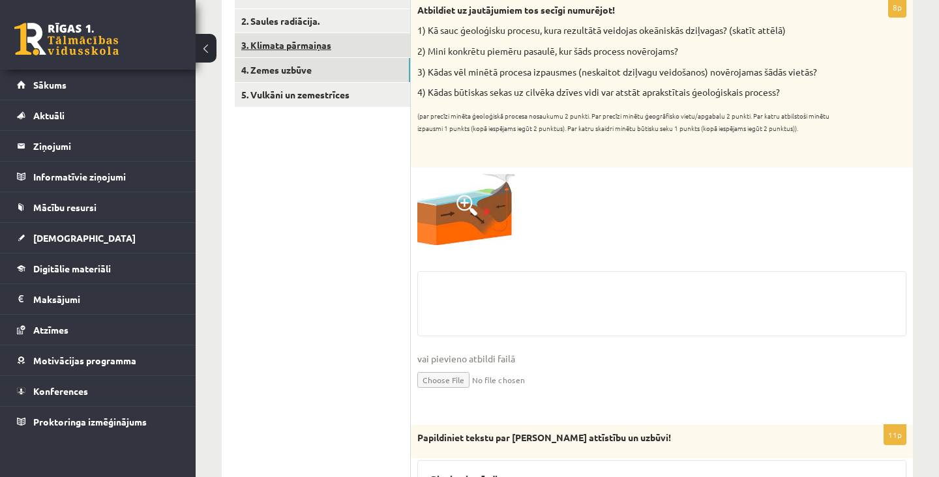
click at [379, 48] on link "3. Klimata pārmaiņas" at bounding box center [322, 45] width 175 height 24
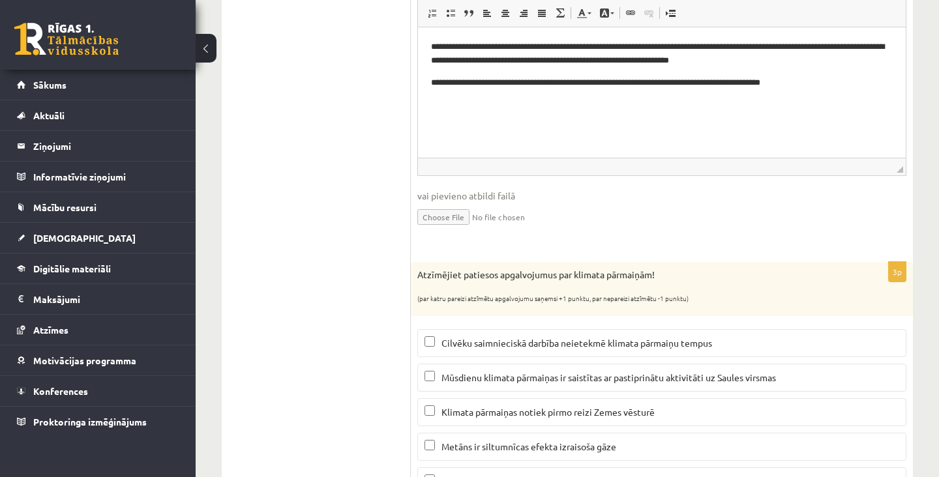
scroll to position [490, 0]
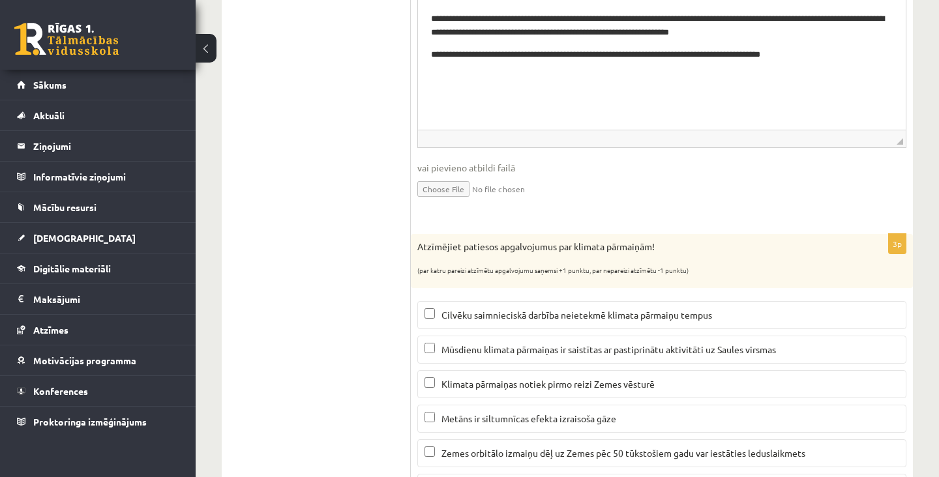
click at [482, 413] on span "Metāns ir siltumnīcas efekta izraisoša gāze" at bounding box center [528, 419] width 175 height 12
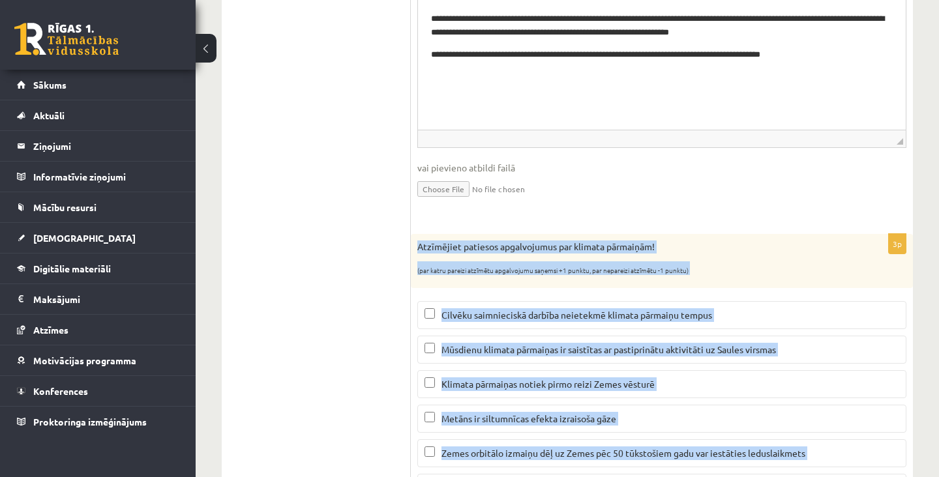
copy div "Atzīmējiet patiesos apgalvojumus par klimata pārmaiņām! (par katru pareizi atzī…"
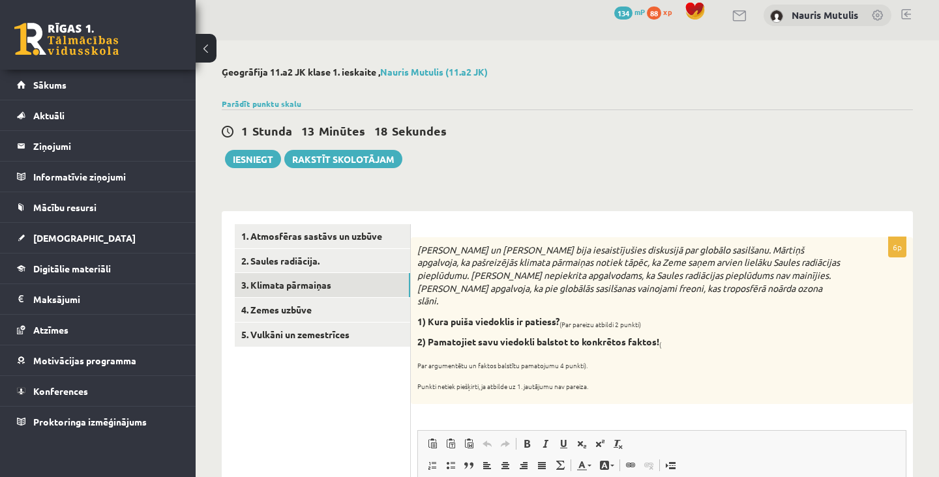
scroll to position [11, 0]
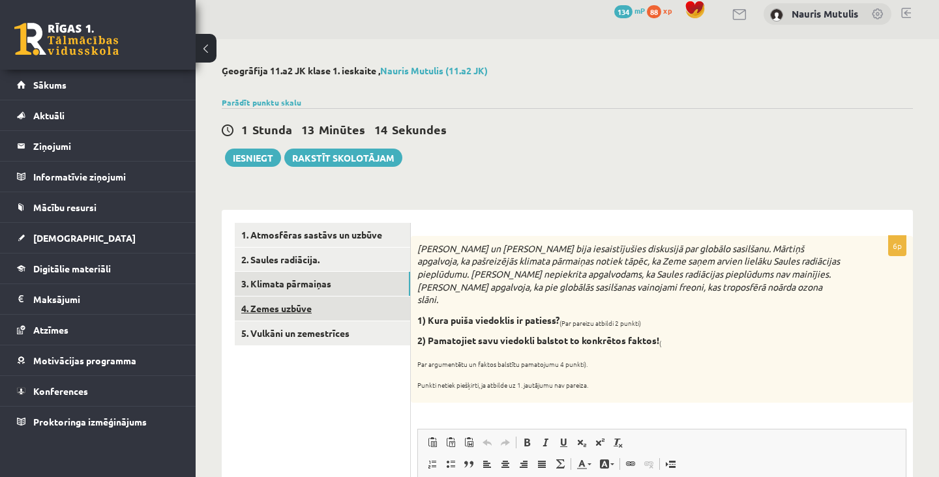
click at [331, 314] on link "4. Zemes uzbūve" at bounding box center [322, 309] width 175 height 24
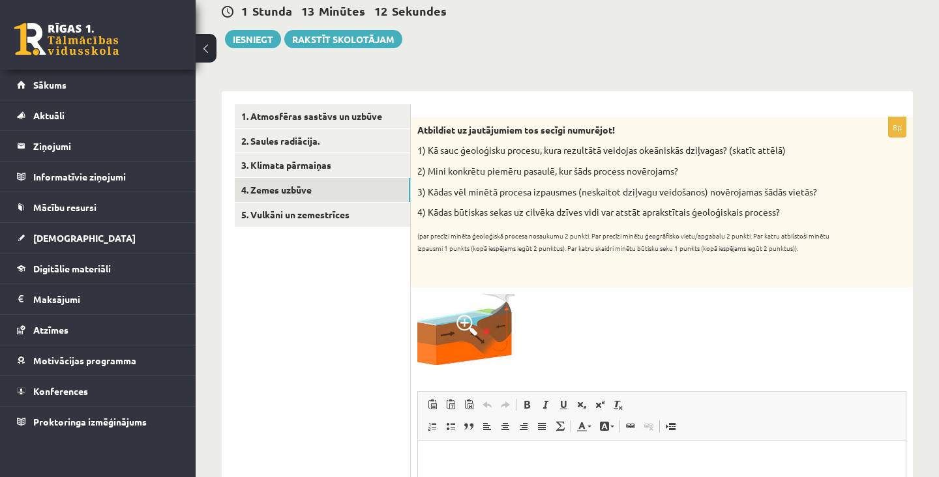
scroll to position [0, 0]
copy div ") Kā sauc ģeoloģisku procesu, kura rezultātā veidojas okeāniskās dziļvagas? (sk…"
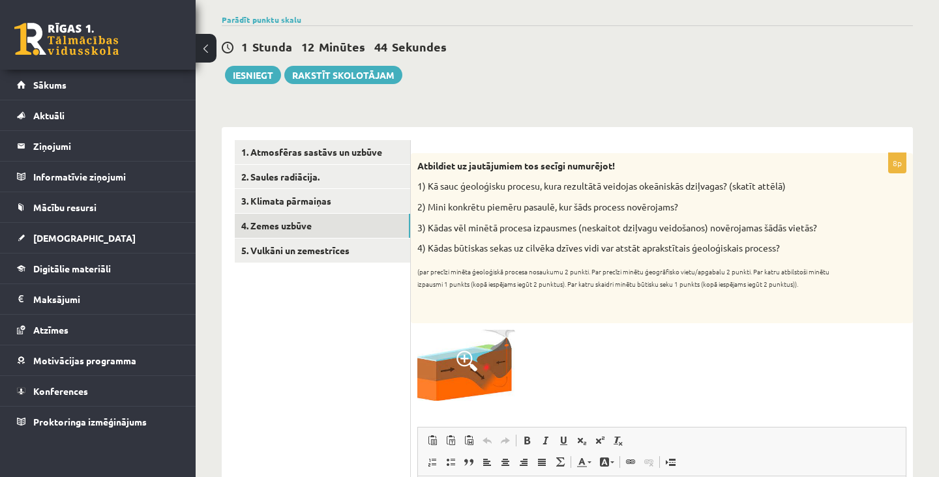
scroll to position [94, 0]
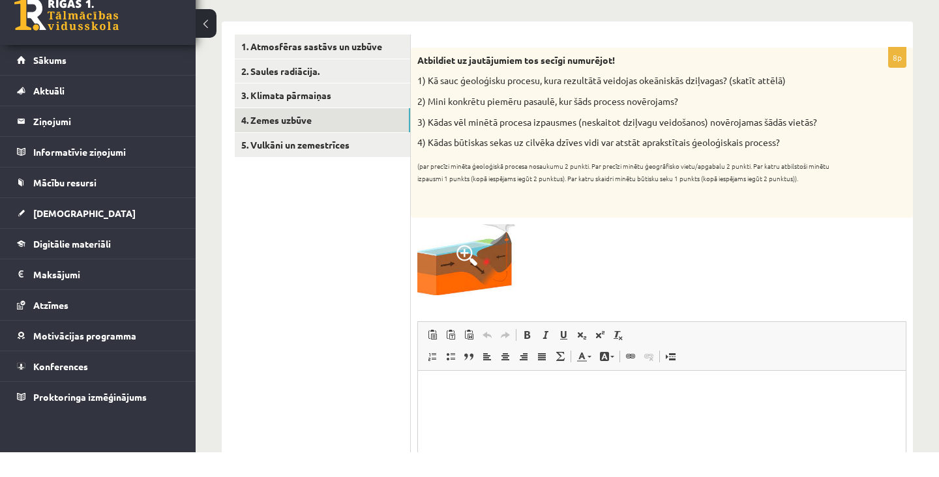
click at [525, 410] on html at bounding box center [662, 390] width 488 height 40
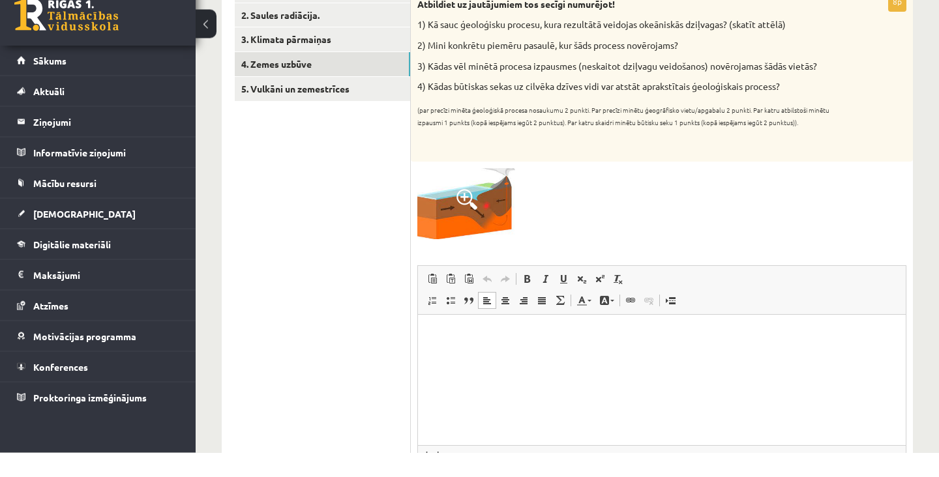
scroll to position [238, 0]
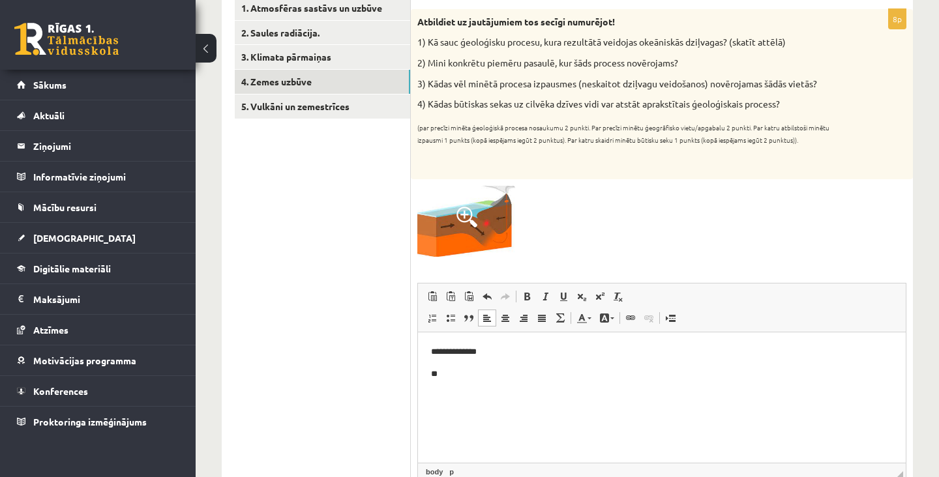
click at [573, 392] on html "**********" at bounding box center [662, 362] width 488 height 61
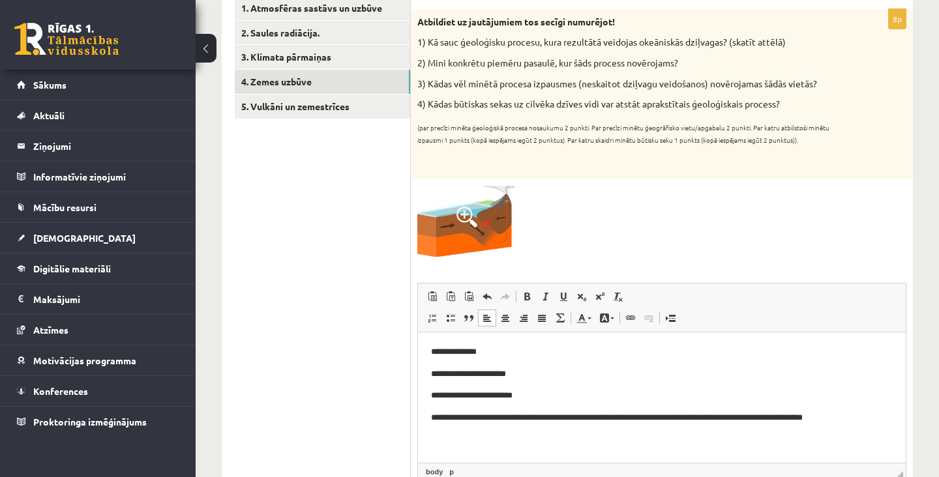
click at [651, 414] on p "**********" at bounding box center [661, 418] width 461 height 14
click at [855, 415] on p "**********" at bounding box center [661, 418] width 461 height 14
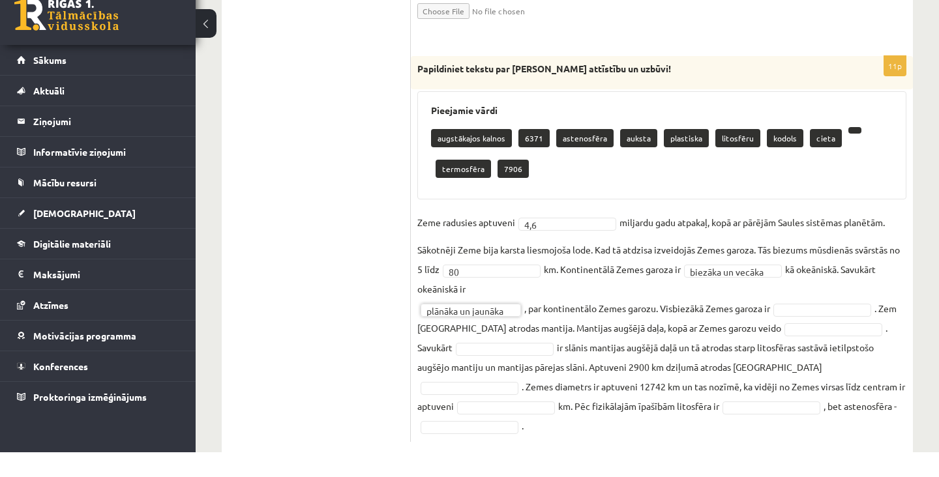
scroll to position [735, 0]
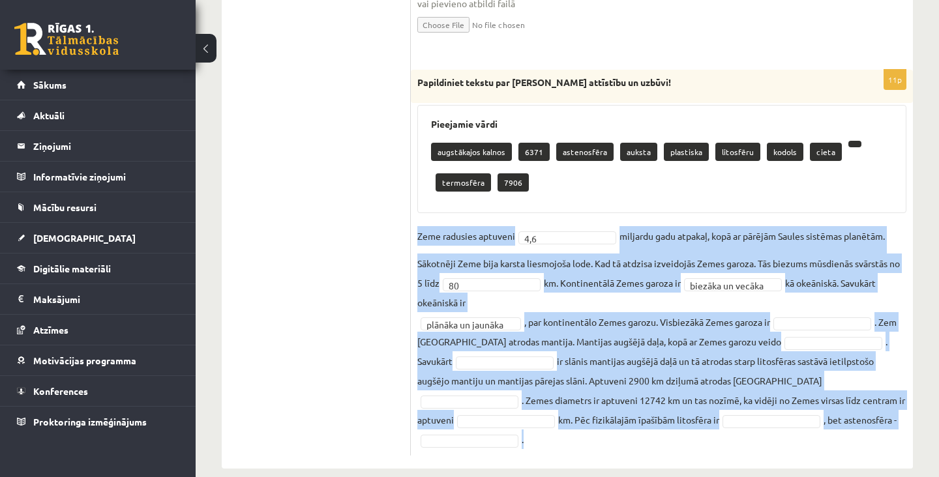
copy fieldset "Zeme radusies aptuveni 4,6 miljardu gadu atpakaļ, kopā ar pārējām Saules sistēm…"
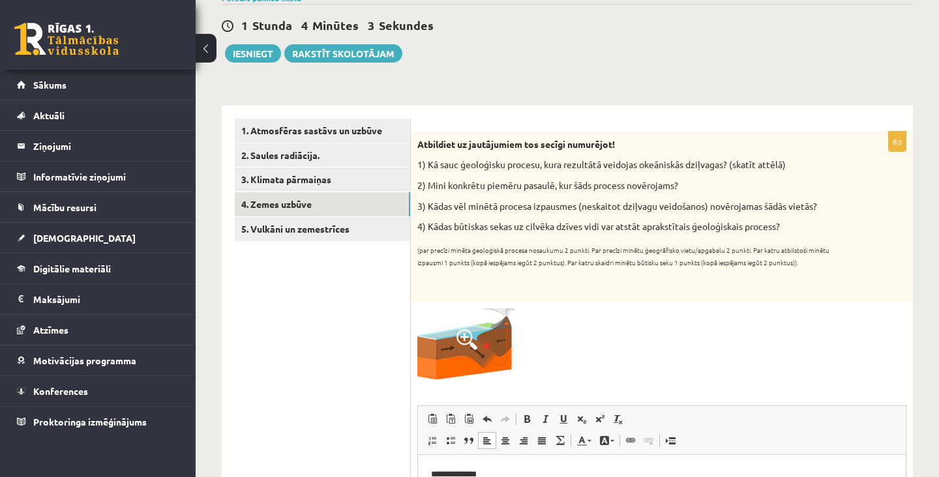
scroll to position [104, 0]
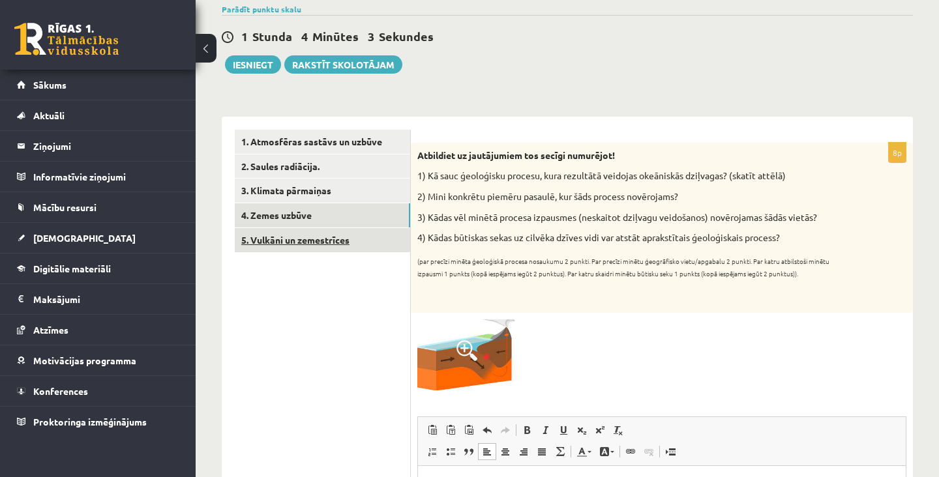
click at [299, 249] on link "5. Vulkāni un zemestrīces" at bounding box center [322, 240] width 175 height 24
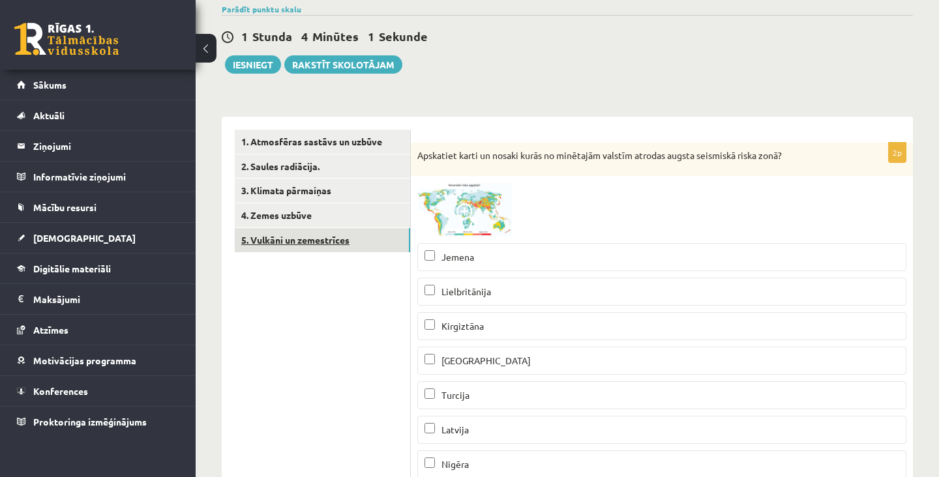
scroll to position [0, 0]
click at [481, 206] on img at bounding box center [466, 210] width 98 height 54
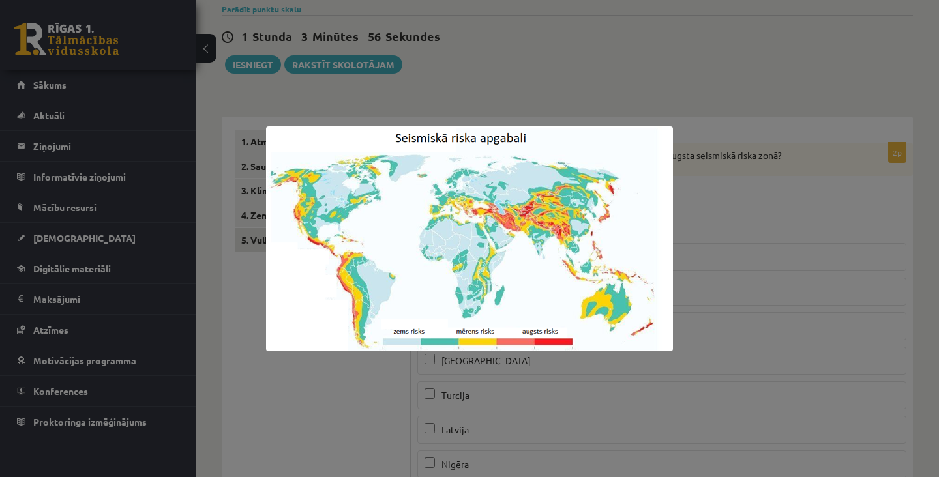
click at [766, 199] on div at bounding box center [469, 238] width 939 height 477
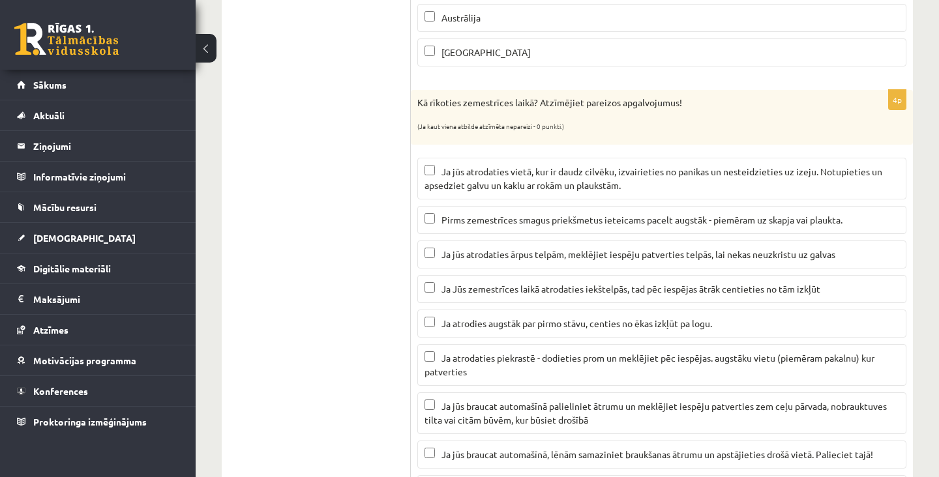
scroll to position [620, 0]
click at [759, 287] on span "Ja Jūs zemestrīces laikā atrodaties iekštelpās, tad pēc iespējas ātrāk centieti…" at bounding box center [630, 289] width 379 height 12
click at [757, 293] on span "Ja Jūs zemestrīces laikā atrodaties iekštelpās, tad pēc iespējas ātrāk centieti…" at bounding box center [630, 289] width 379 height 12
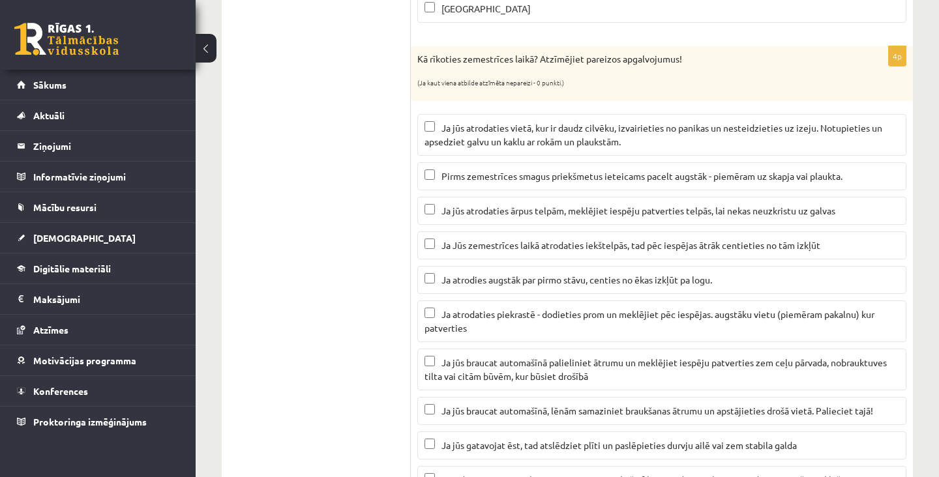
scroll to position [664, 0]
click at [729, 320] on p "Ja atrodaties piekrastē - dodieties prom un meklējiet pēc iespējas. augstāku vi…" at bounding box center [661, 321] width 475 height 27
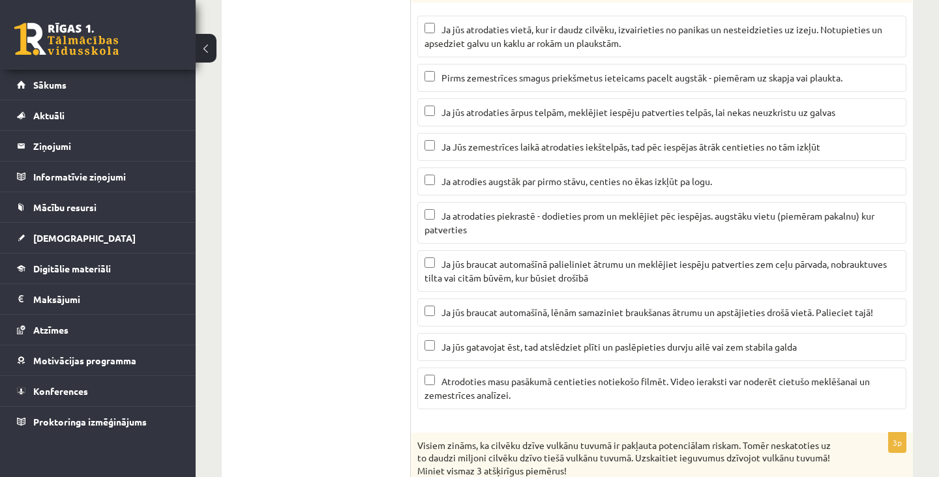
scroll to position [763, 0]
click at [762, 314] on span "Ja jūs braucat automašīnā, lēnām samaziniet braukšanas ātrumu un apstājieties d…" at bounding box center [657, 312] width 432 height 12
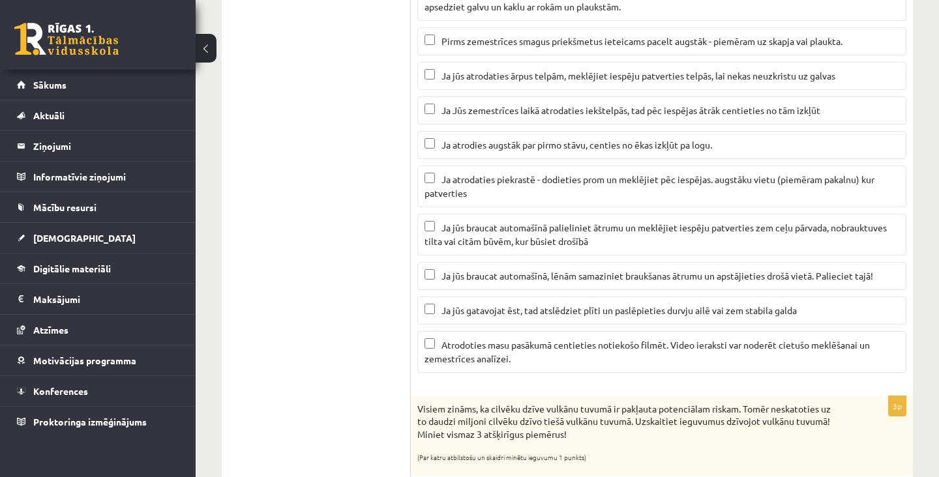
scroll to position [800, 0]
click at [761, 302] on p "Ja jūs gatavojat ēst, tad atslēdziet plīti un paslēpieties durvju ailē vai zem …" at bounding box center [661, 309] width 475 height 14
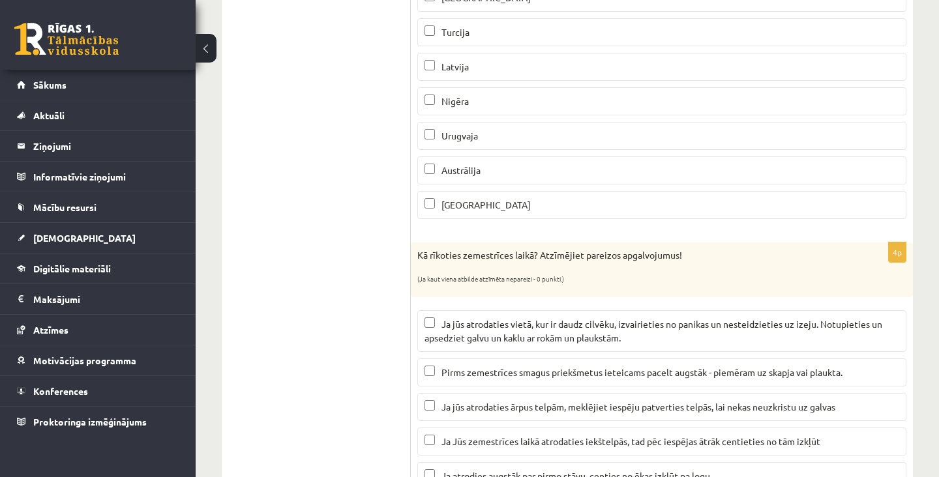
scroll to position [464, 0]
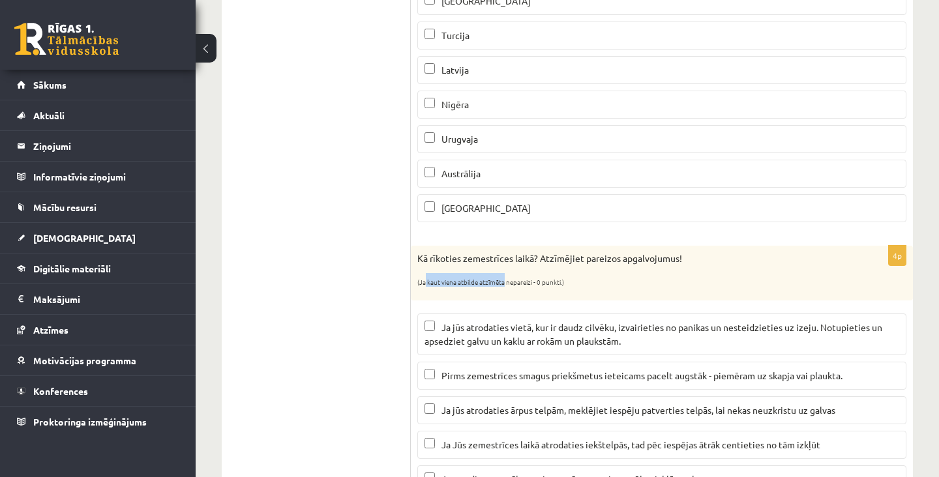
click at [602, 231] on div "2p Apskatiet karti un nosaki kurās no minētajām valstīm atrodas augsta seismisk…" at bounding box center [662, 8] width 502 height 450
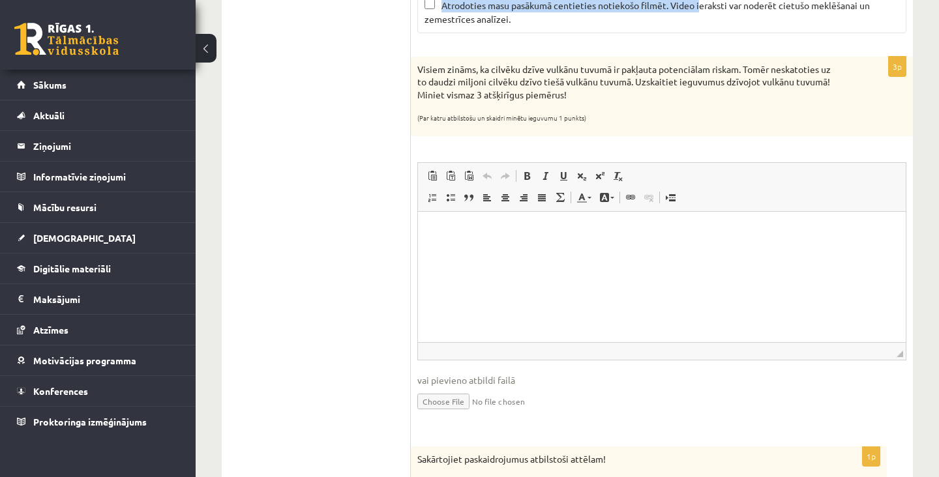
scroll to position [1069, 0]
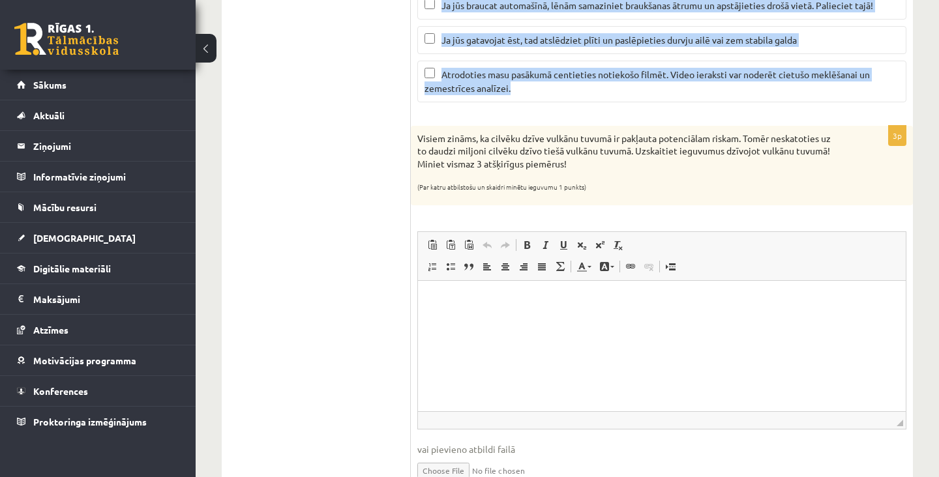
copy div "Kā rīkoties zemestrīces laikā? Atzīmējiet pareizos apgalvojumus! (Ja kaut viena…"
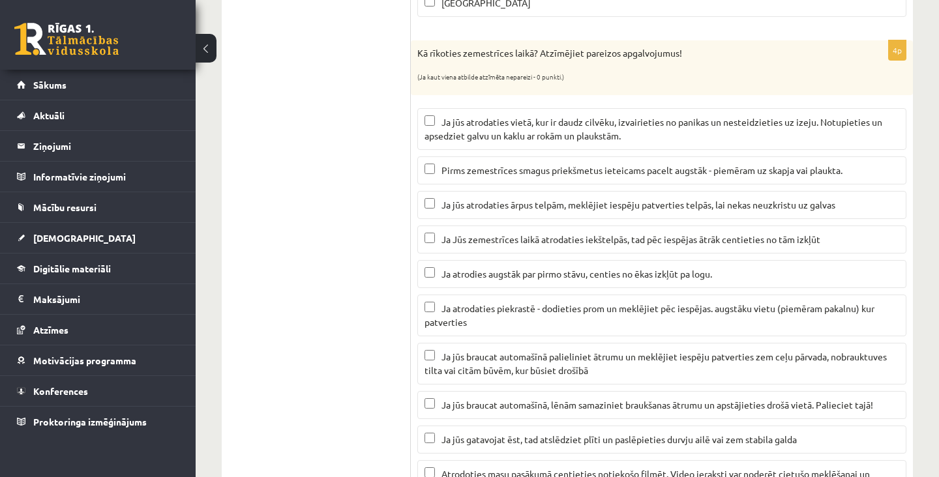
scroll to position [667, 0]
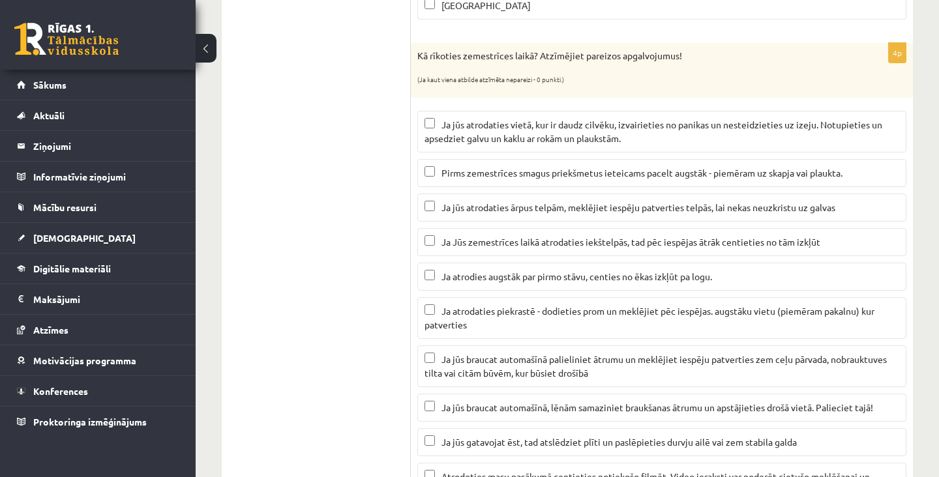
click at [735, 124] on span "Ja jūs atrodaties vietā, kur ir daudz cilvēku, izvairieties no panikas un neste…" at bounding box center [653, 131] width 458 height 25
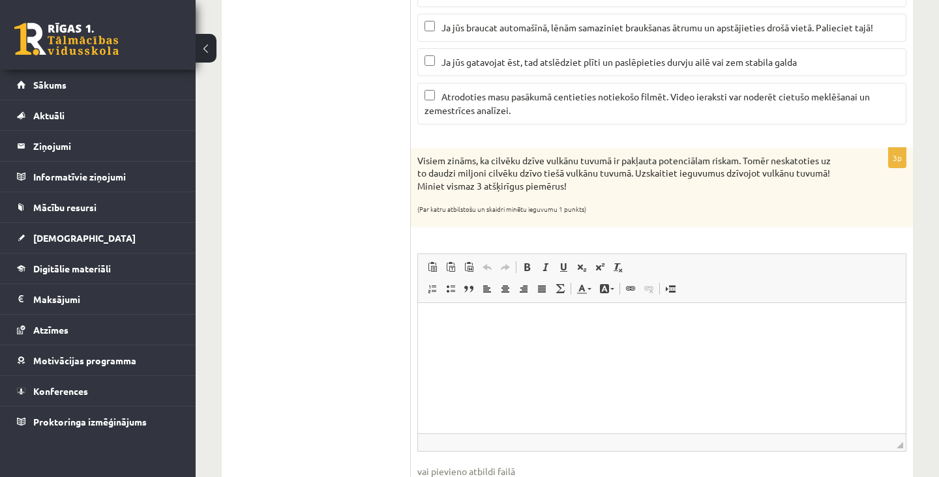
scroll to position [1047, 0]
click at [432, 153] on div "Visiem zināms, ka cilvēku dzīve vulkānu tuvumā ir pakļauta potenciālam riskam. …" at bounding box center [662, 188] width 502 height 80
click at [353, 231] on ul "1. Atmosfēras sastāvs un uzbūve 2. Saules radiācija. 3. Klimata pārmaiņas 4. Ze…" at bounding box center [323, 24] width 176 height 1674
click at [470, 335] on html at bounding box center [662, 322] width 488 height 40
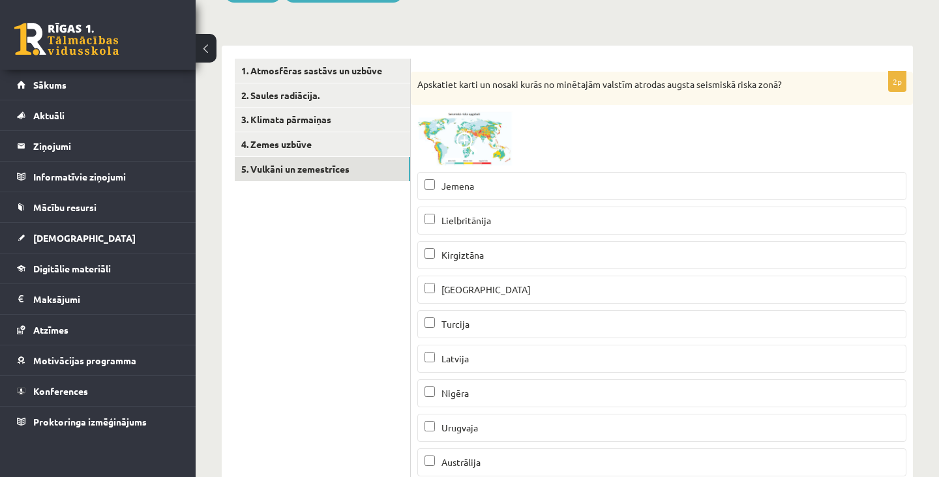
scroll to position [175, 0]
click at [469, 137] on span at bounding box center [466, 142] width 21 height 21
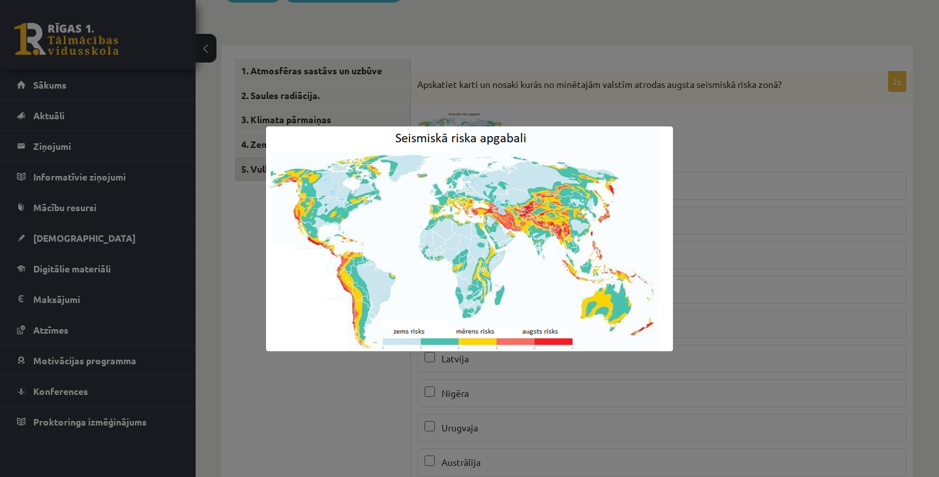
click at [247, 415] on div at bounding box center [469, 238] width 939 height 477
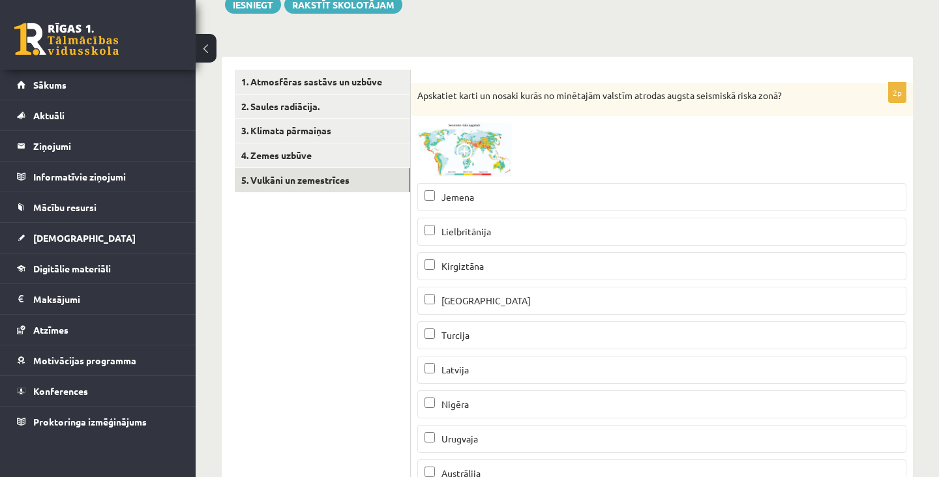
scroll to position [164, 0]
click at [464, 331] on span "Turcija" at bounding box center [455, 335] width 28 height 12
click at [471, 300] on p "Peru" at bounding box center [661, 301] width 475 height 14
click at [424, 198] on label "Jemena" at bounding box center [661, 197] width 489 height 28
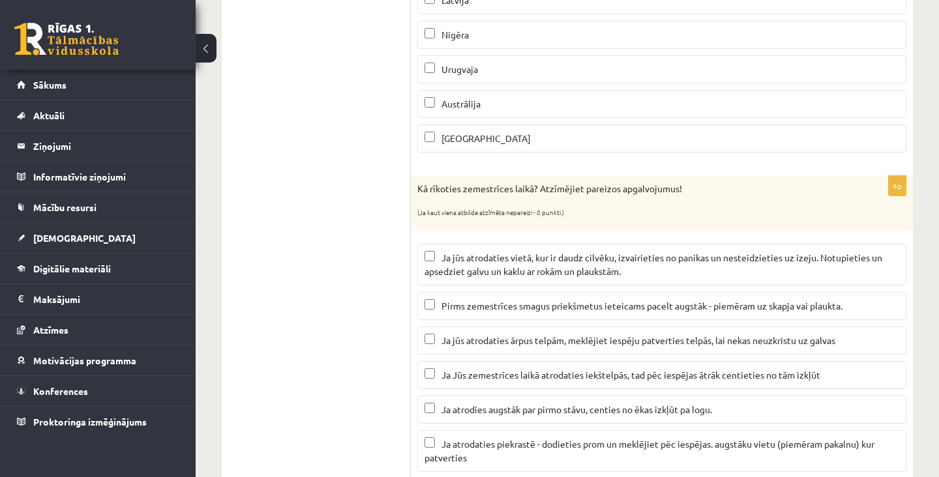
scroll to position [0, 0]
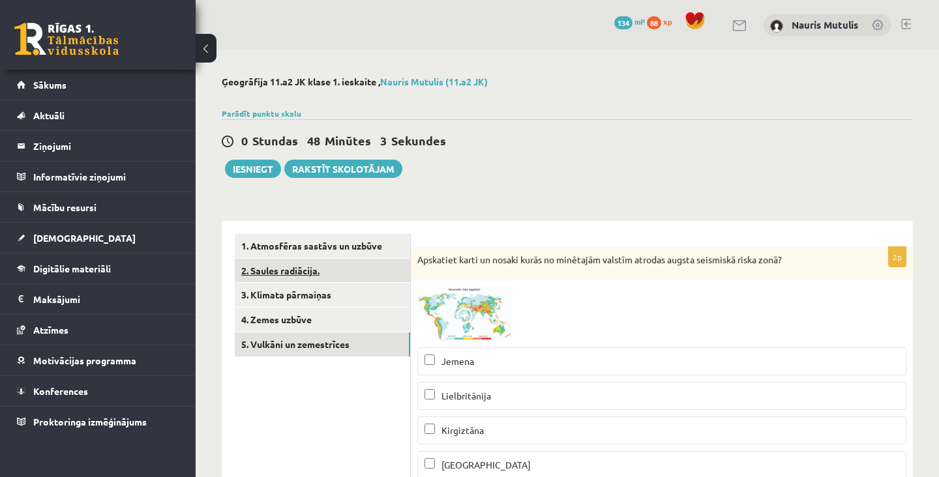
click at [319, 271] on link "2. Saules radiācija." at bounding box center [322, 271] width 175 height 24
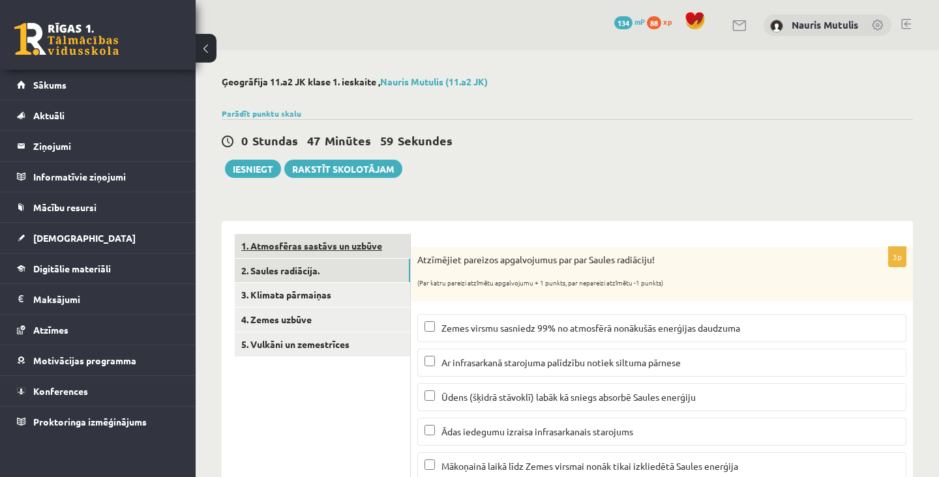
click at [374, 251] on link "1. Atmosfēras sastāvs un uzbūve" at bounding box center [322, 246] width 175 height 24
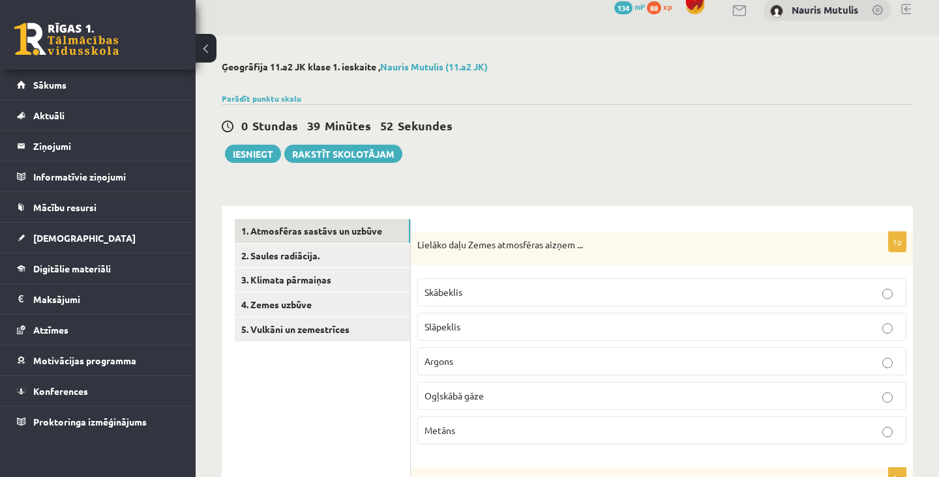
scroll to position [14, 0]
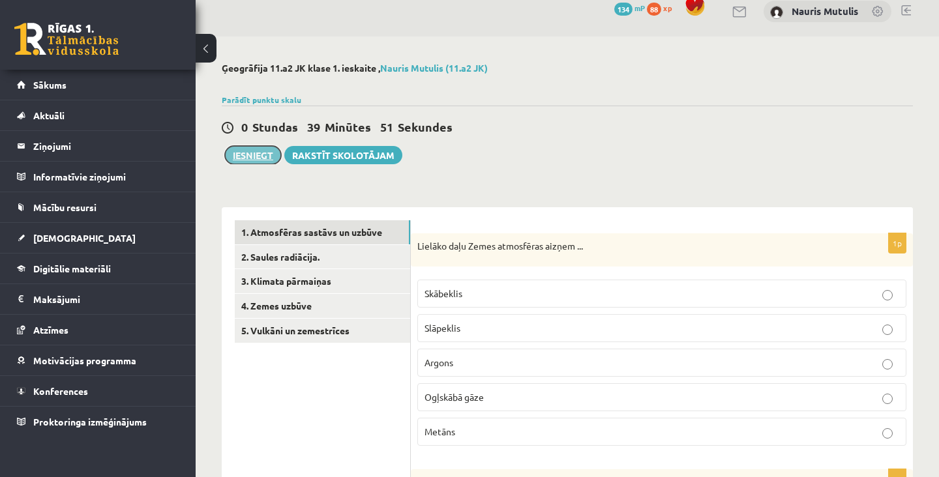
click at [246, 155] on button "Iesniegt" at bounding box center [253, 155] width 56 height 18
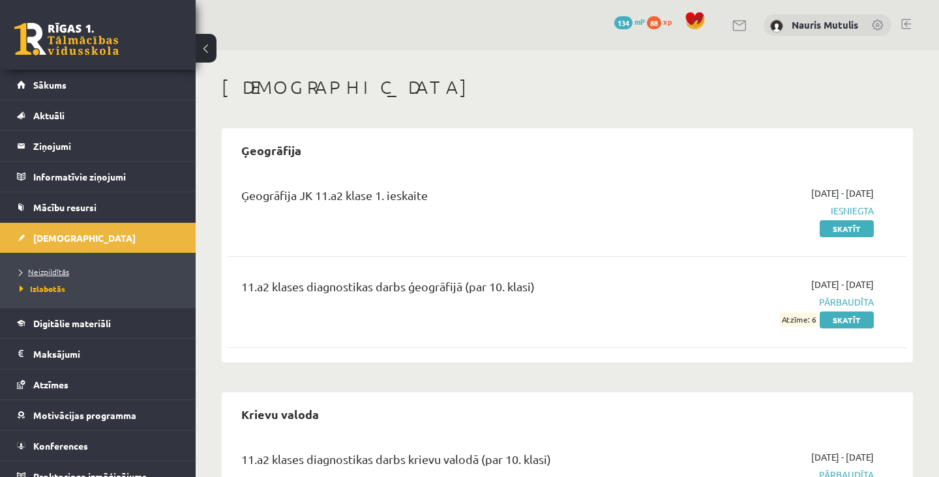
click at [110, 279] on li "Neizpildītās" at bounding box center [101, 271] width 163 height 17
click at [43, 273] on span "Neizpildītās" at bounding box center [48, 272] width 57 height 10
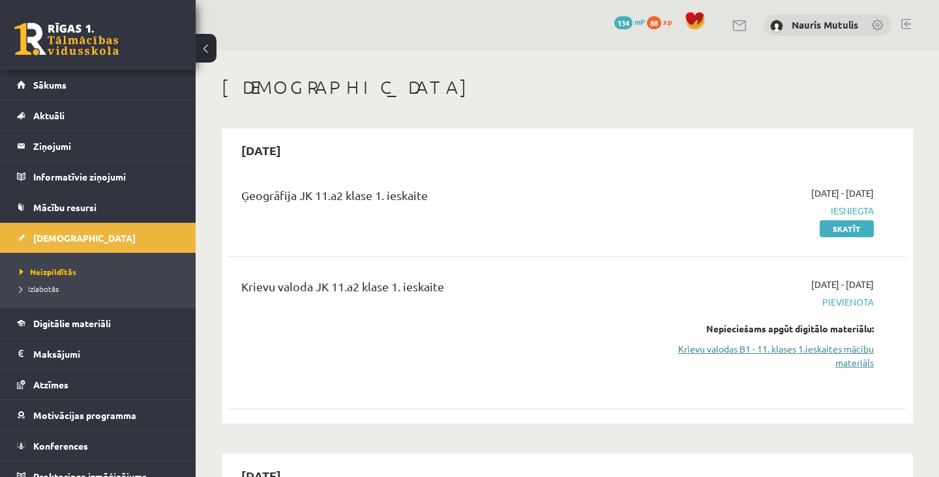
click at [828, 355] on link "Krievu valodas B1 - 11. klases 1.ieskaites mācību materiāls" at bounding box center [775, 355] width 198 height 27
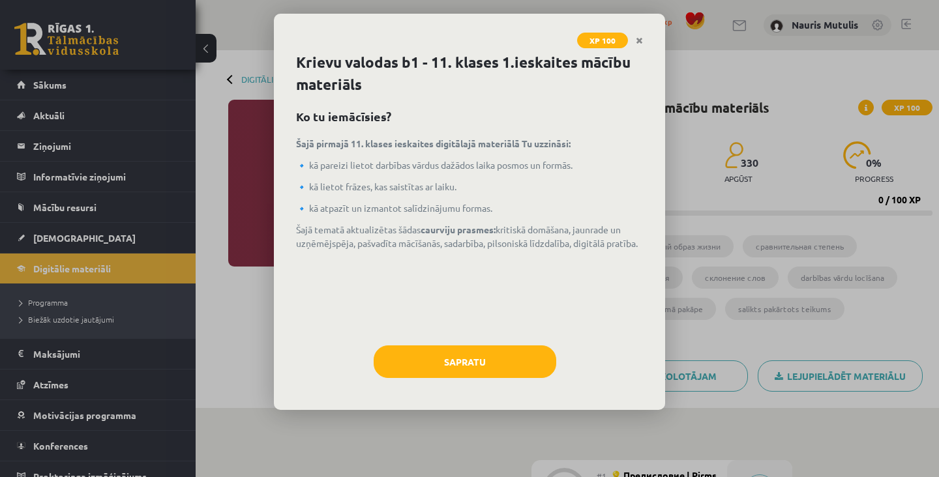
click at [636, 31] on link "Close" at bounding box center [639, 40] width 23 height 25
